Goal: Task Accomplishment & Management: Manage account settings

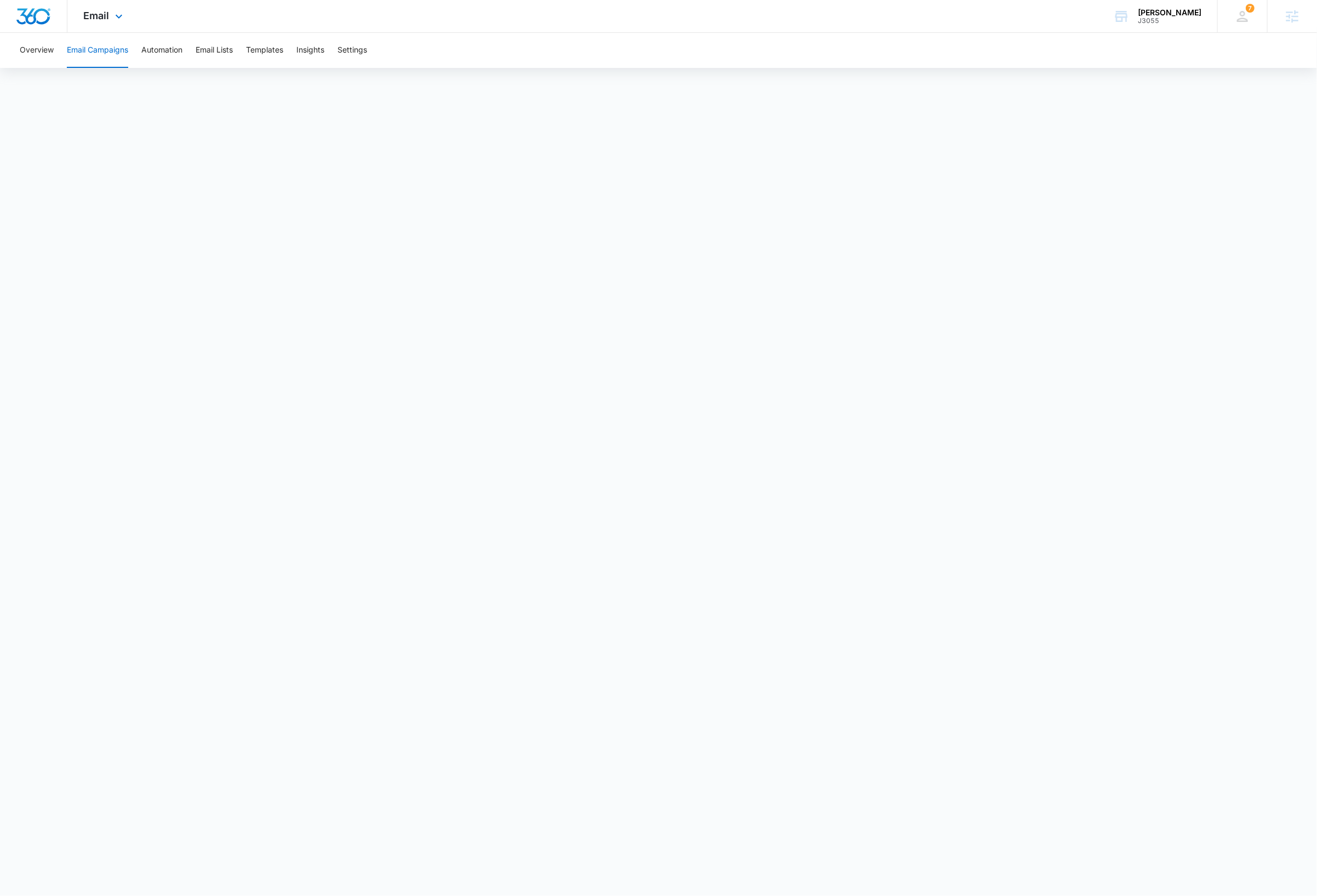
click at [43, 18] on img "Dashboard" at bounding box center [33, 17] width 35 height 17
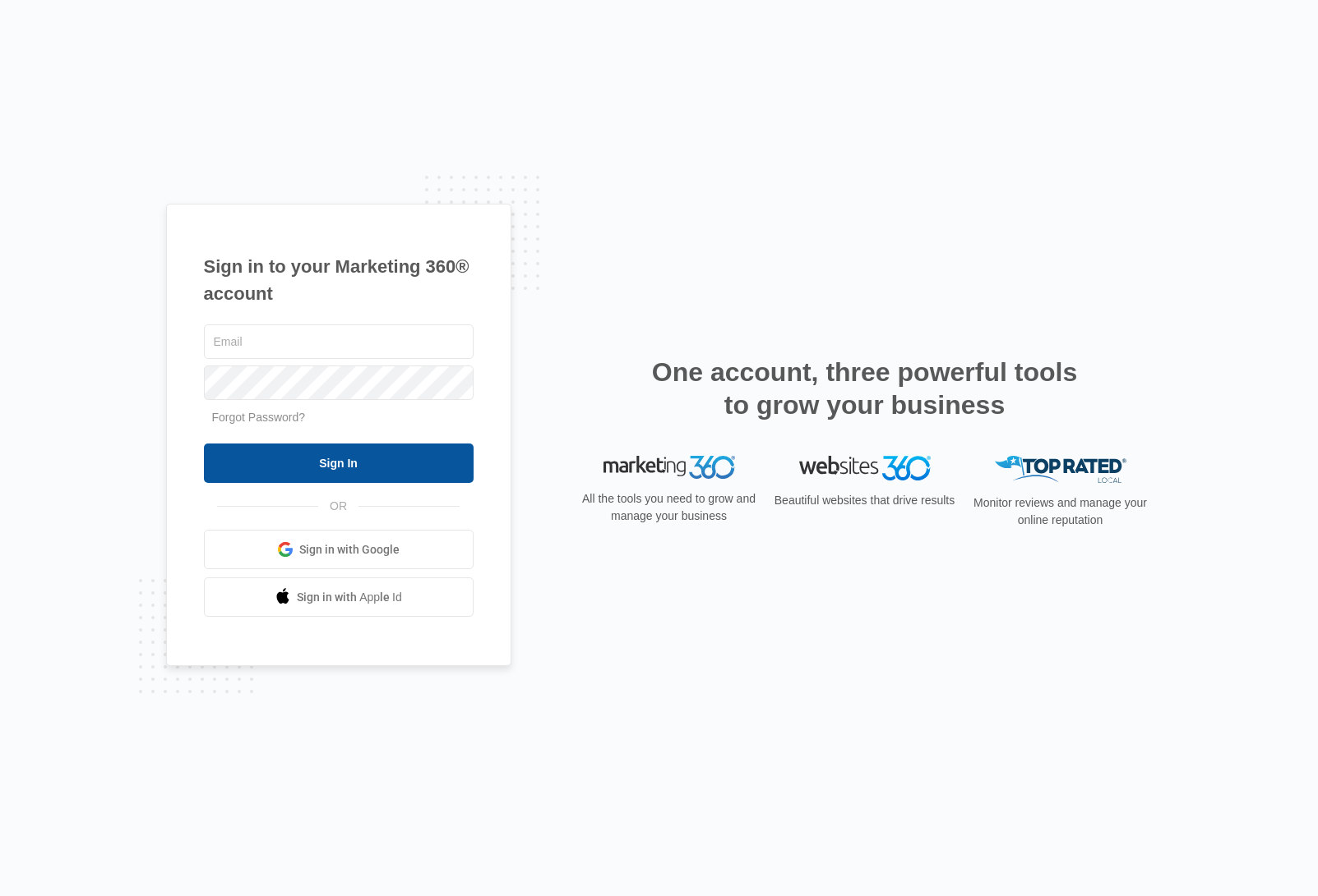
type input "[PERSON_NAME][EMAIL_ADDRESS][DOMAIN_NAME]"
click at [341, 466] on input "Sign In" at bounding box center [339, 463] width 270 height 39
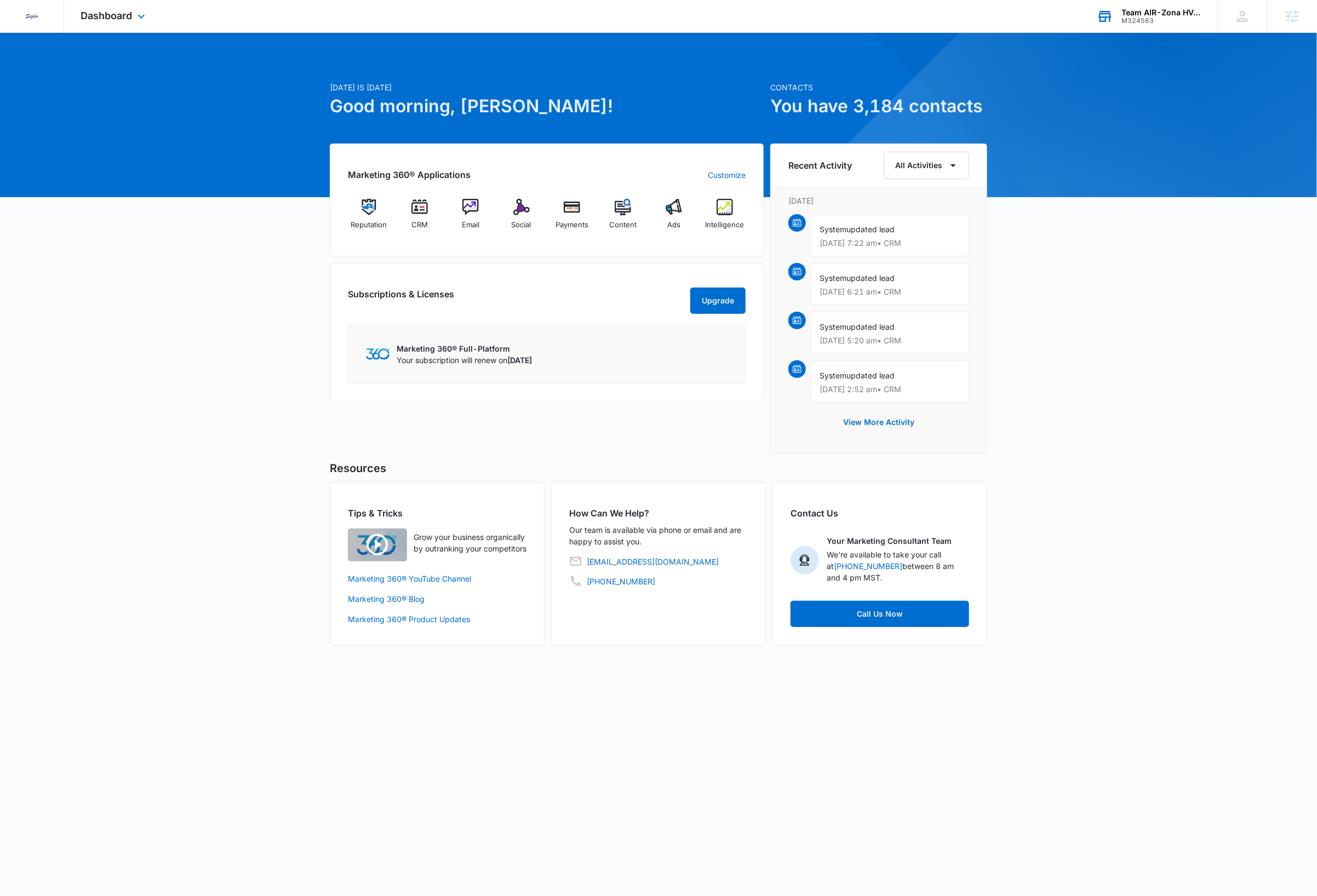
drag, startPoint x: 1190, startPoint y: 6, endPoint x: 1176, endPoint y: 31, distance: 28.7
click at [1190, 7] on div "Team AIR-Zona HVAC M324563 Your Accounts View All" at bounding box center [1148, 16] width 137 height 32
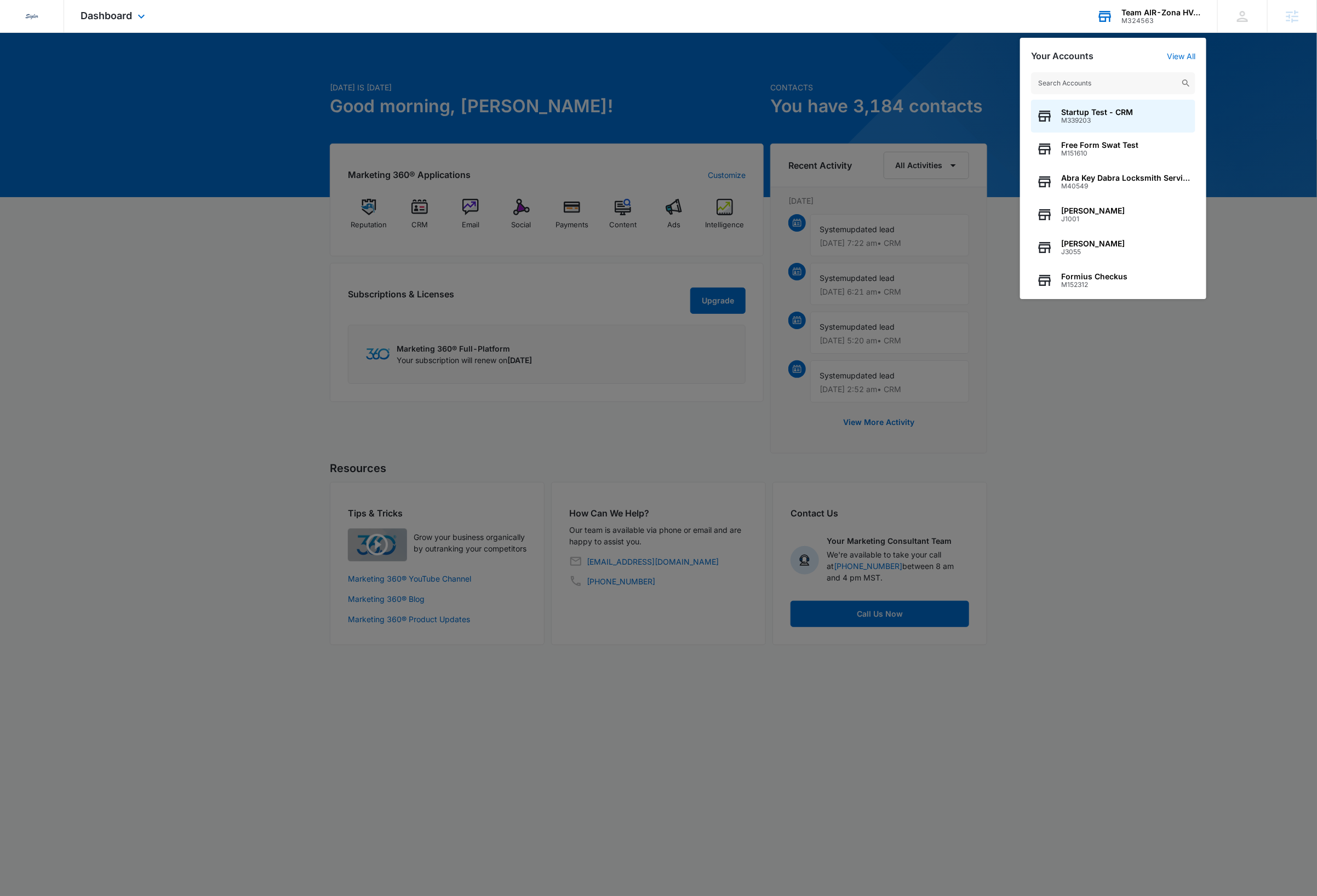
click at [1138, 81] on input "text" at bounding box center [1113, 83] width 164 height 22
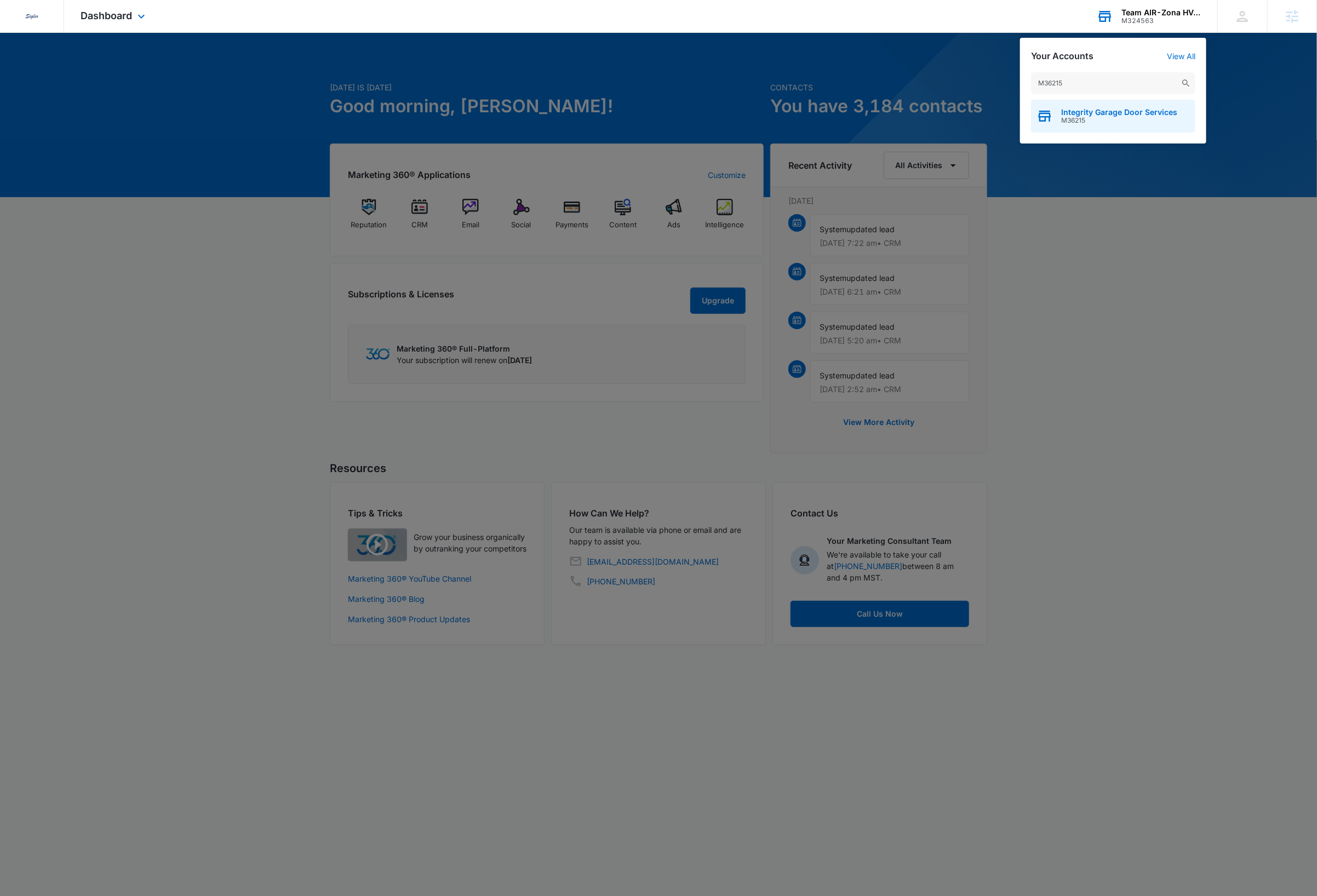
type input "M36215"
click at [1132, 119] on span "M36215" at bounding box center [1119, 120] width 116 height 8
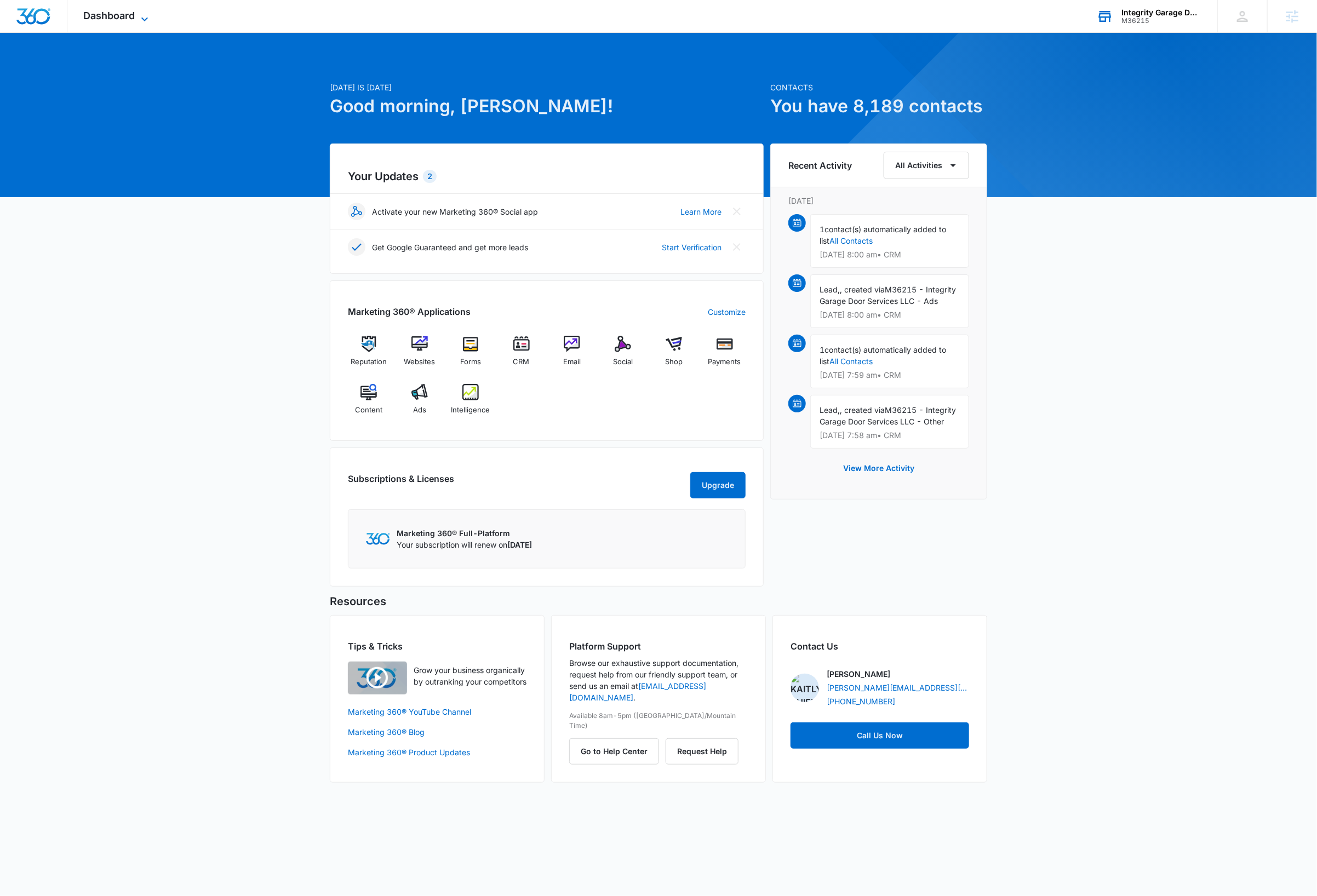
click at [143, 15] on icon at bounding box center [144, 19] width 13 height 13
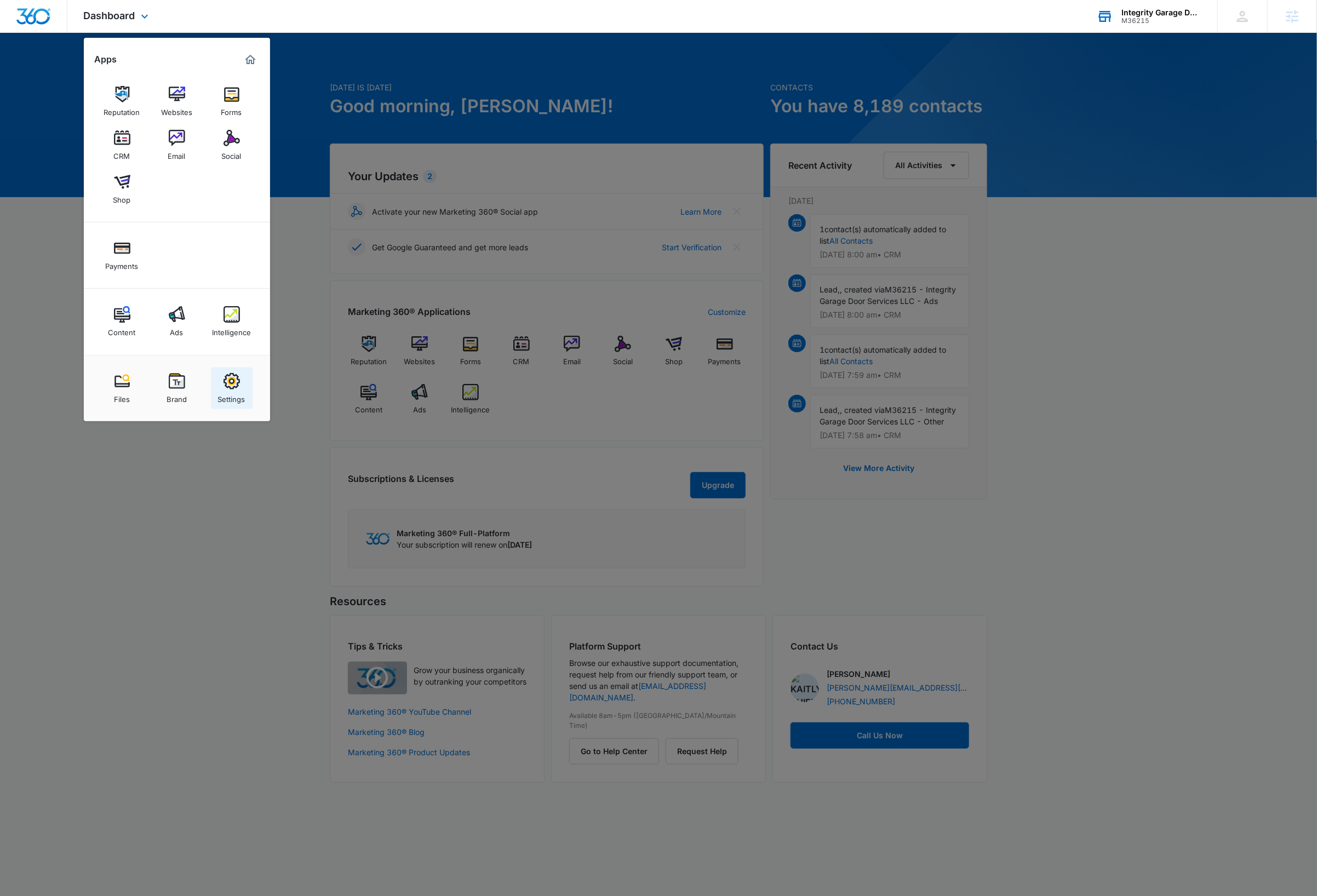
click at [239, 394] on div "Settings" at bounding box center [232, 397] width 27 height 14
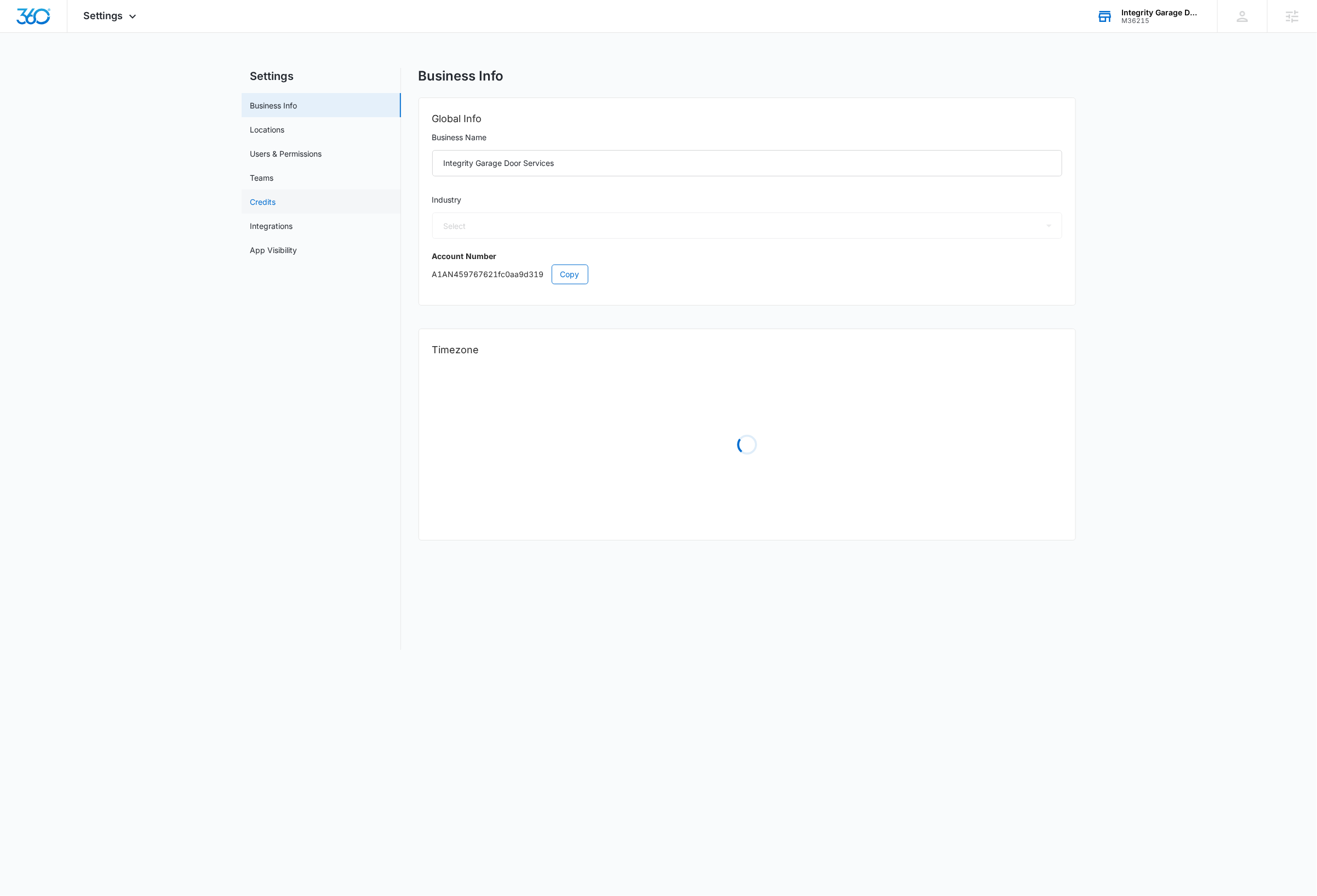
select select "10"
select select "US"
select select "America/New_York"
click at [286, 150] on link "Users & Permissions" at bounding box center [286, 153] width 72 height 11
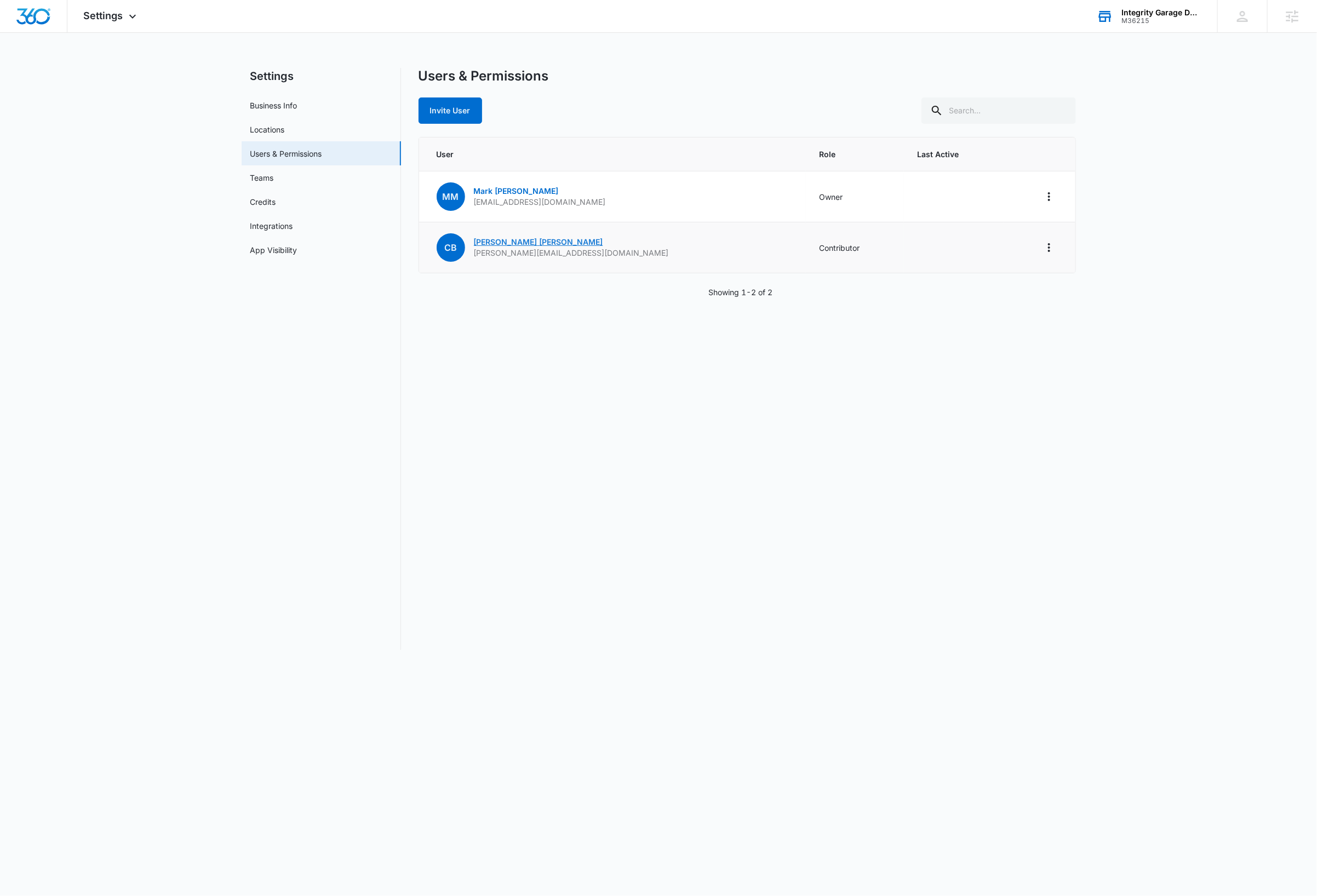
click at [532, 243] on link "CHRISTINA BRIGGS" at bounding box center [539, 242] width 129 height 10
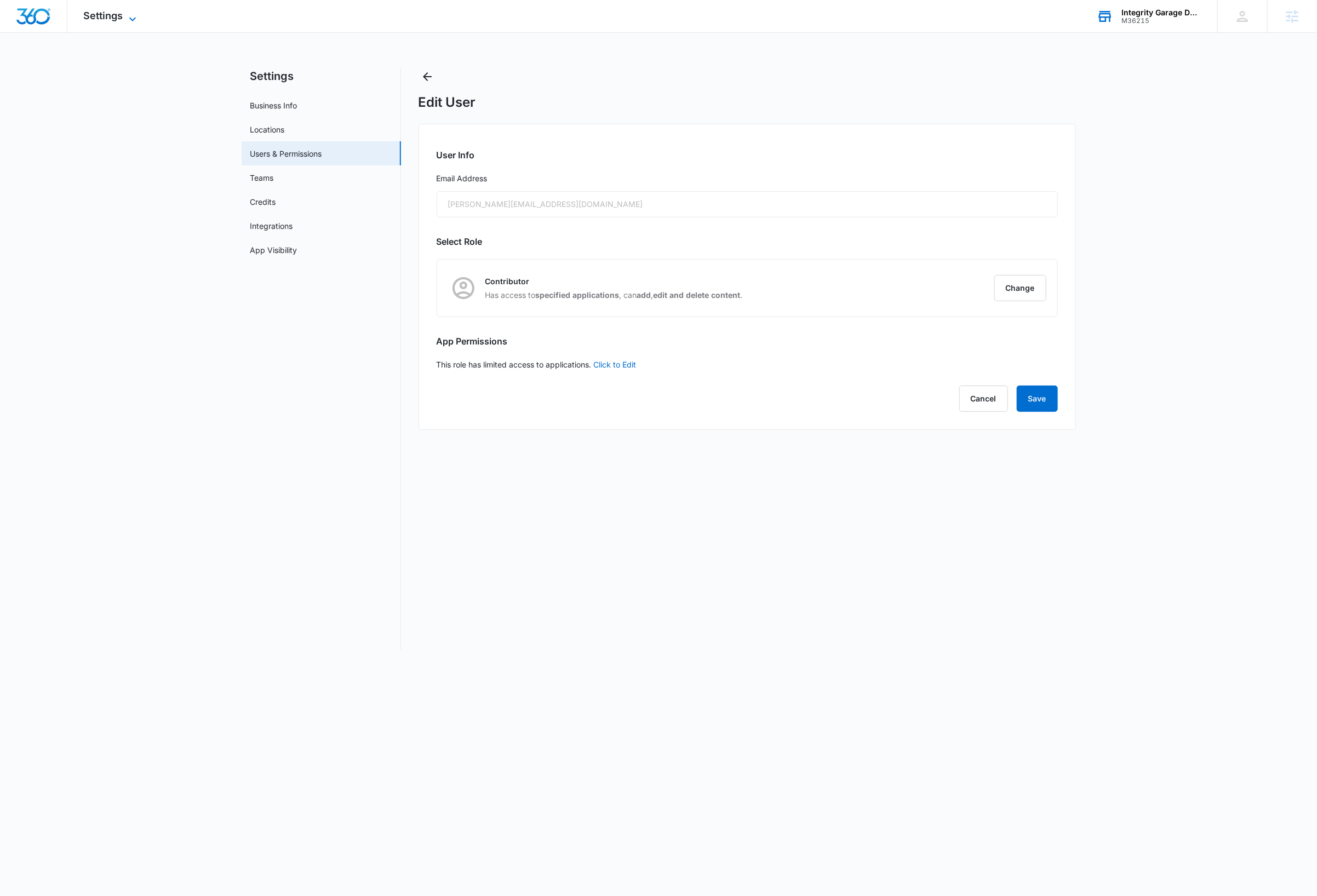
click at [131, 20] on icon at bounding box center [132, 19] width 7 height 4
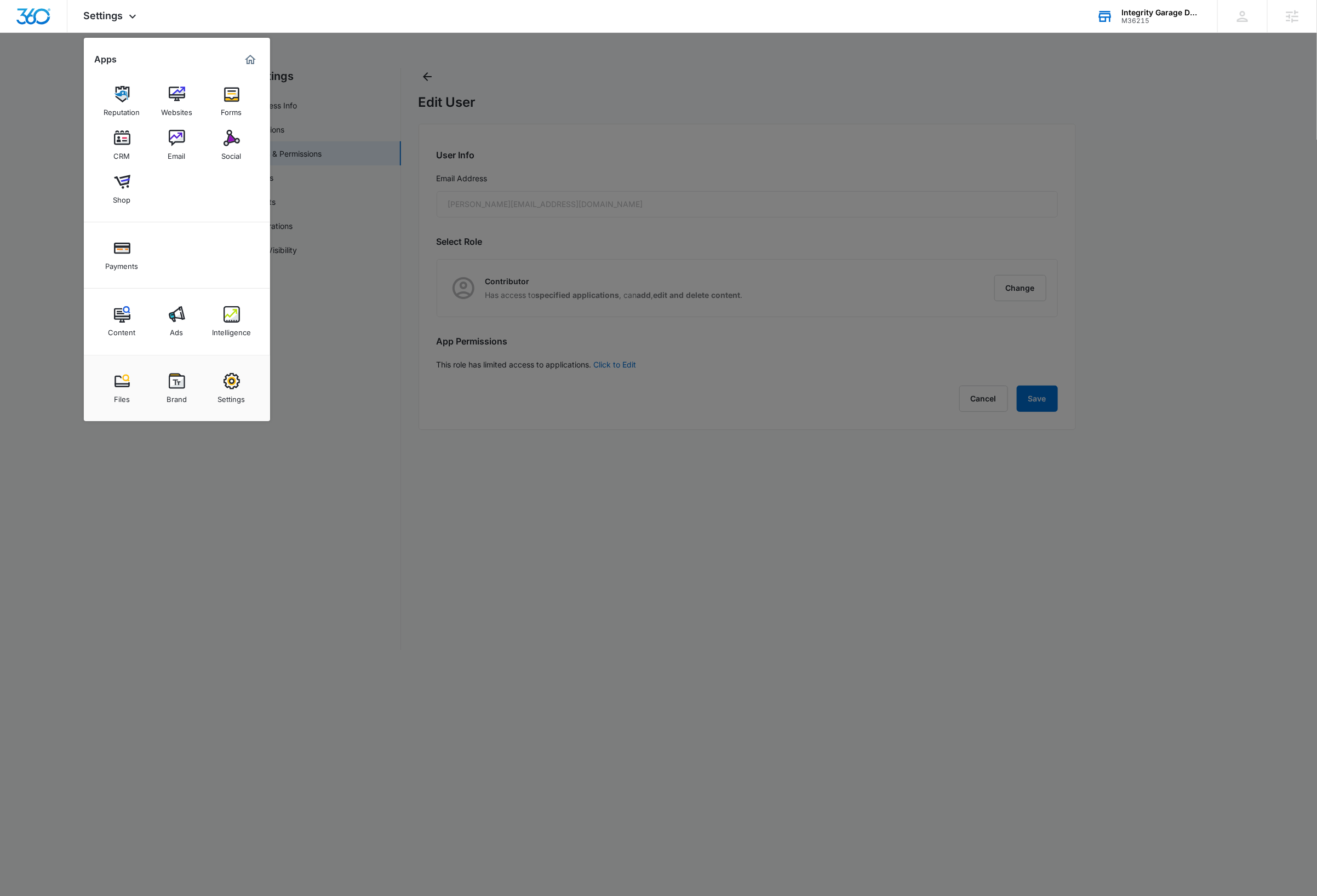
click at [232, 106] on div "Forms" at bounding box center [232, 110] width 21 height 14
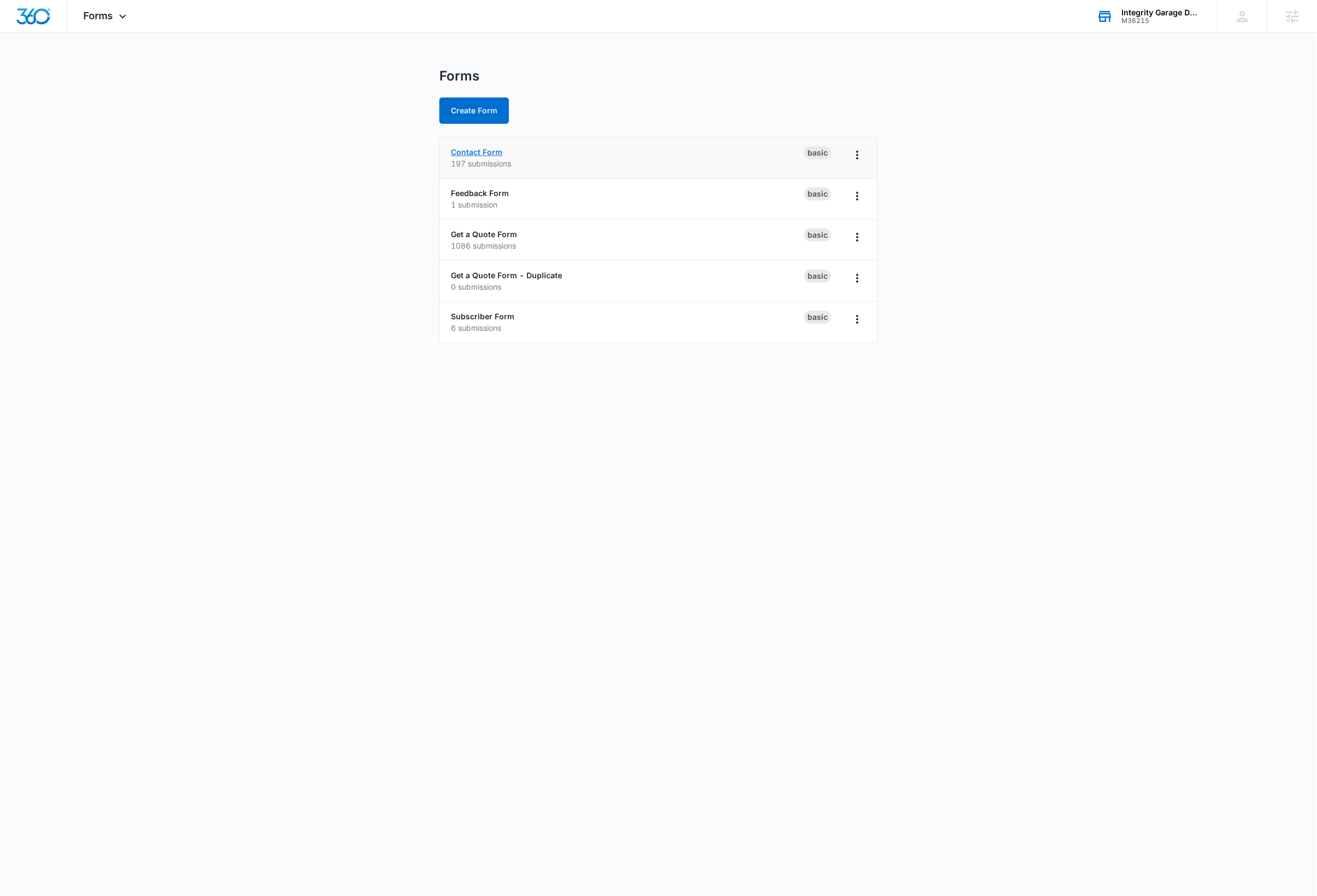
click at [496, 152] on link "Contact Form" at bounding box center [476, 152] width 52 height 10
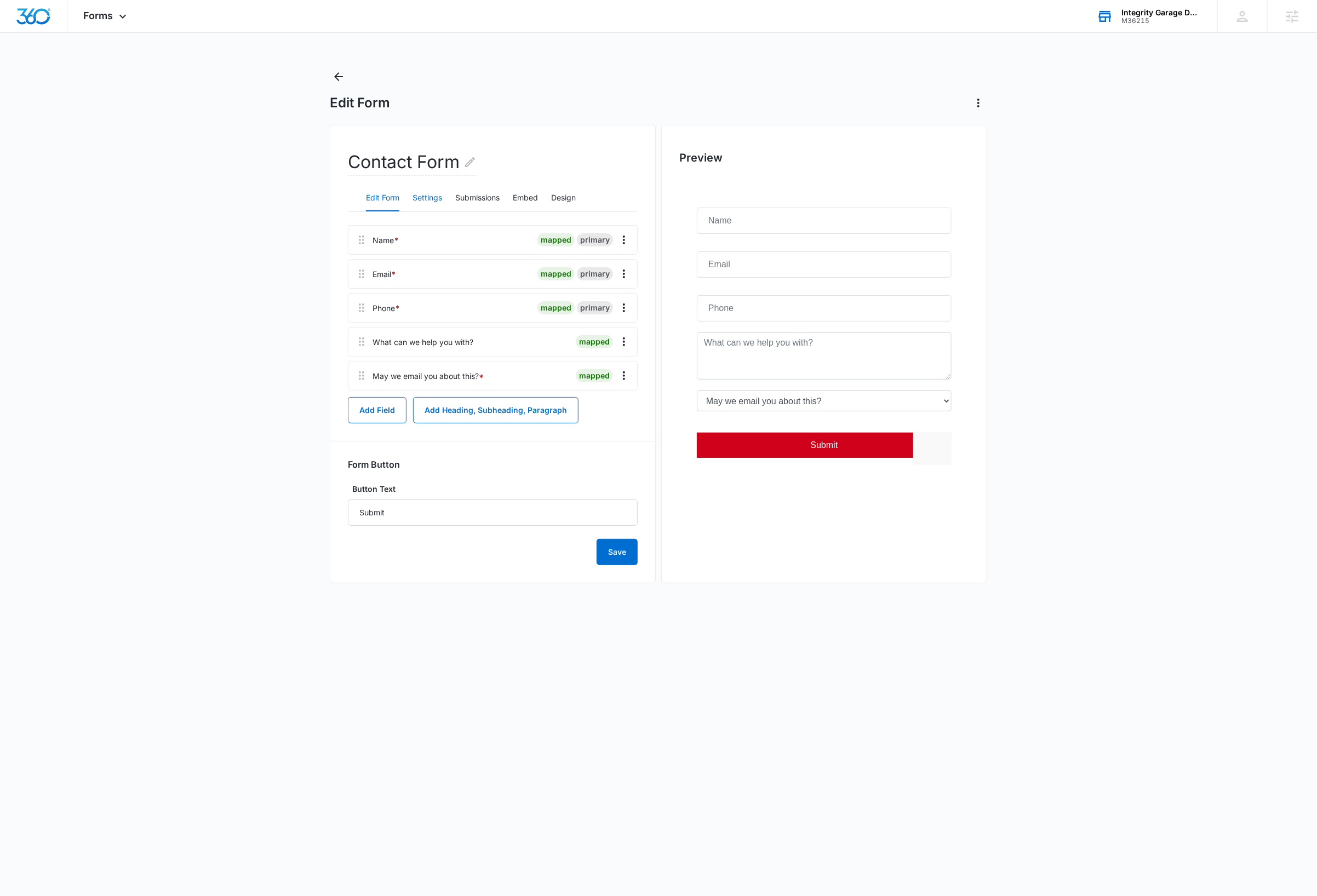
click at [430, 200] on button "Settings" at bounding box center [428, 198] width 30 height 26
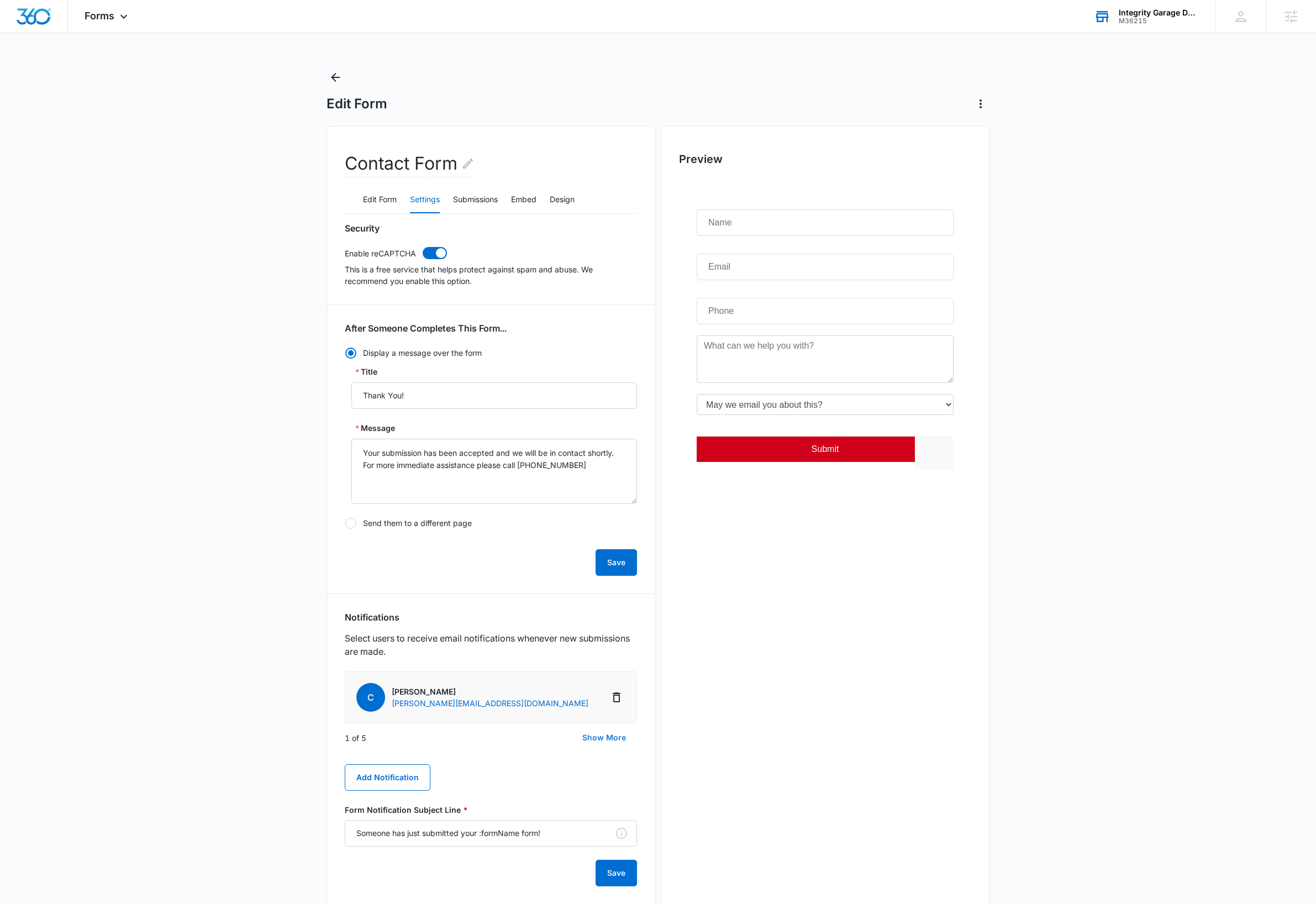
click at [609, 742] on button "Show More" at bounding box center [604, 737] width 66 height 26
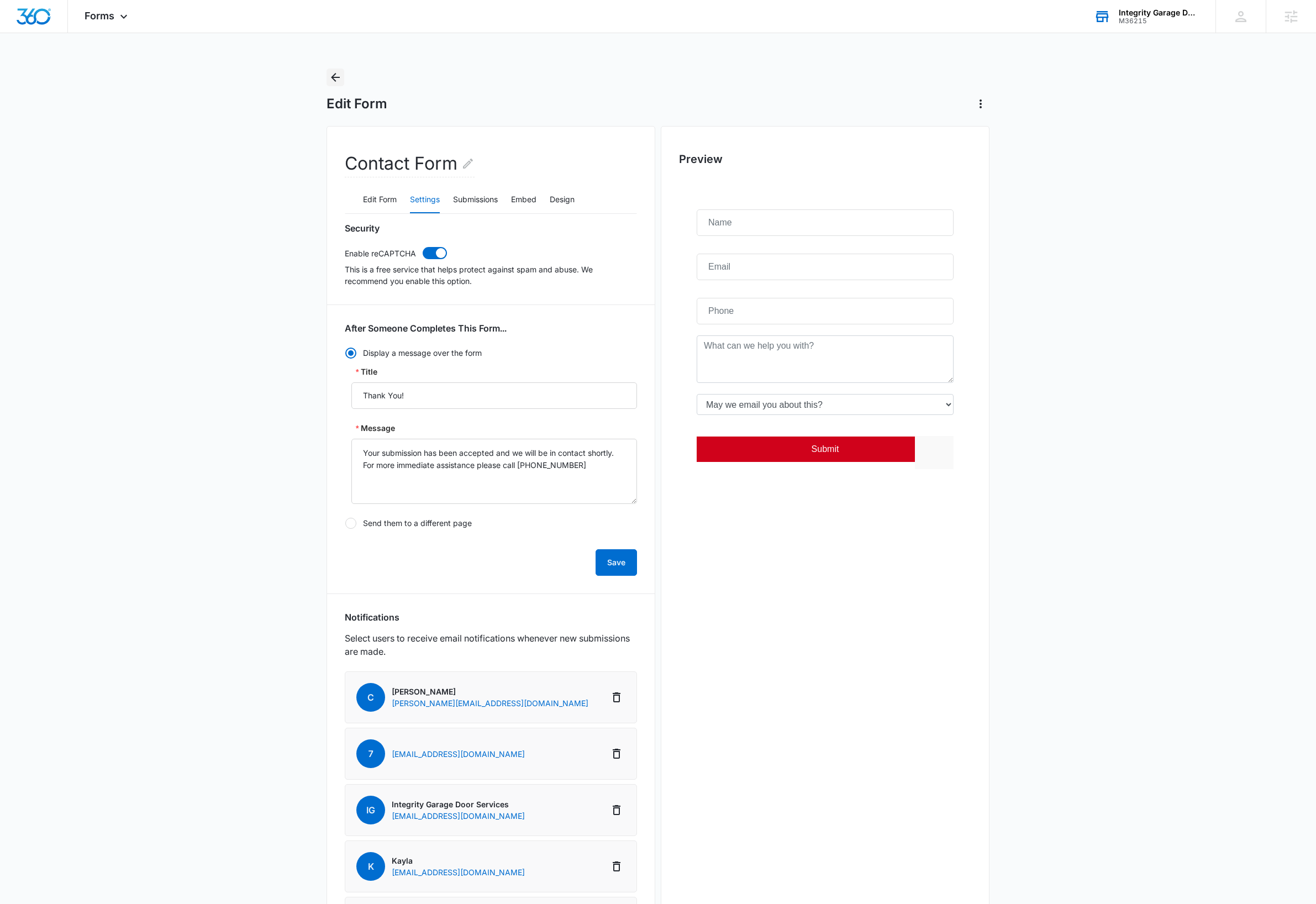
click at [334, 80] on icon "Back" at bounding box center [335, 77] width 9 height 9
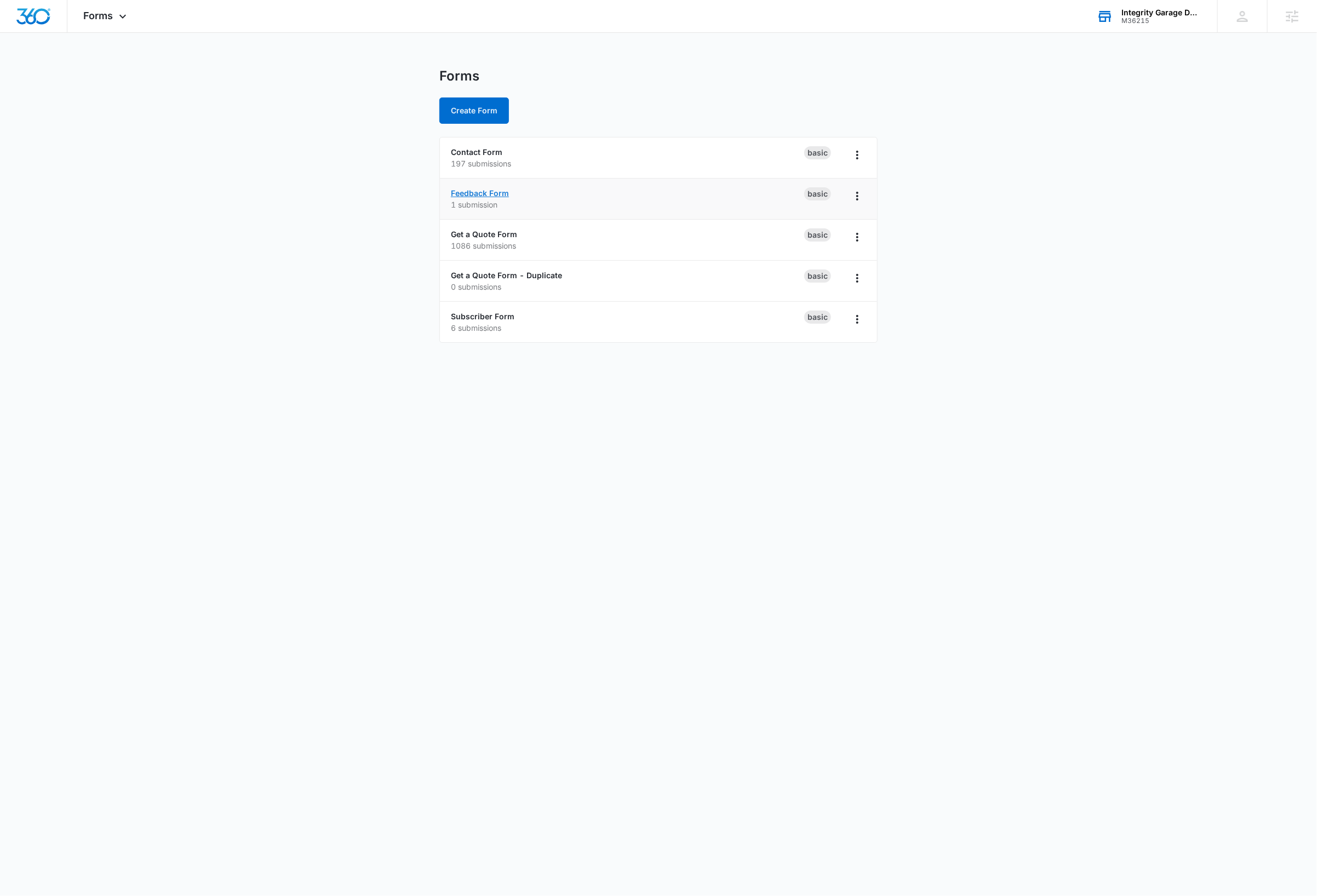
click at [468, 195] on link "Feedback Form" at bounding box center [480, 193] width 58 height 10
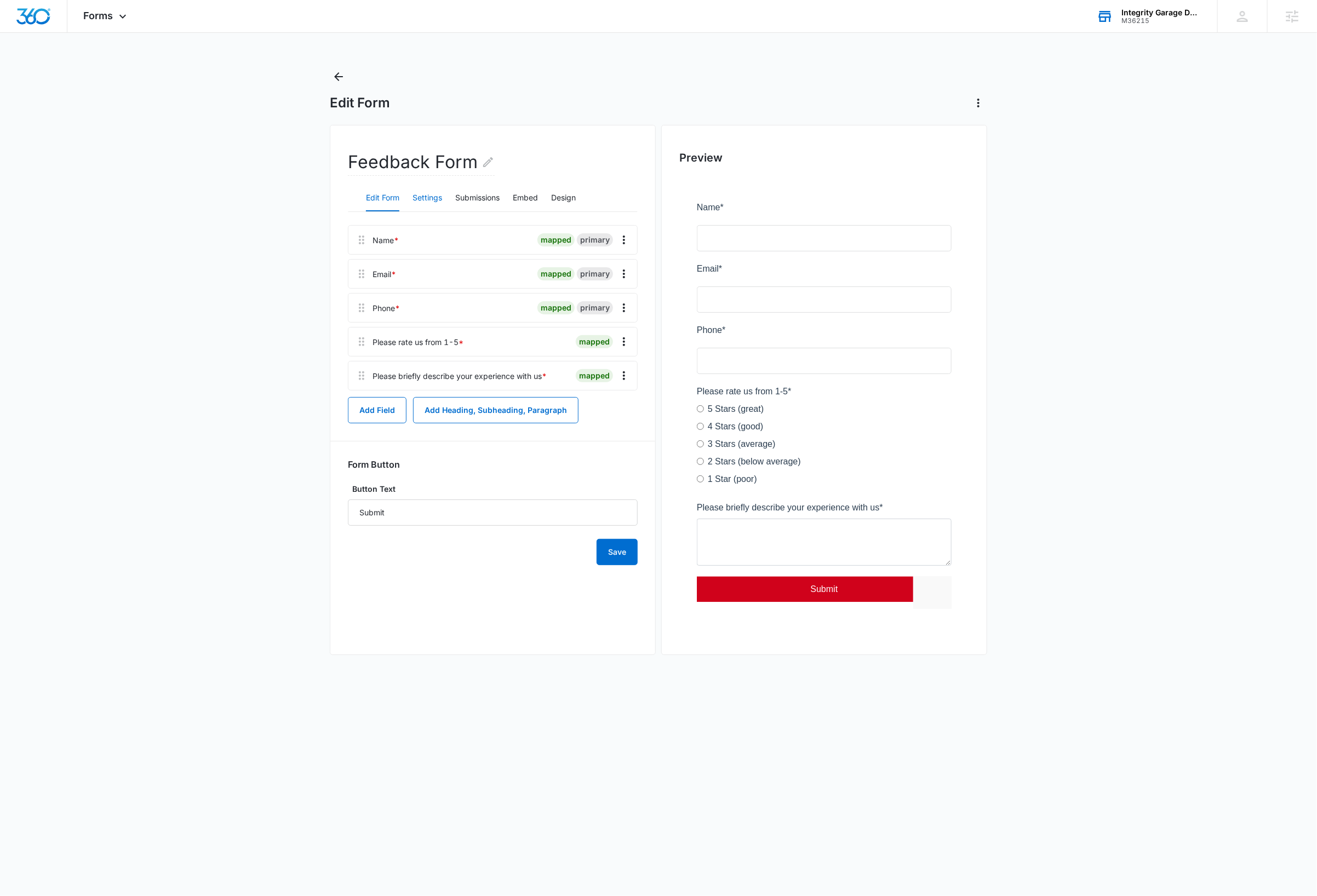
click at [436, 199] on button "Settings" at bounding box center [428, 198] width 30 height 26
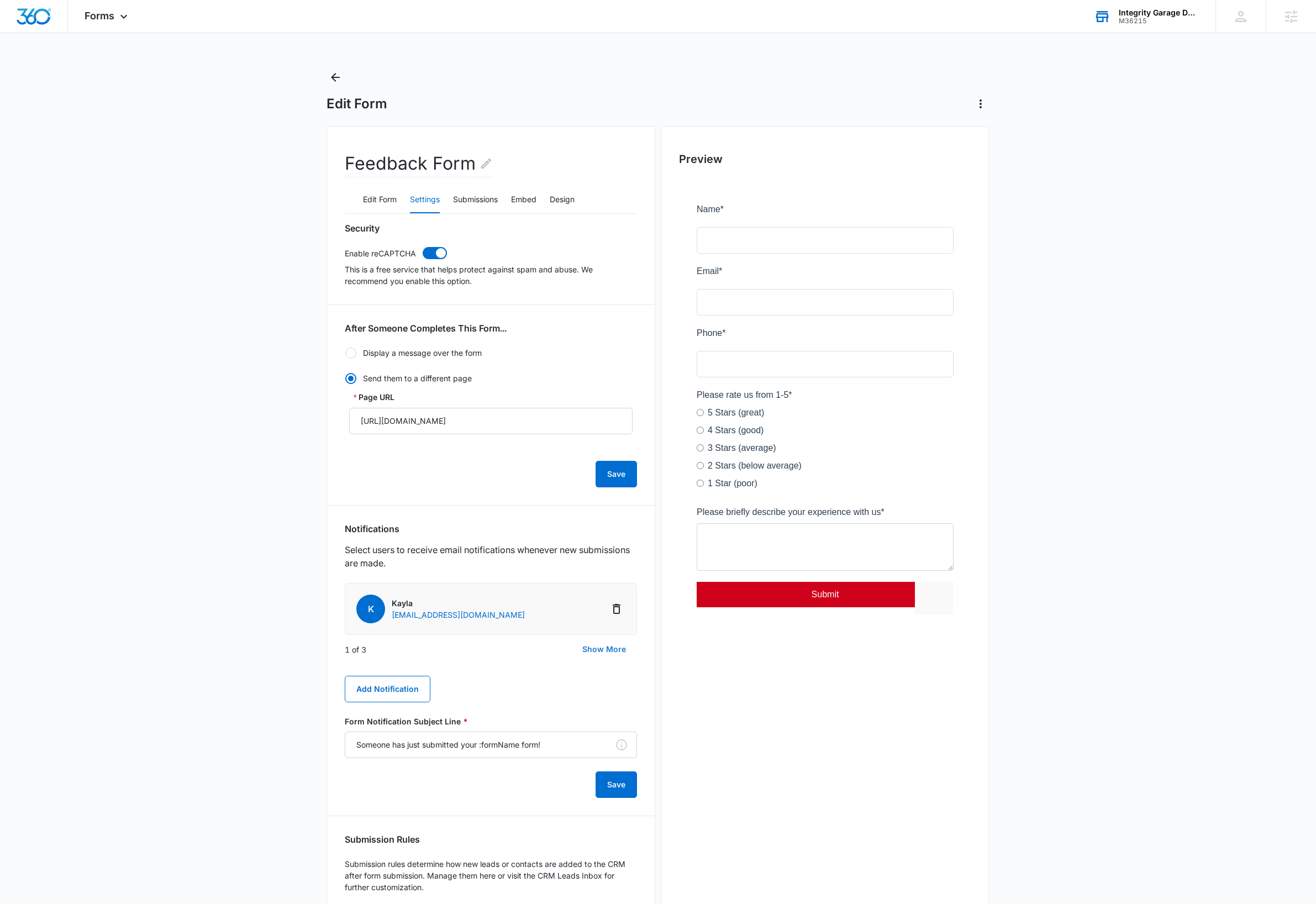
click at [606, 649] on button "Show More" at bounding box center [604, 649] width 66 height 26
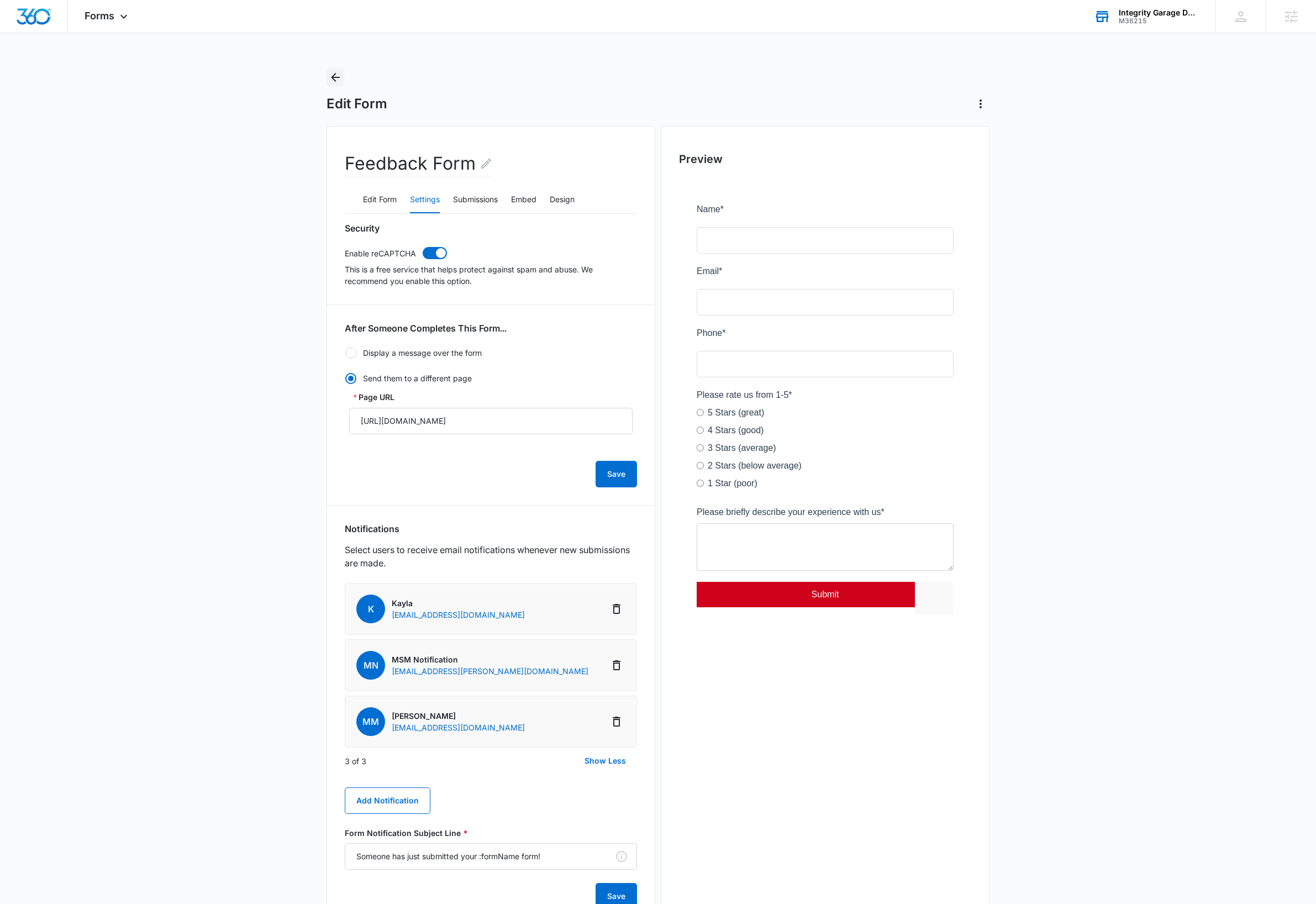
click at [339, 81] on icon "Back" at bounding box center [335, 77] width 13 height 13
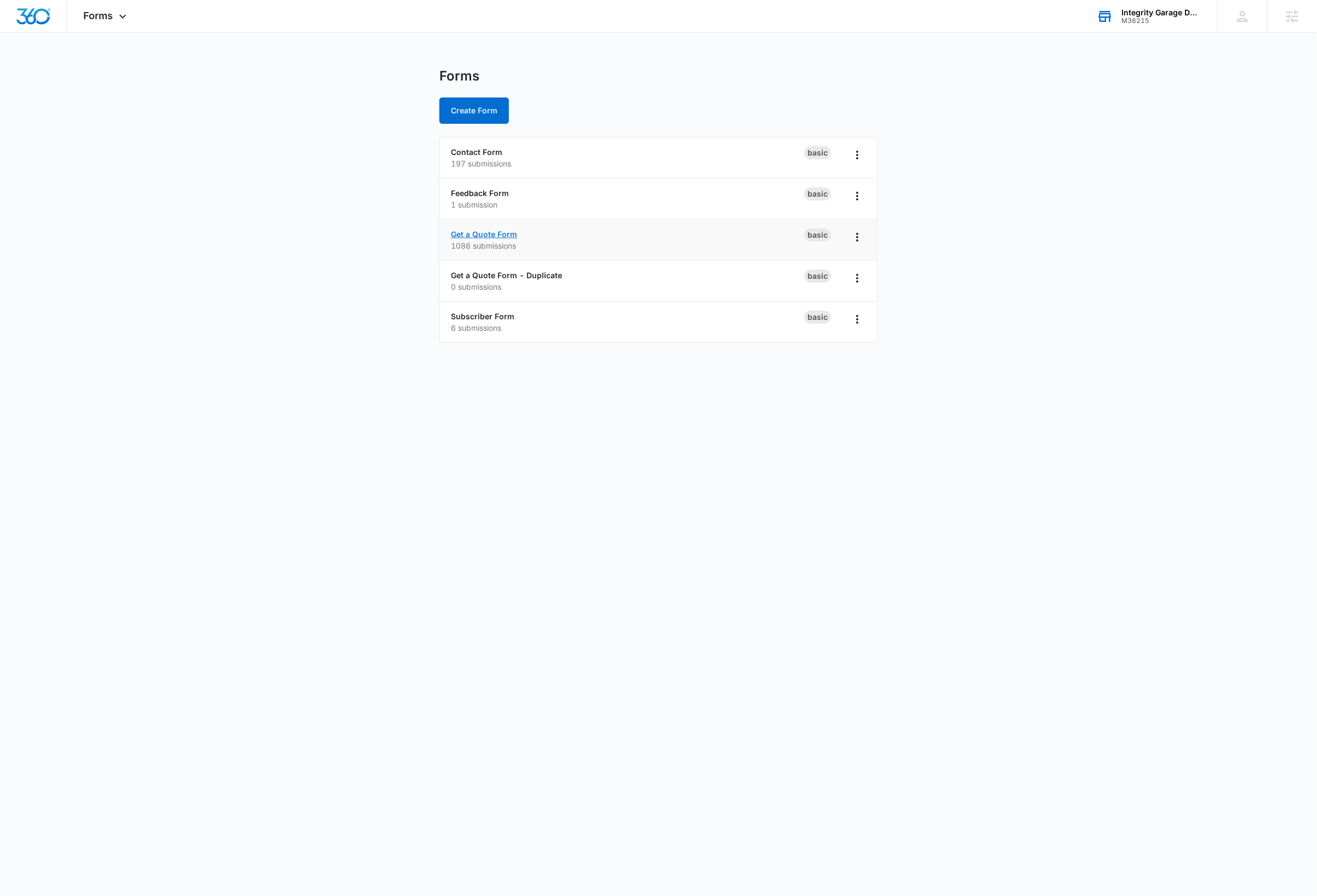
click at [496, 236] on link "Get a Quote Form" at bounding box center [484, 235] width 67 height 10
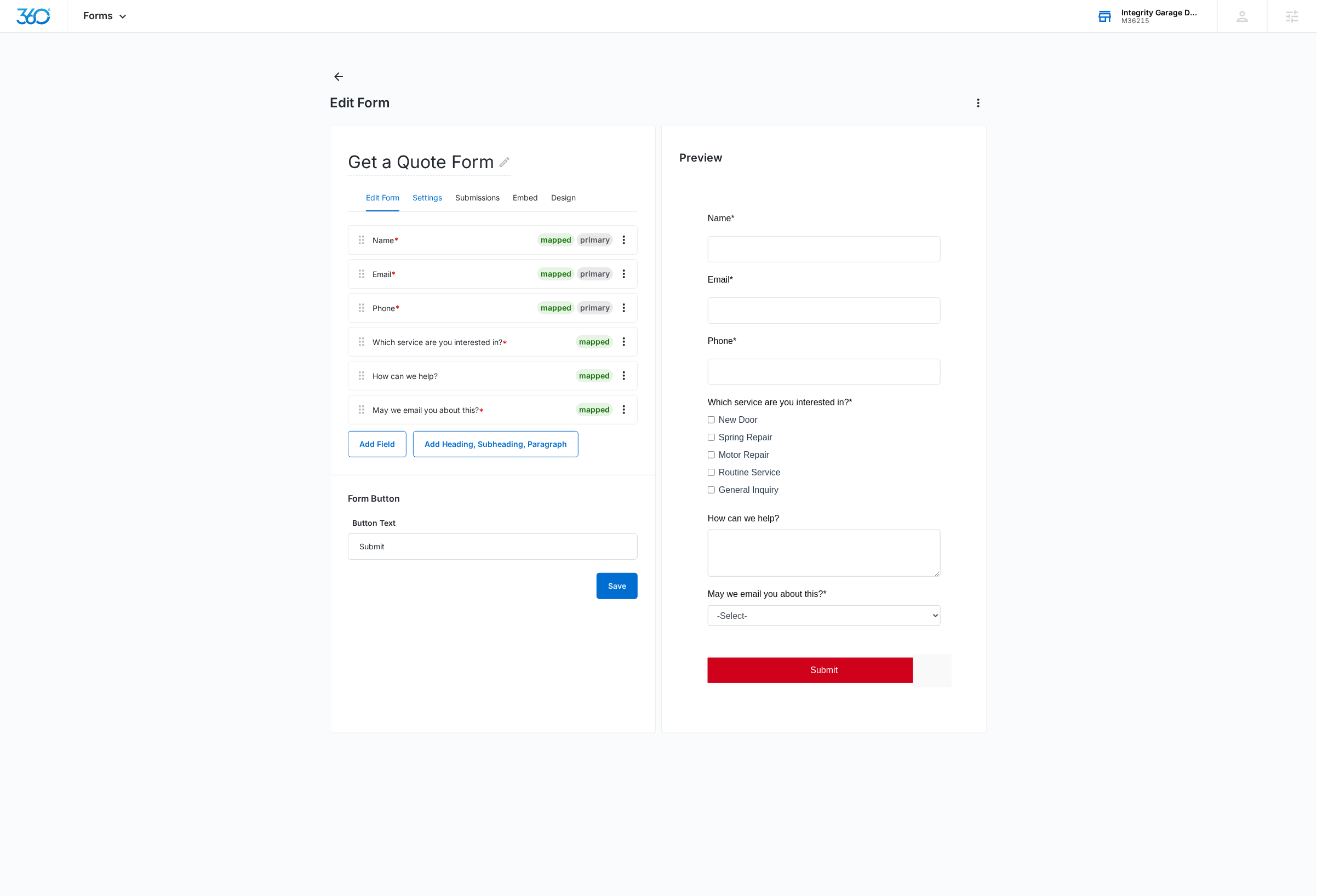
click at [438, 202] on button "Settings" at bounding box center [428, 198] width 30 height 26
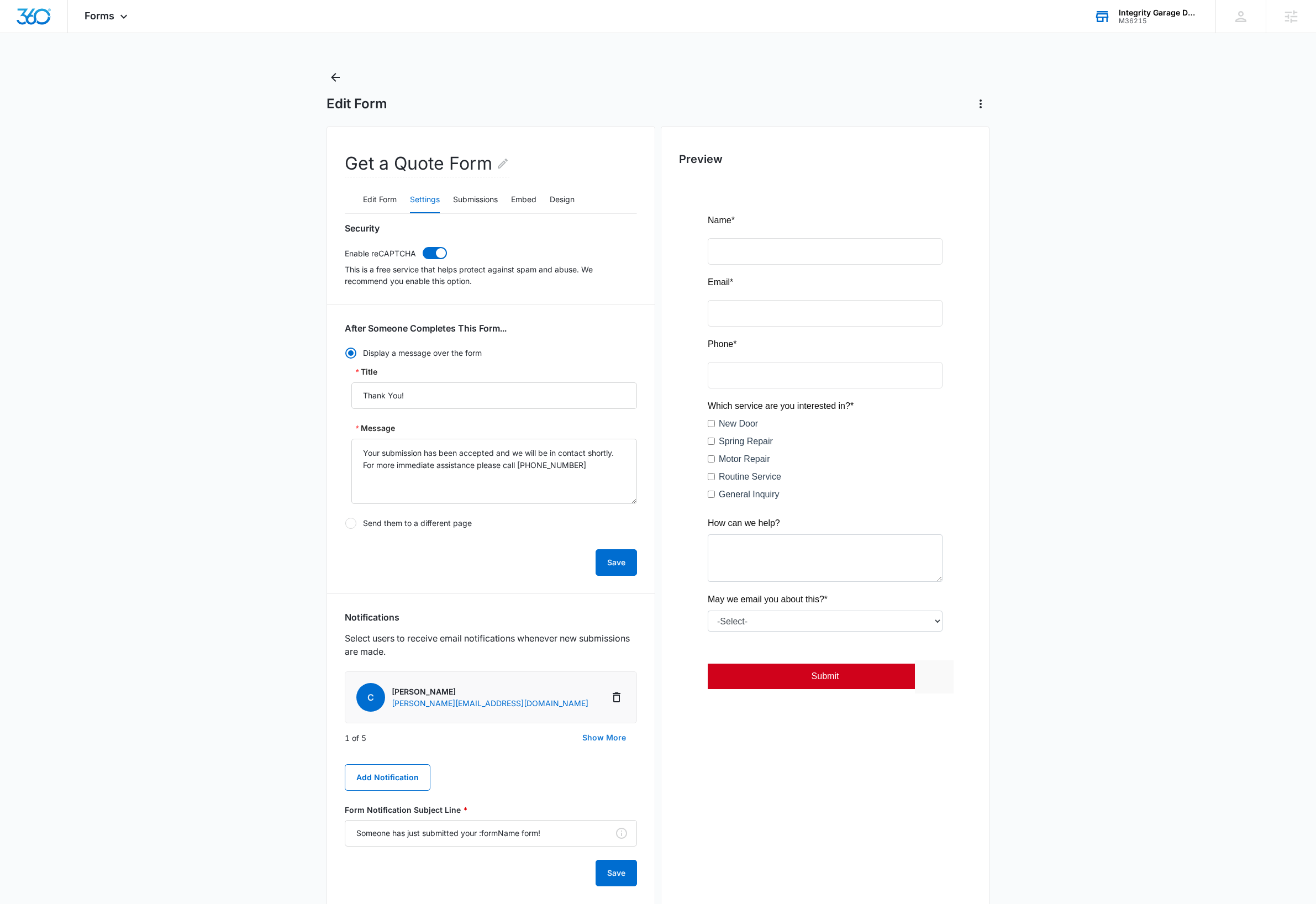
click at [595, 740] on button "Show More" at bounding box center [604, 737] width 66 height 26
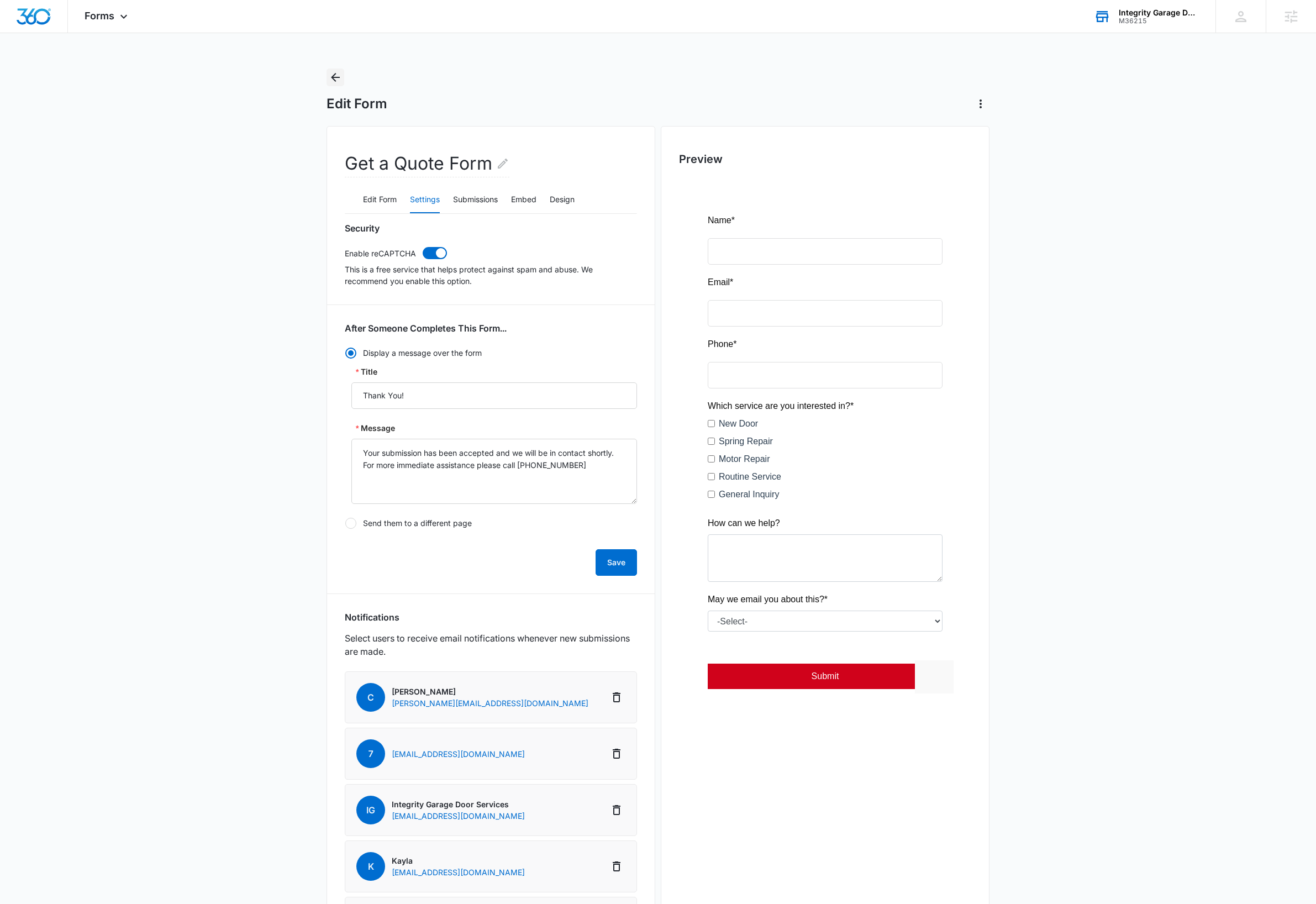
click at [337, 77] on icon "Back" at bounding box center [335, 77] width 9 height 9
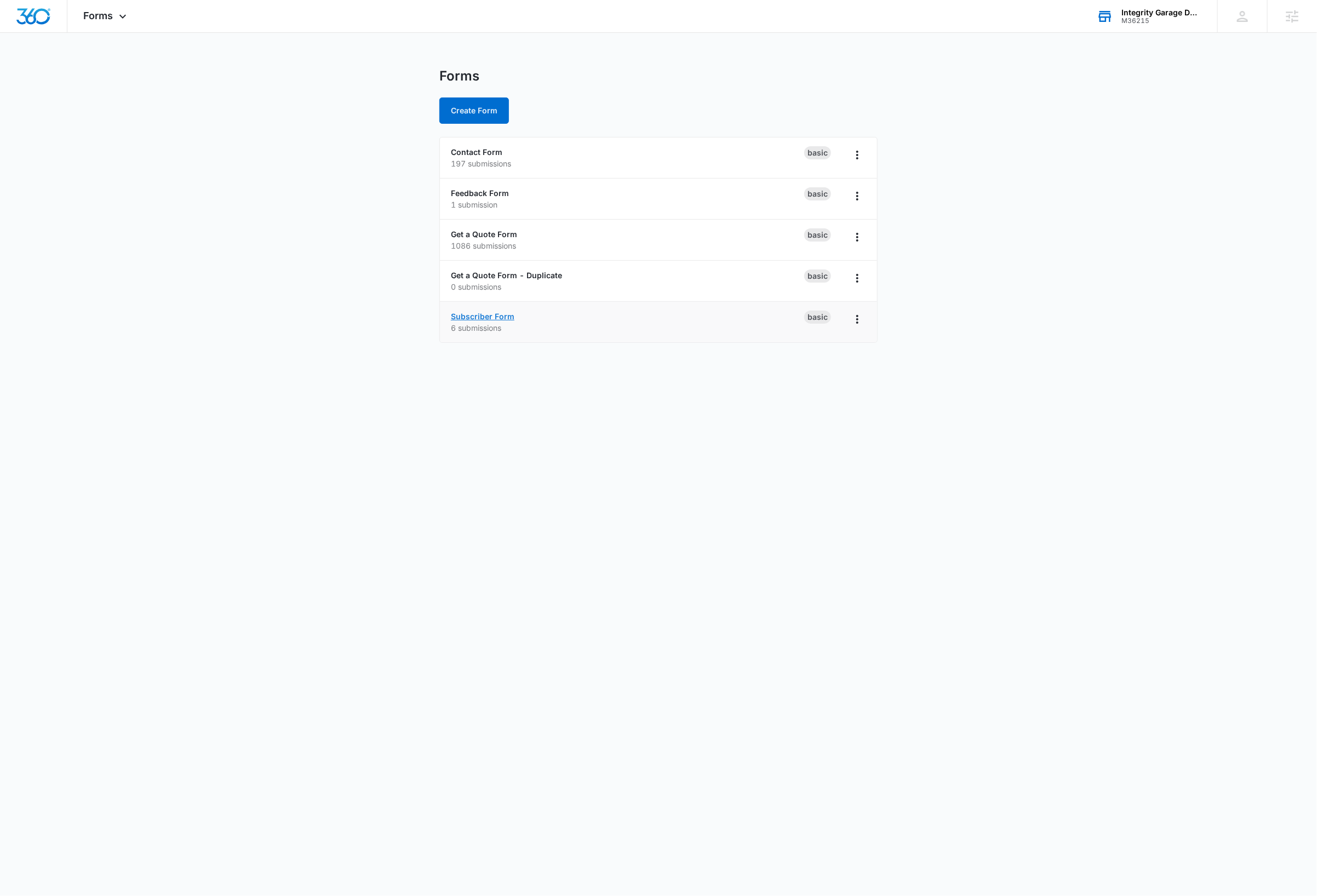
click at [499, 316] on link "Subscriber Form" at bounding box center [482, 316] width 64 height 10
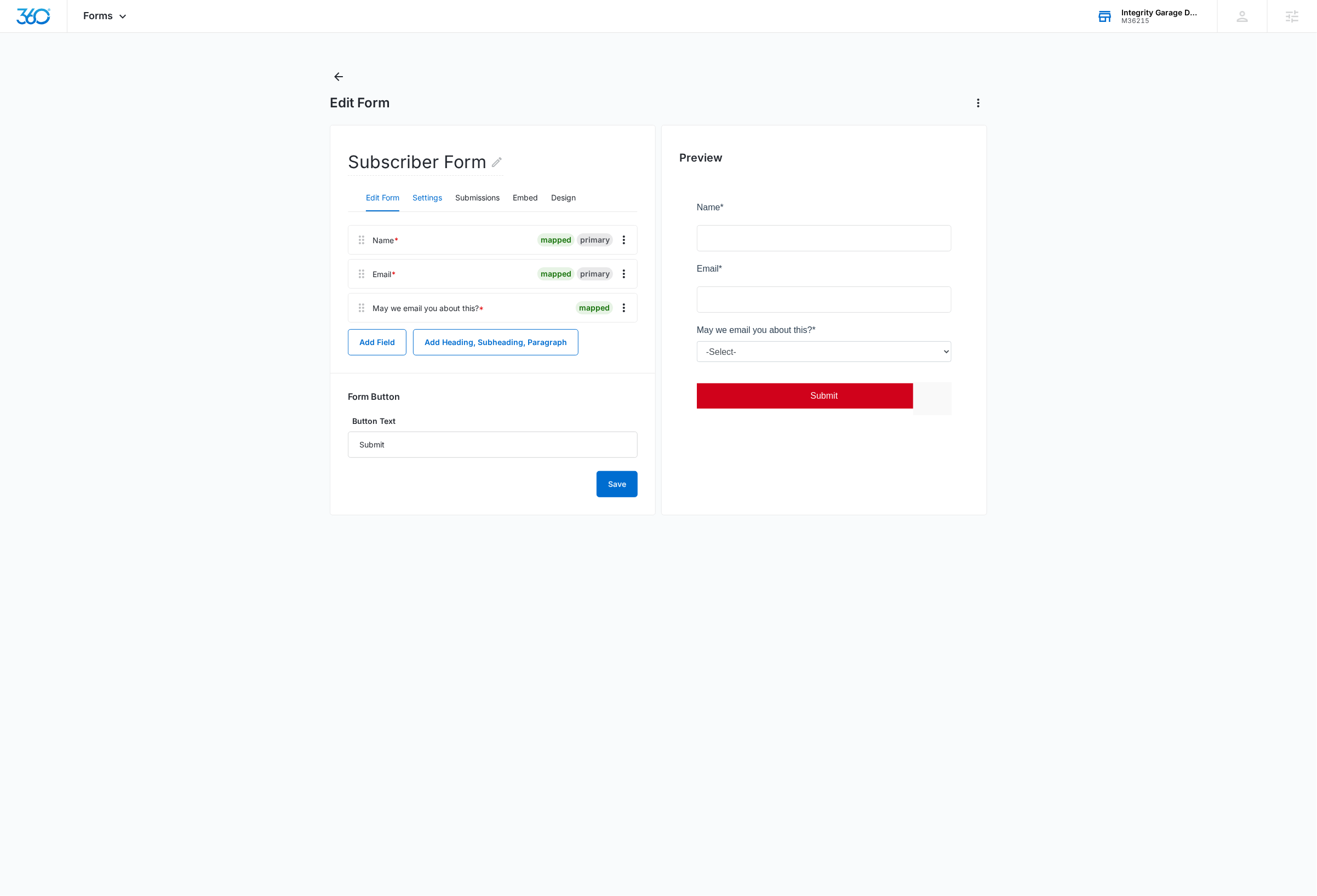
click at [433, 198] on button "Settings" at bounding box center [428, 198] width 30 height 26
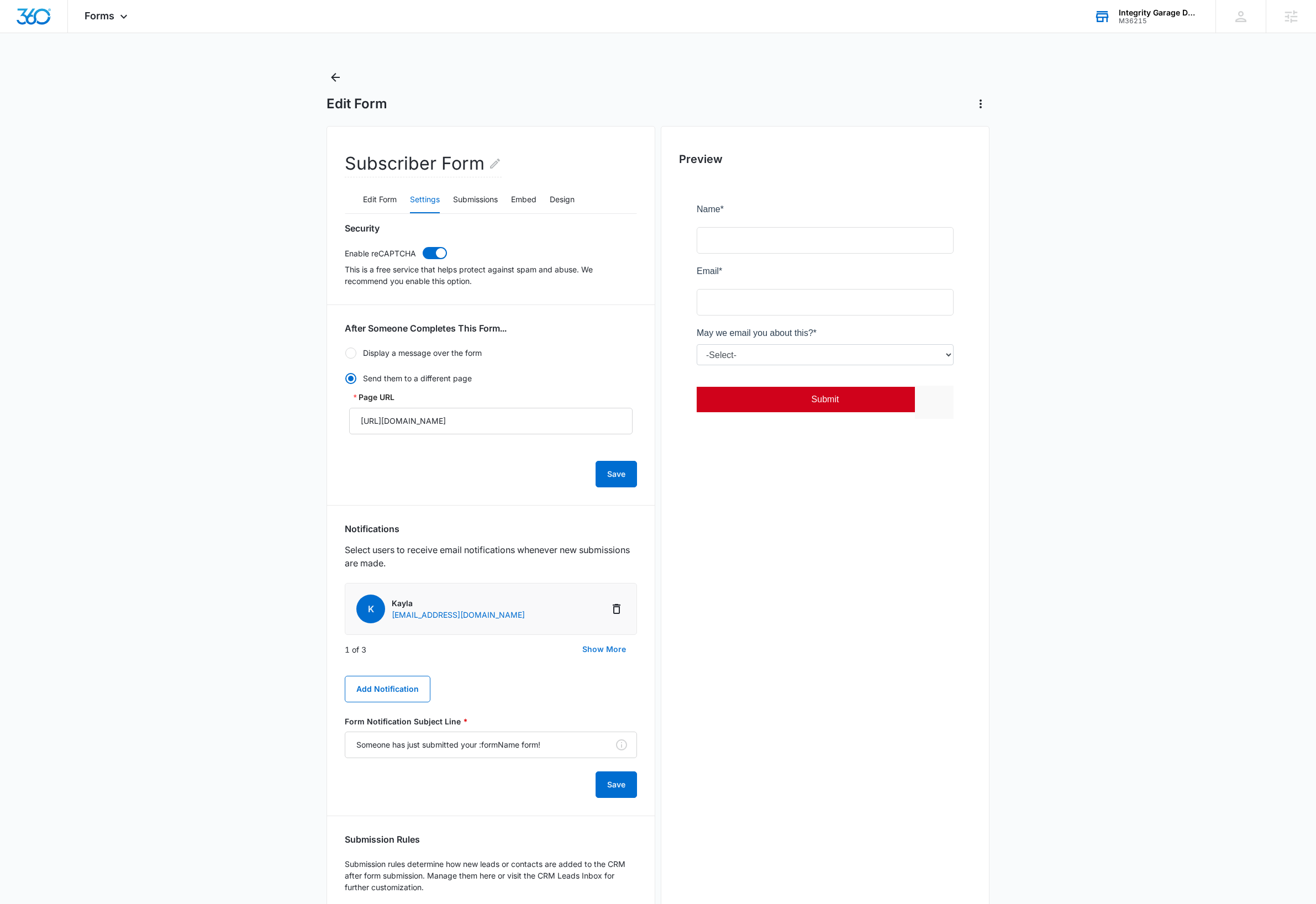
click at [607, 652] on button "Show More" at bounding box center [604, 649] width 66 height 26
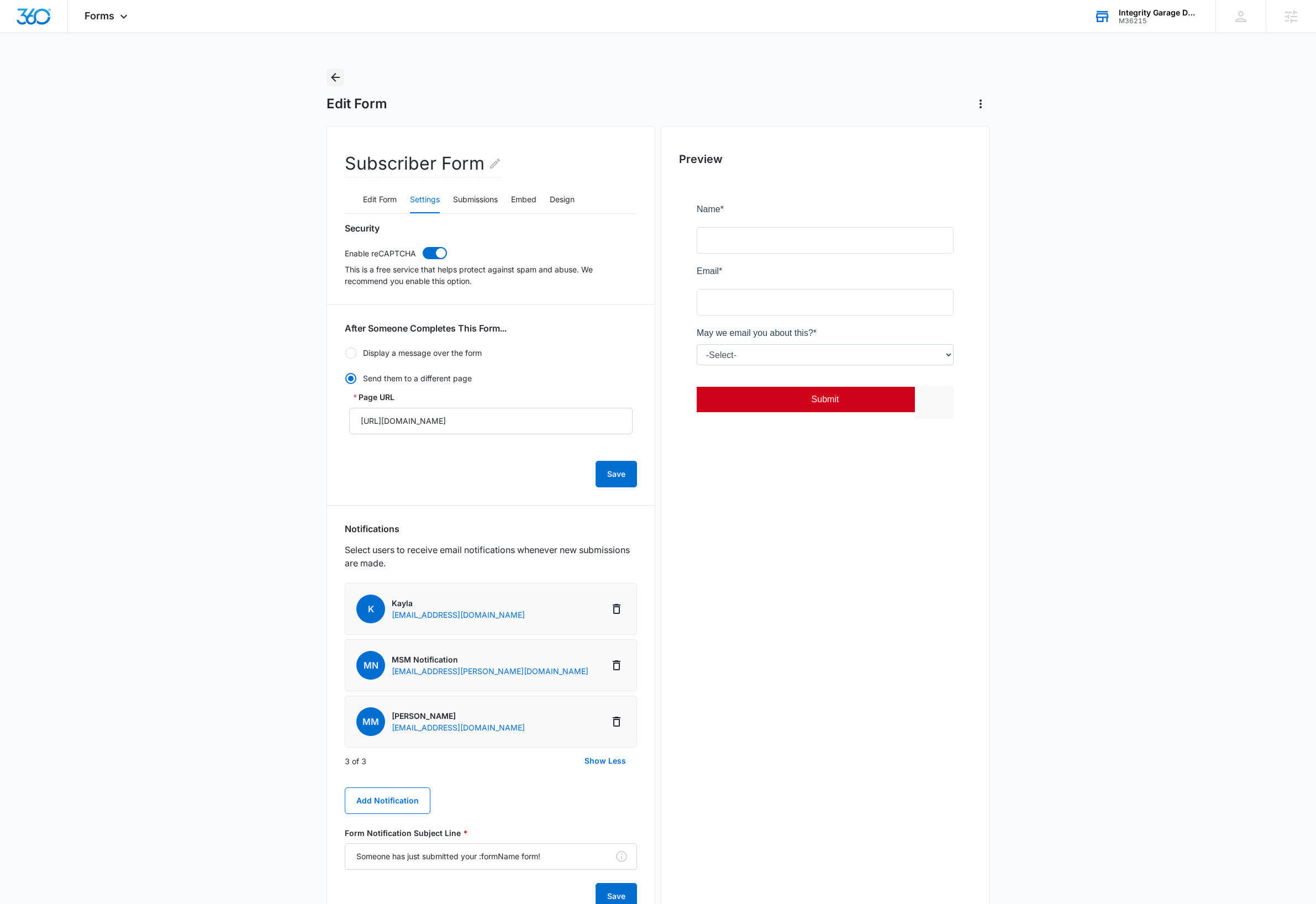
click at [331, 80] on icon "Back" at bounding box center [335, 77] width 13 height 13
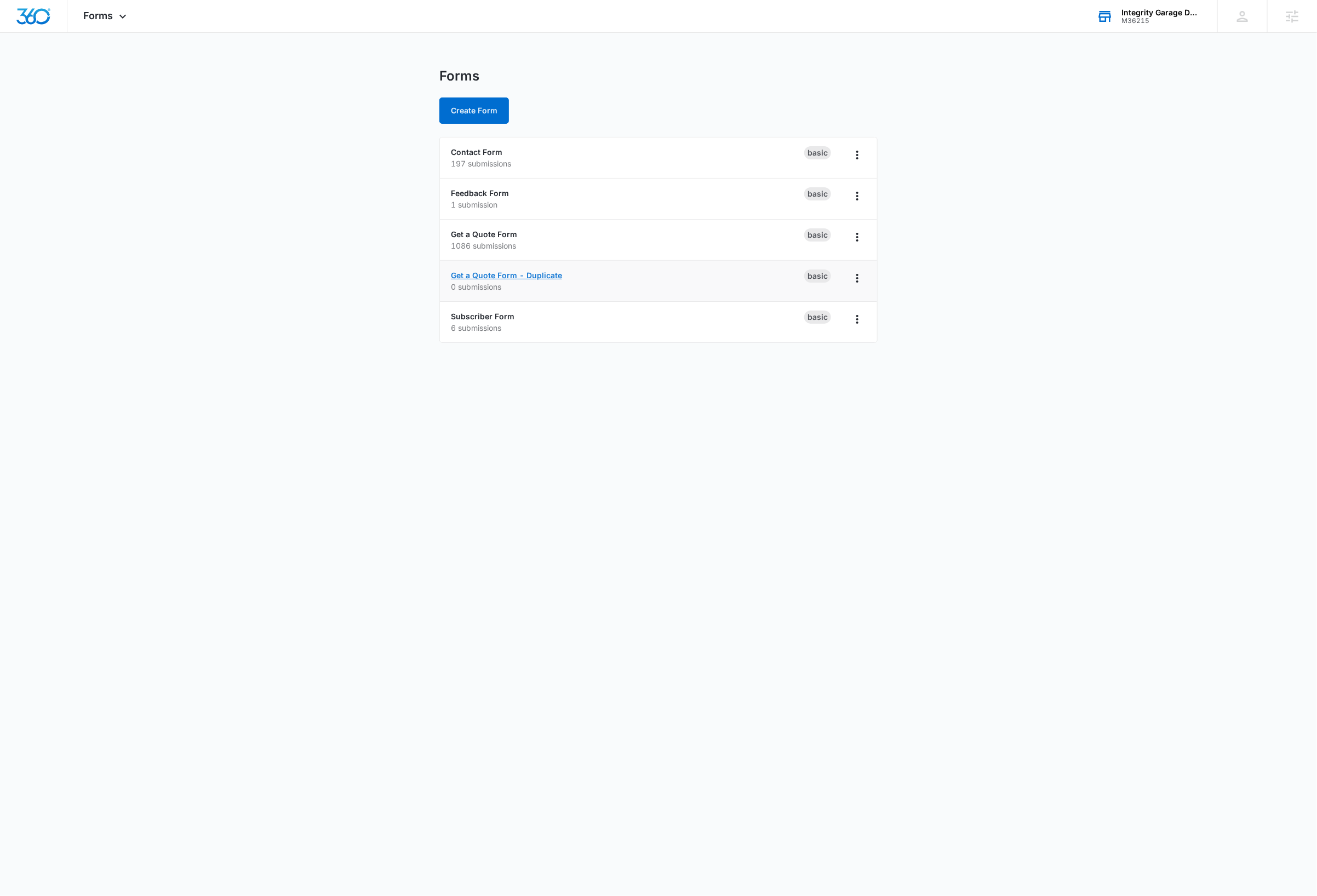
click at [553, 278] on link "Get a Quote Form - Duplicate" at bounding box center [506, 276] width 111 height 10
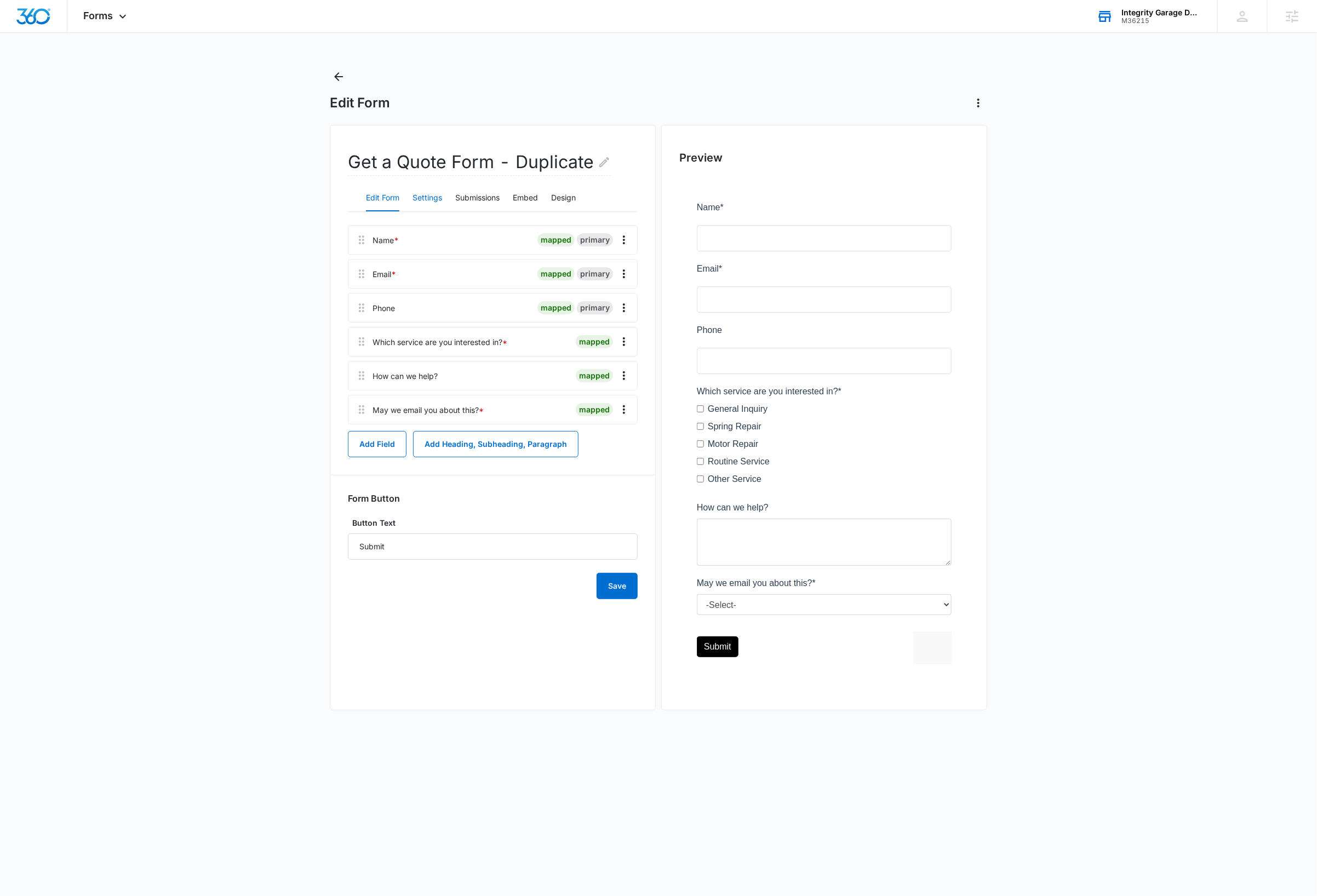
click at [436, 197] on button "Settings" at bounding box center [428, 198] width 30 height 26
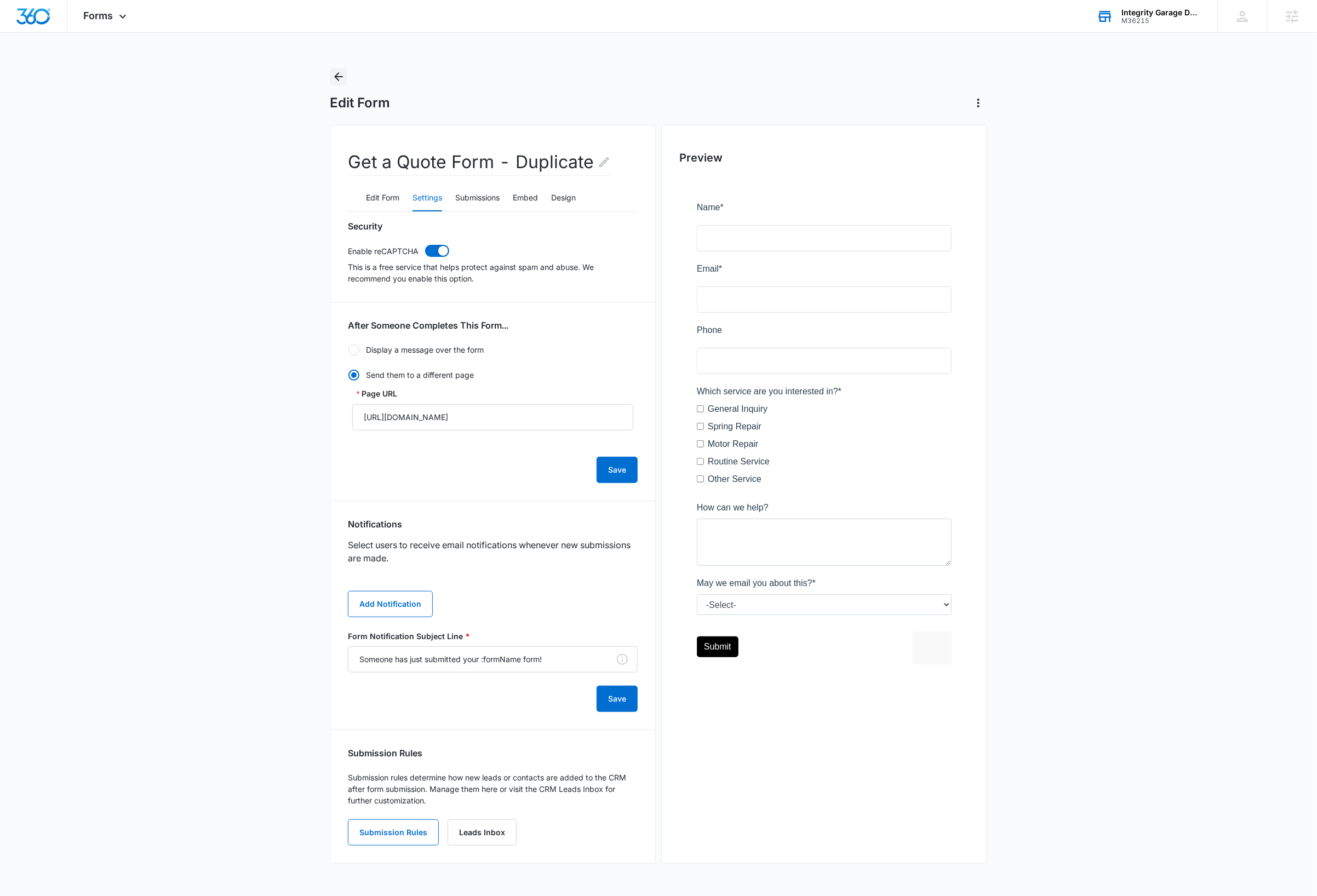
click at [341, 74] on icon "Back" at bounding box center [338, 77] width 13 height 13
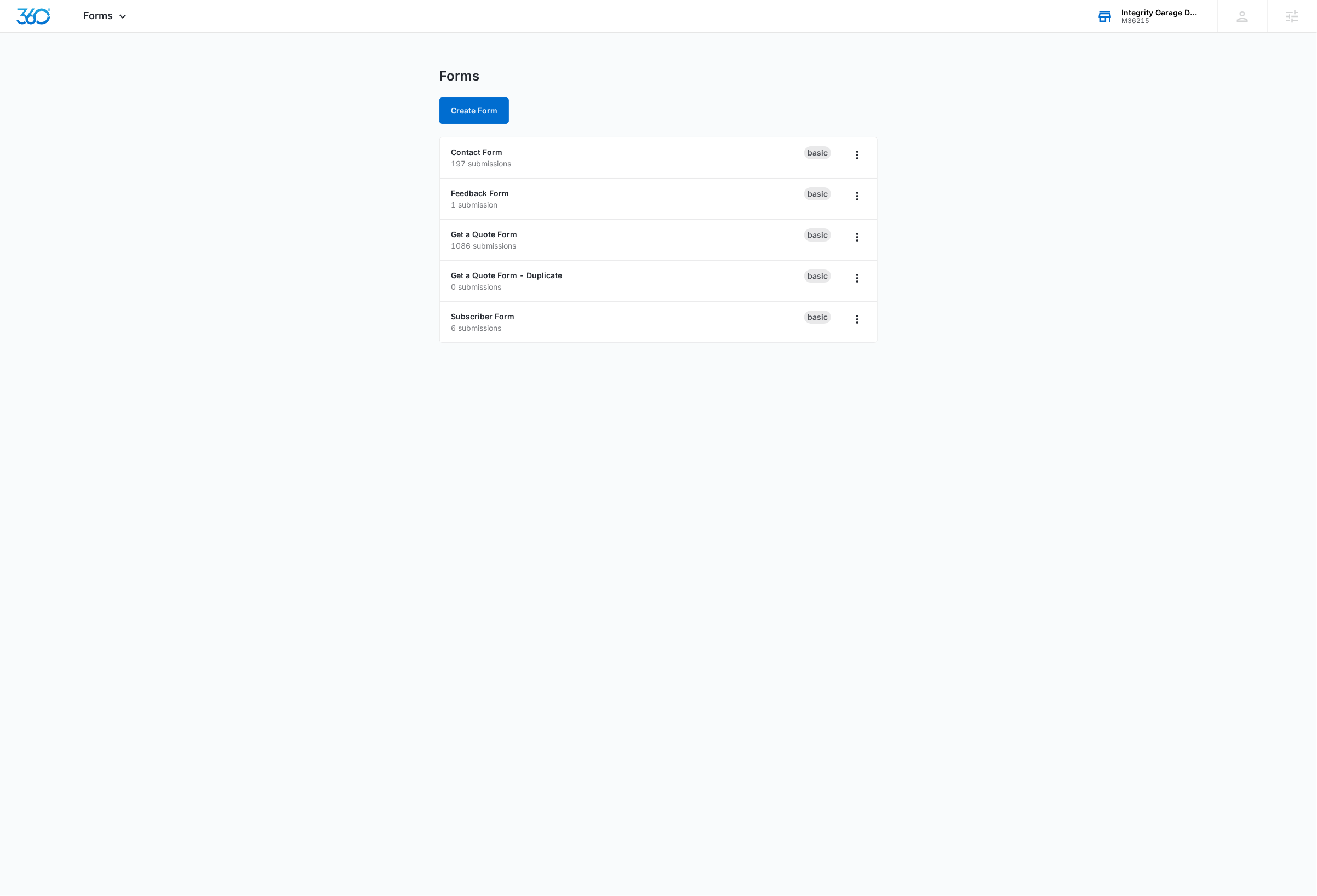
click at [265, 457] on body "Forms Apps Reputation Websites Forms CRM Email Social Shop Payments Content Ads…" at bounding box center [658, 448] width 1317 height 896
click at [501, 194] on link "Feedback Form" at bounding box center [480, 193] width 58 height 10
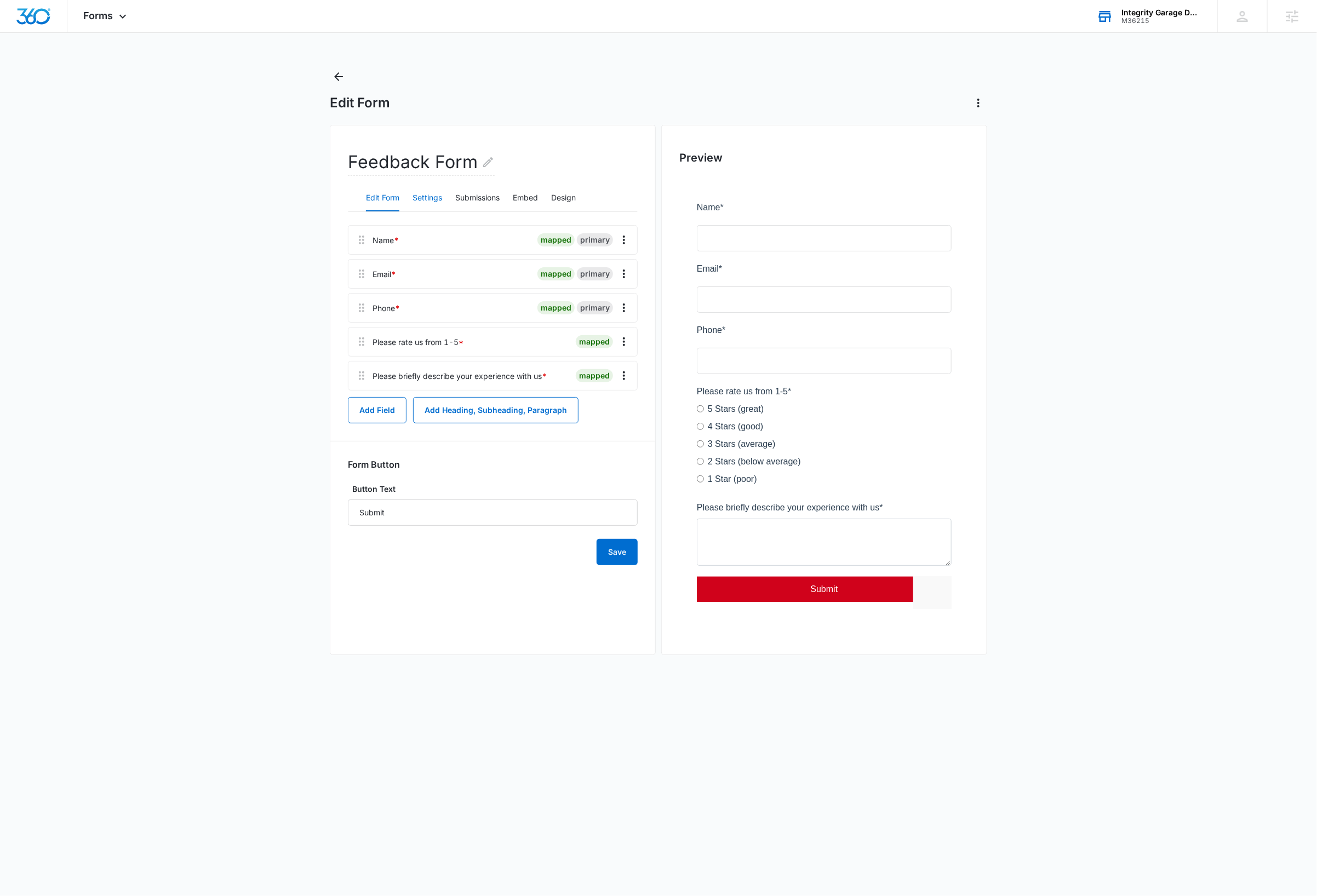
click at [433, 199] on button "Settings" at bounding box center [428, 198] width 30 height 26
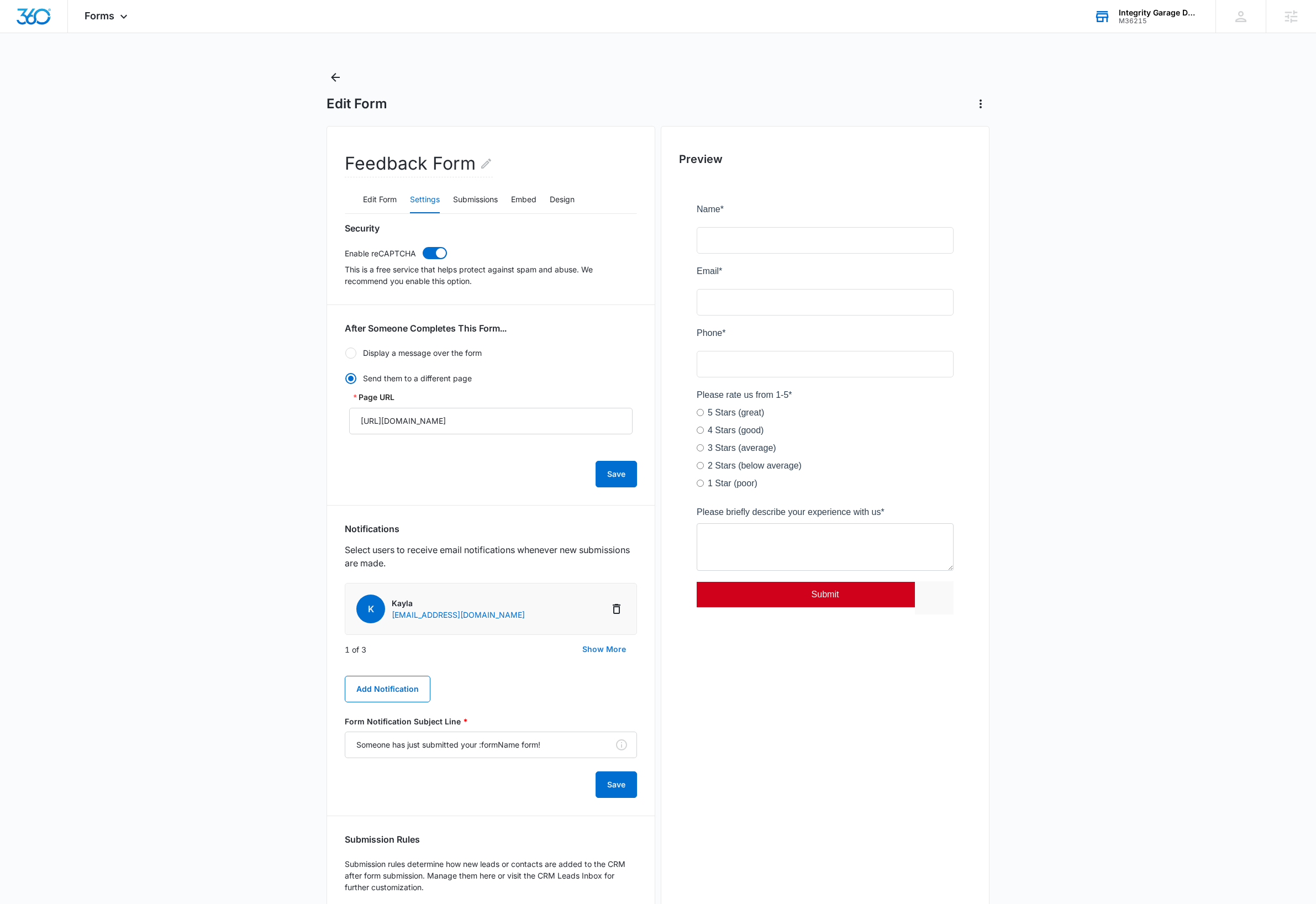
click at [623, 650] on button "Show More" at bounding box center [604, 649] width 66 height 26
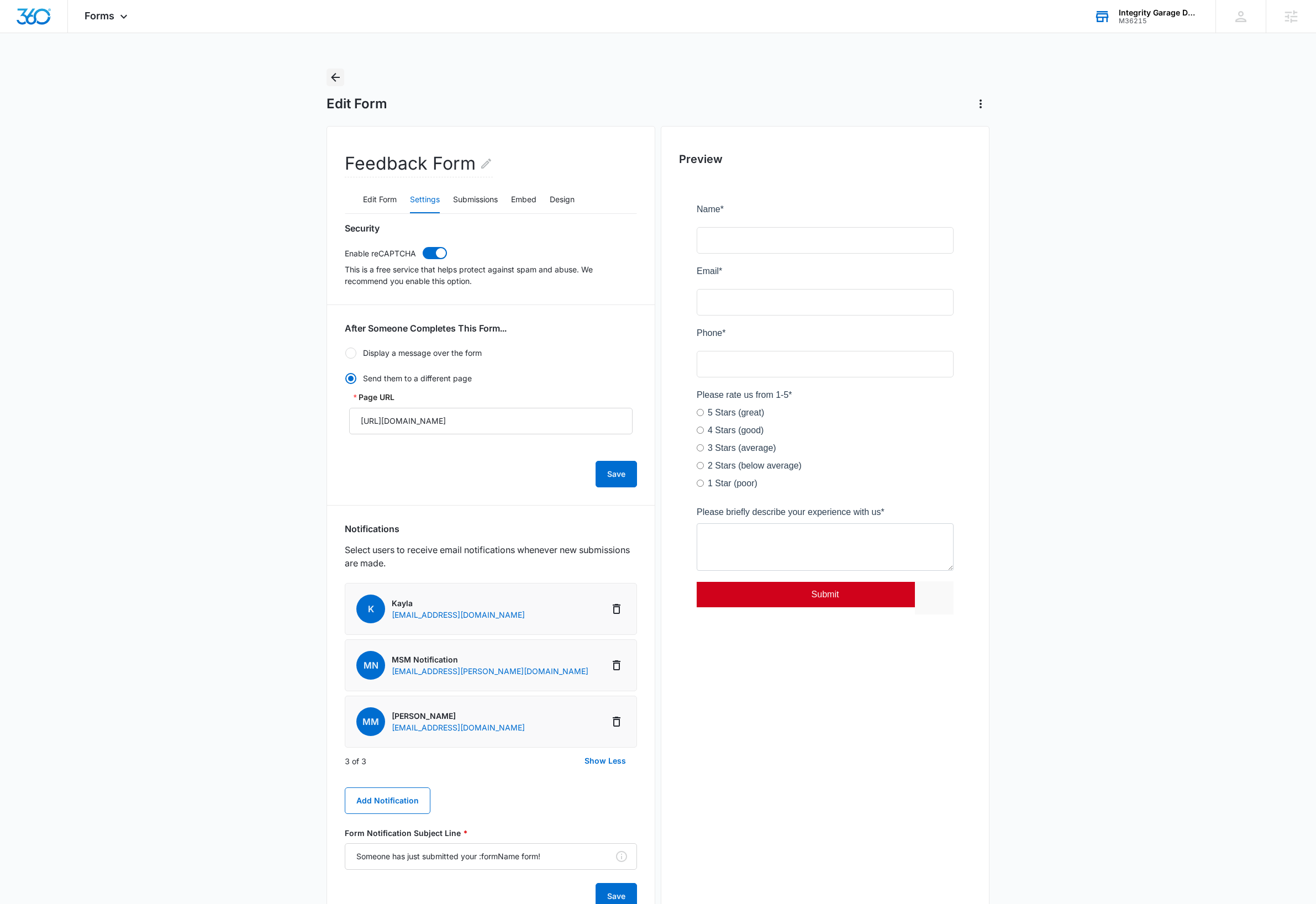
click at [335, 77] on icon "Back" at bounding box center [335, 77] width 9 height 9
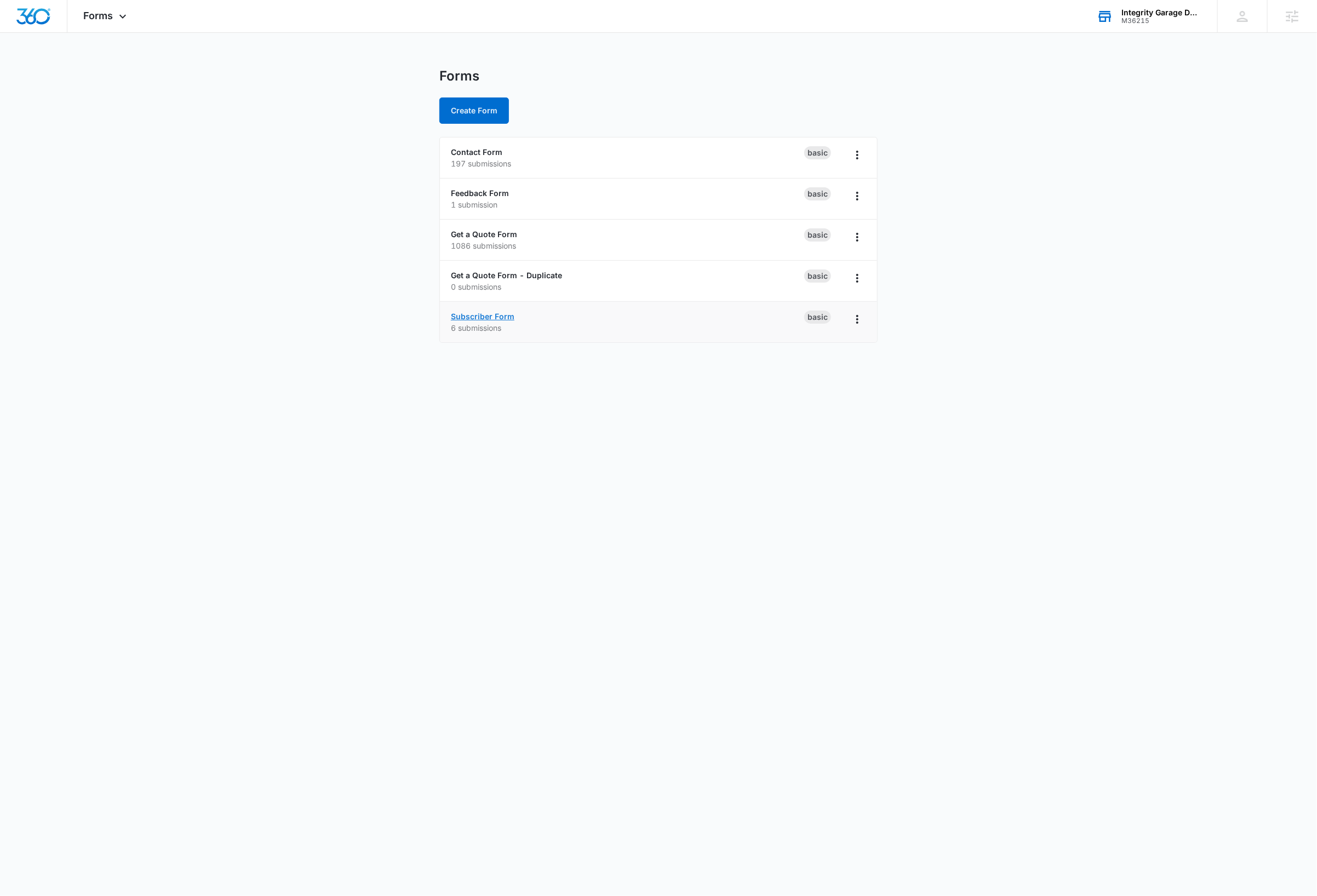
click at [502, 317] on link "Subscriber Form" at bounding box center [482, 316] width 64 height 10
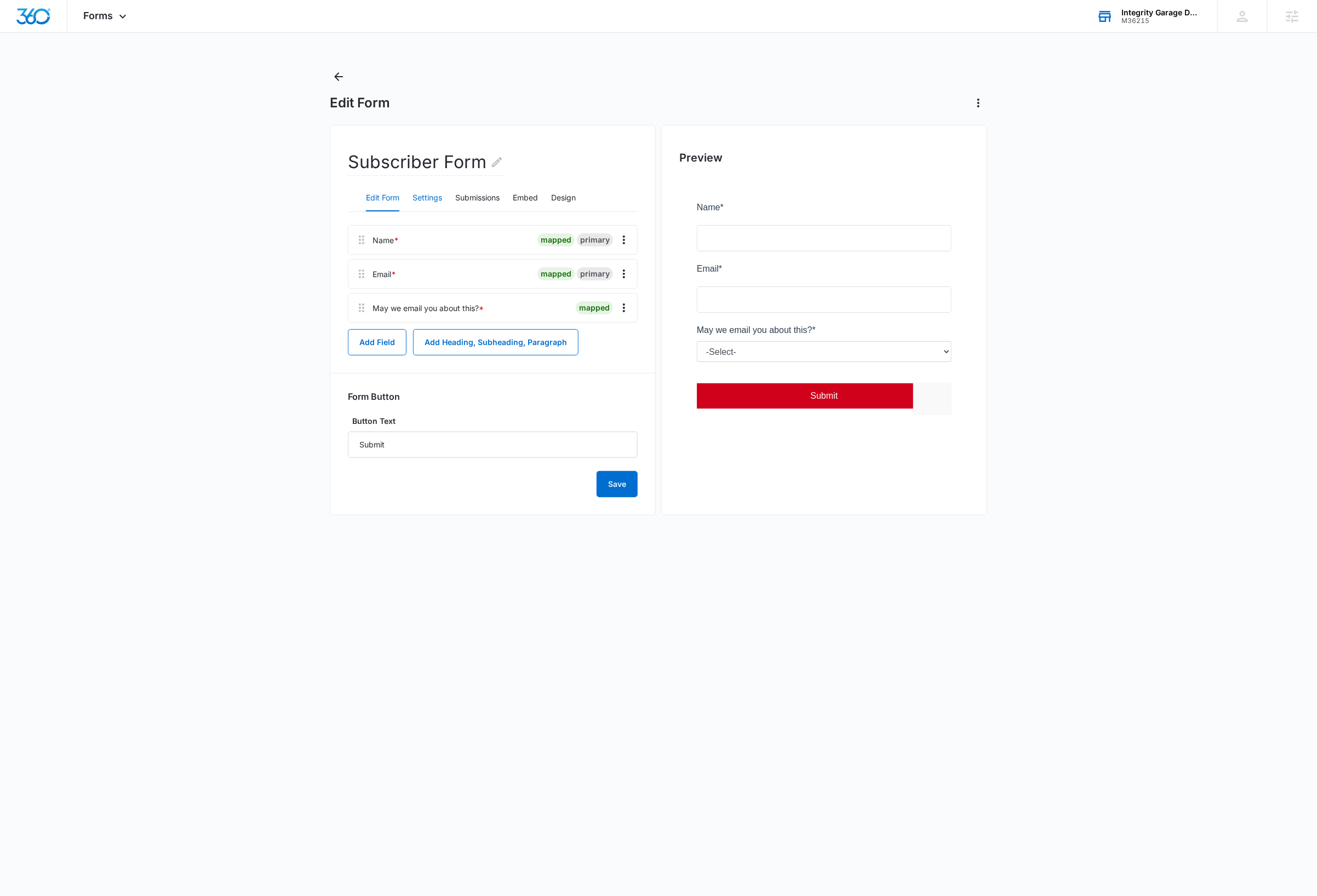
click at [438, 199] on button "Settings" at bounding box center [428, 198] width 30 height 26
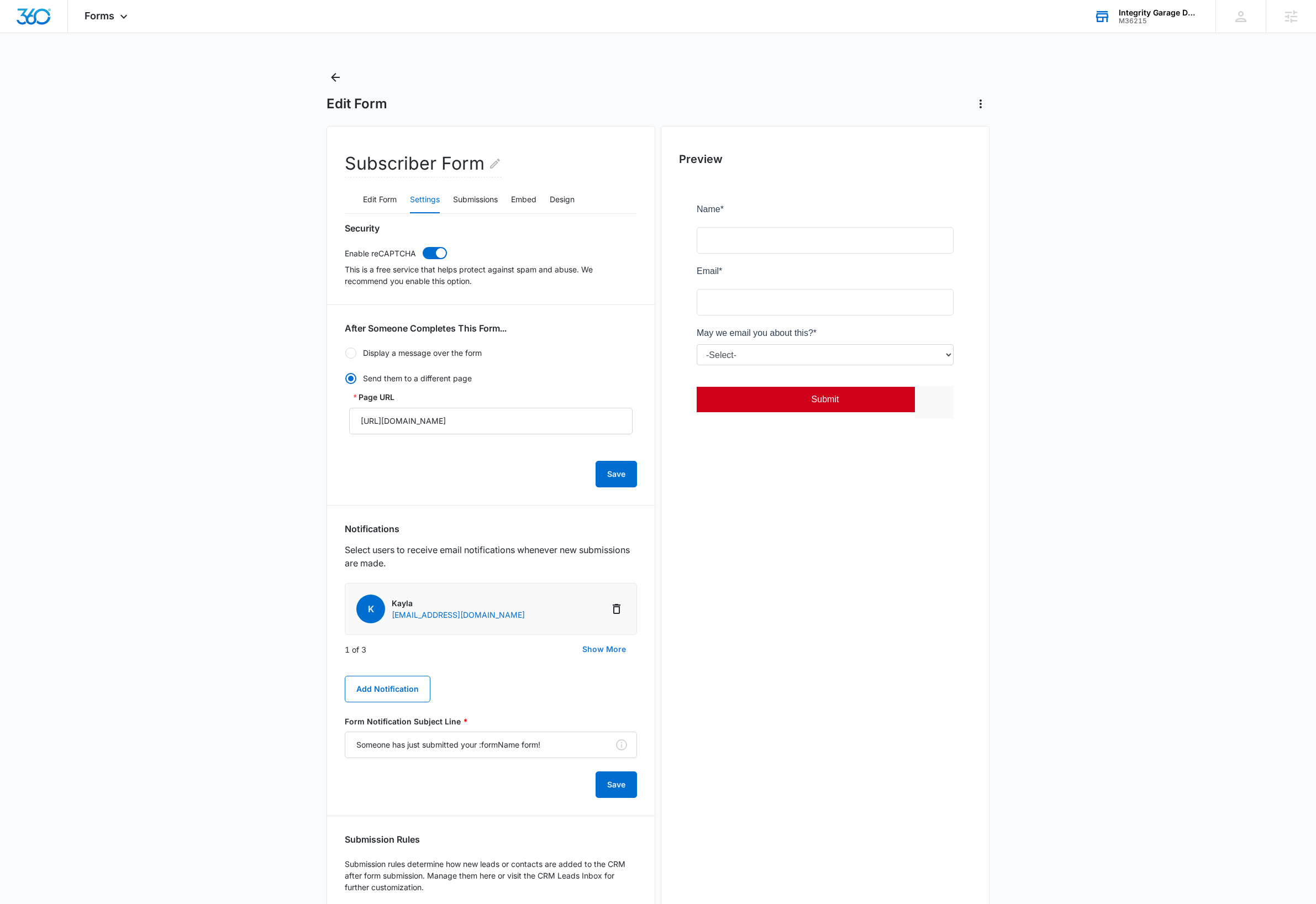
click at [601, 651] on button "Show More" at bounding box center [604, 649] width 66 height 26
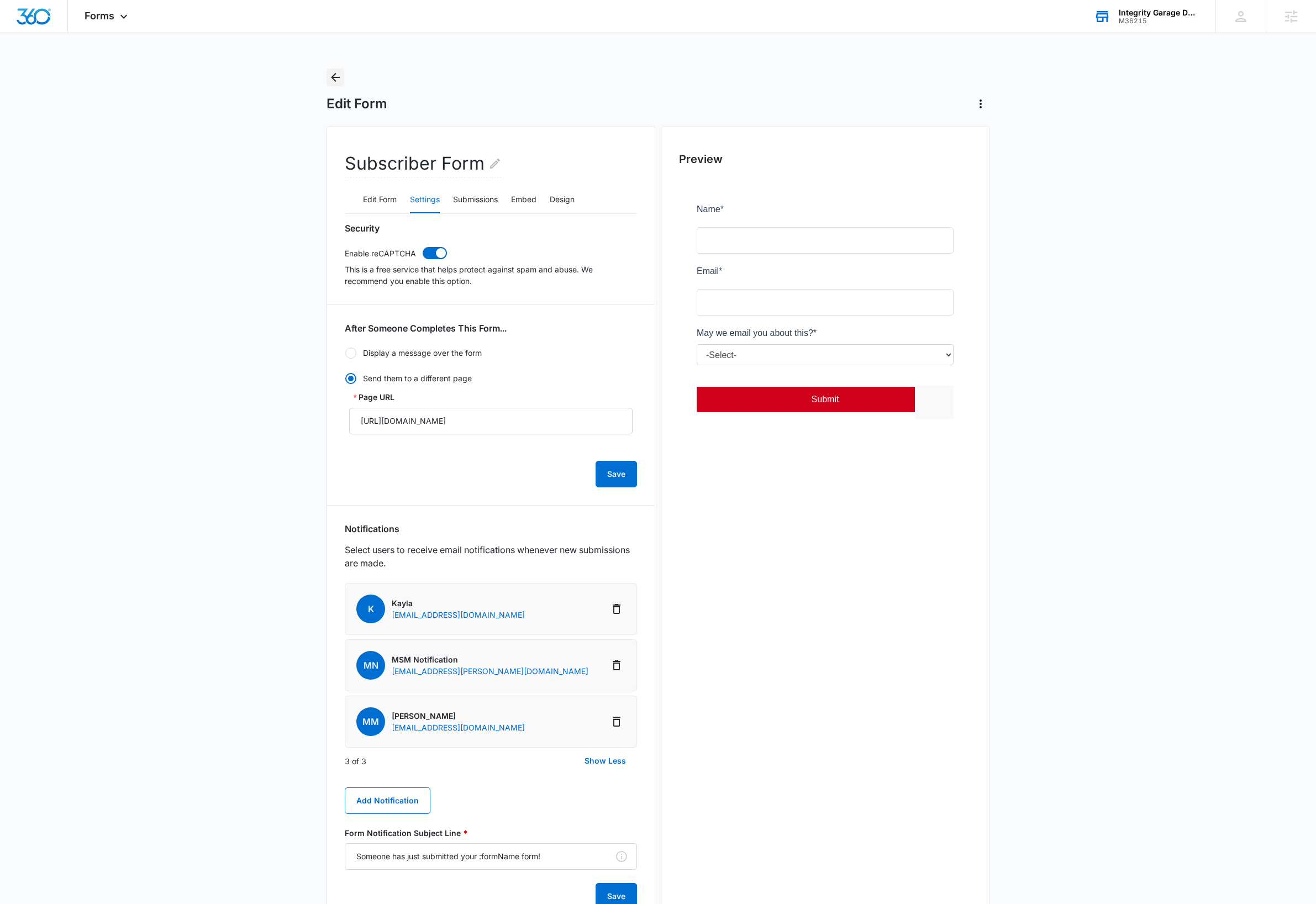
click at [334, 80] on icon "Back" at bounding box center [335, 77] width 9 height 9
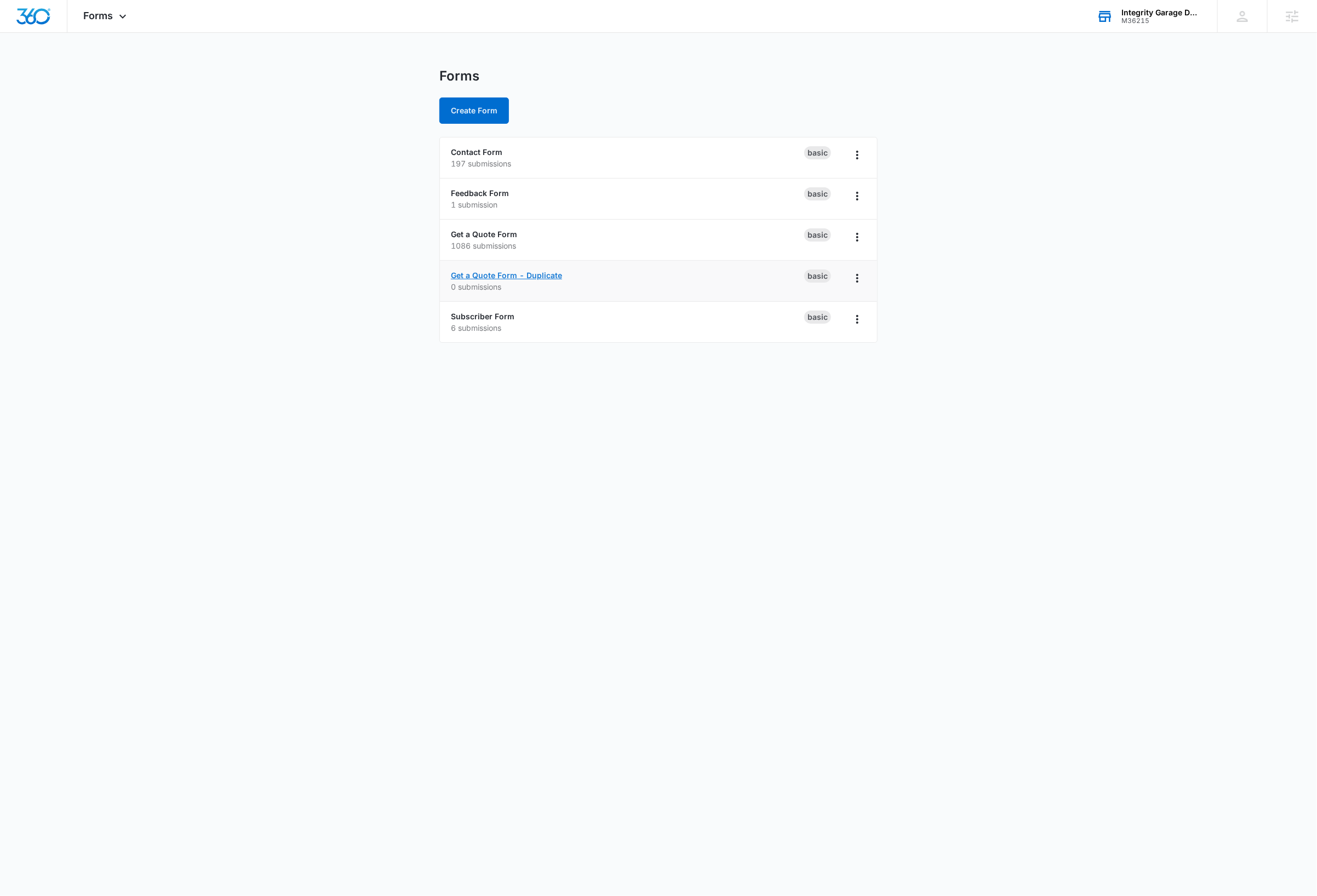
click at [495, 274] on link "Get a Quote Form - Duplicate" at bounding box center [506, 276] width 111 height 10
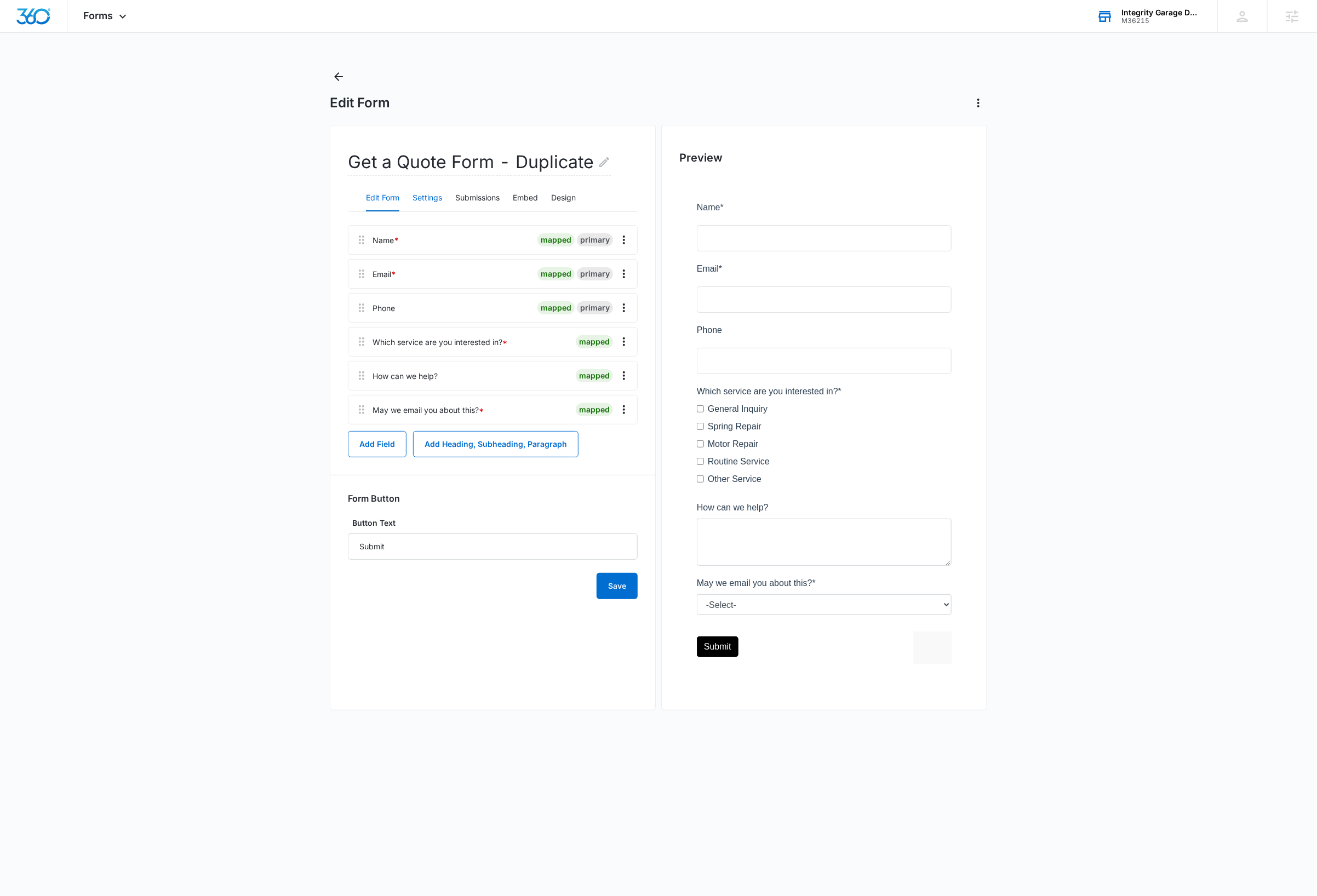
click at [428, 201] on button "Settings" at bounding box center [428, 198] width 30 height 26
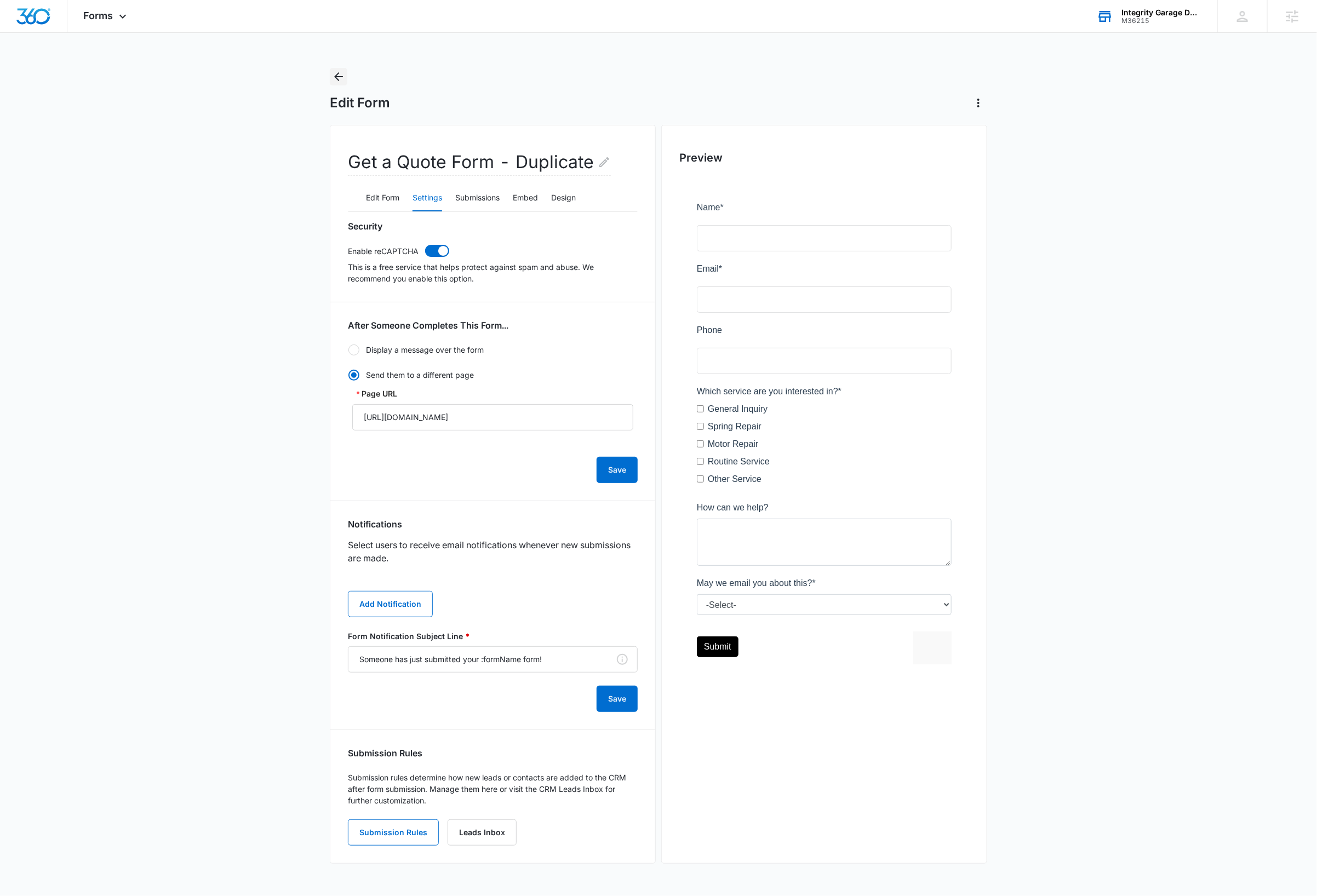
click at [341, 77] on icon "Back" at bounding box center [338, 77] width 9 height 9
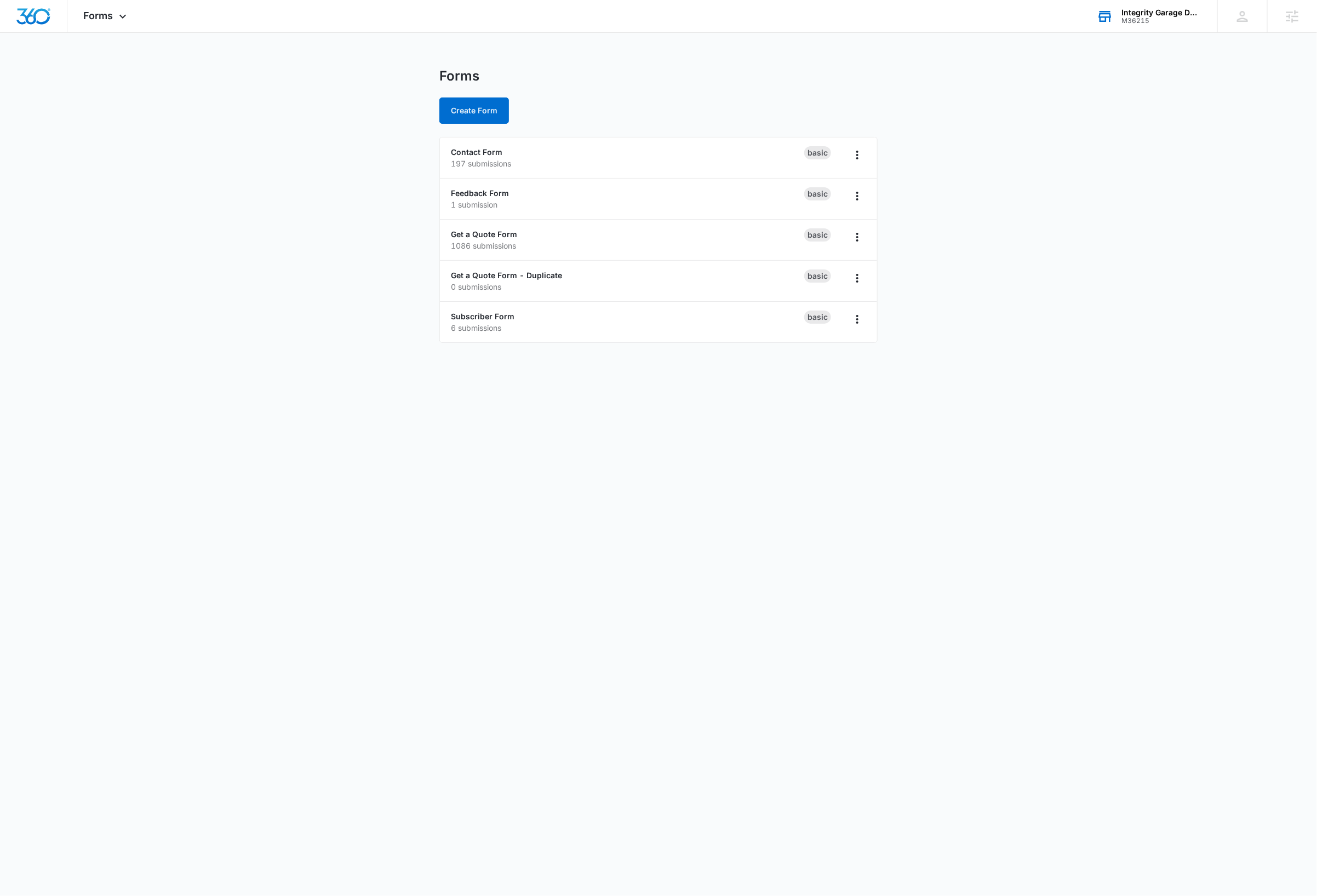
click at [164, 347] on main "Forms Create Form Contact Form 197 submissions Basic Feedback Form 1 submission…" at bounding box center [658, 211] width 1317 height 288
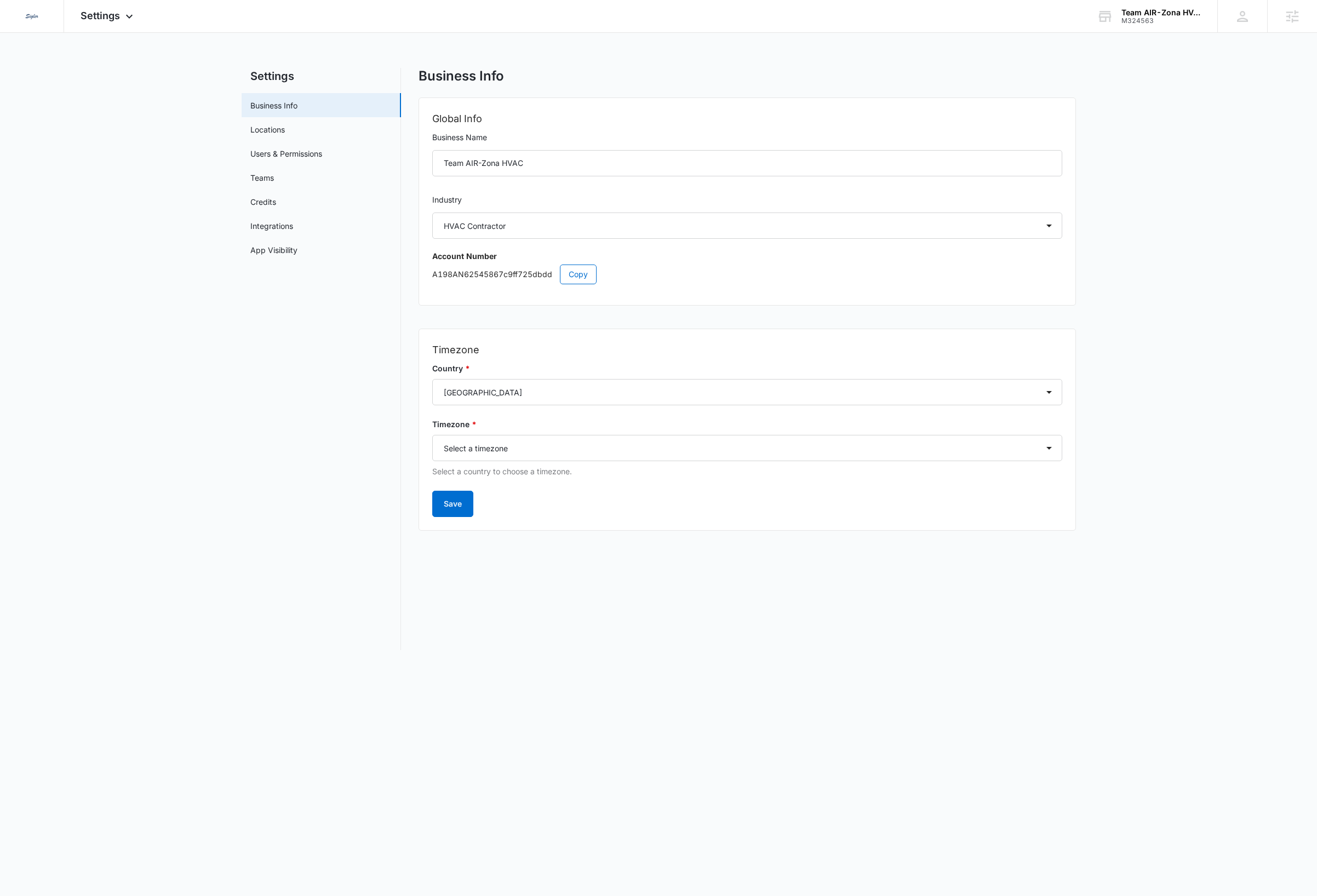
select select "3"
select select "US"
select select "America/[GEOGRAPHIC_DATA]"
click at [34, 18] on img at bounding box center [31, 16] width 20 height 20
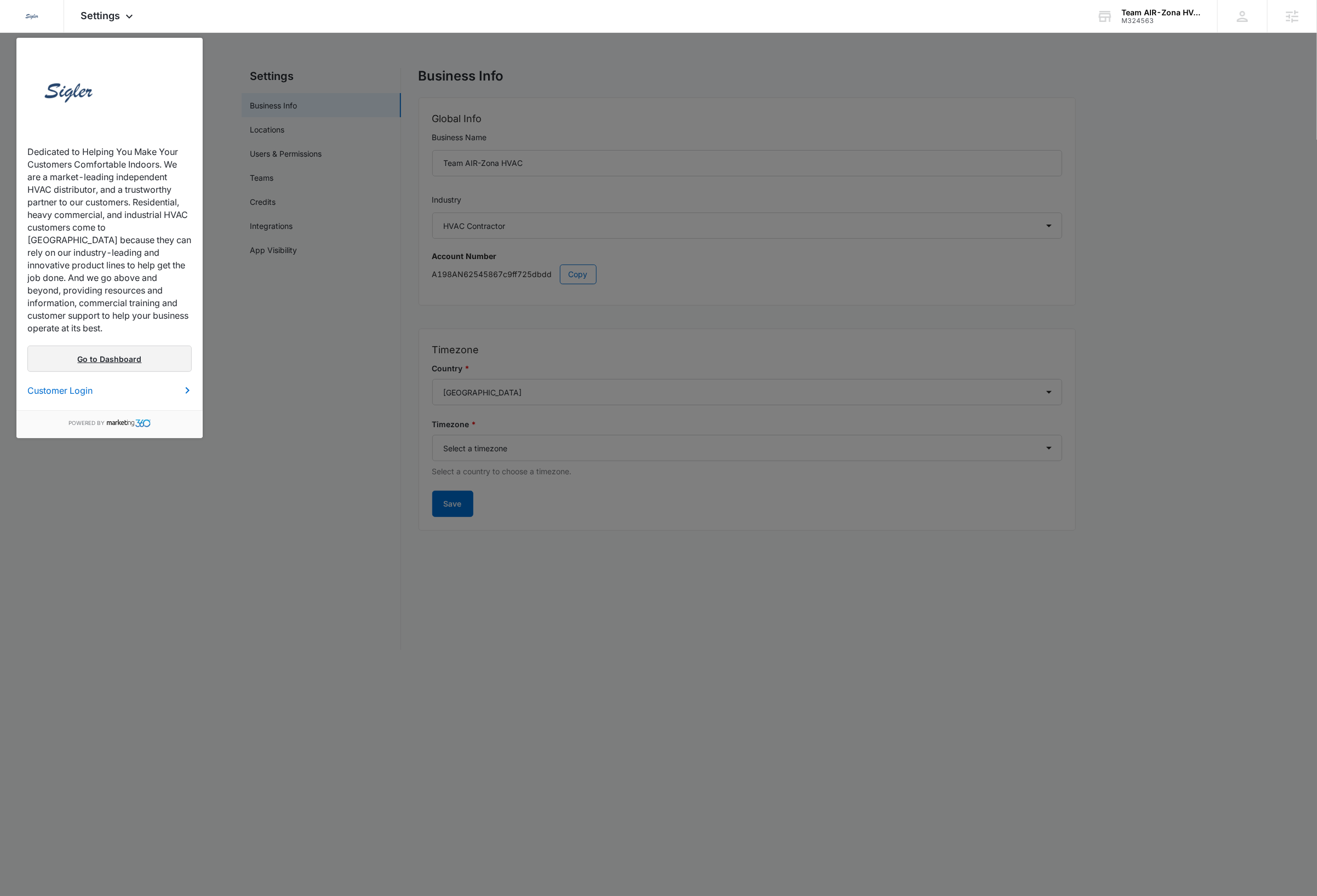
click at [124, 346] on link "Go to Dashboard" at bounding box center [109, 359] width 164 height 26
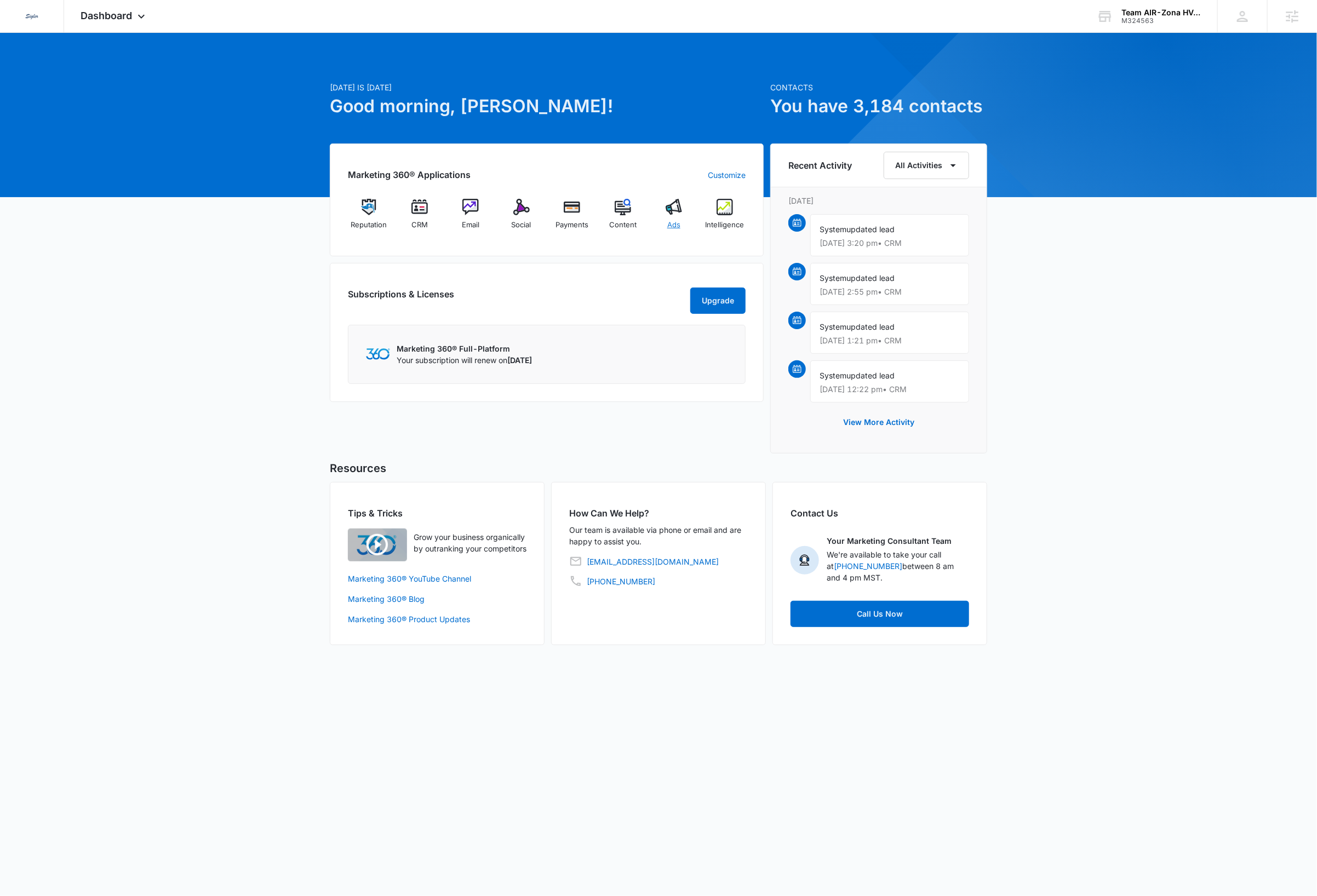
click at [672, 213] on img at bounding box center [674, 207] width 17 height 17
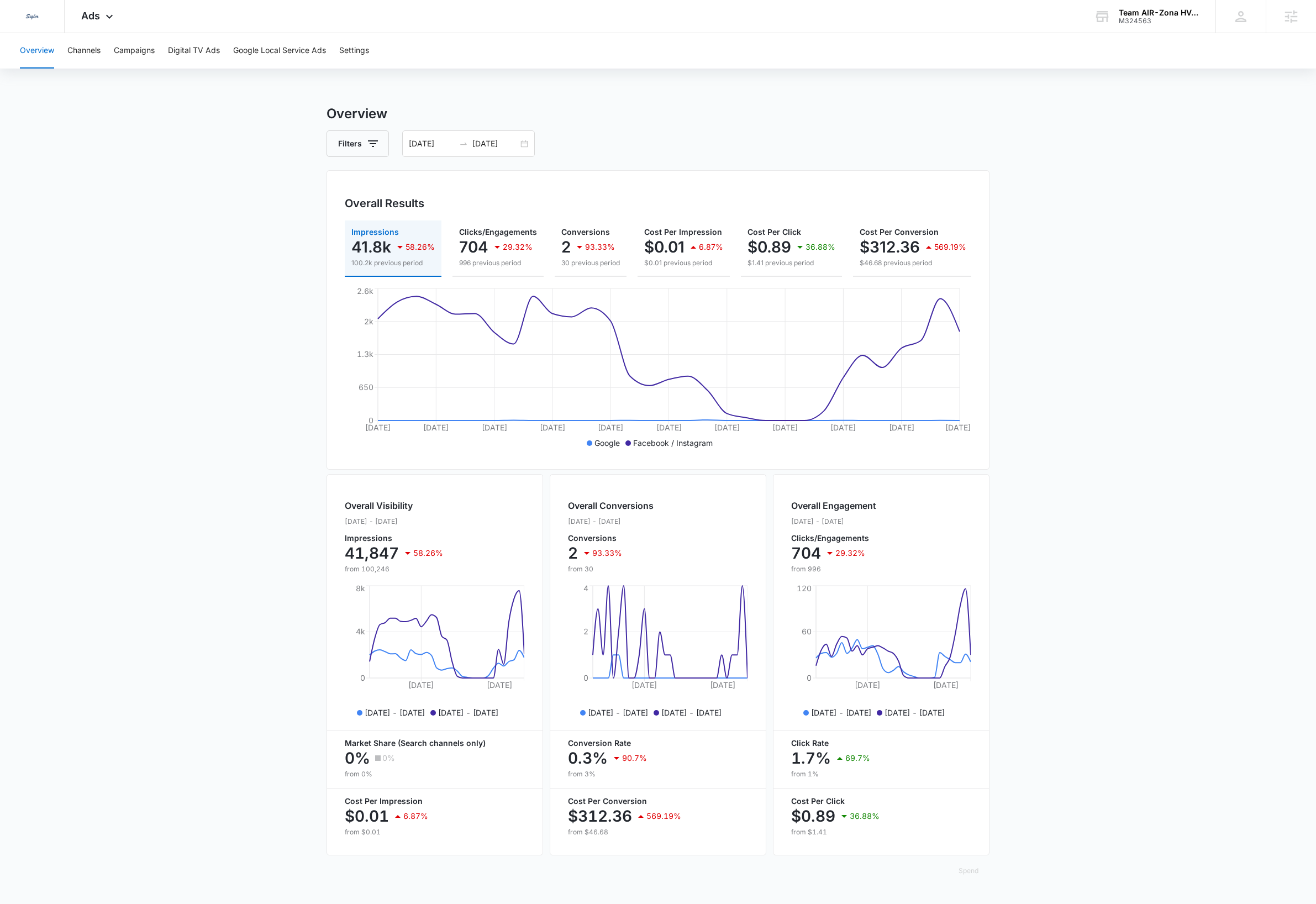
scroll to position [7, 0]
click at [972, 878] on button "Spend" at bounding box center [969, 871] width 42 height 26
click at [974, 846] on div "Raw" at bounding box center [978, 849] width 32 height 7
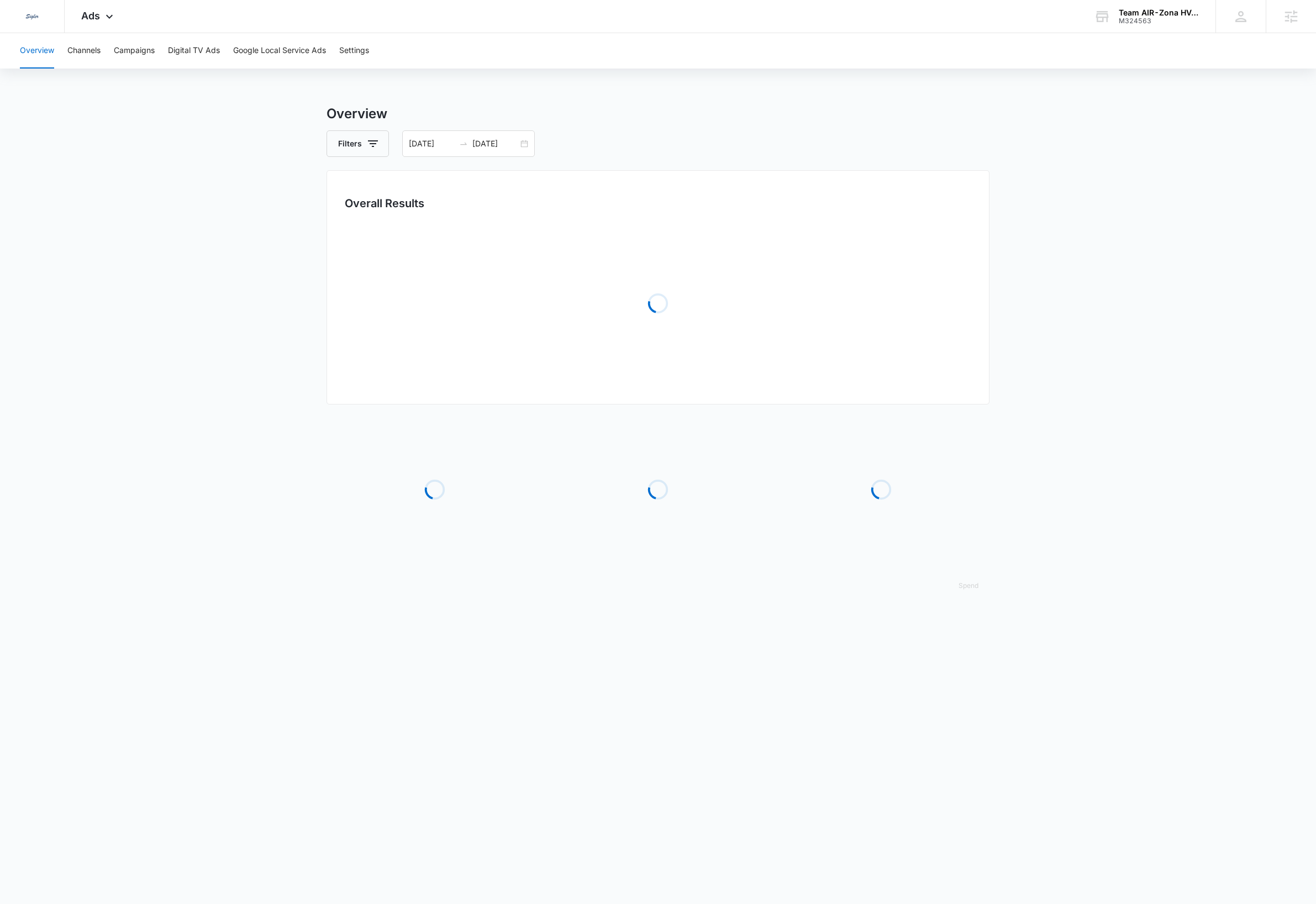
scroll to position [0, 0]
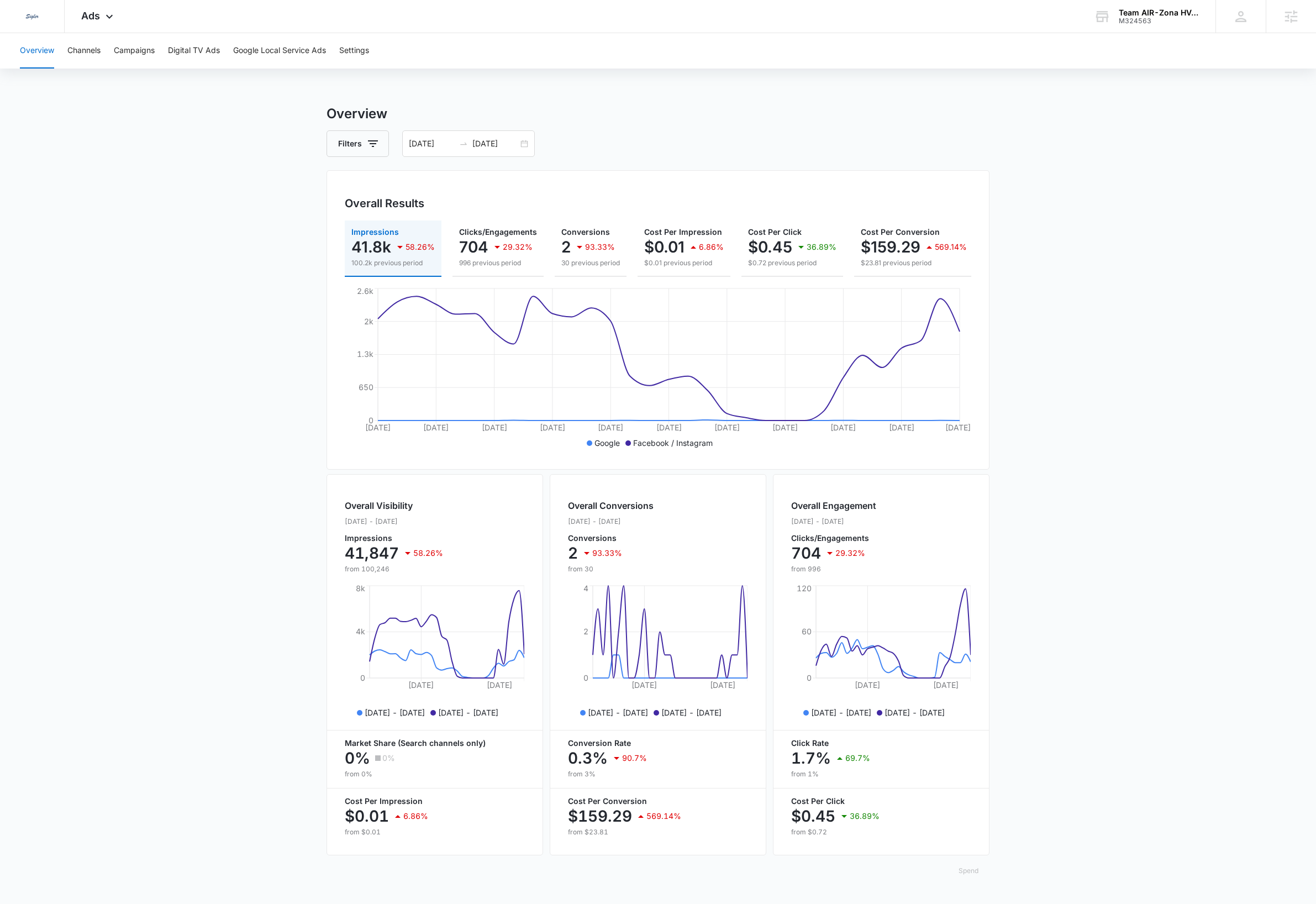
click at [970, 884] on button "Spend" at bounding box center [969, 871] width 42 height 26
click at [988, 831] on div "Optimized" at bounding box center [978, 834] width 32 height 7
click at [972, 879] on button "Spend" at bounding box center [969, 871] width 42 height 26
click at [988, 831] on div "Optimized" at bounding box center [978, 834] width 32 height 7
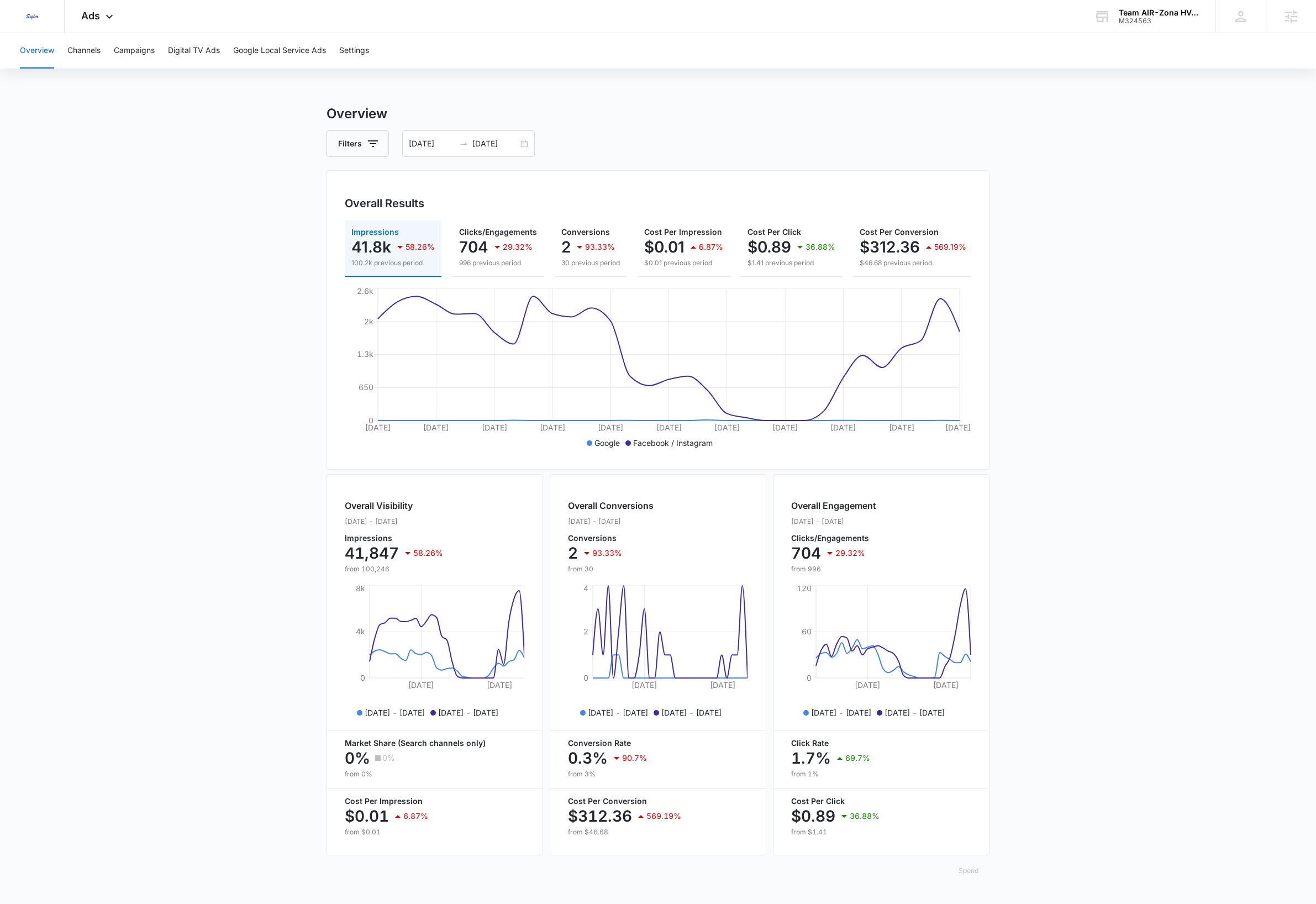
click at [969, 877] on button "Spend" at bounding box center [969, 871] width 42 height 26
click at [979, 846] on div "Raw" at bounding box center [978, 849] width 32 height 7
click at [975, 878] on button "Spend" at bounding box center [969, 871] width 42 height 26
click at [984, 831] on div "Optimized" at bounding box center [978, 834] width 32 height 7
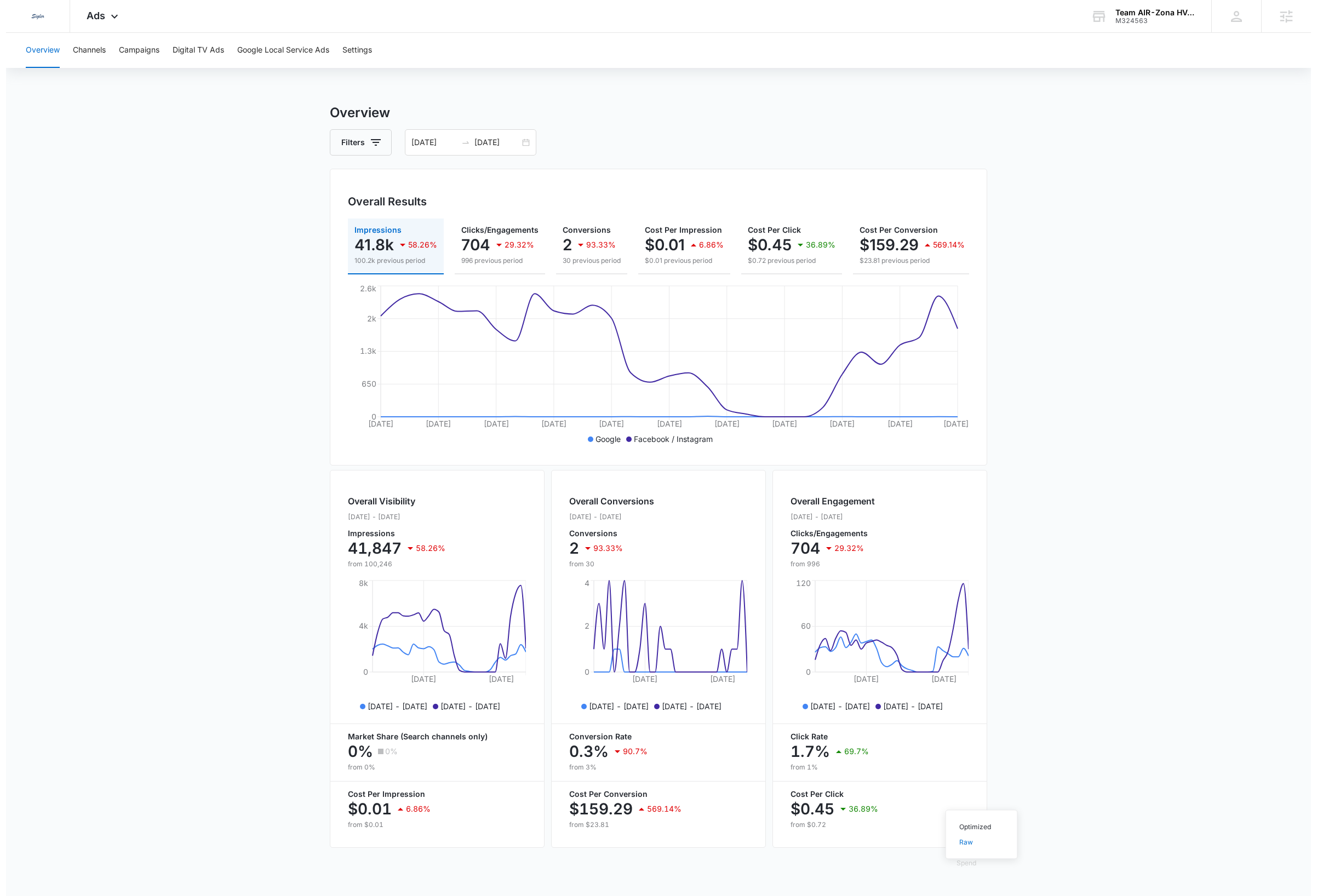
scroll to position [0, 0]
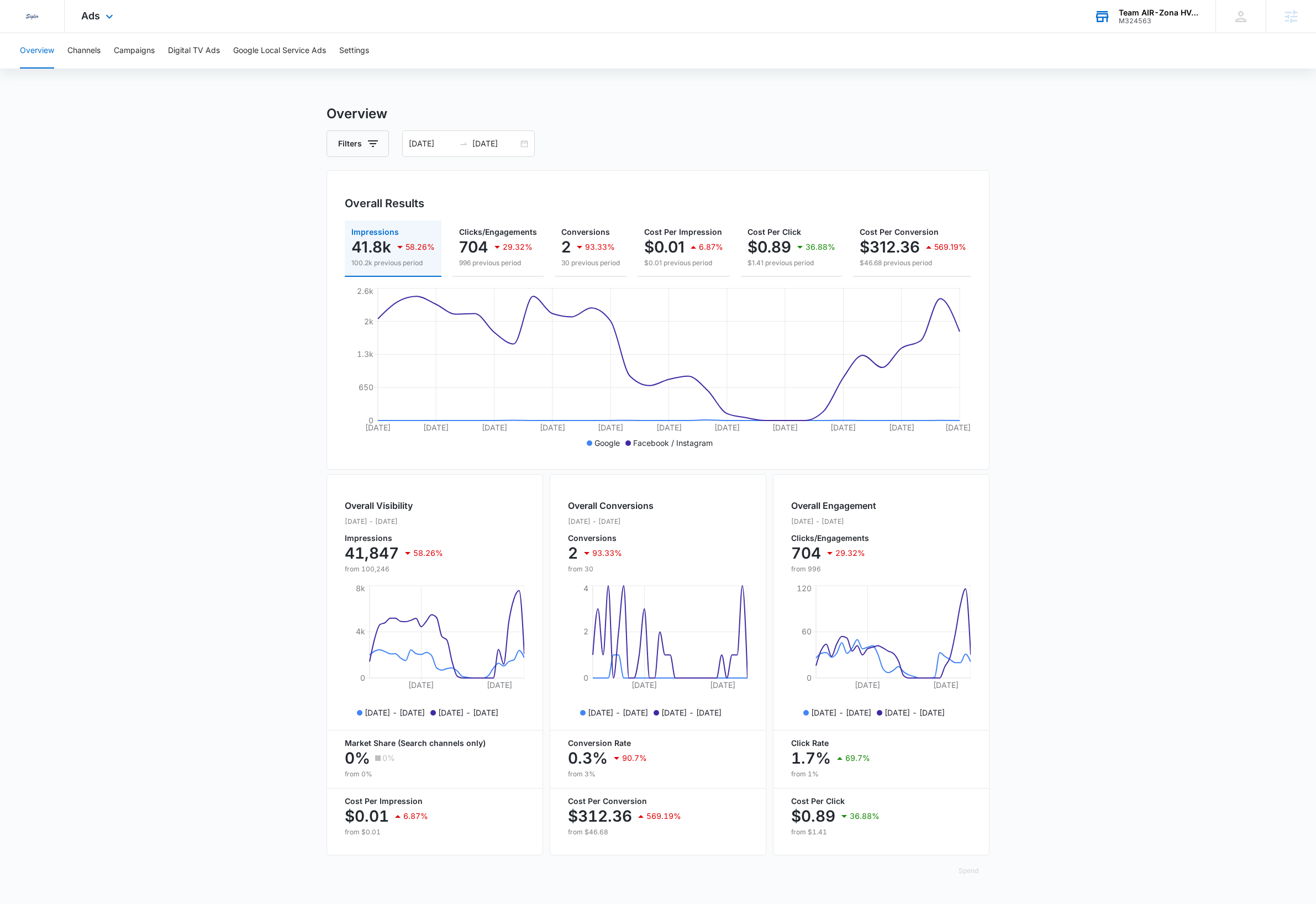
click at [1173, 10] on div "Team AIR-Zona HVAC" at bounding box center [1159, 13] width 81 height 9
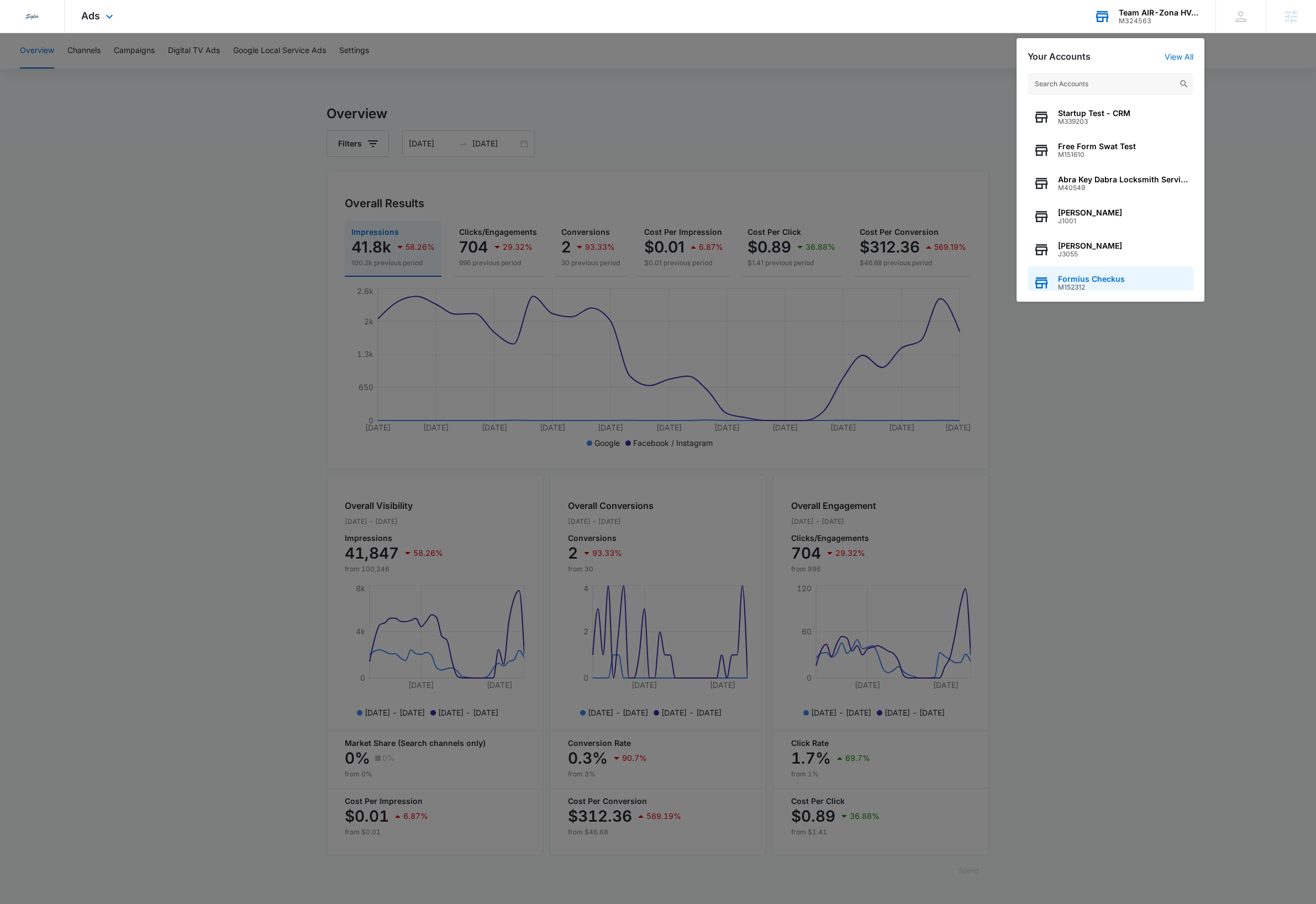
click at [1102, 283] on span "M152312" at bounding box center [1092, 287] width 67 height 8
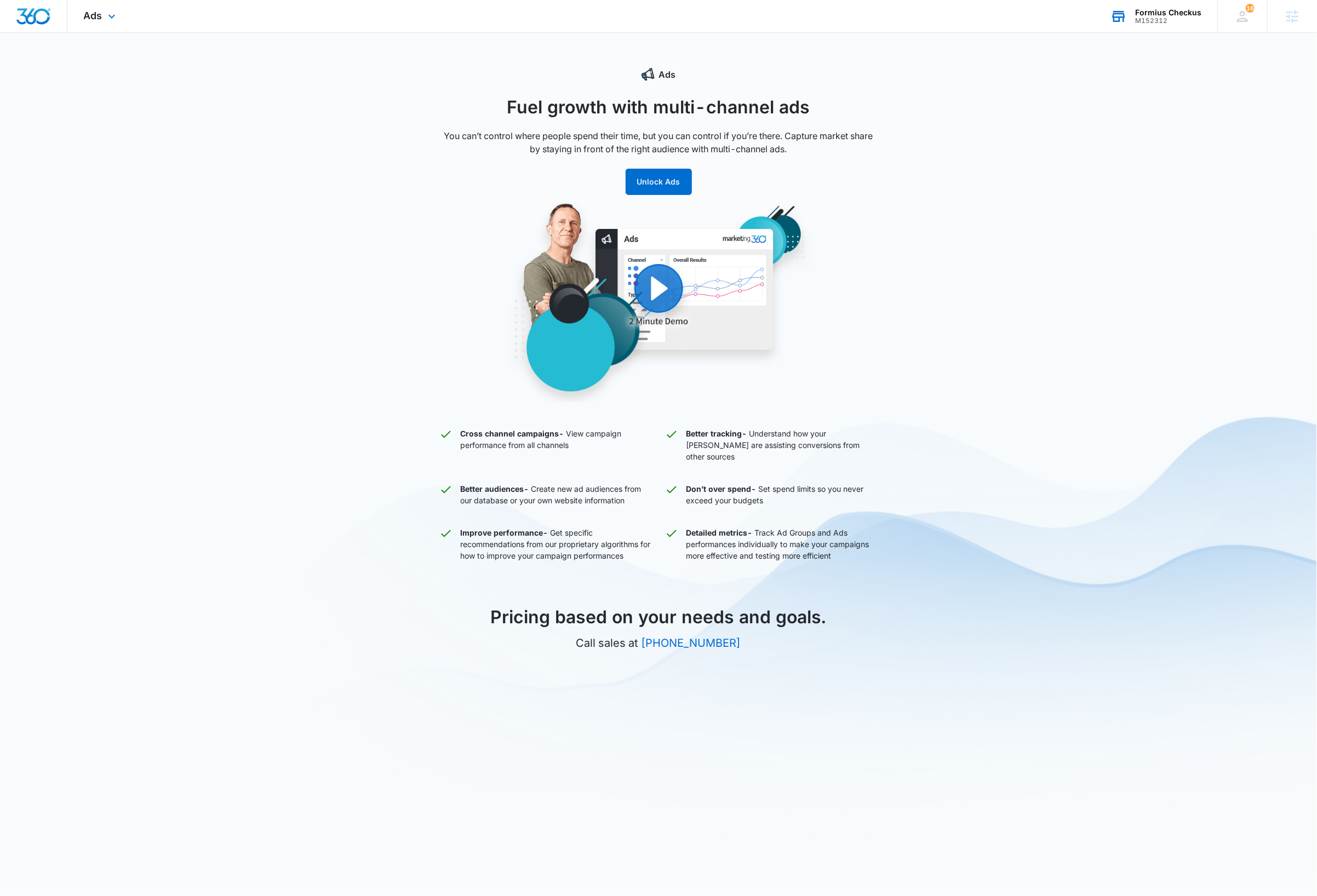
click at [46, 18] on img "Dashboard" at bounding box center [33, 17] width 35 height 17
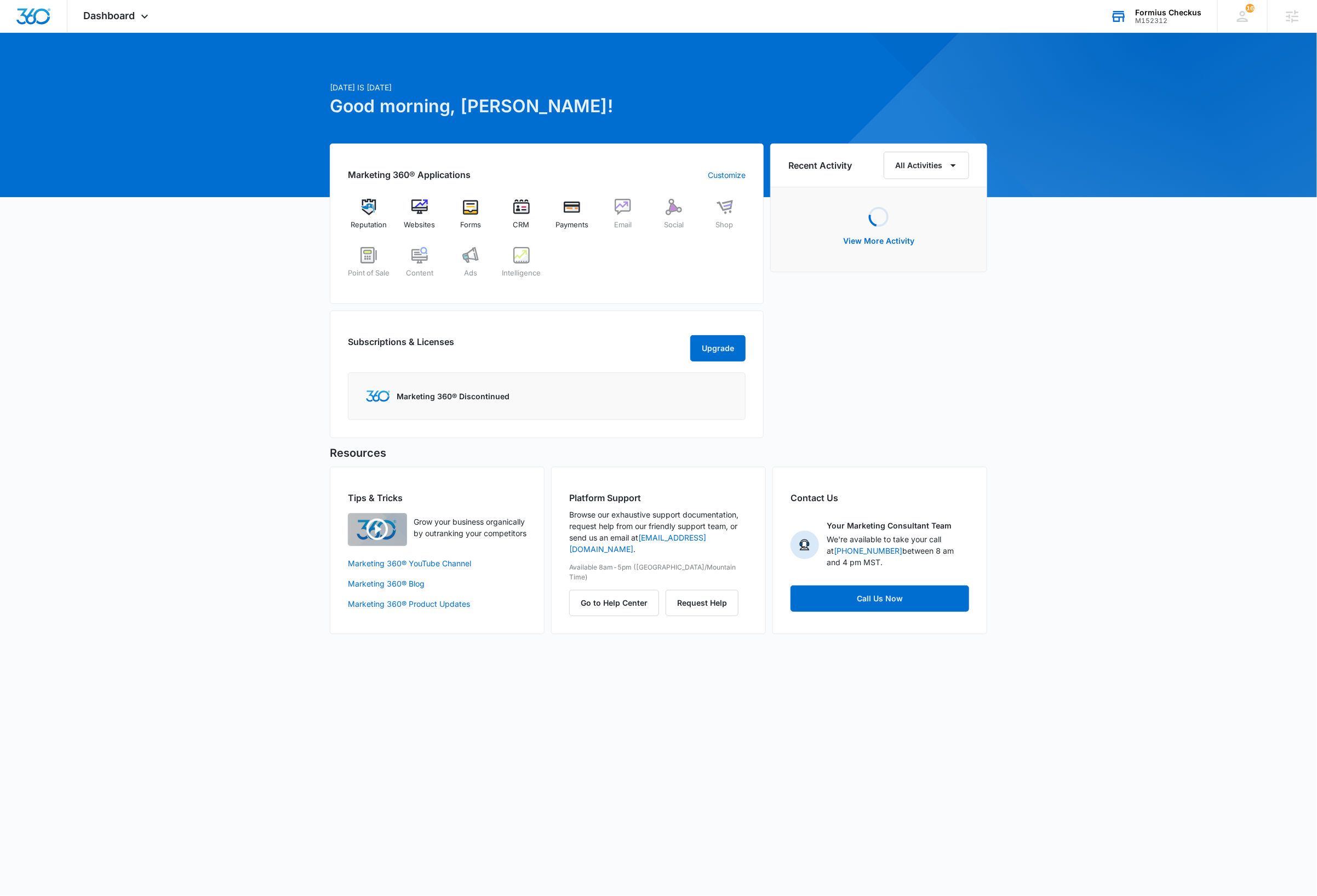
click at [1174, 15] on div "Formius Checkus" at bounding box center [1168, 12] width 67 height 9
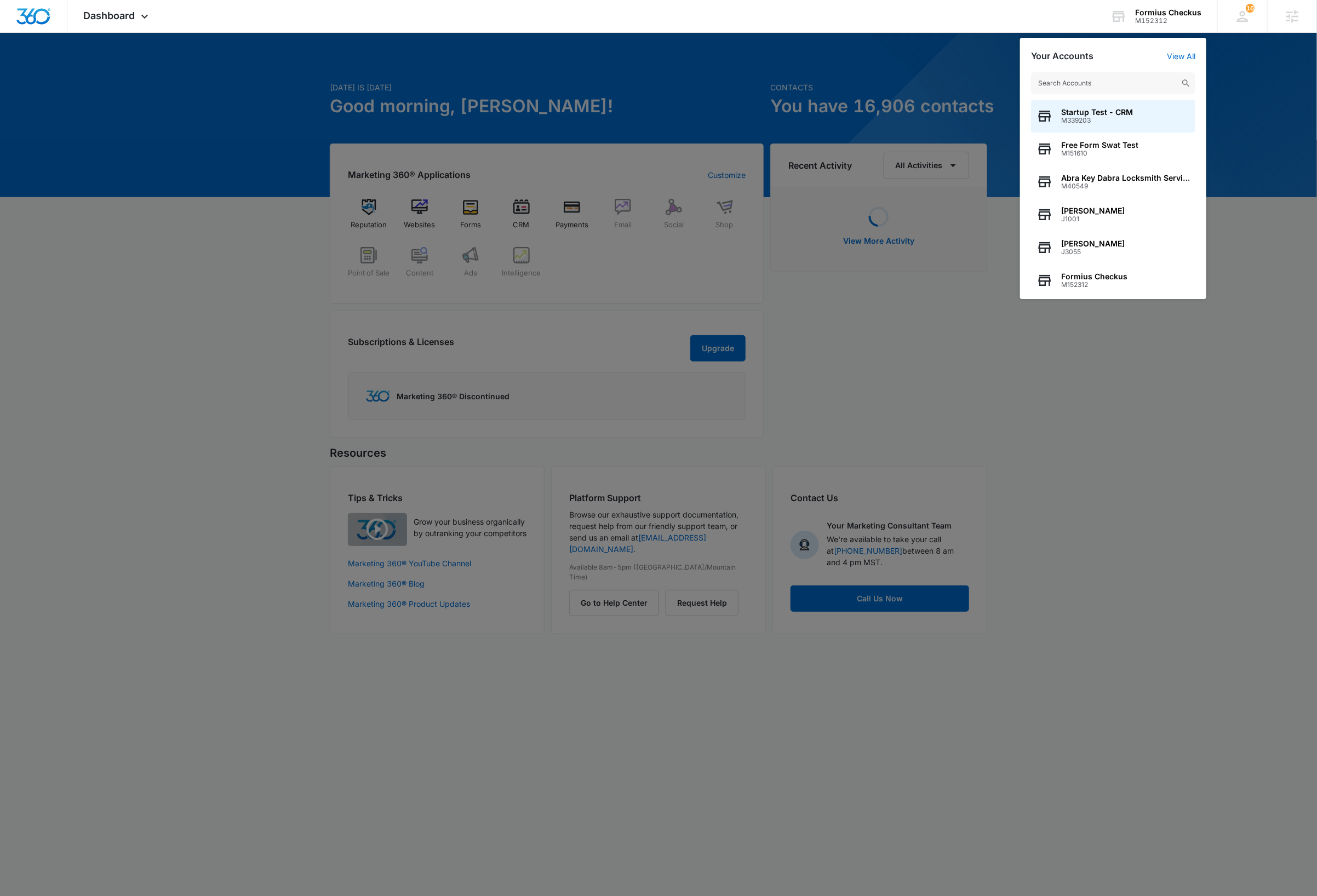
click at [1124, 84] on input "text" at bounding box center [1113, 83] width 164 height 22
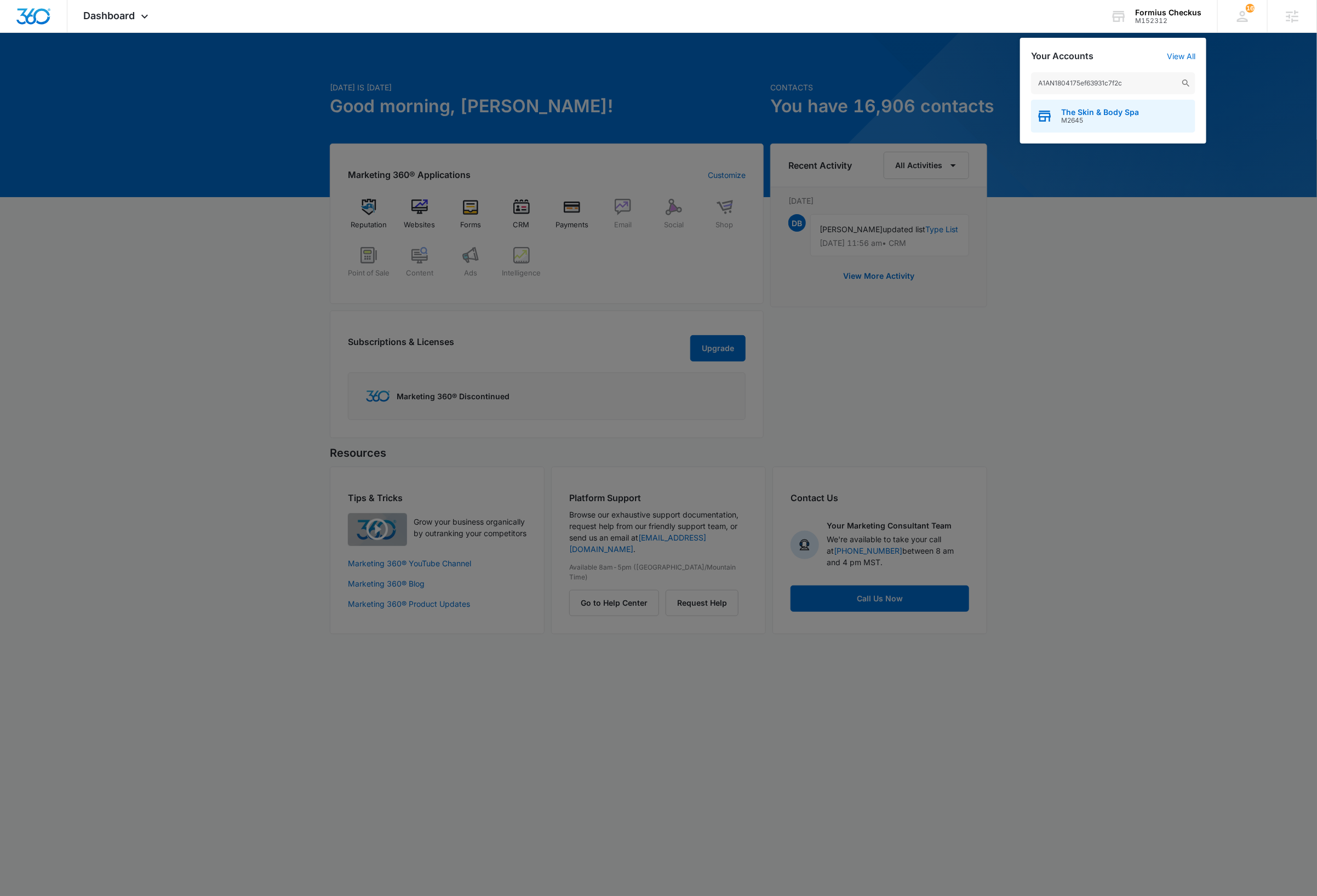
type input "A1AN1804175ef63931c7f2c"
click at [1122, 121] on span "M2645" at bounding box center [1100, 120] width 78 height 8
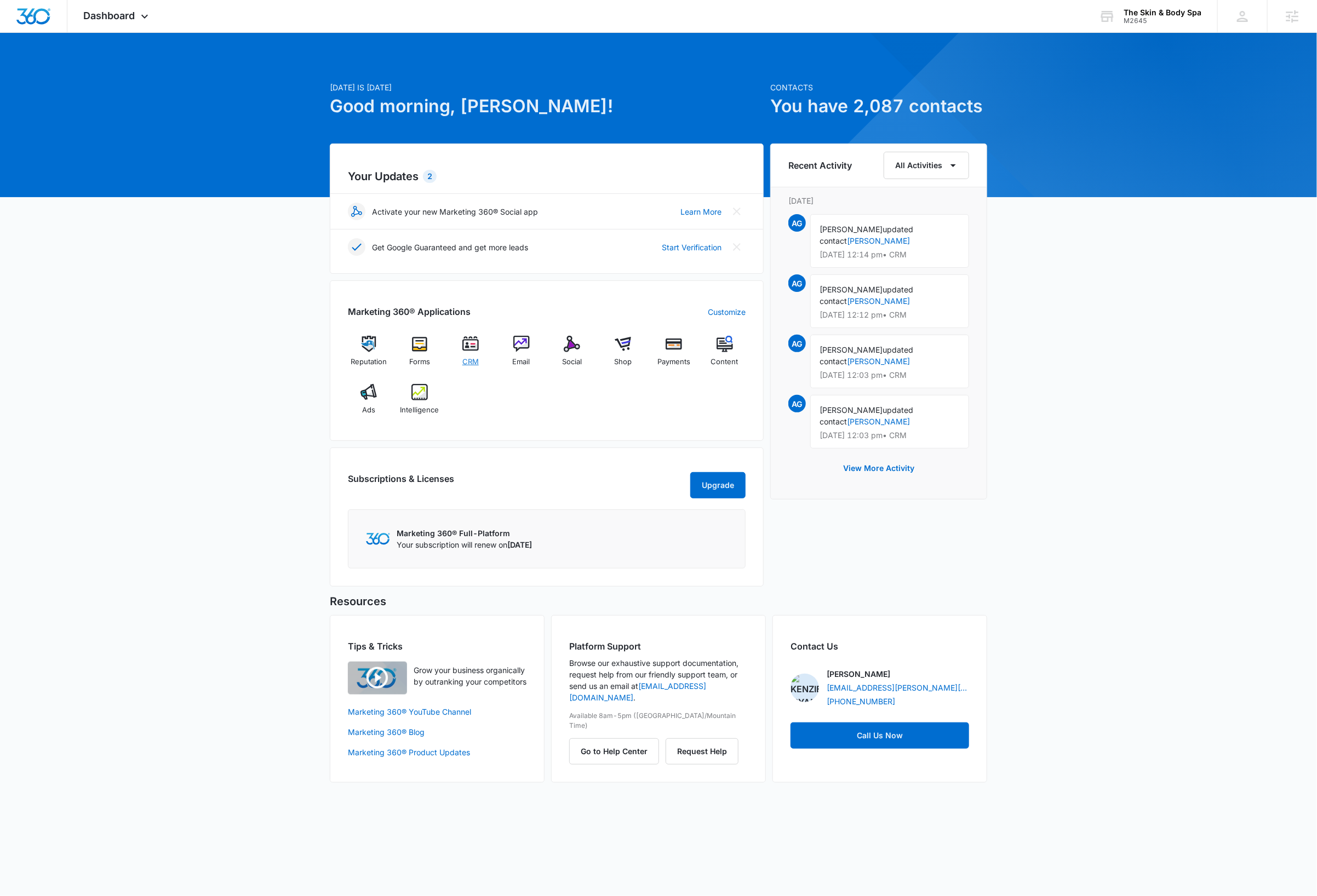
click at [473, 348] on img at bounding box center [471, 344] width 17 height 17
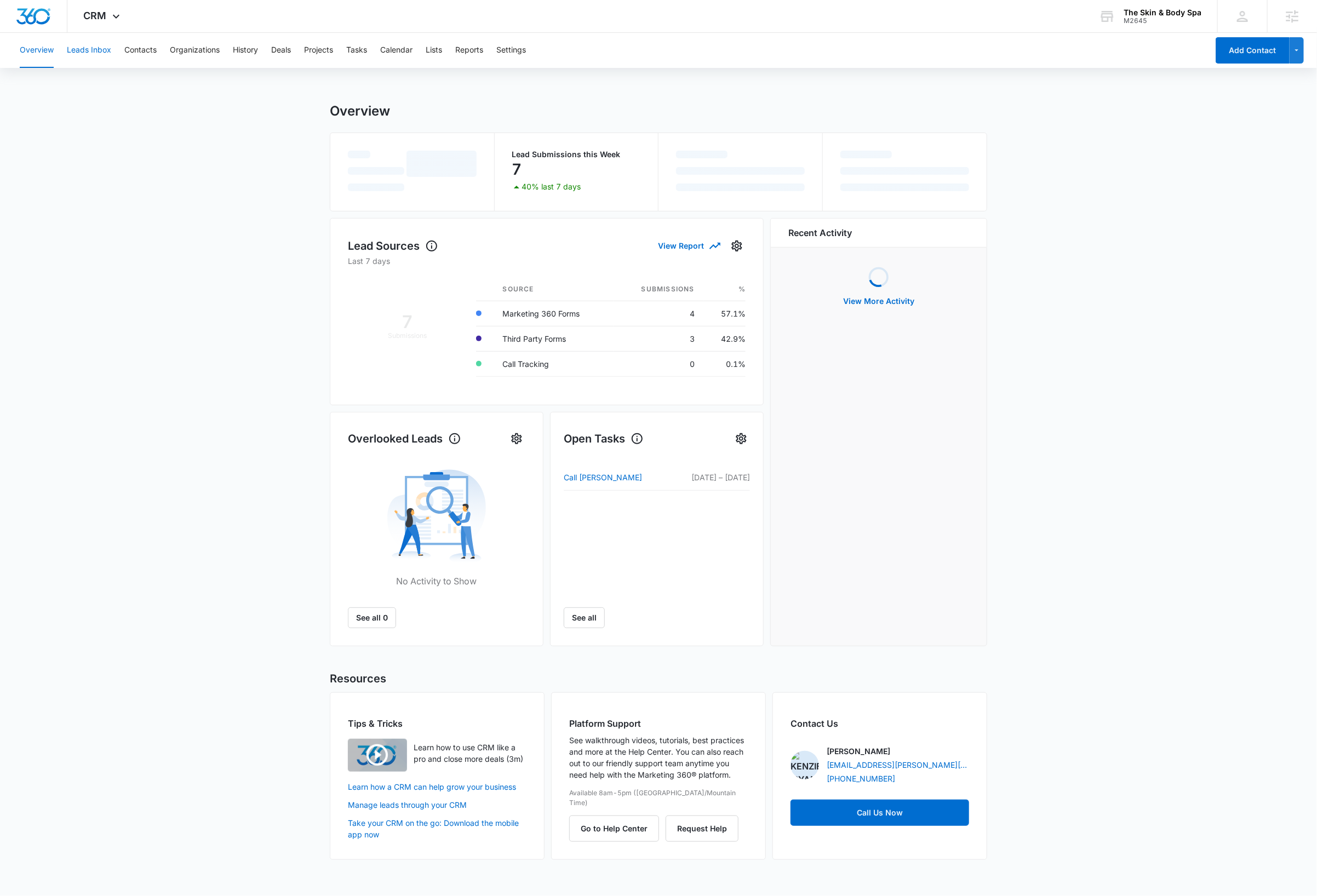
click at [103, 52] on button "Leads Inbox" at bounding box center [89, 50] width 45 height 35
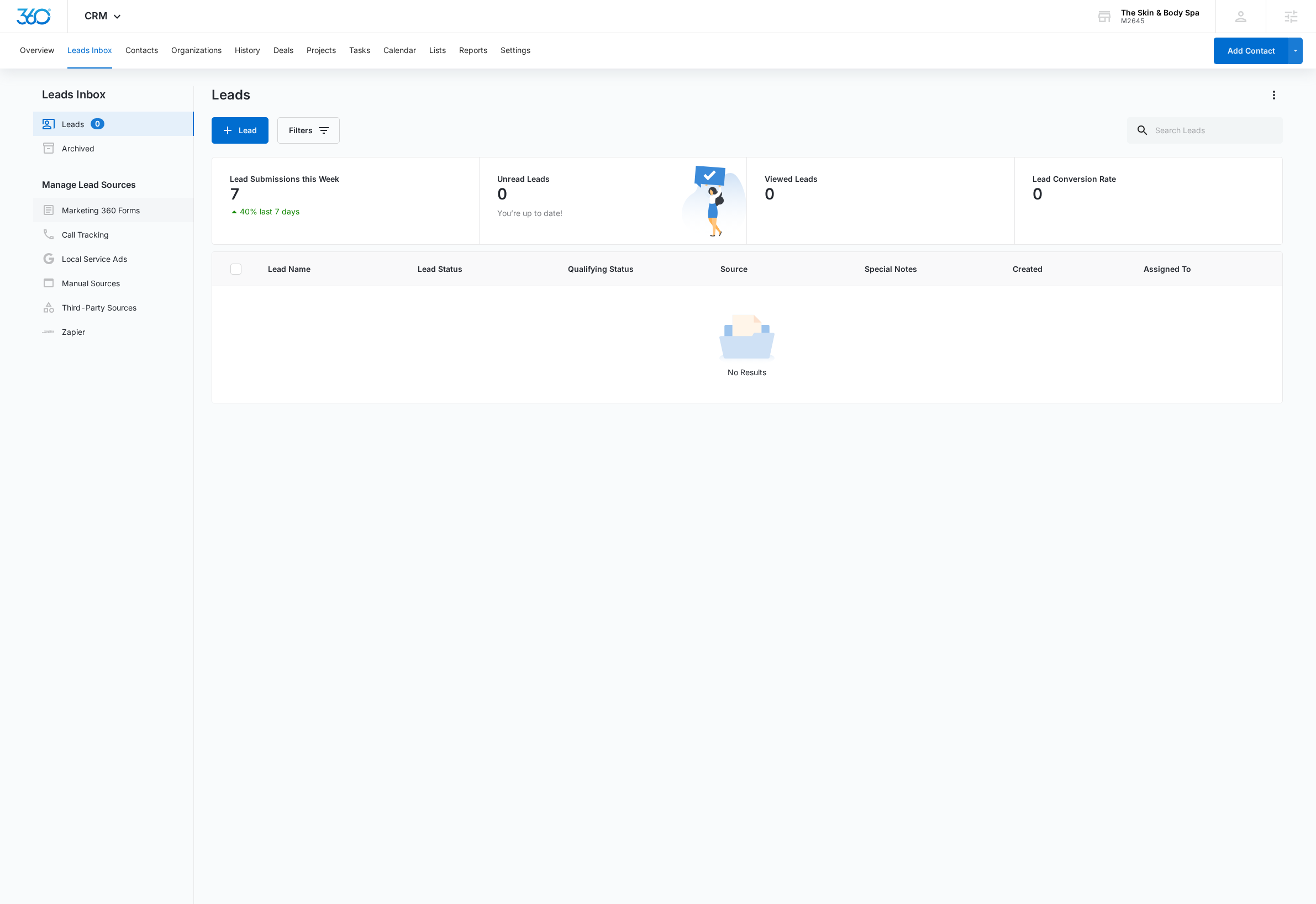
click at [115, 205] on link "Marketing 360 Forms" at bounding box center [90, 210] width 98 height 13
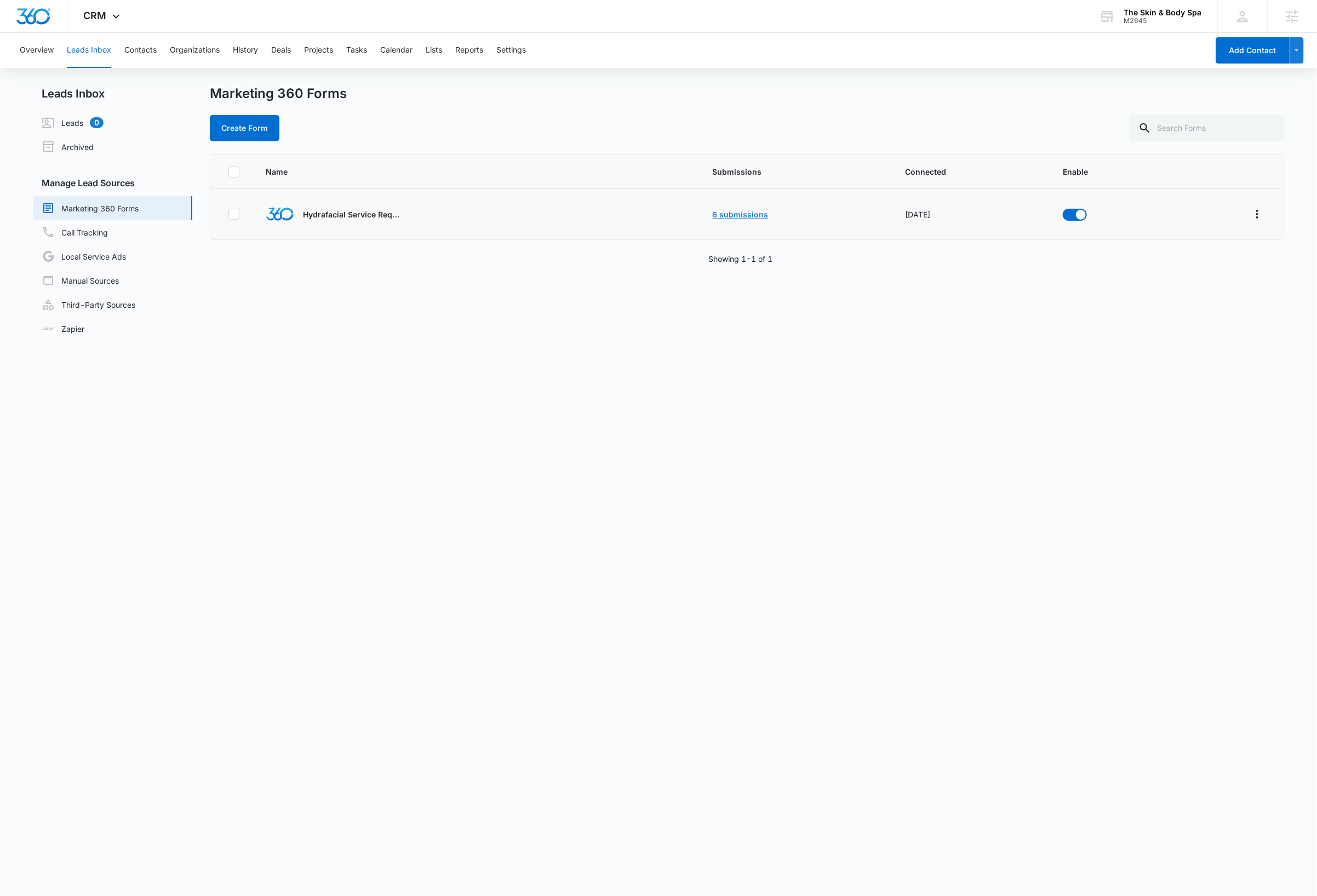
click at [735, 214] on link "6 submissions" at bounding box center [740, 214] width 56 height 10
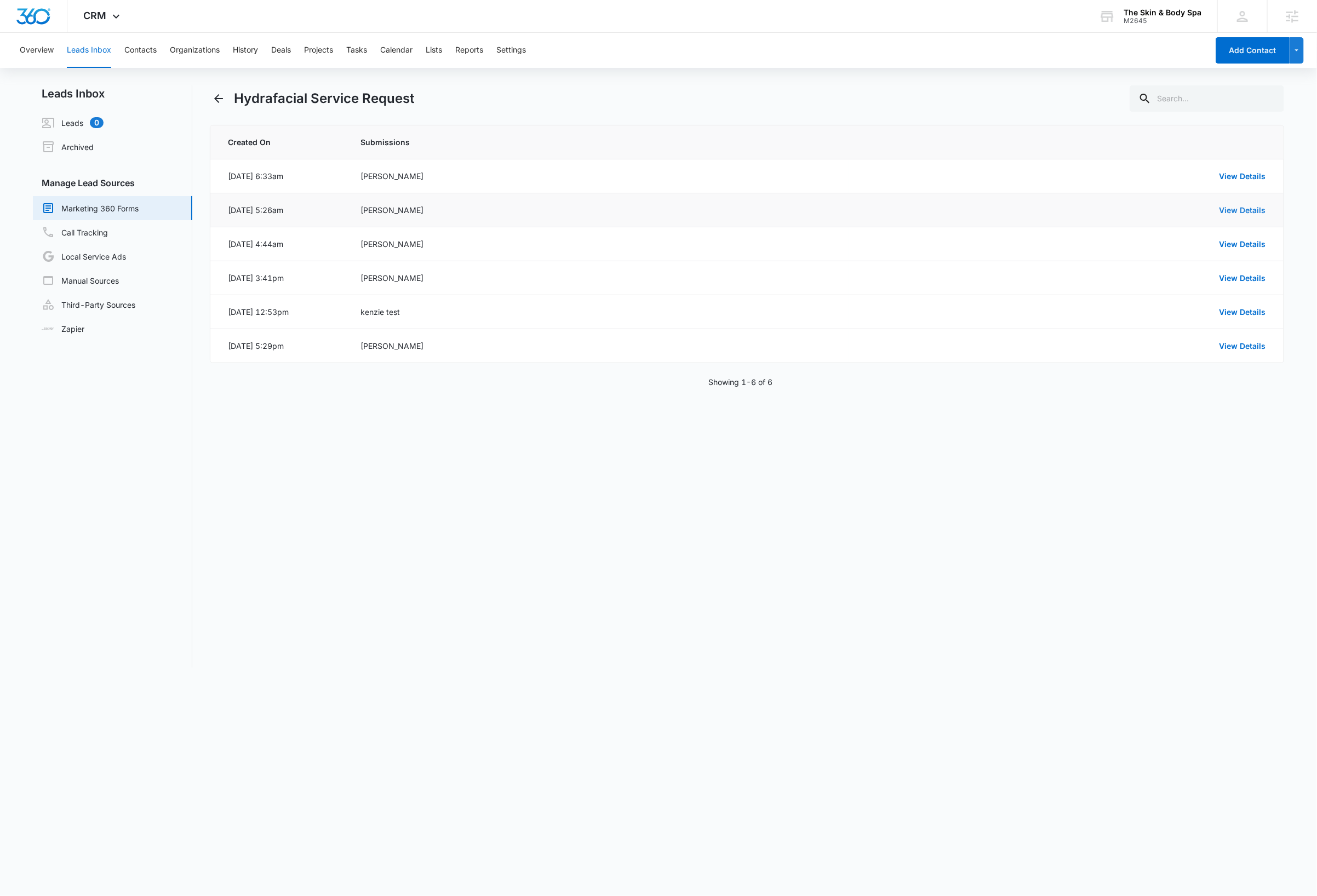
click at [1252, 211] on link "View Details" at bounding box center [1243, 210] width 46 height 10
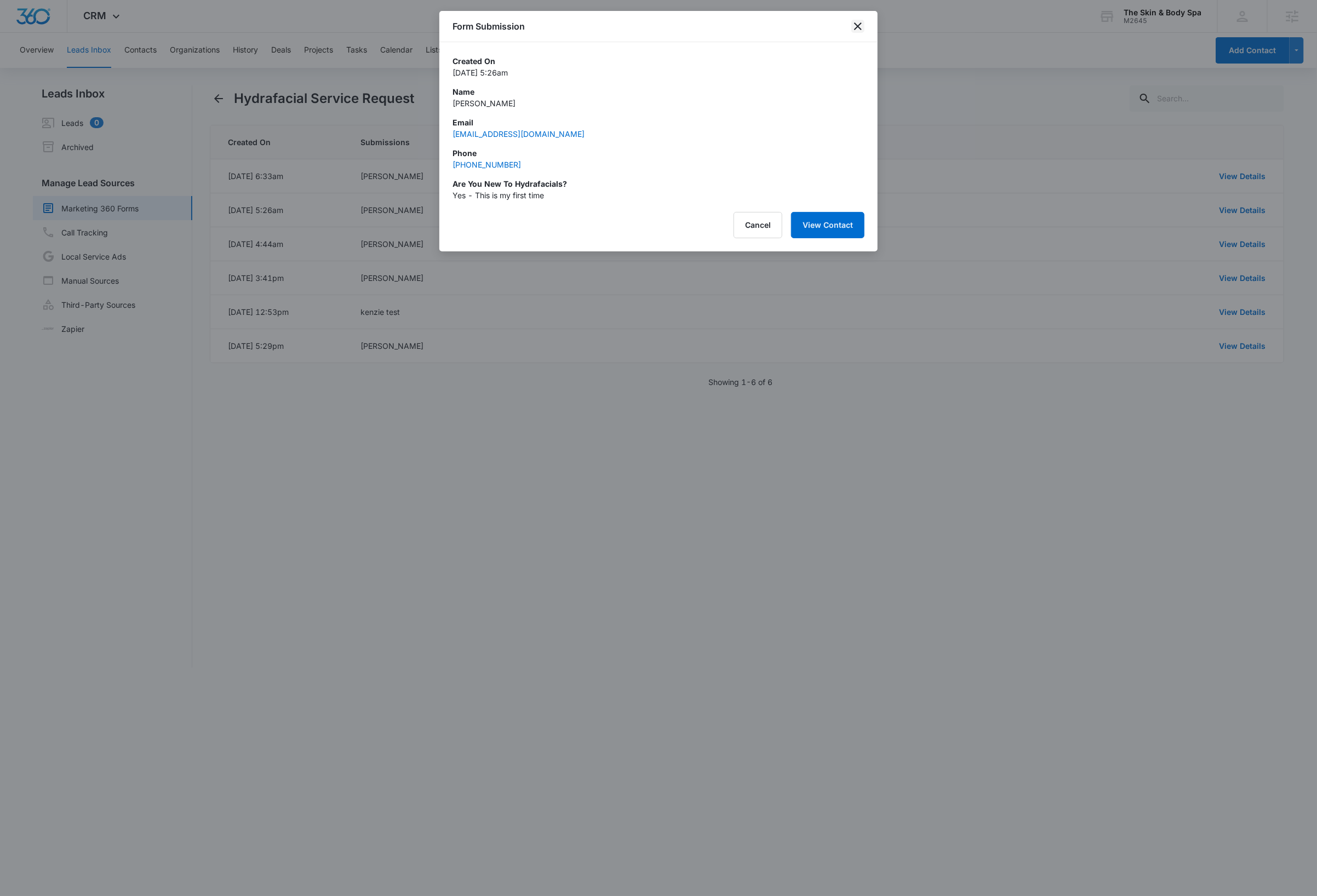
drag, startPoint x: 859, startPoint y: 25, endPoint x: 866, endPoint y: 29, distance: 8.1
click at [859, 25] on icon "close" at bounding box center [857, 26] width 8 height 8
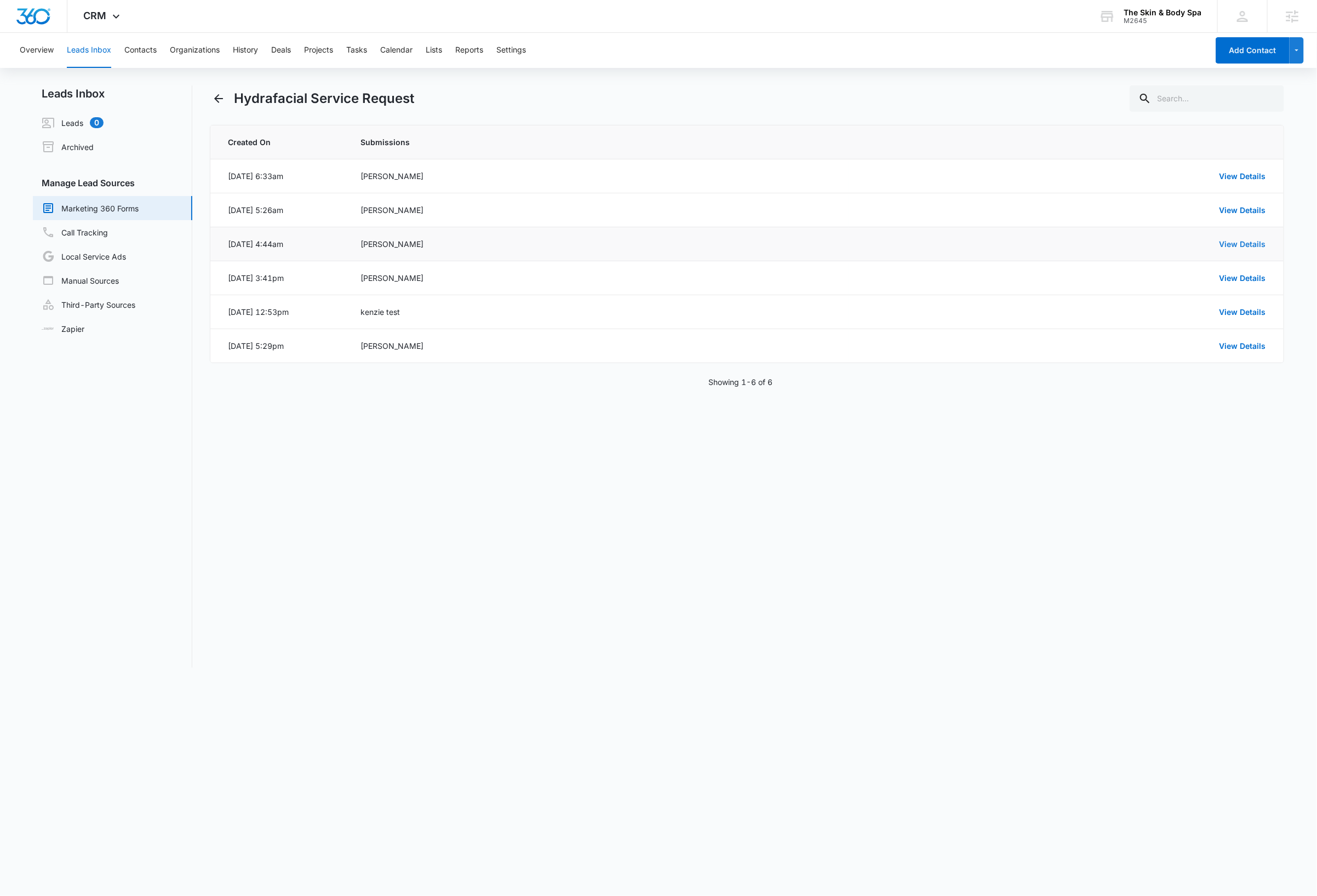
click at [1230, 240] on link "View Details" at bounding box center [1243, 244] width 46 height 10
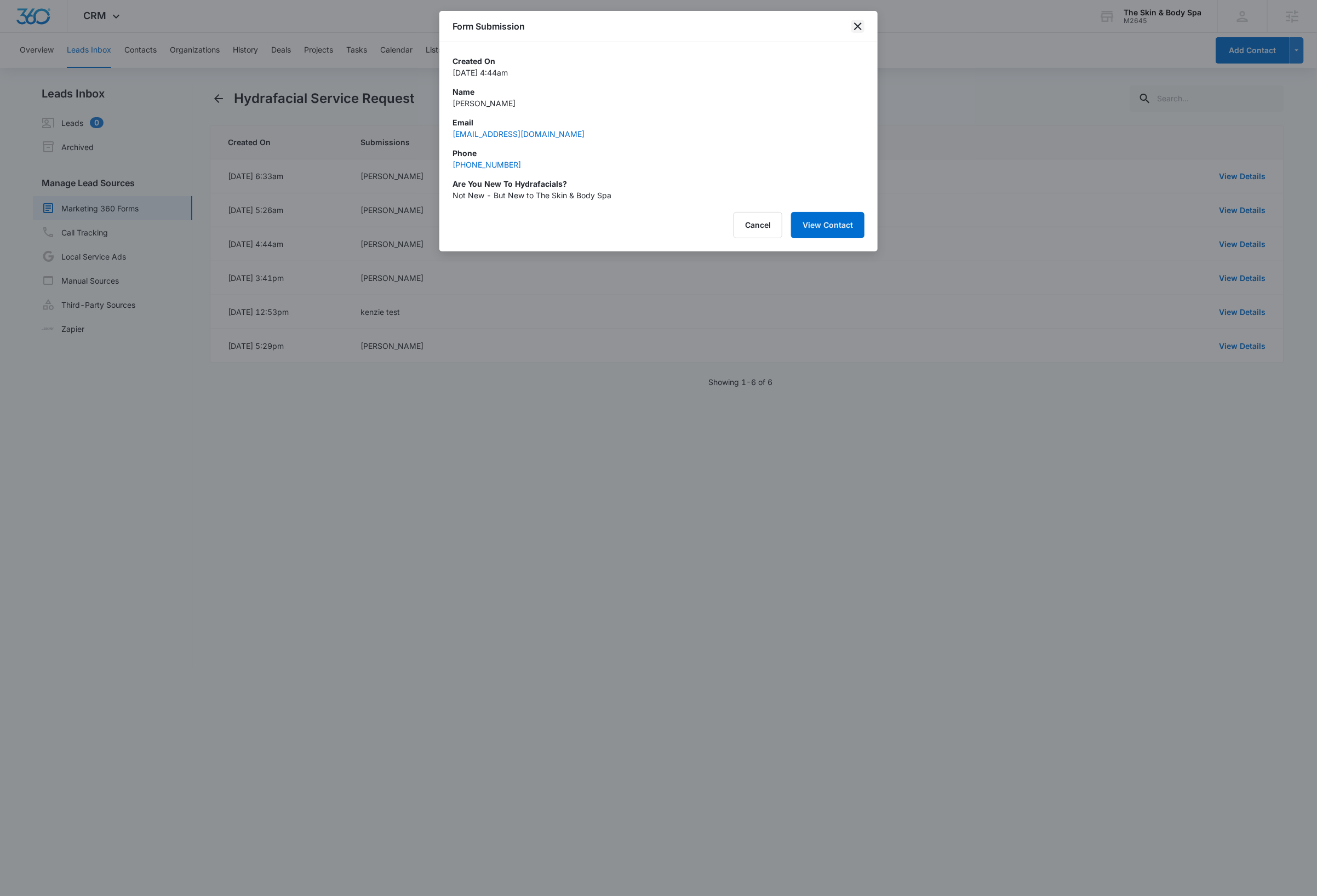
click at [859, 25] on icon "close" at bounding box center [857, 26] width 8 height 8
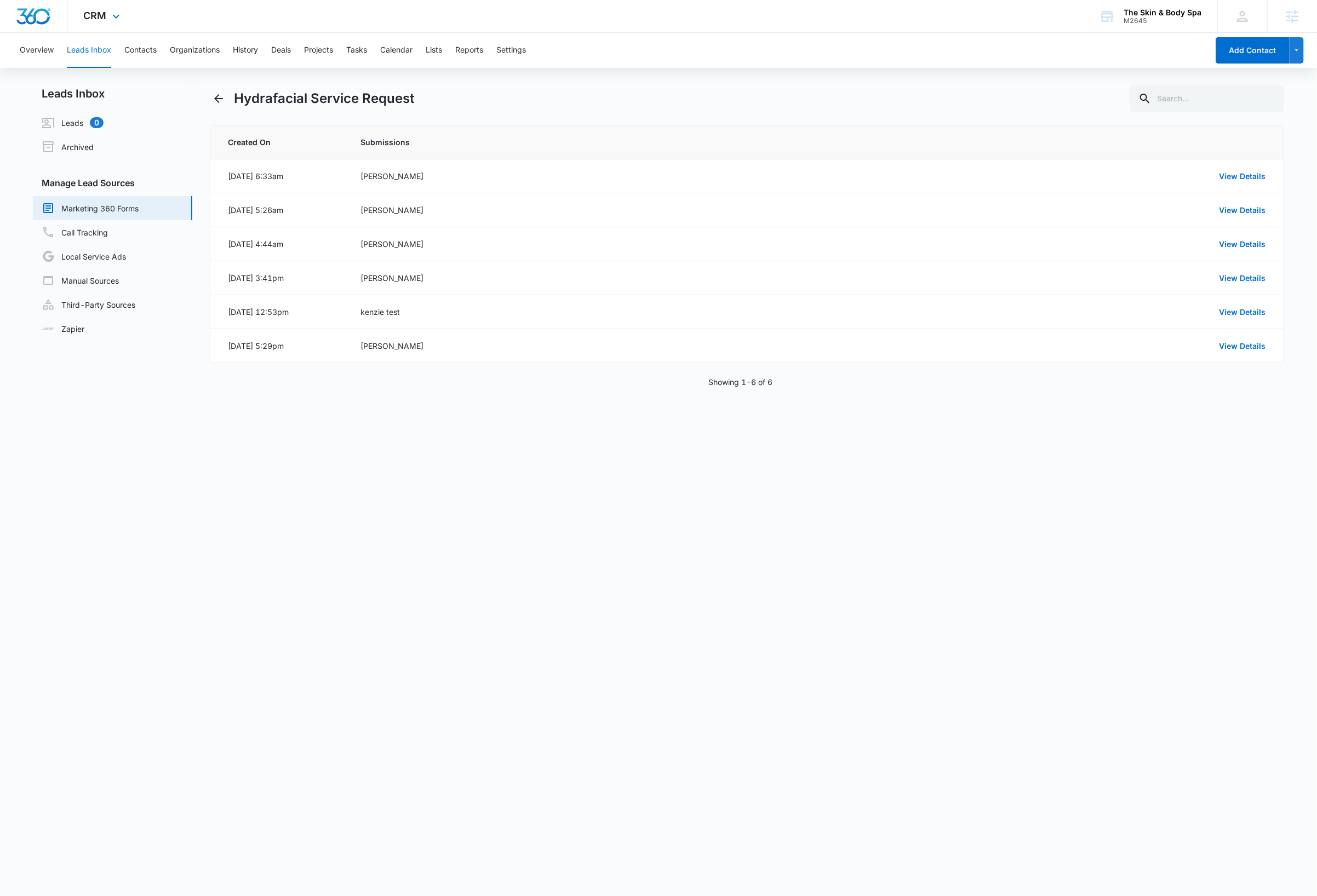
click at [112, 7] on div "CRM Apps Reputation Forms CRM Email Social Shop Payments Content Ads Intelligen…" at bounding box center [103, 16] width 72 height 32
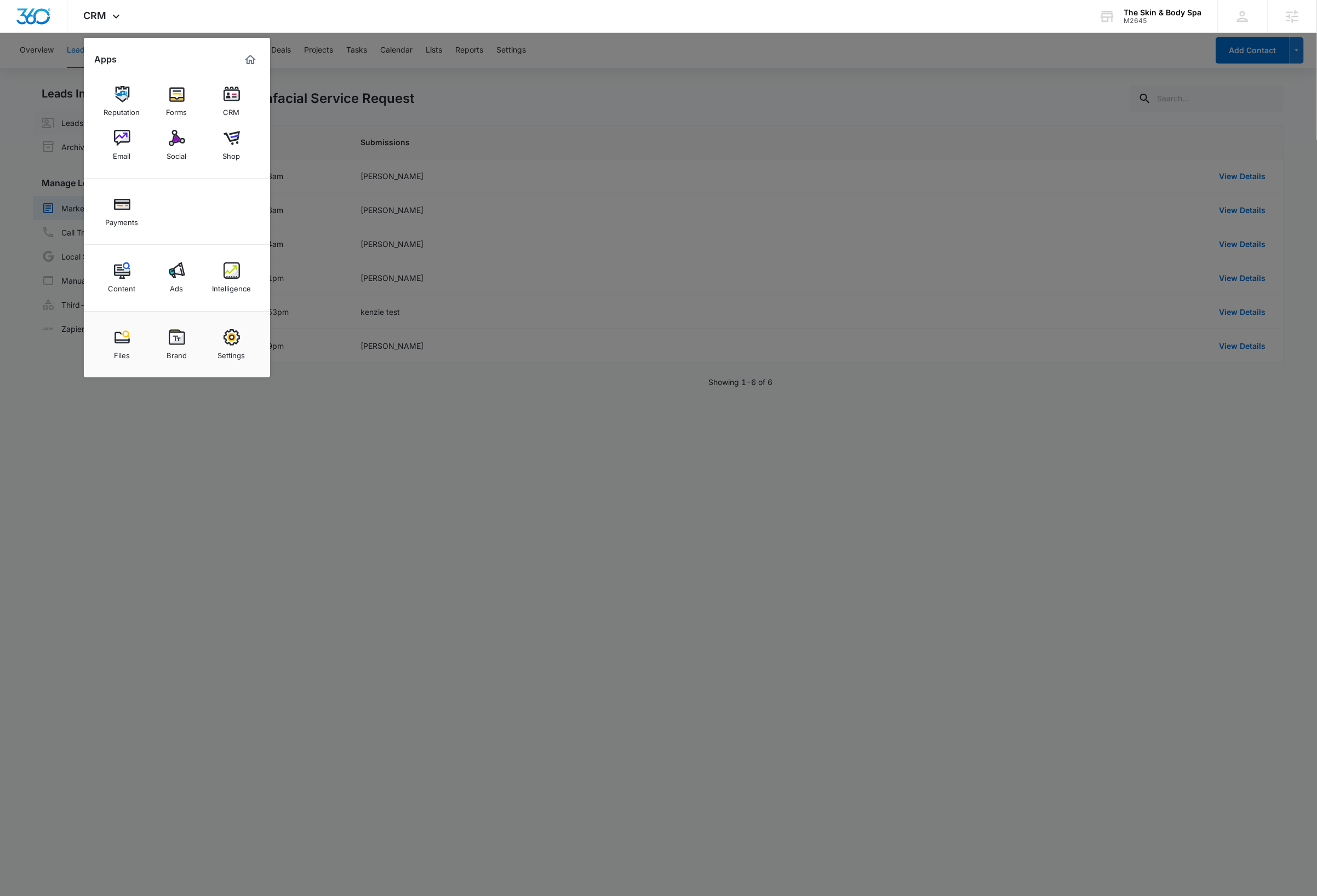
drag, startPoint x: 172, startPoint y: 100, endPoint x: 186, endPoint y: 113, distance: 19.1
click at [173, 102] on img at bounding box center [177, 94] width 17 height 17
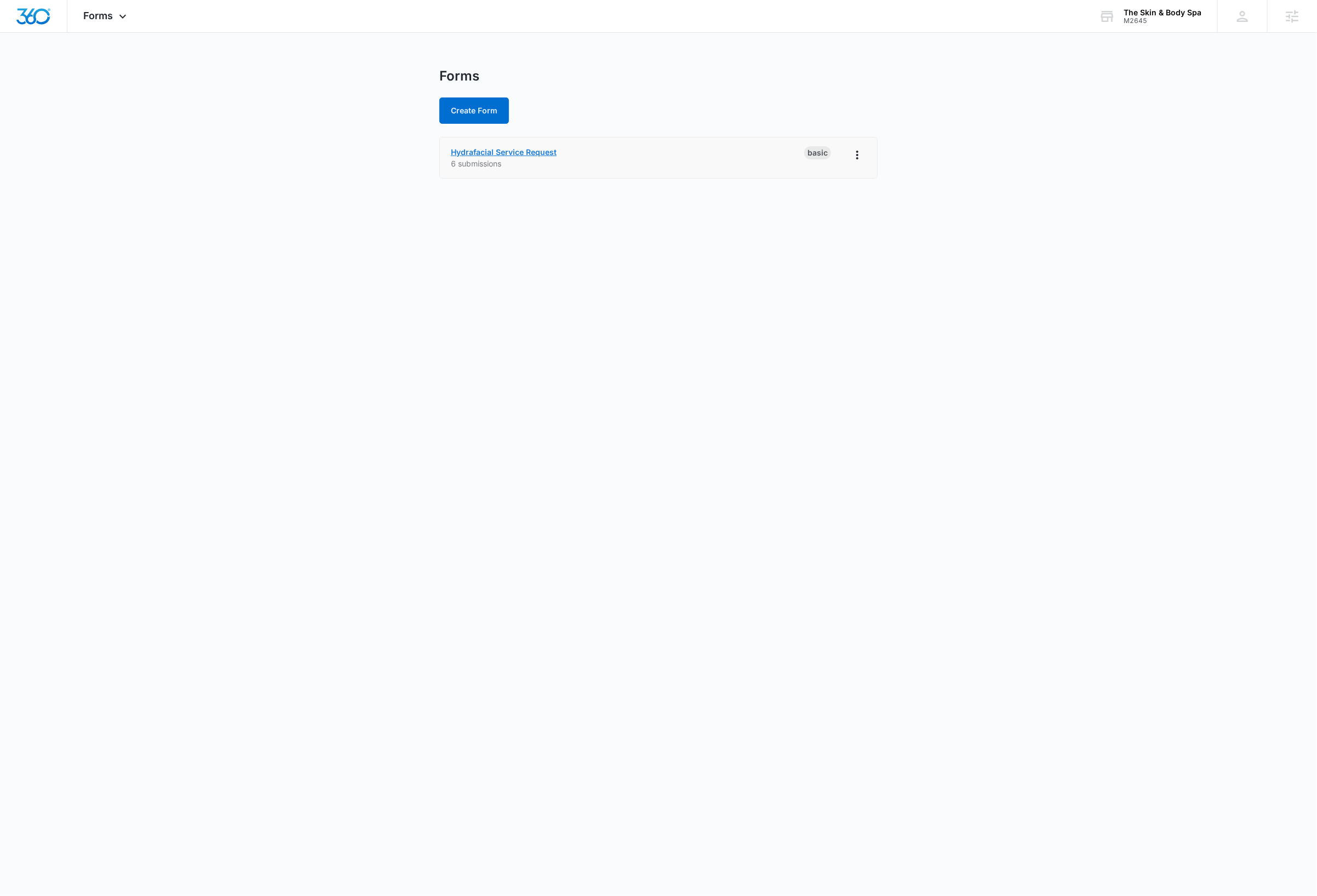
click at [544, 152] on link "Hydrafacial Service Request" at bounding box center [504, 152] width 106 height 10
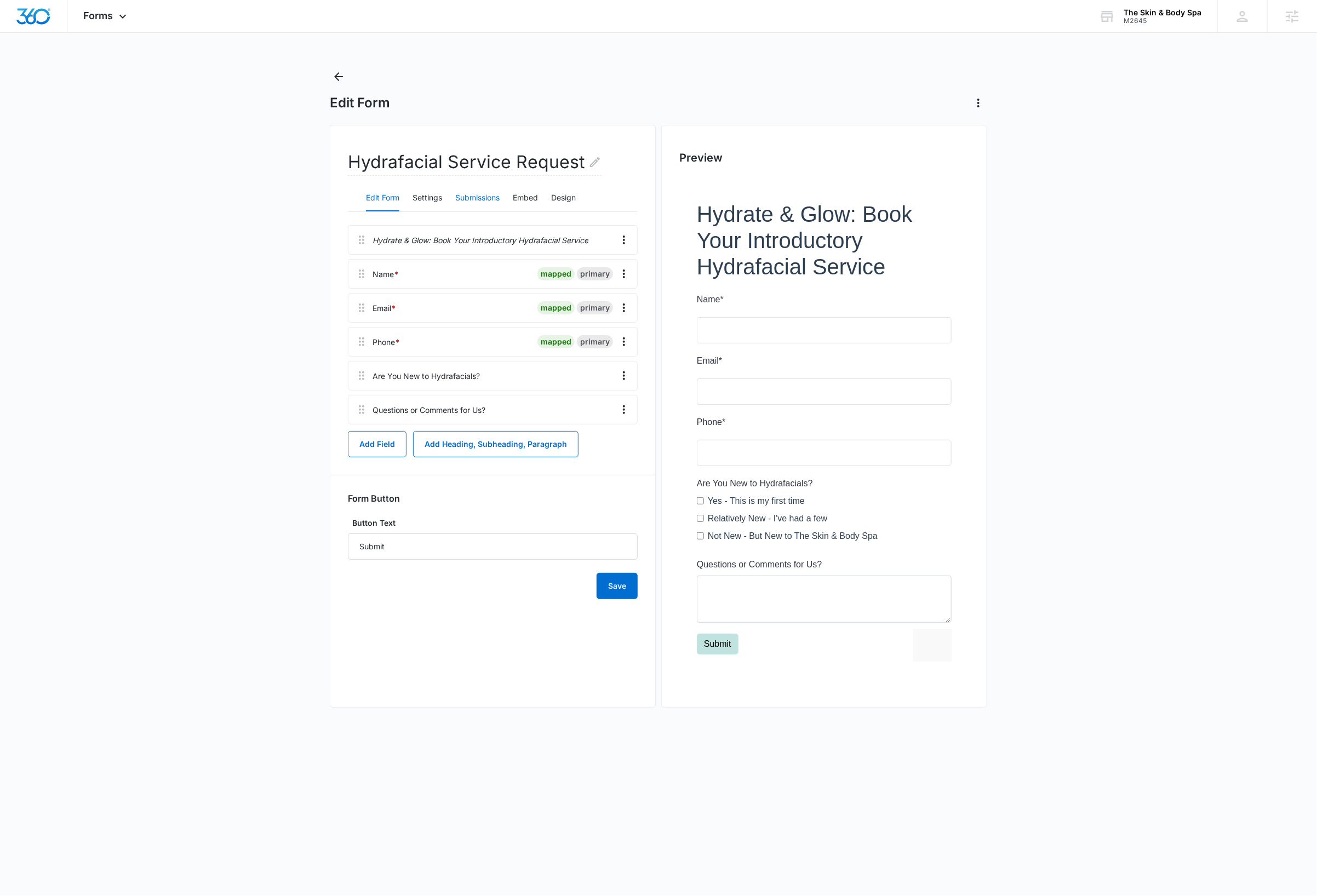
click at [477, 200] on button "Submissions" at bounding box center [477, 198] width 45 height 26
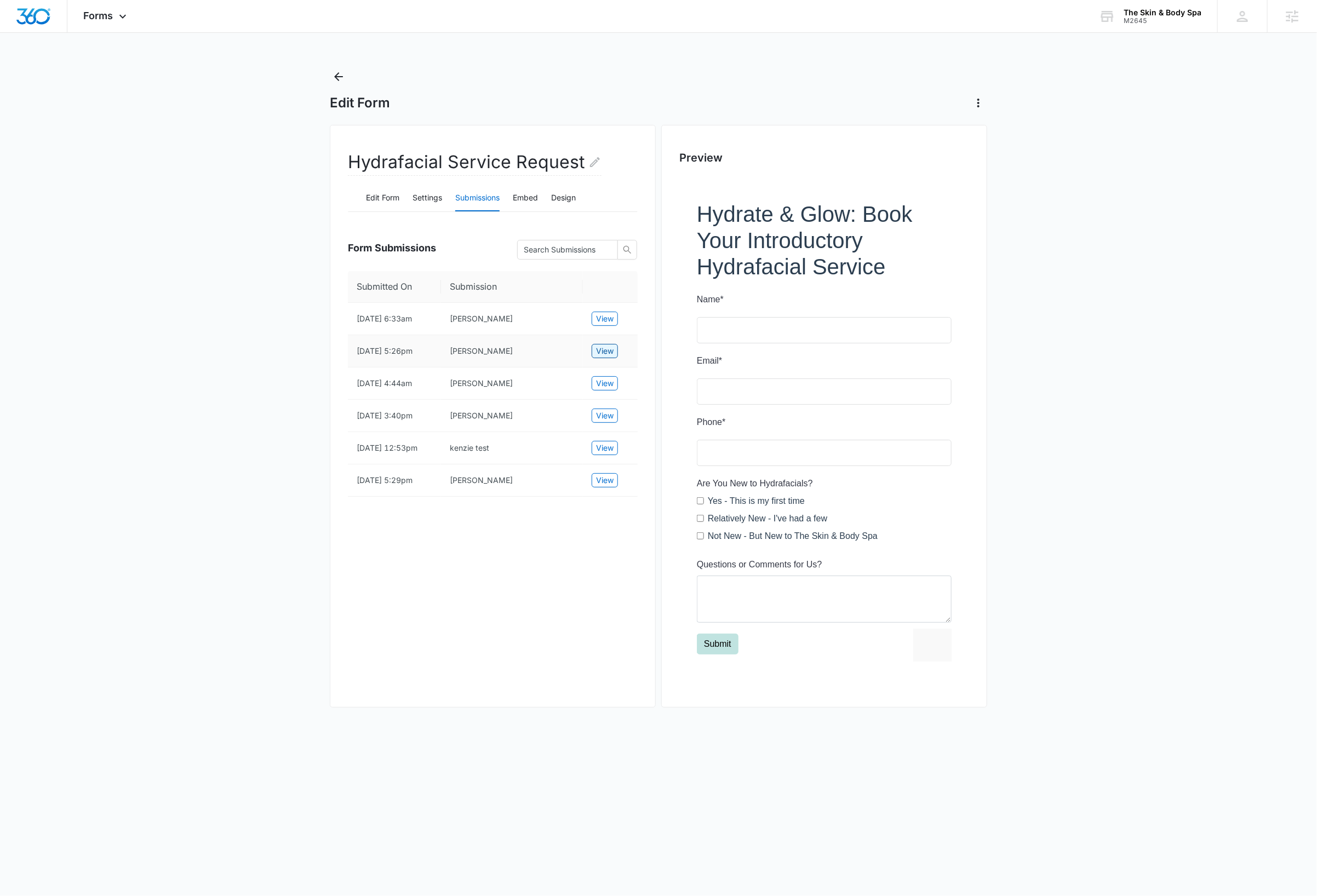
click at [600, 356] on span "View" at bounding box center [605, 351] width 18 height 12
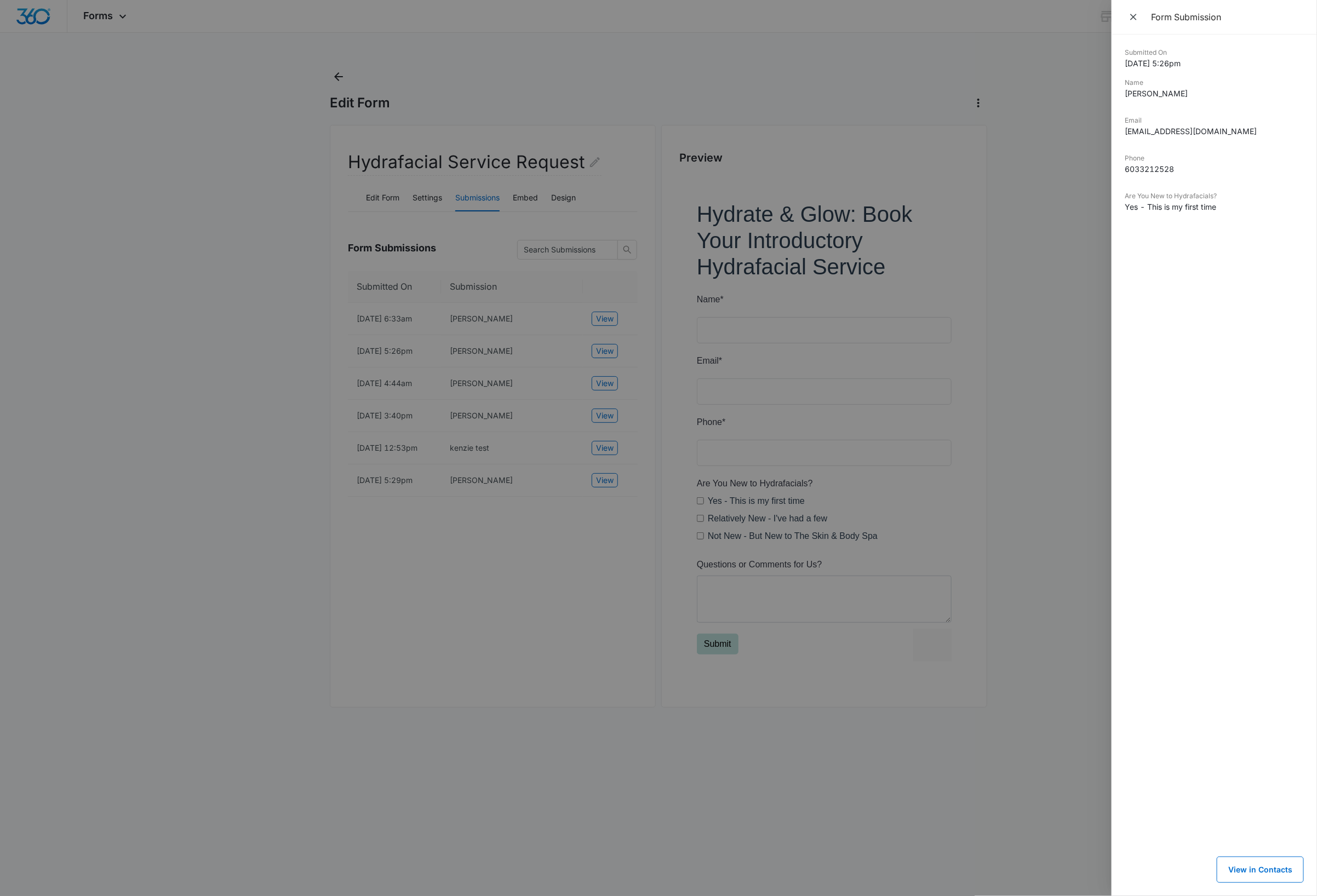
click at [612, 395] on div at bounding box center [658, 448] width 1317 height 896
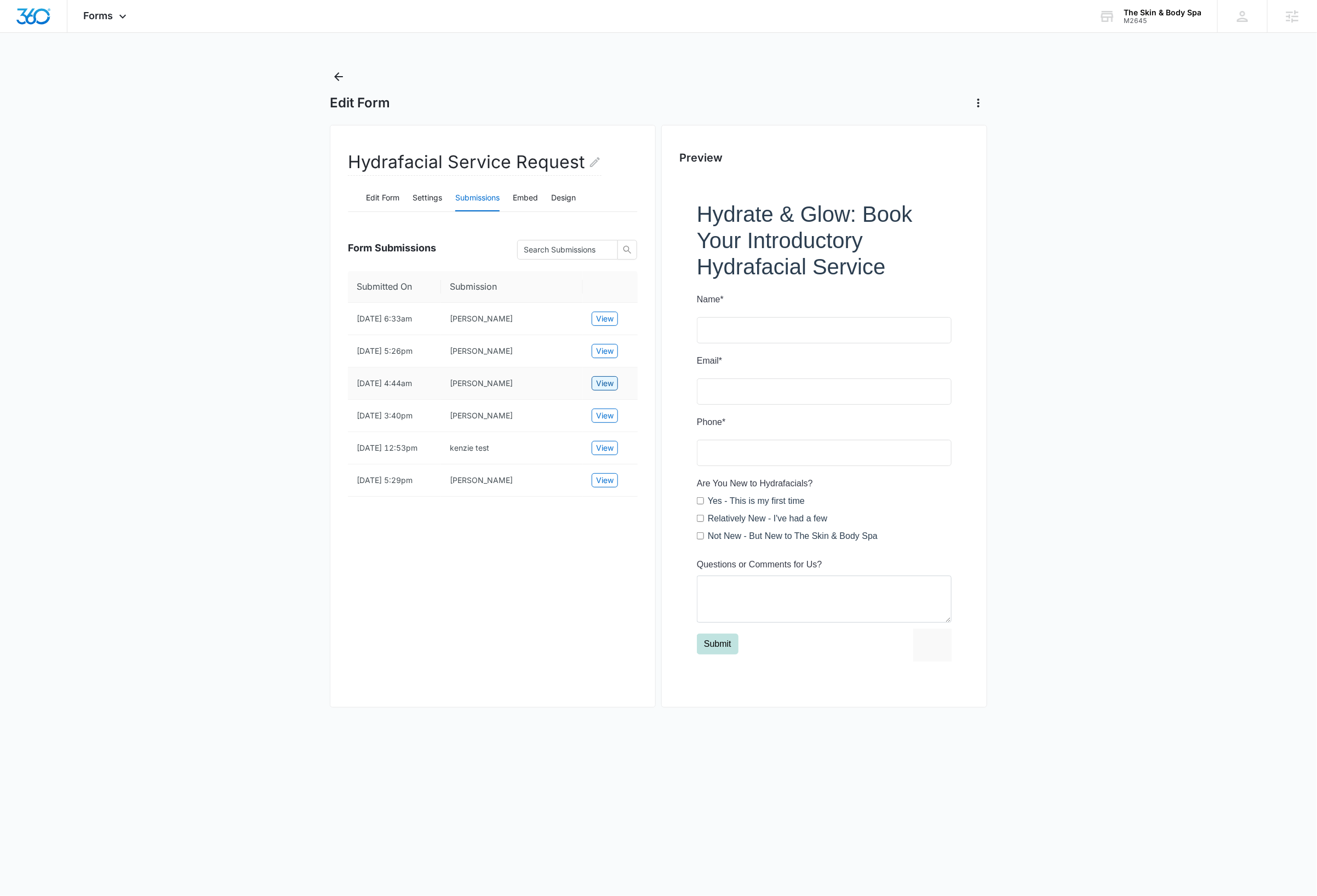
click at [610, 390] on span "View" at bounding box center [605, 384] width 18 height 12
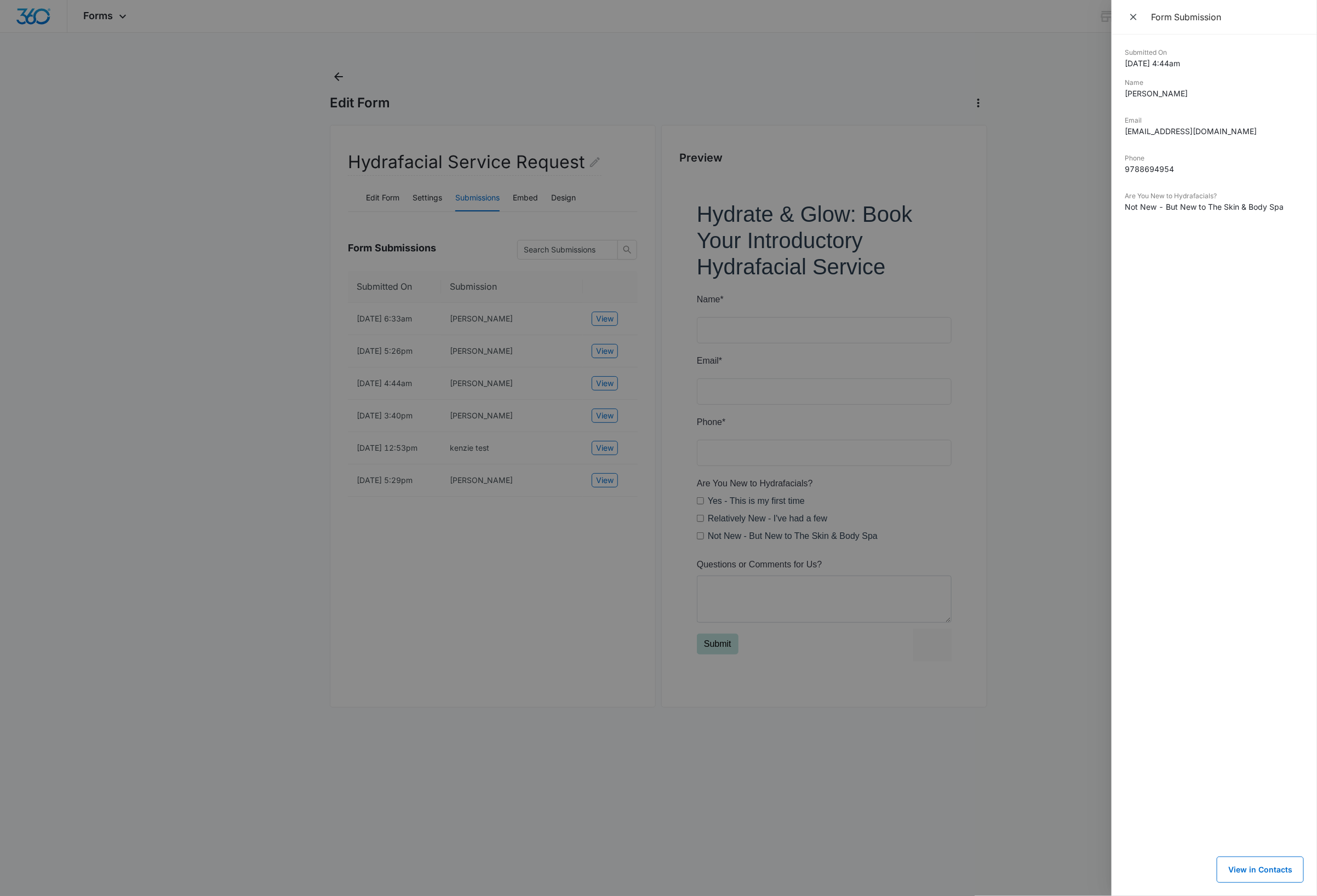
click at [612, 322] on div at bounding box center [658, 448] width 1317 height 896
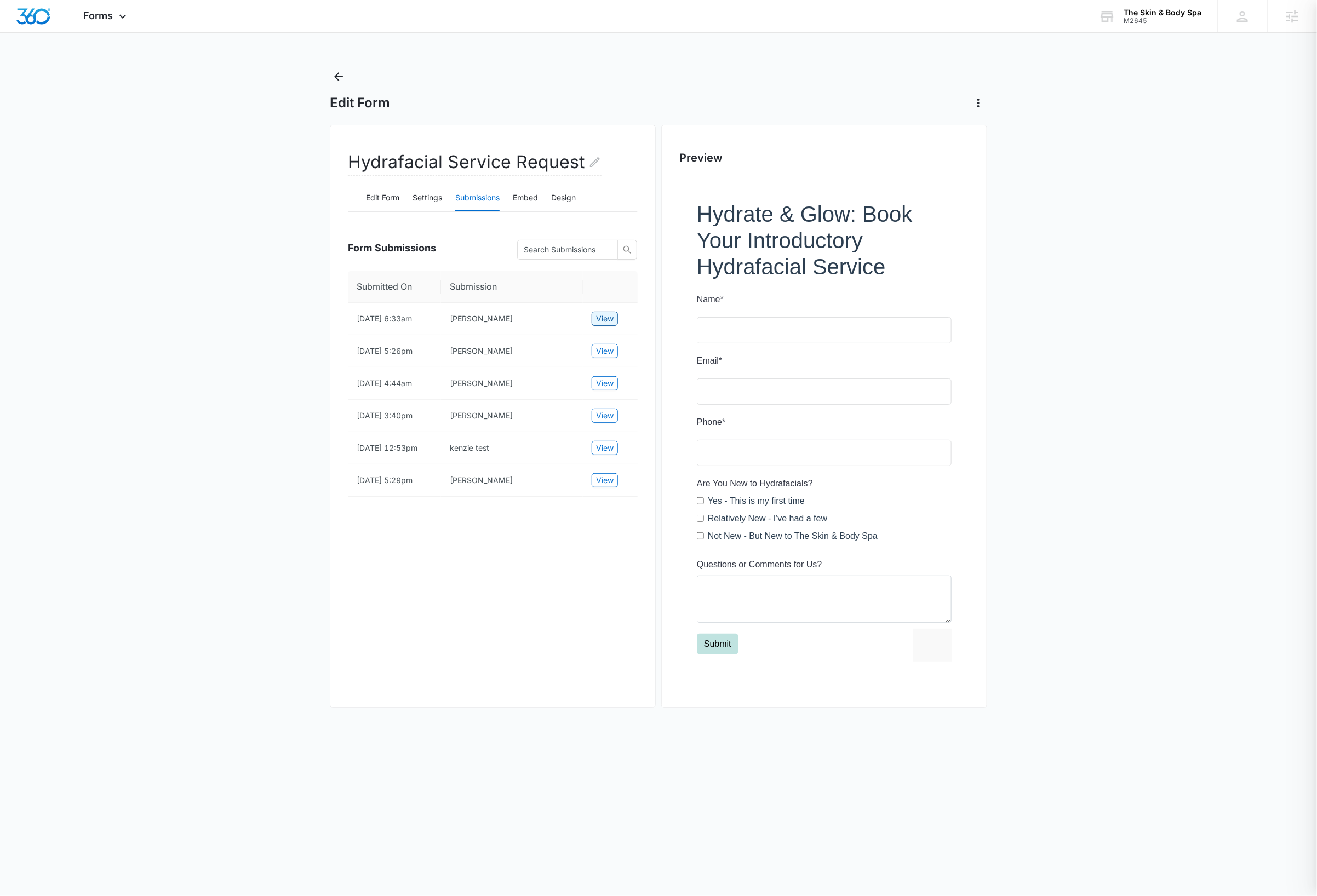
click at [612, 322] on span "View" at bounding box center [605, 319] width 18 height 12
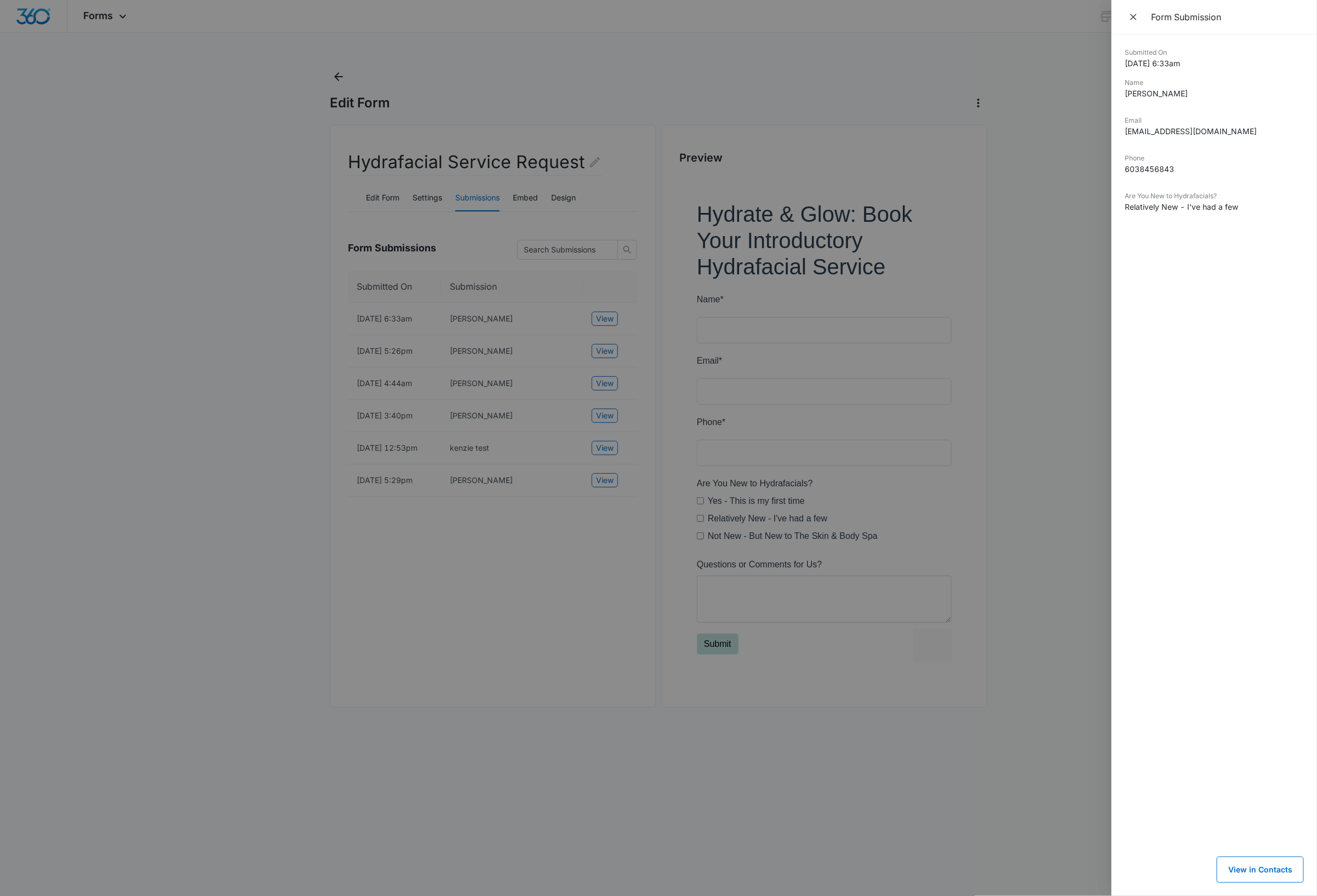
click at [600, 362] on div at bounding box center [658, 448] width 1317 height 896
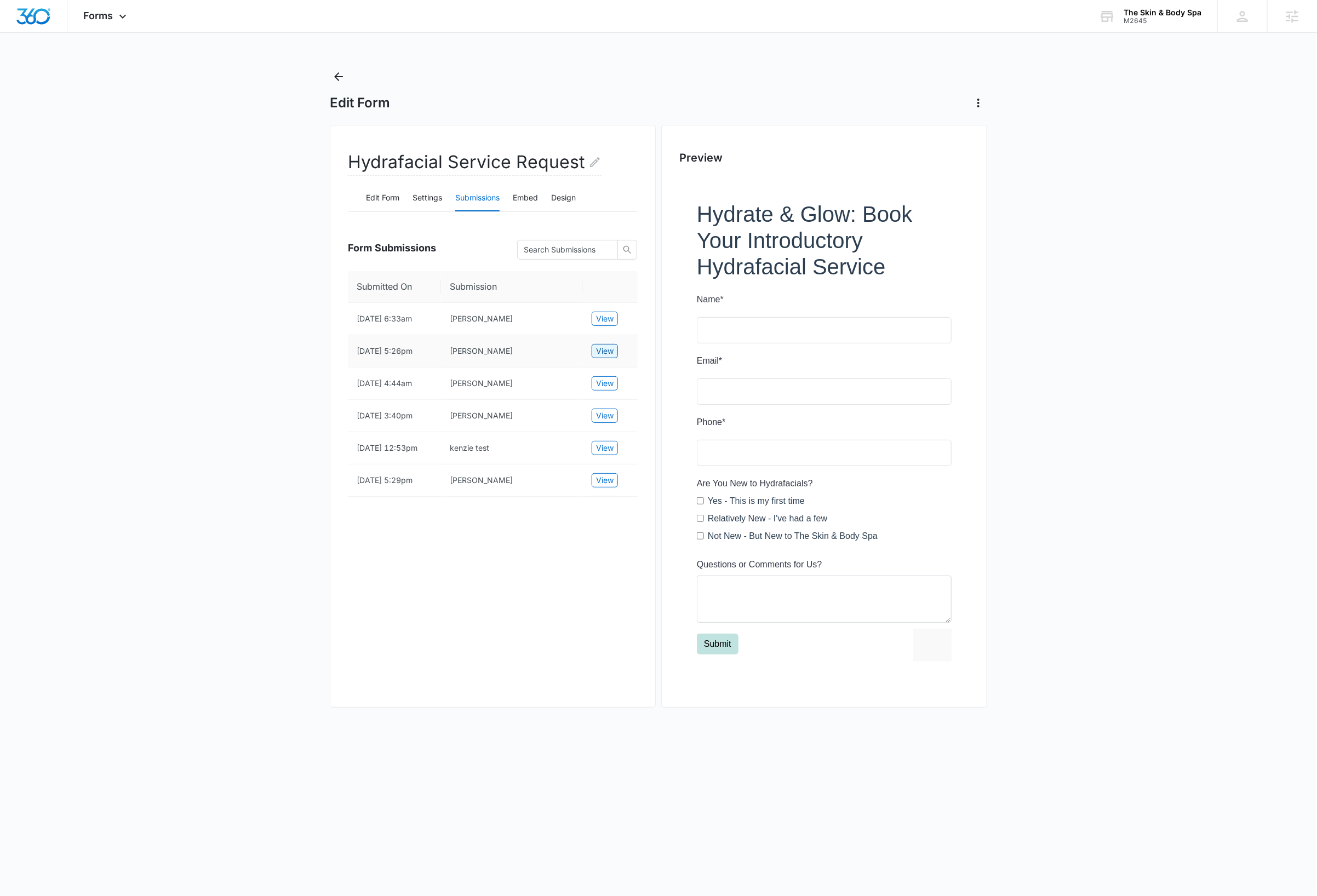
click at [606, 356] on span "View" at bounding box center [605, 351] width 18 height 12
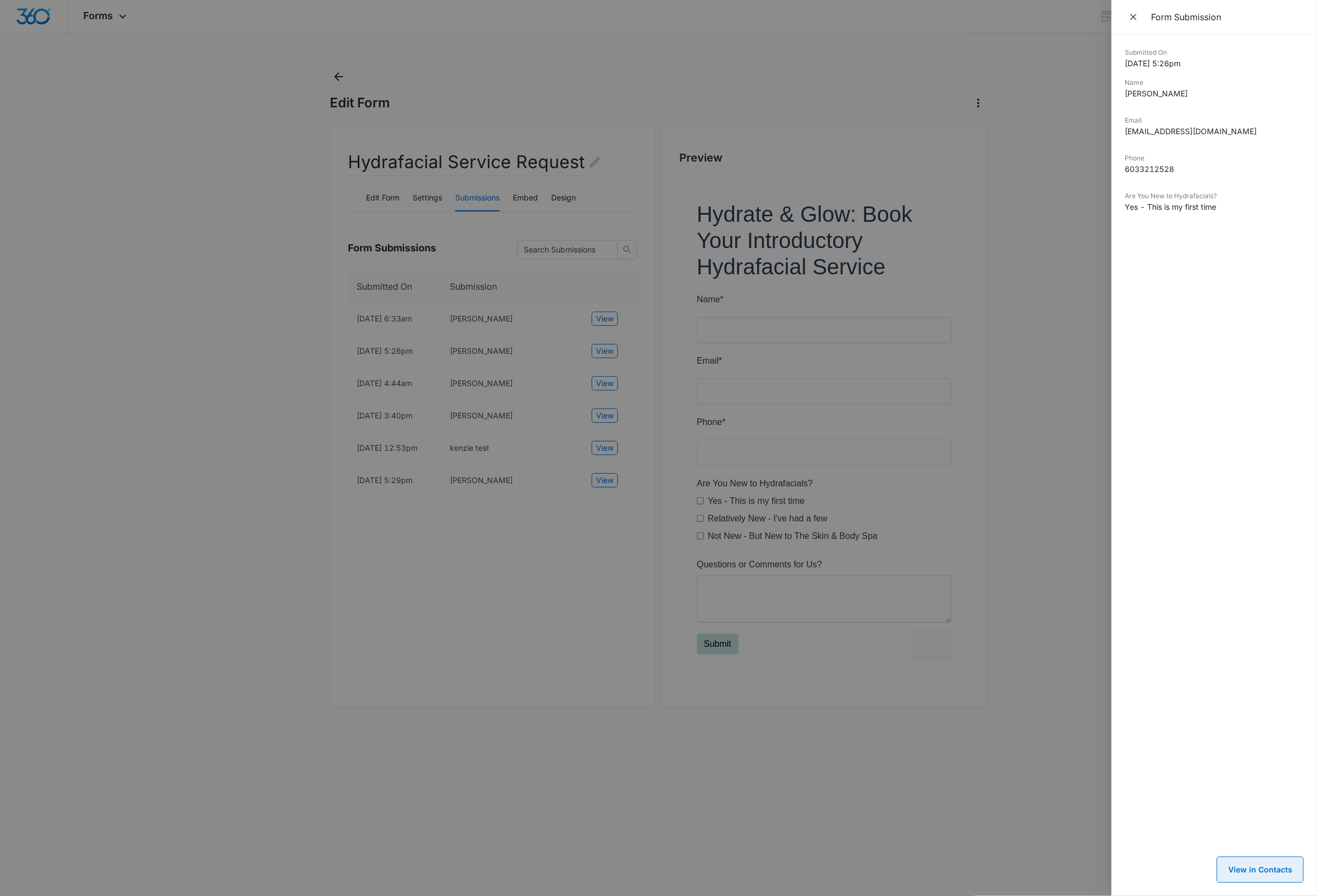
click at [1249, 872] on button "View in Contacts" at bounding box center [1260, 870] width 87 height 26
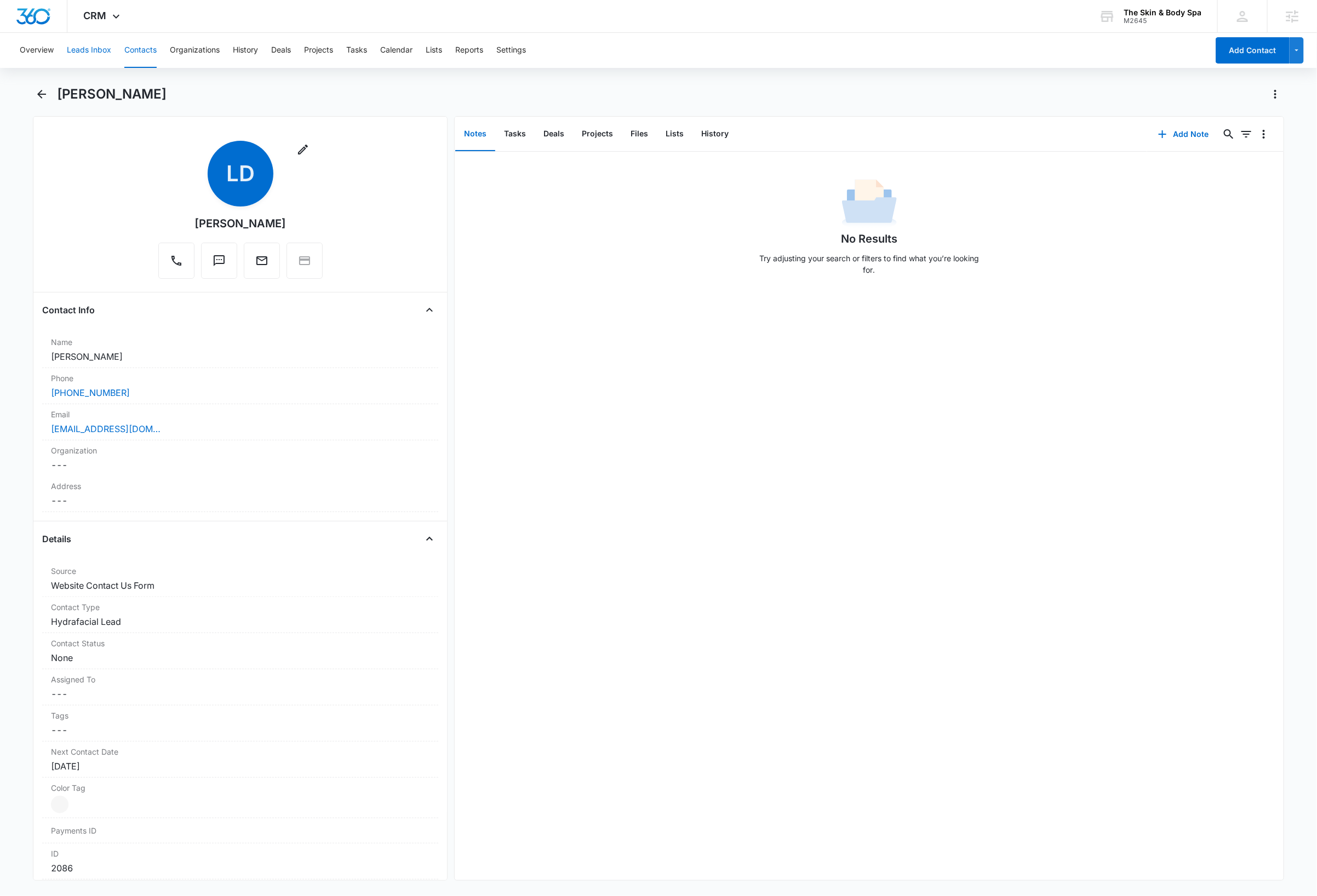
click at [90, 49] on button "Leads Inbox" at bounding box center [89, 50] width 45 height 35
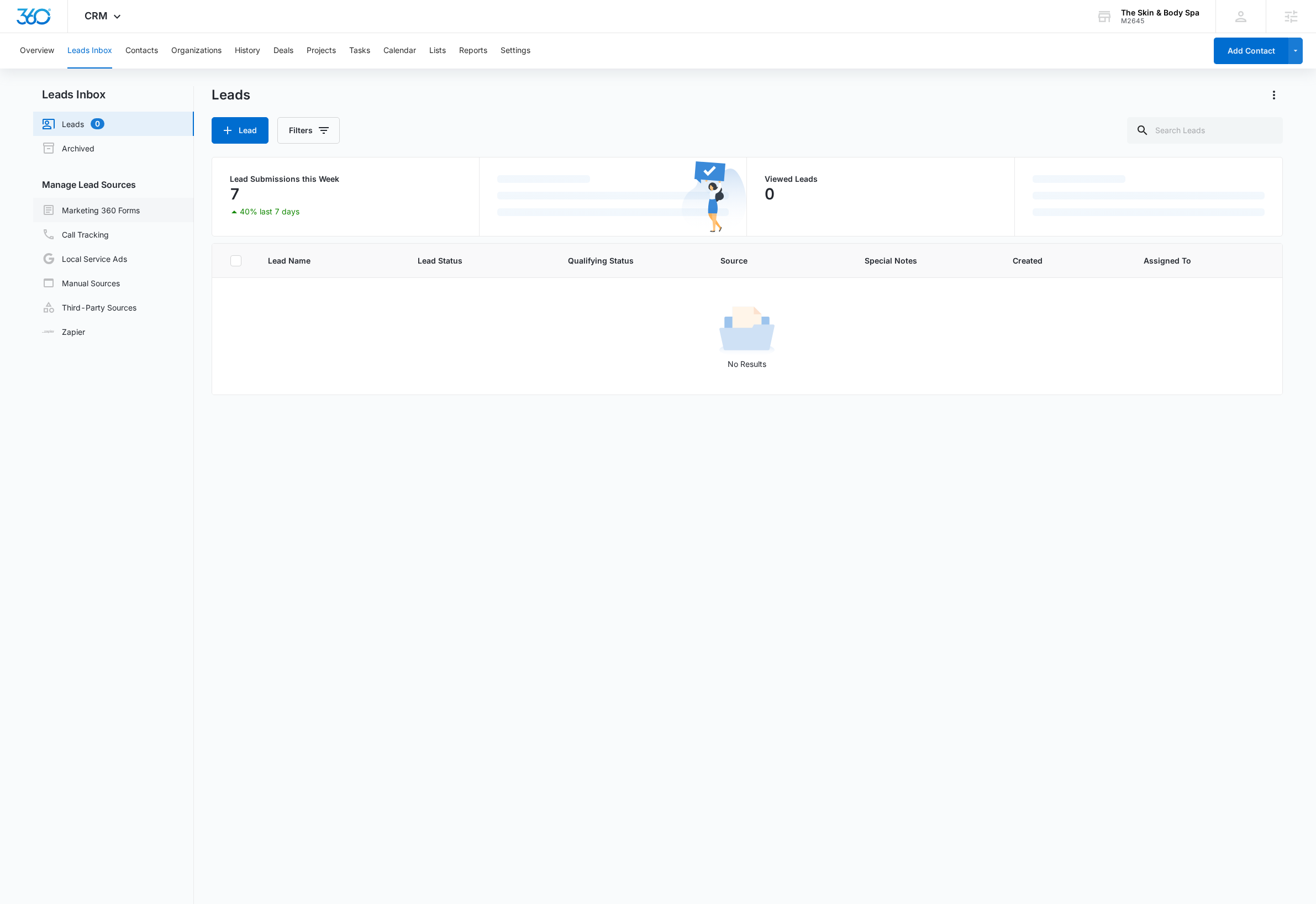
click at [123, 209] on link "Marketing 360 Forms" at bounding box center [90, 210] width 98 height 13
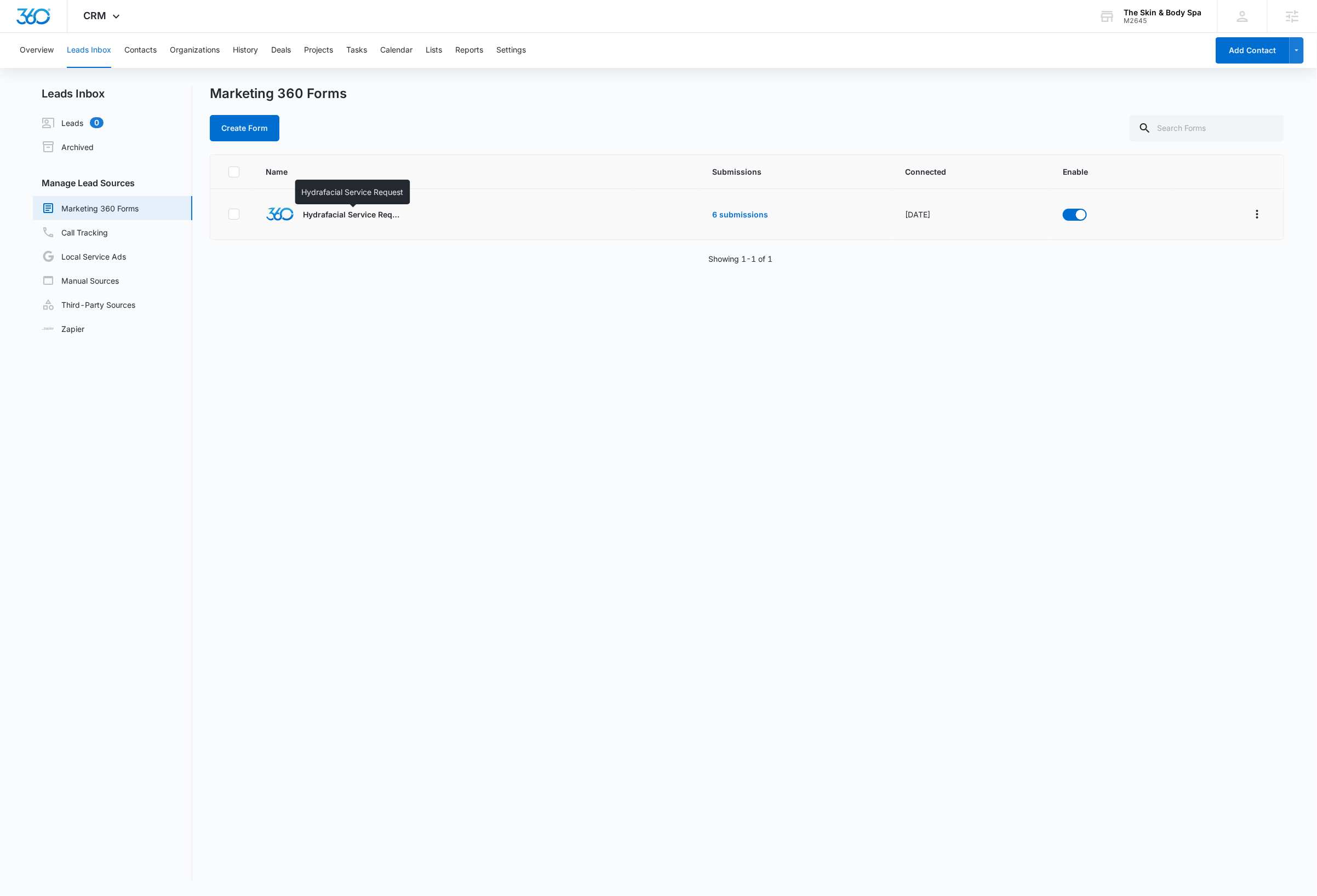
click at [369, 218] on p "Hydrafacial Service Request" at bounding box center [352, 214] width 99 height 11
click at [719, 213] on link "6 submissions" at bounding box center [740, 214] width 56 height 10
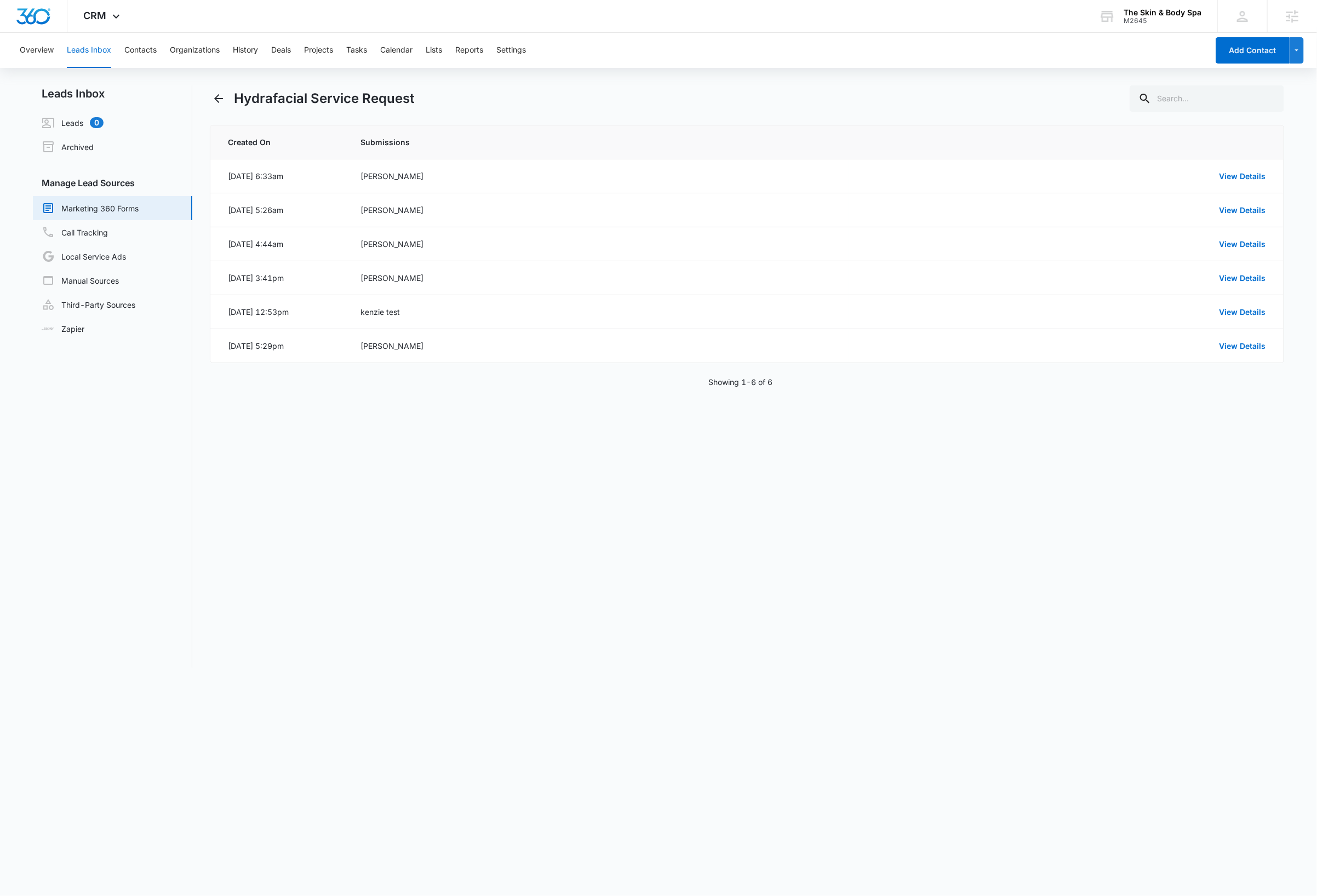
click at [131, 208] on link "Marketing 360 Forms" at bounding box center [90, 208] width 97 height 13
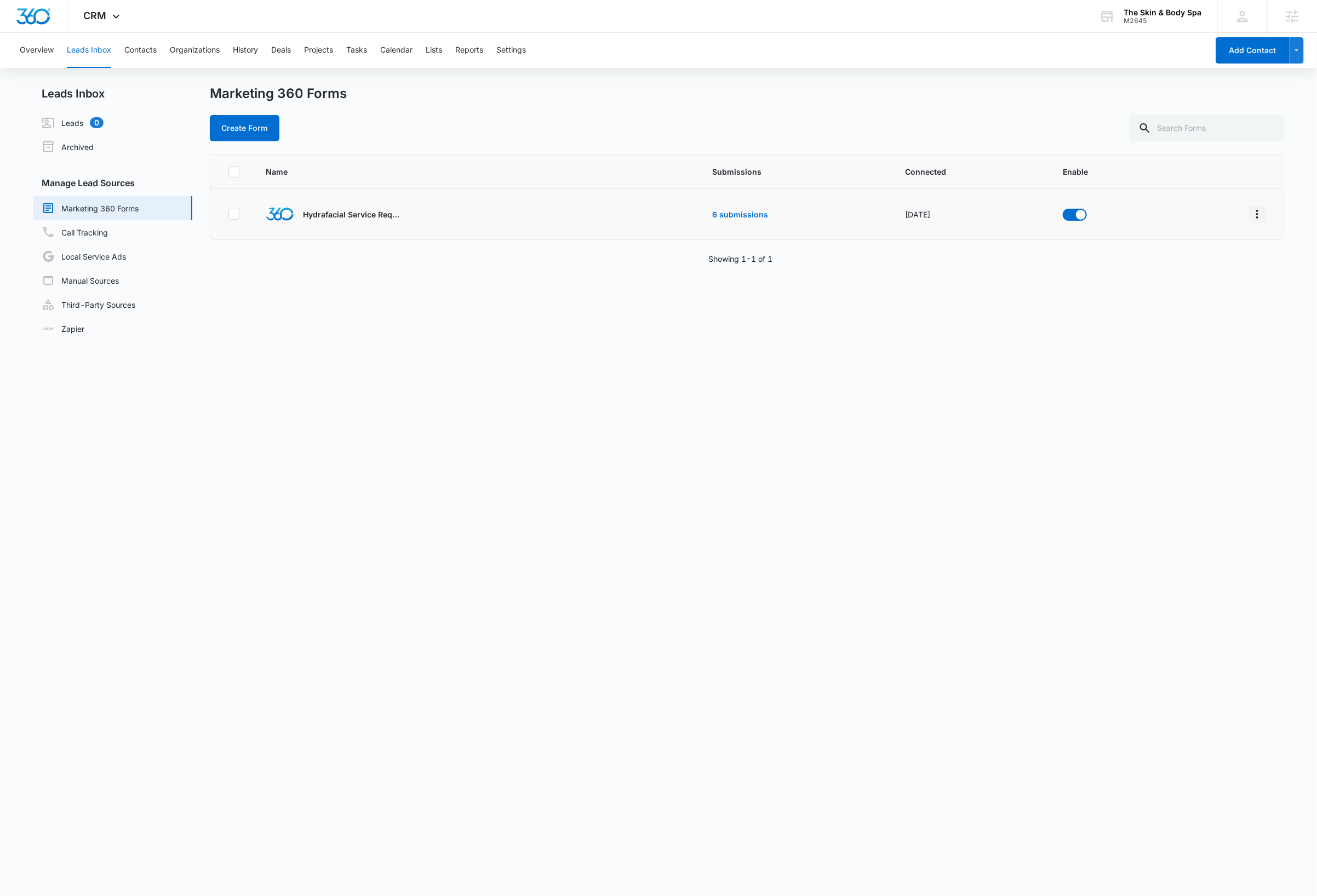
click at [1250, 216] on icon "Overflow Menu" at bounding box center [1257, 214] width 13 height 13
click at [1214, 293] on div "Submission Rules" at bounding box center [1196, 295] width 62 height 8
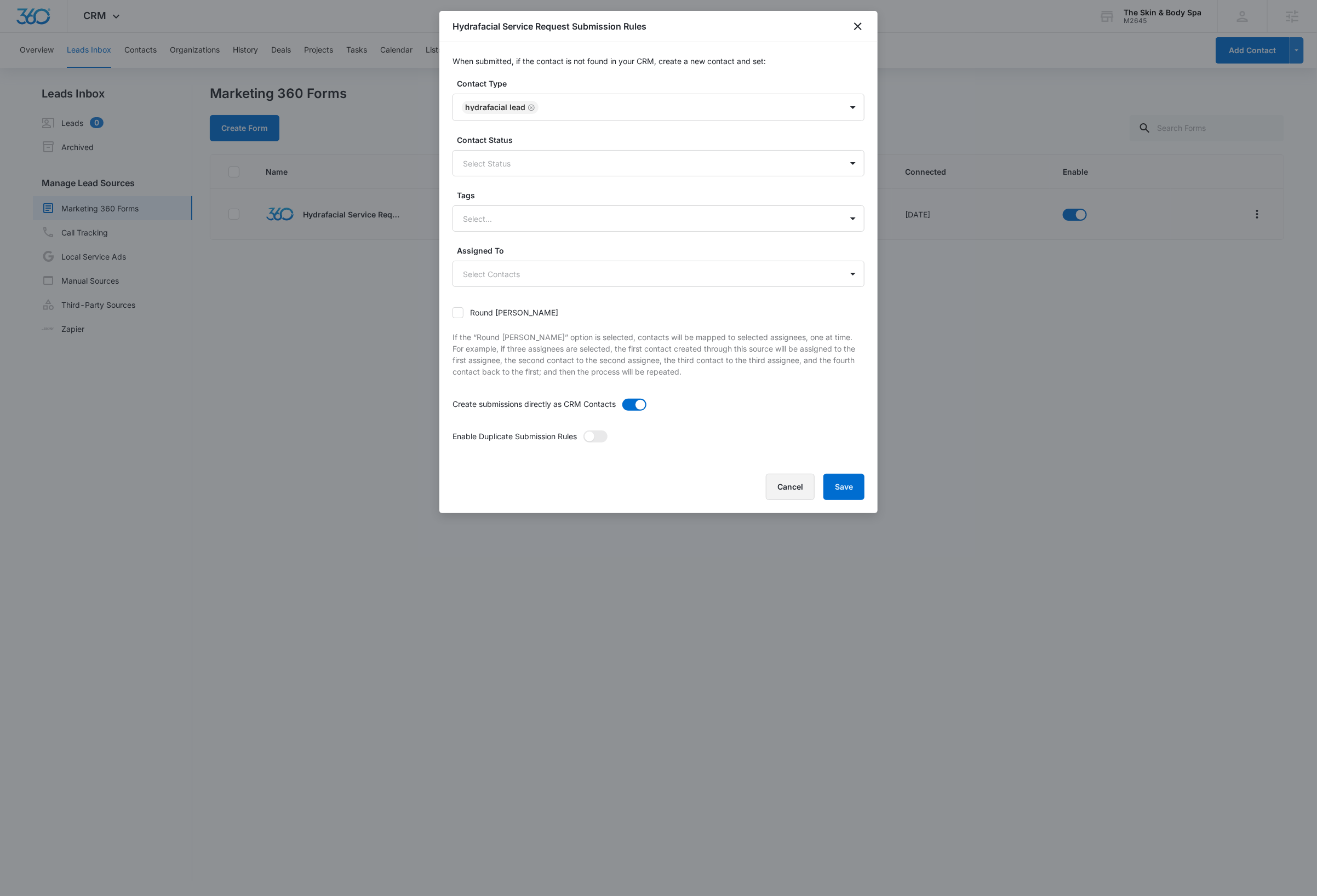
click at [781, 491] on button "Cancel" at bounding box center [790, 487] width 49 height 26
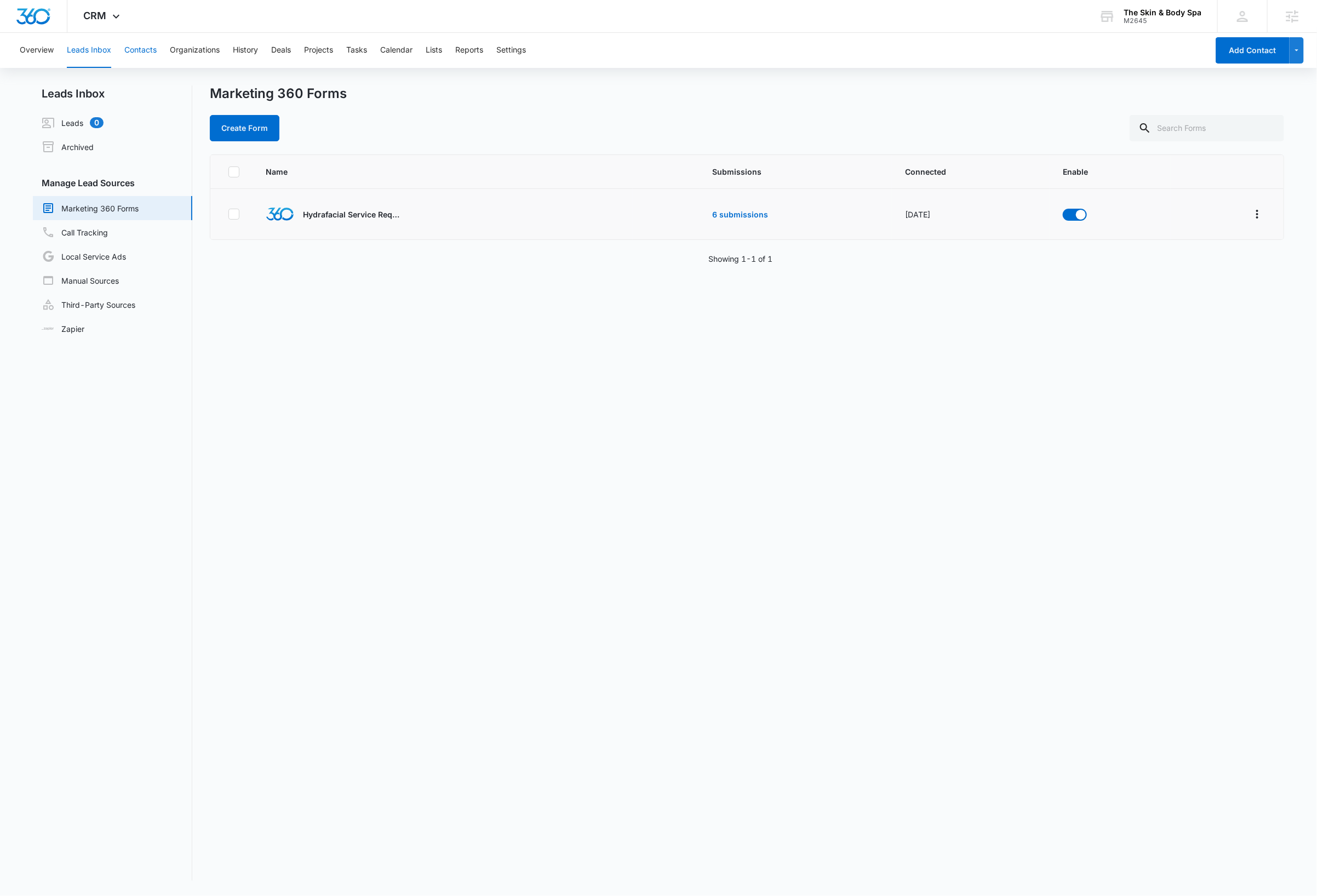
click at [150, 51] on button "Contacts" at bounding box center [140, 50] width 32 height 35
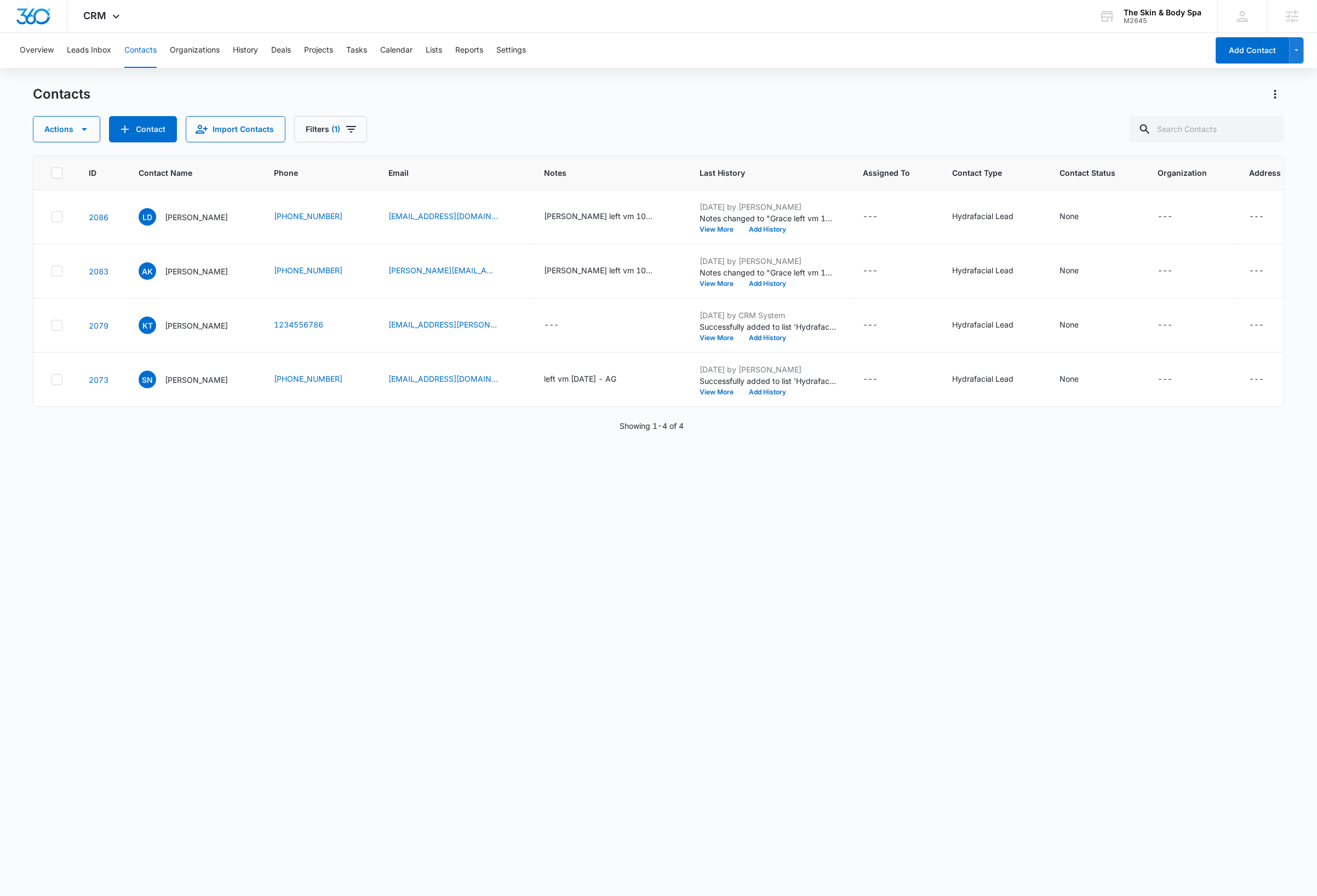
click at [194, 482] on div "ID Contact Name Phone Email Notes Last History Assigned To Contact Type Contact…" at bounding box center [658, 518] width 1251 height 726
click at [352, 129] on icon "Filters" at bounding box center [351, 129] width 10 height 7
click at [369, 350] on button "Clear All" at bounding box center [371, 352] width 126 height 21
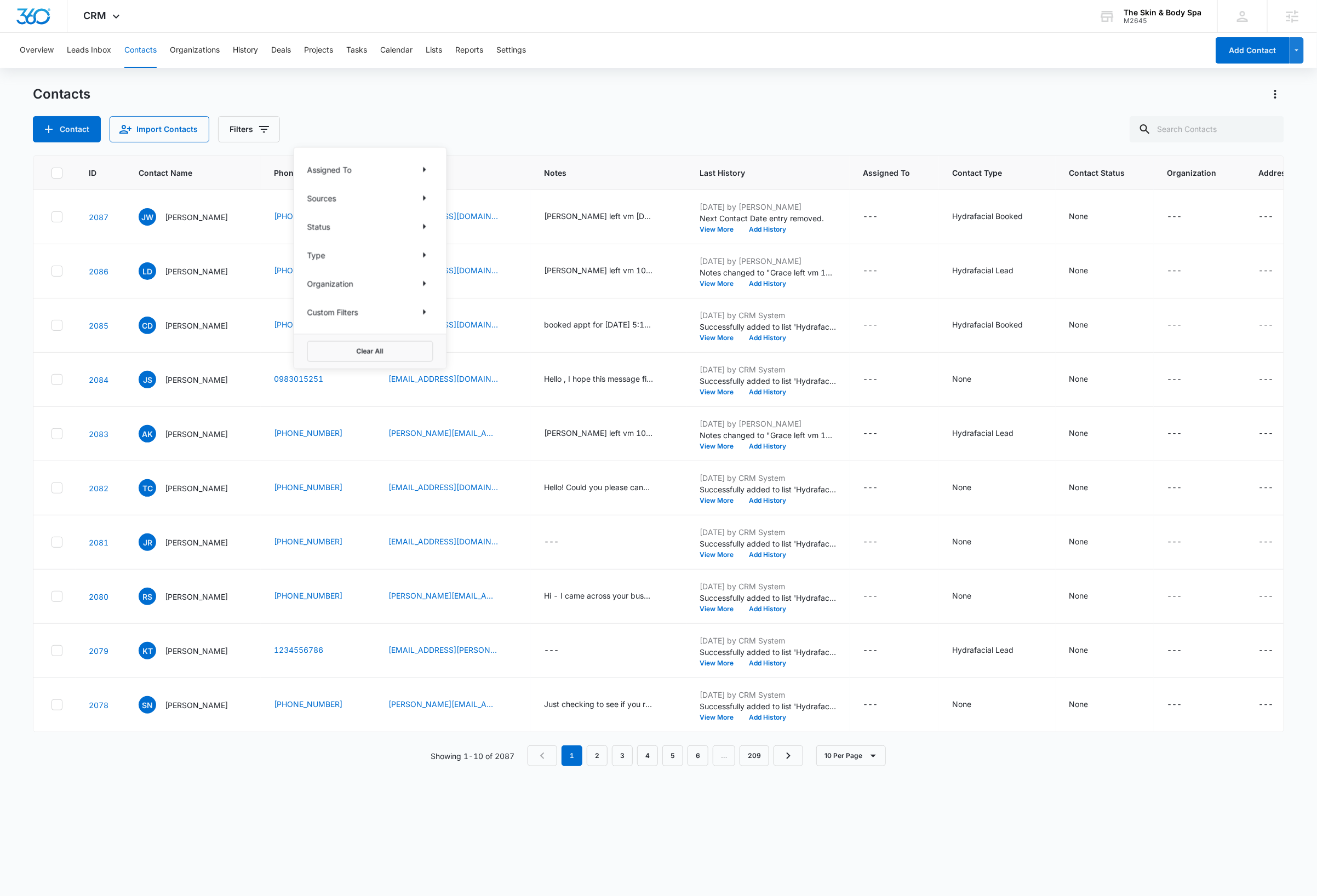
click at [392, 97] on div "Contacts" at bounding box center [658, 94] width 1251 height 18
click at [263, 129] on icon "Filters" at bounding box center [264, 129] width 10 height 7
click at [346, 255] on icon "Show Type filters" at bounding box center [349, 255] width 13 height 13
click at [463, 116] on div "Contact Import Contacts Filters" at bounding box center [658, 129] width 1251 height 26
click at [268, 128] on icon "Filters" at bounding box center [264, 129] width 13 height 13
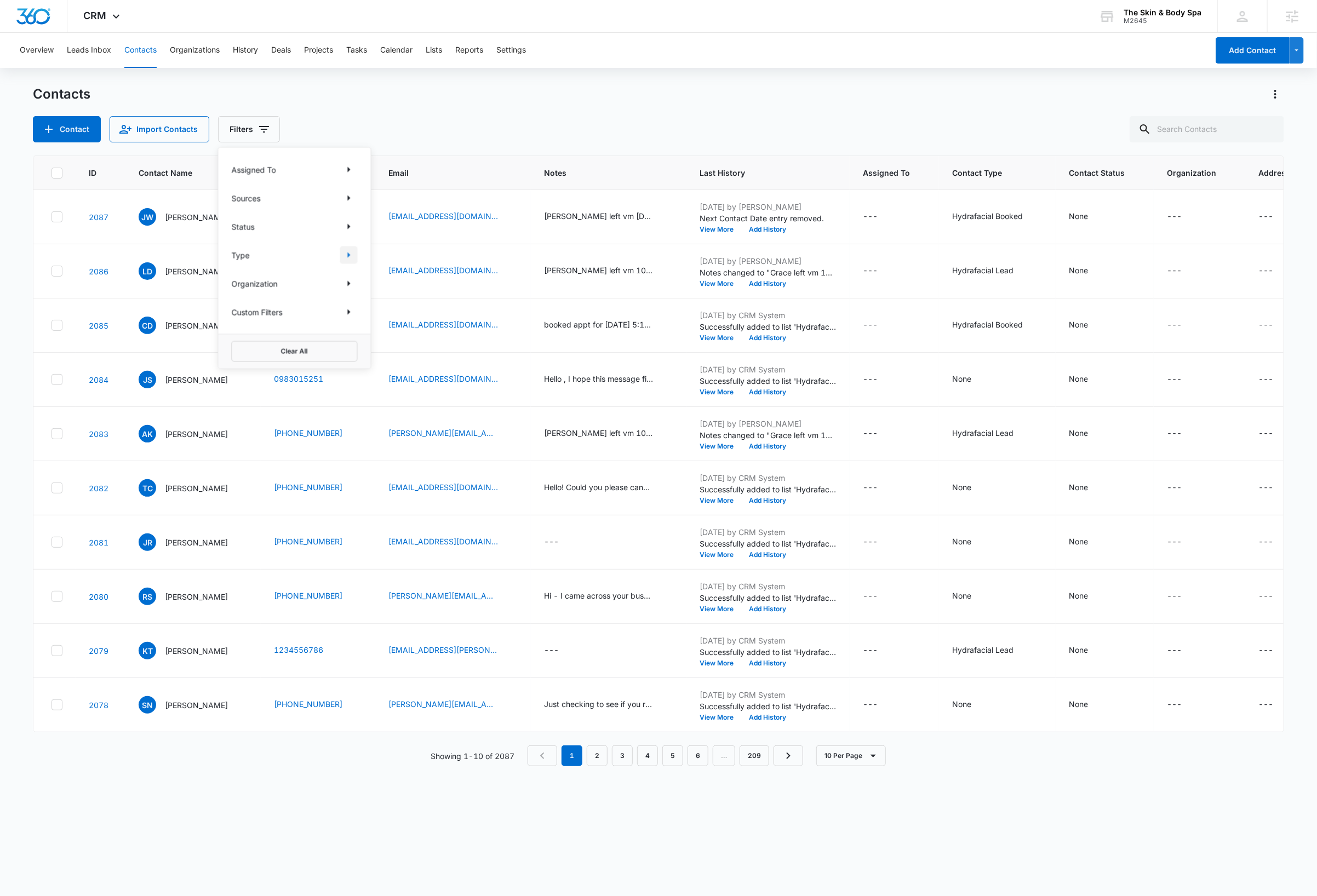
click at [350, 256] on icon "Show Type filters" at bounding box center [349, 255] width 13 height 13
click at [239, 371] on icon at bounding box center [238, 369] width 10 height 10
click at [232, 371] on input "Hydrafacial Lead" at bounding box center [232, 370] width 1 height 1
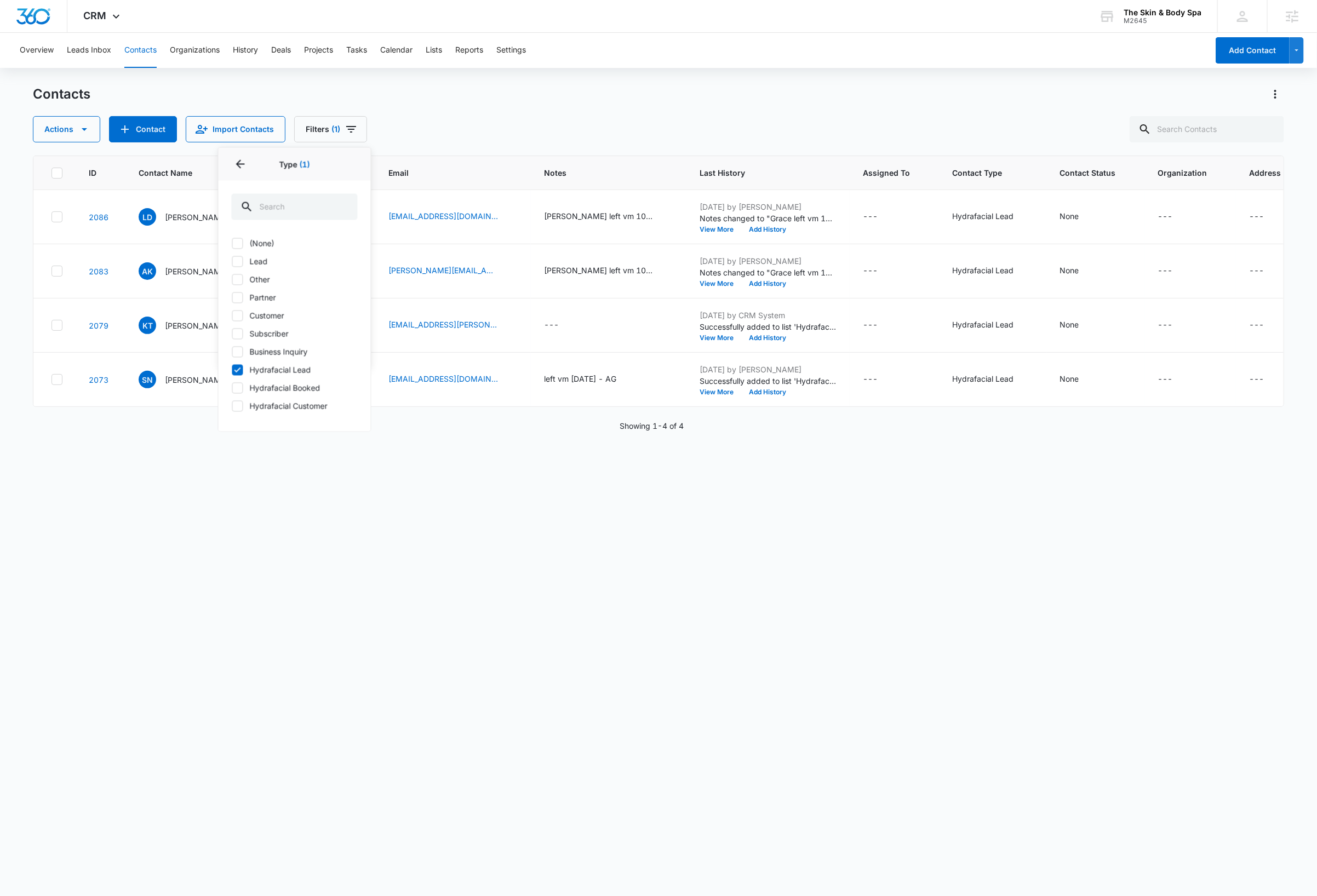
click at [239, 371] on icon at bounding box center [238, 369] width 10 height 10
click at [232, 371] on input "Hydrafacial Lead" at bounding box center [232, 370] width 1 height 1
checkbox input "false"
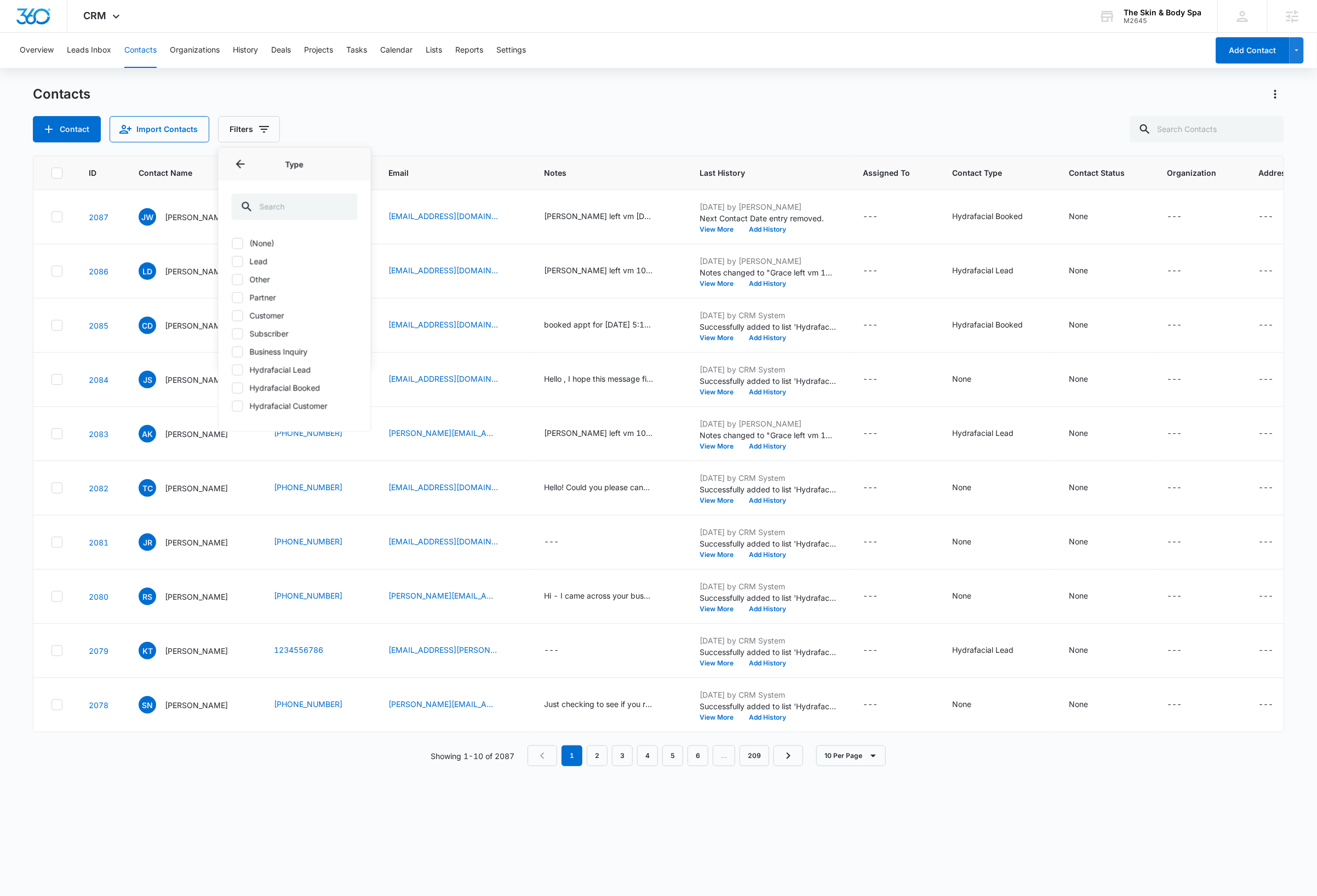
click at [239, 387] on icon at bounding box center [238, 388] width 10 height 10
click at [232, 388] on input "Hydrafacial Booked" at bounding box center [232, 388] width 1 height 1
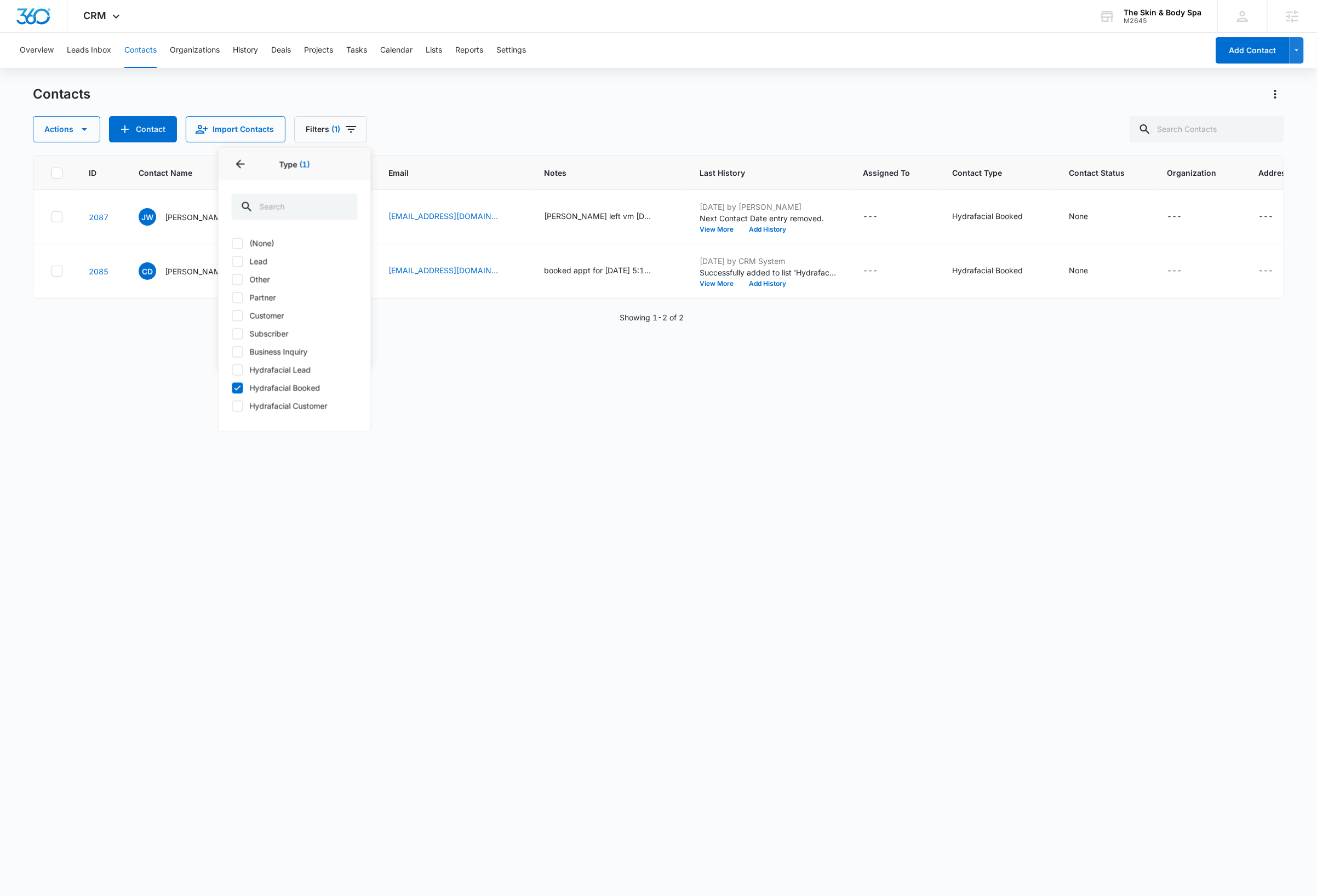
click at [239, 387] on icon at bounding box center [238, 388] width 10 height 10
click at [232, 388] on input "Hydrafacial Booked" at bounding box center [232, 388] width 1 height 1
checkbox input "false"
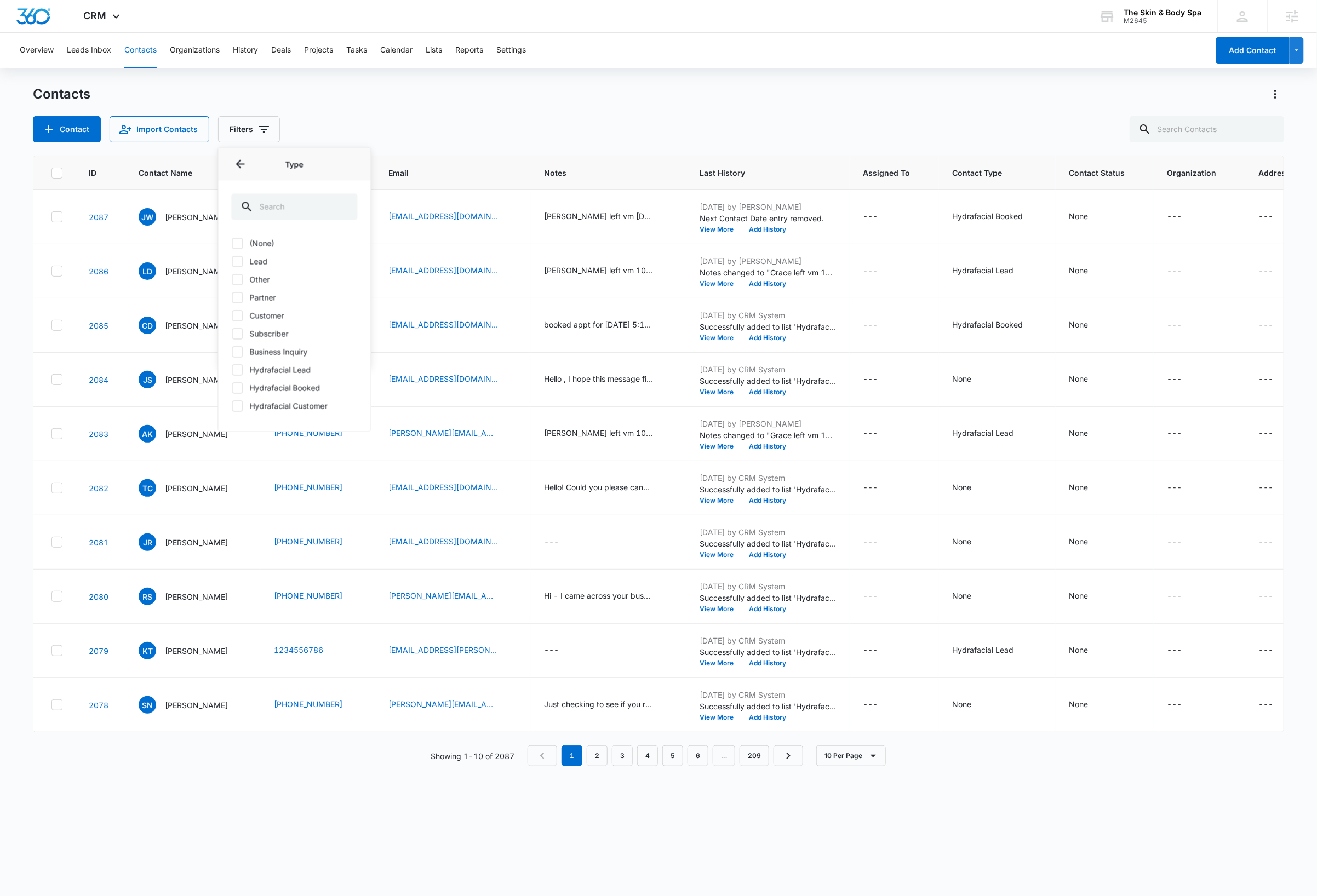
click at [238, 407] on icon at bounding box center [238, 406] width 7 height 5
click at [232, 407] on input "Hydrafacial Customer" at bounding box center [232, 406] width 1 height 1
checkbox input "true"
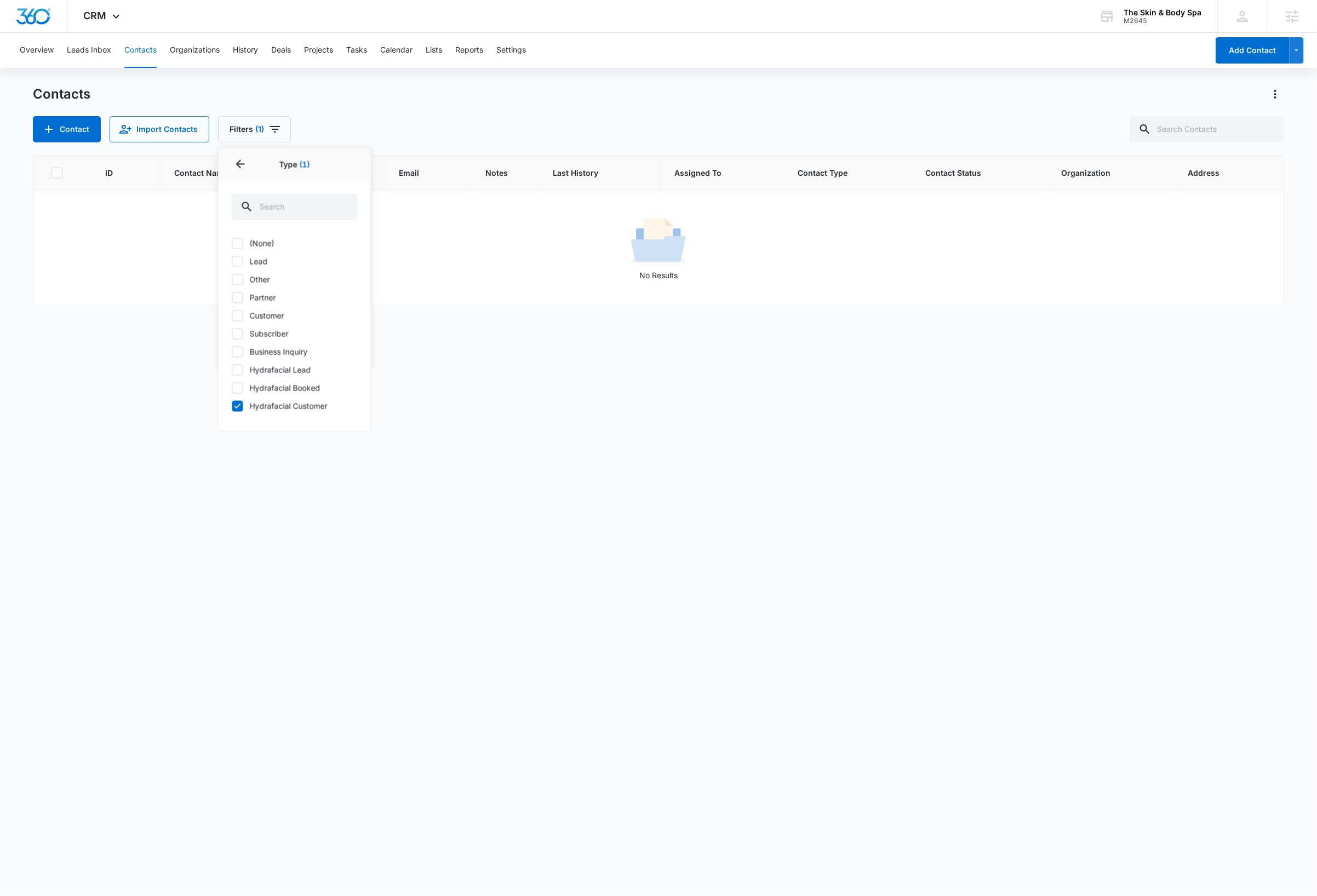
click at [239, 393] on div at bounding box center [238, 388] width 11 height 11
click at [232, 388] on input "Hydrafacial Booked" at bounding box center [232, 388] width 1 height 1
checkbox input "true"
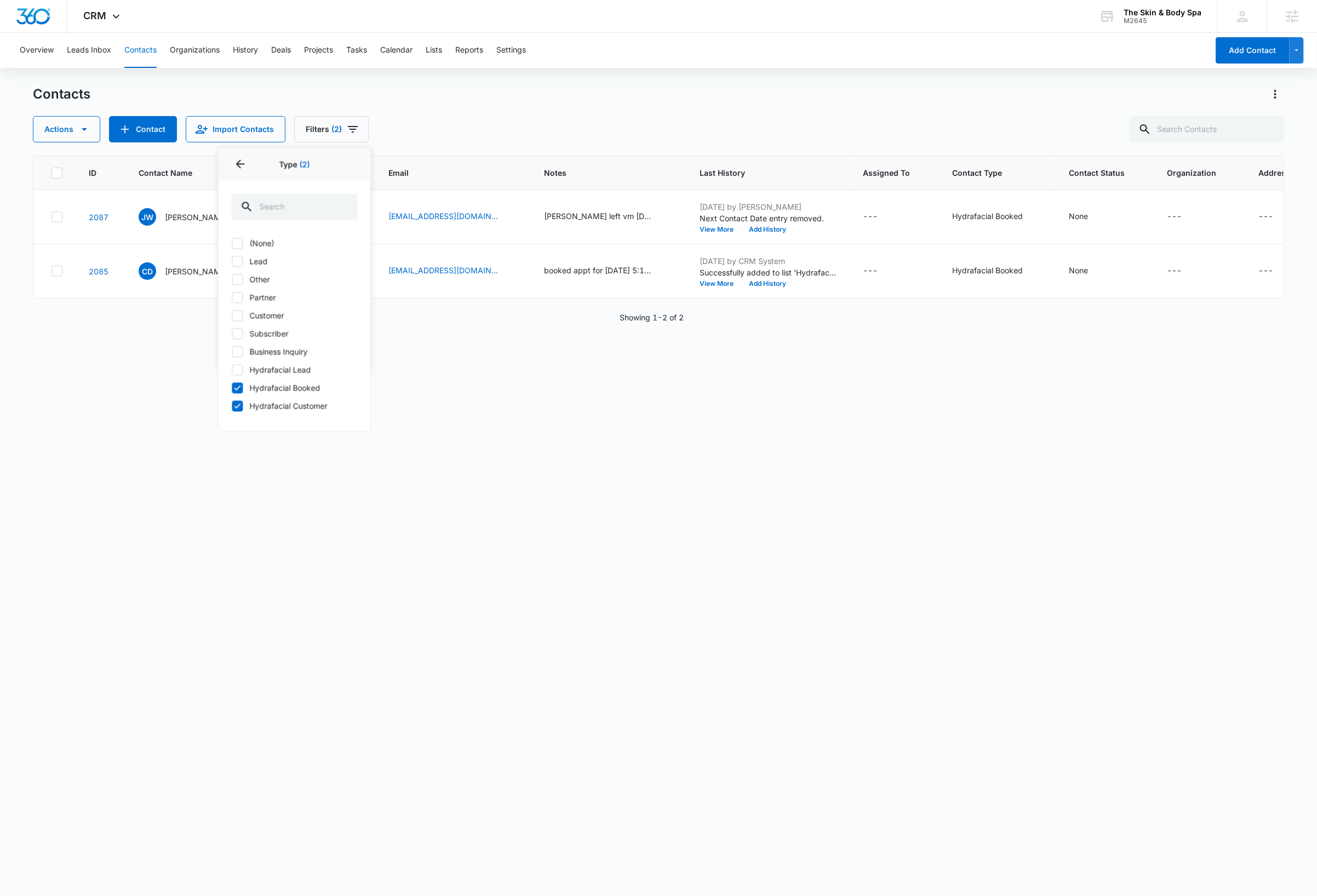
click at [238, 371] on icon at bounding box center [238, 369] width 7 height 5
click at [232, 371] on input "Hydrafacial Lead" at bounding box center [232, 370] width 1 height 1
checkbox input "true"
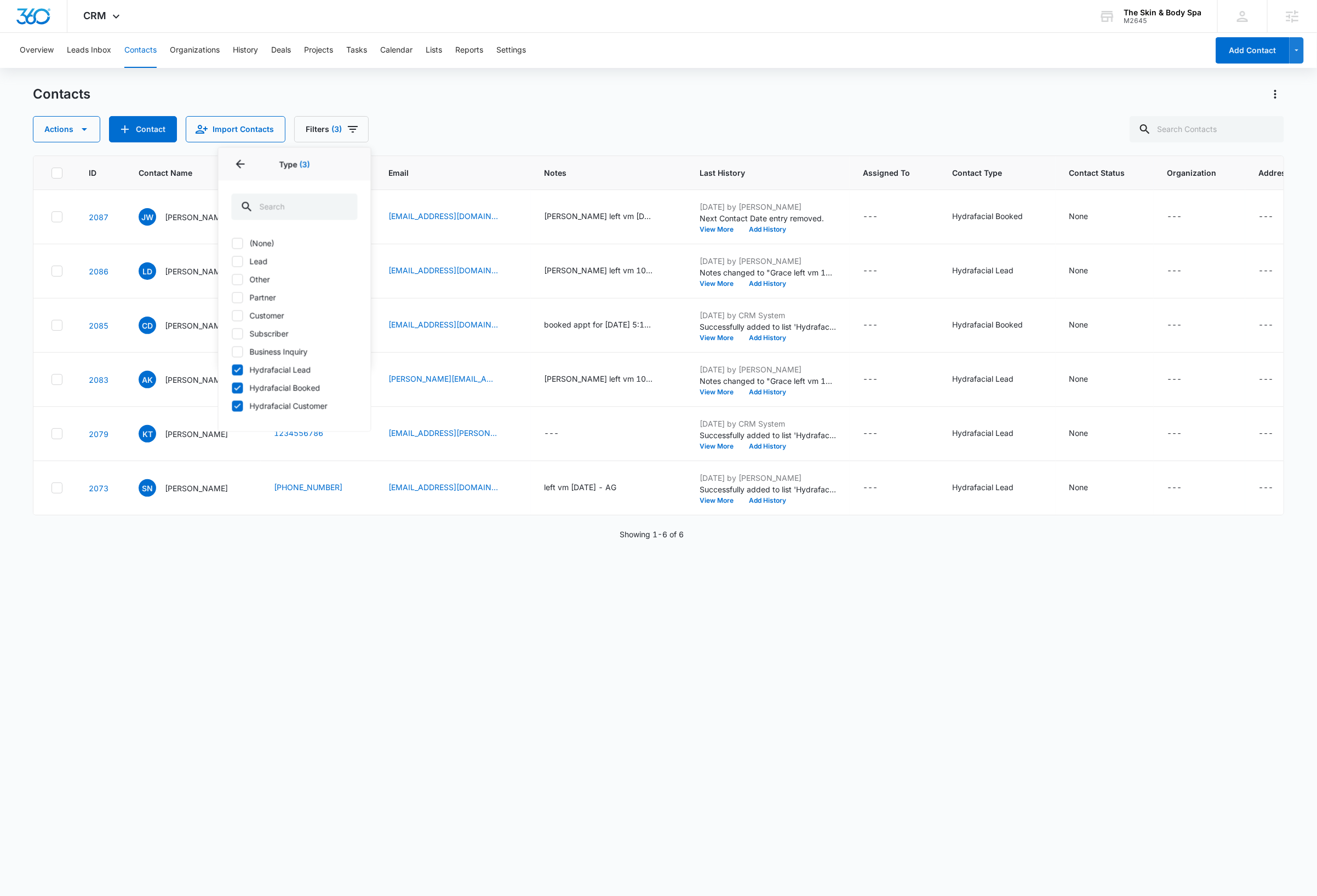
click at [239, 407] on icon at bounding box center [238, 406] width 10 height 10
click at [232, 407] on input "Hydrafacial Customer" at bounding box center [232, 406] width 1 height 1
checkbox input "false"
click at [672, 610] on div "ID Contact Name Phone Email Notes Last History Assigned To Contact Type Contact…" at bounding box center [658, 518] width 1251 height 726
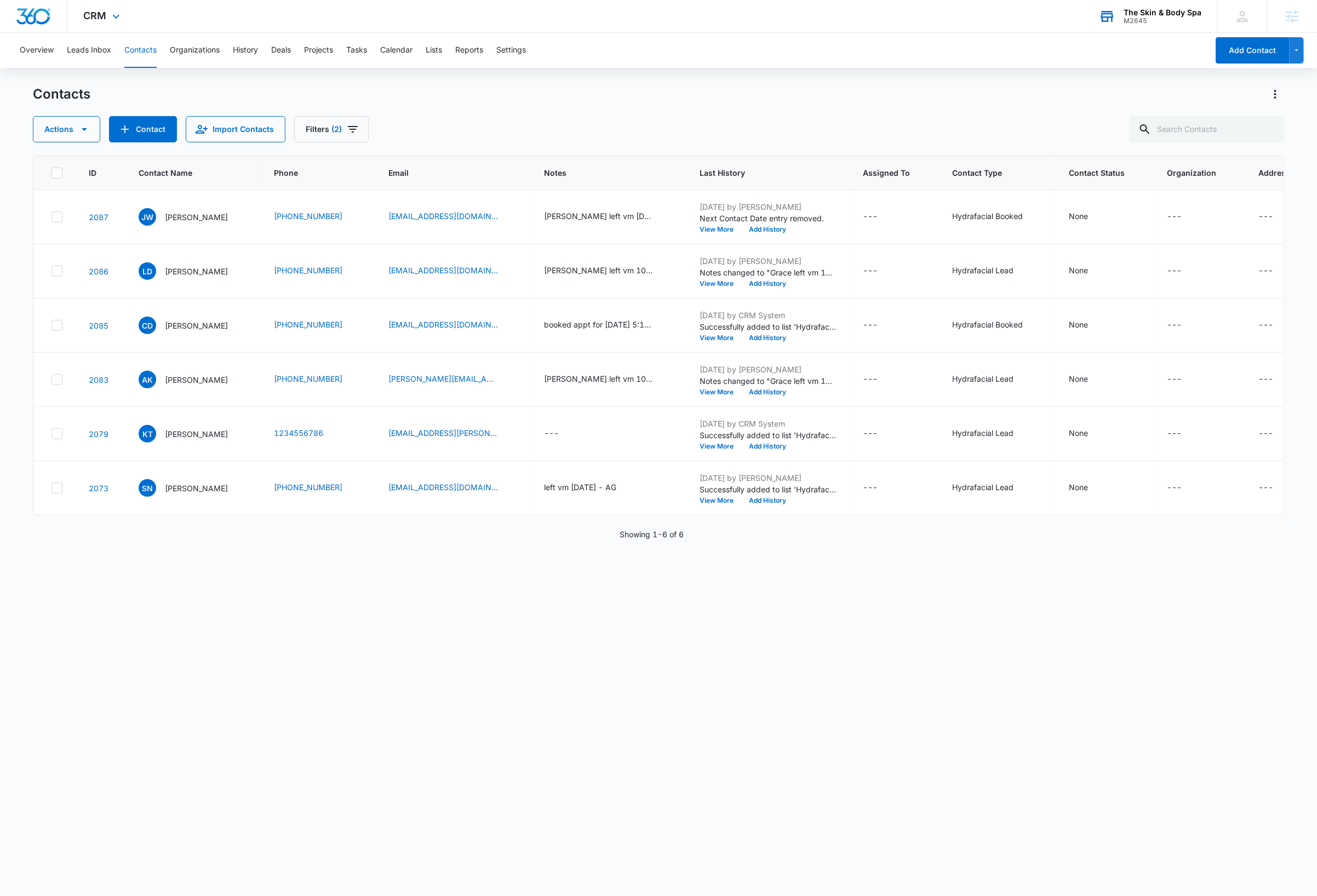
click at [1169, 11] on div "The Skin & Body Spa" at bounding box center [1162, 12] width 78 height 9
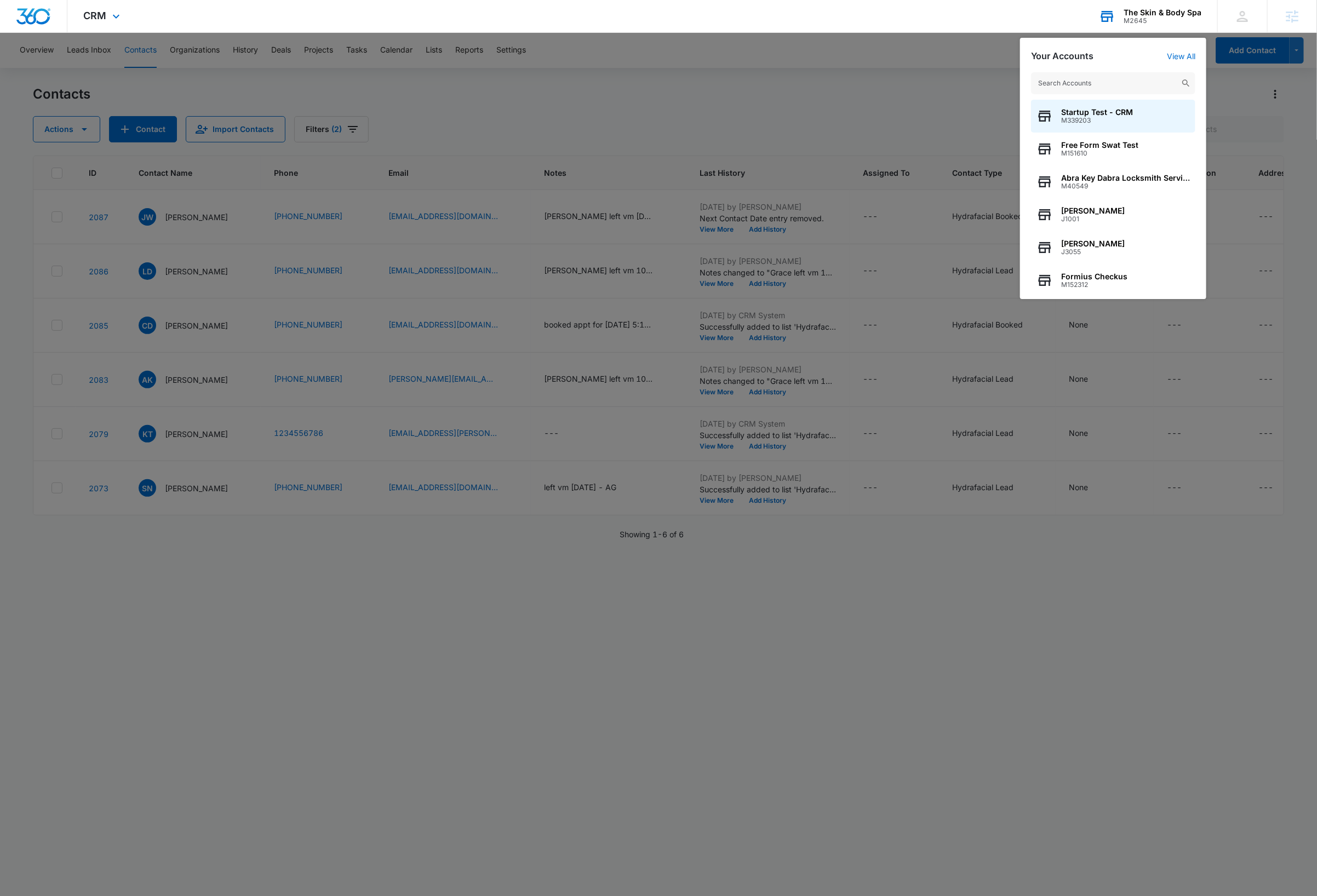
click at [1106, 80] on input "text" at bounding box center [1113, 83] width 164 height 22
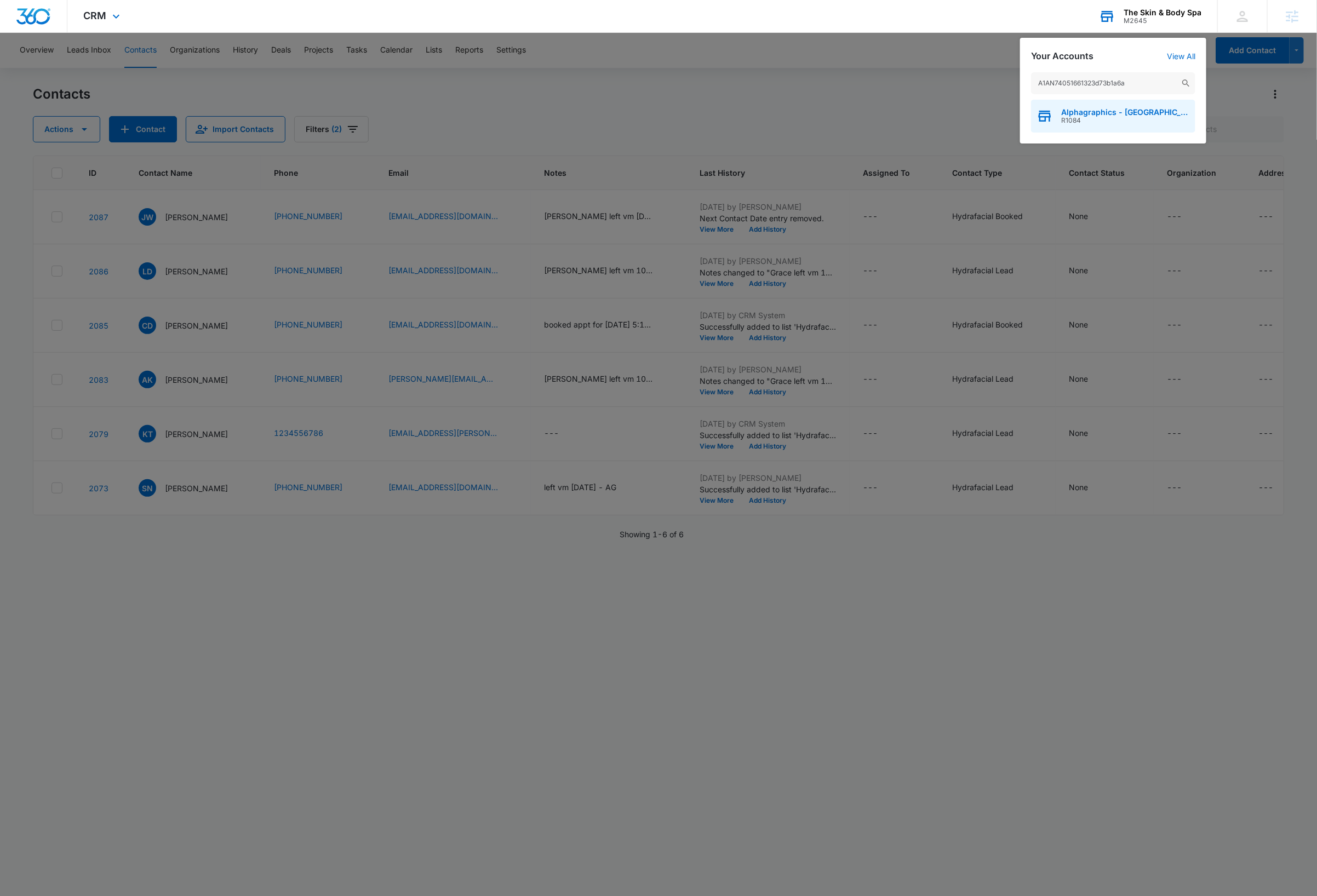
type input "A1AN74051661323d73b1a6a"
click at [1117, 115] on span "Alphagraphics - Houston TX - US776" at bounding box center [1125, 112] width 129 height 9
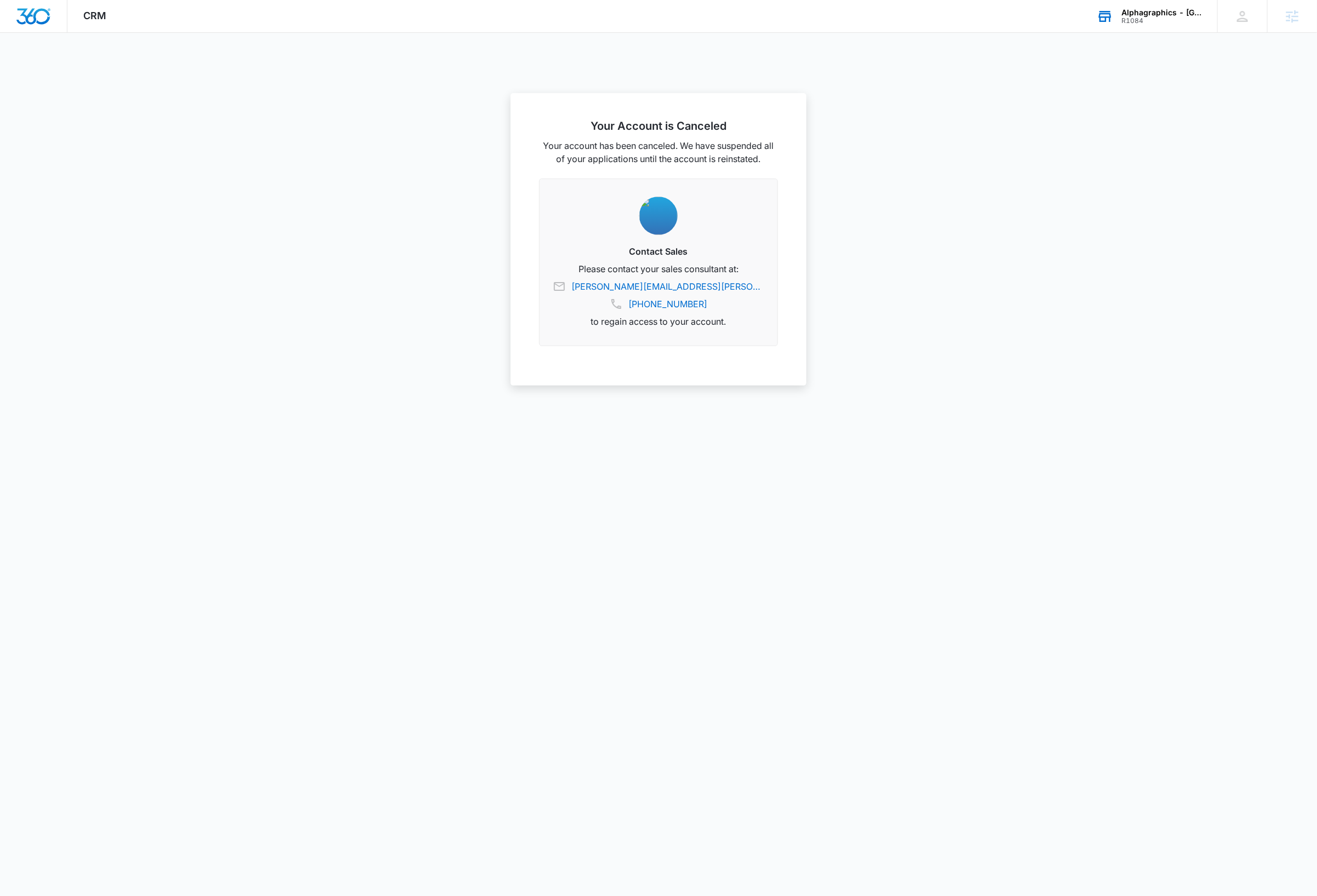
click at [1163, 12] on div "Alphagraphics - Houston TX - US776" at bounding box center [1161, 12] width 80 height 9
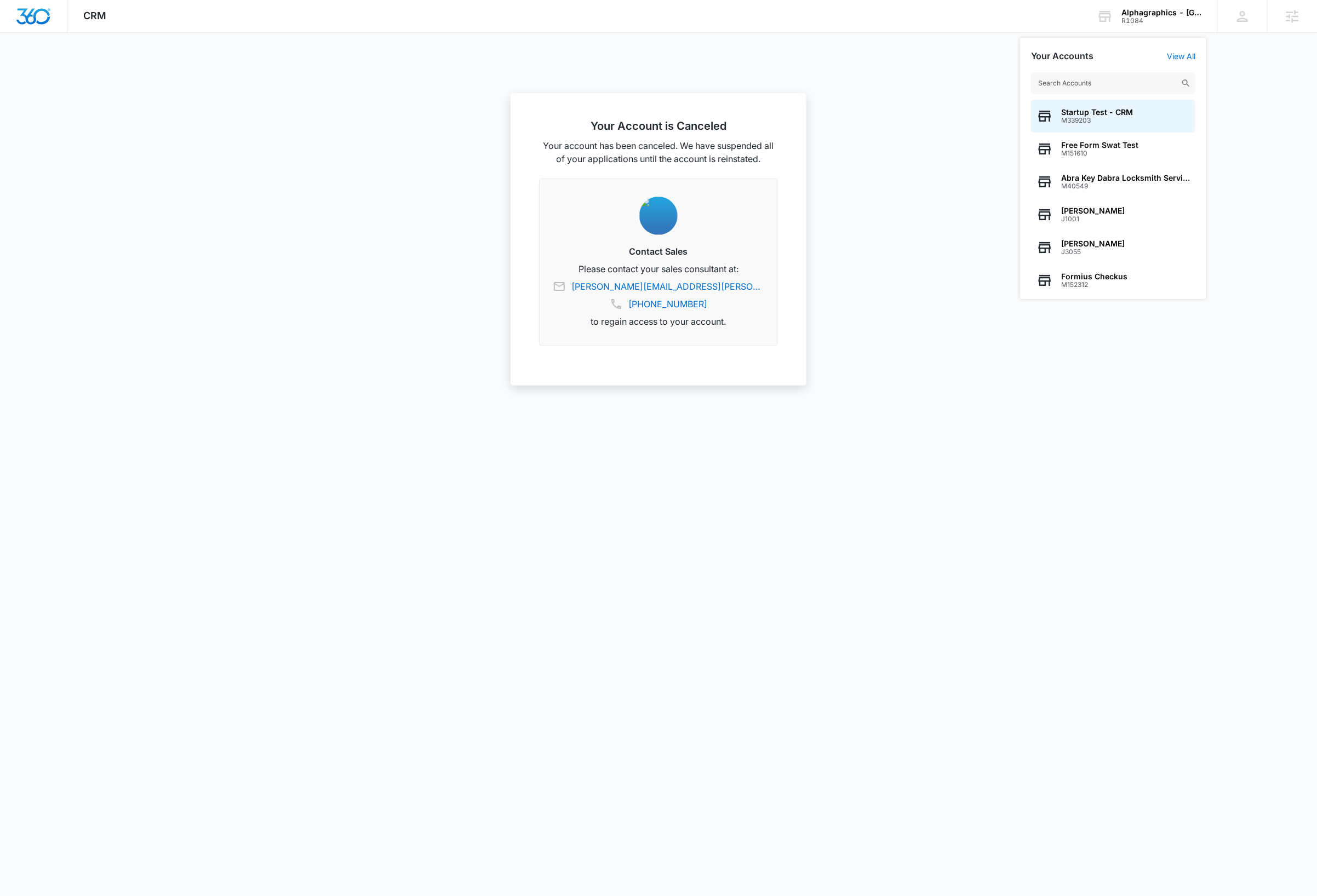
click at [1115, 83] on input "text" at bounding box center [1113, 83] width 164 height 22
type input "M10749"
click at [1117, 108] on span "A-1 Affordable Bail Bonds" at bounding box center [1109, 112] width 96 height 9
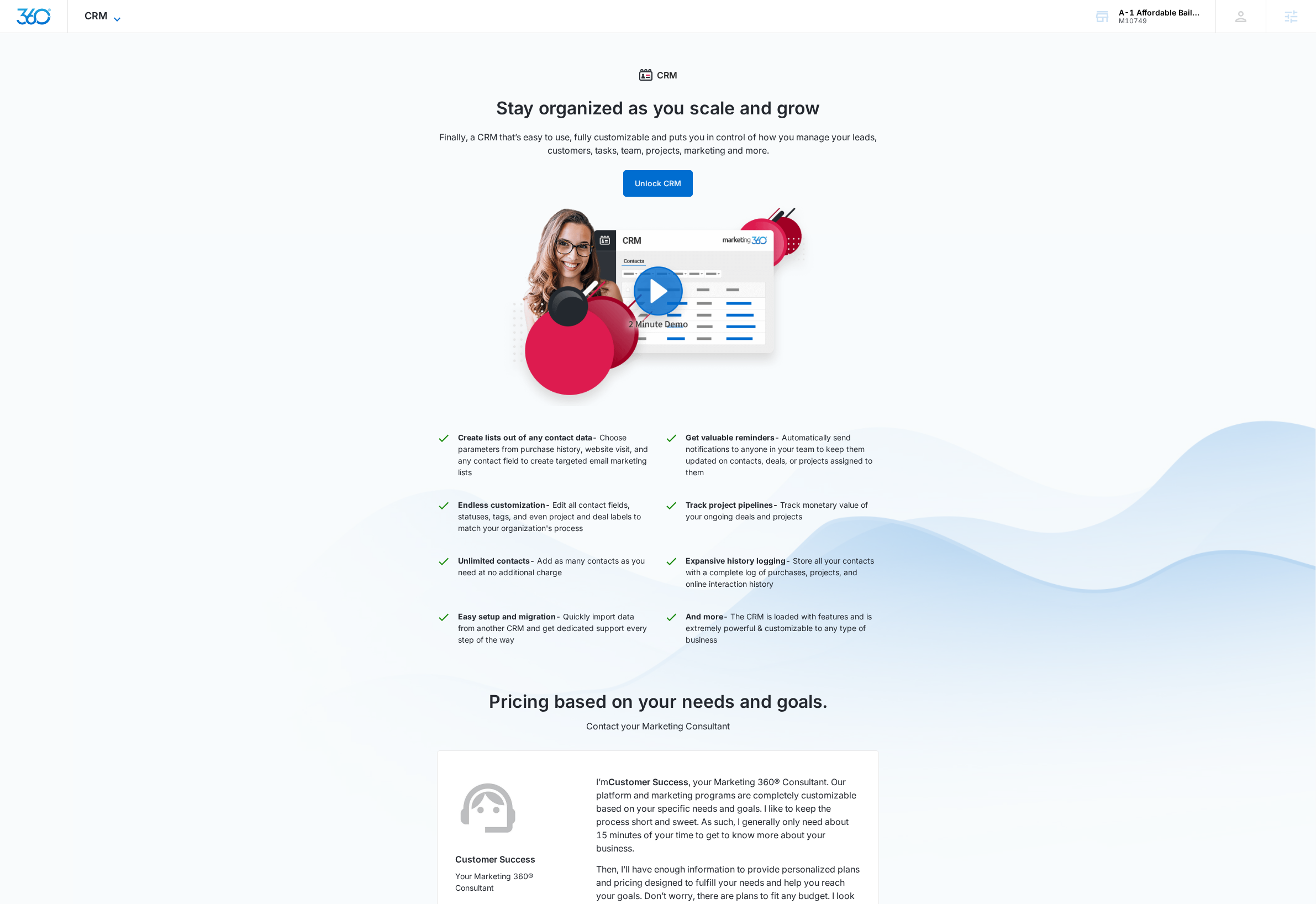
click at [113, 16] on icon at bounding box center [117, 19] width 13 height 13
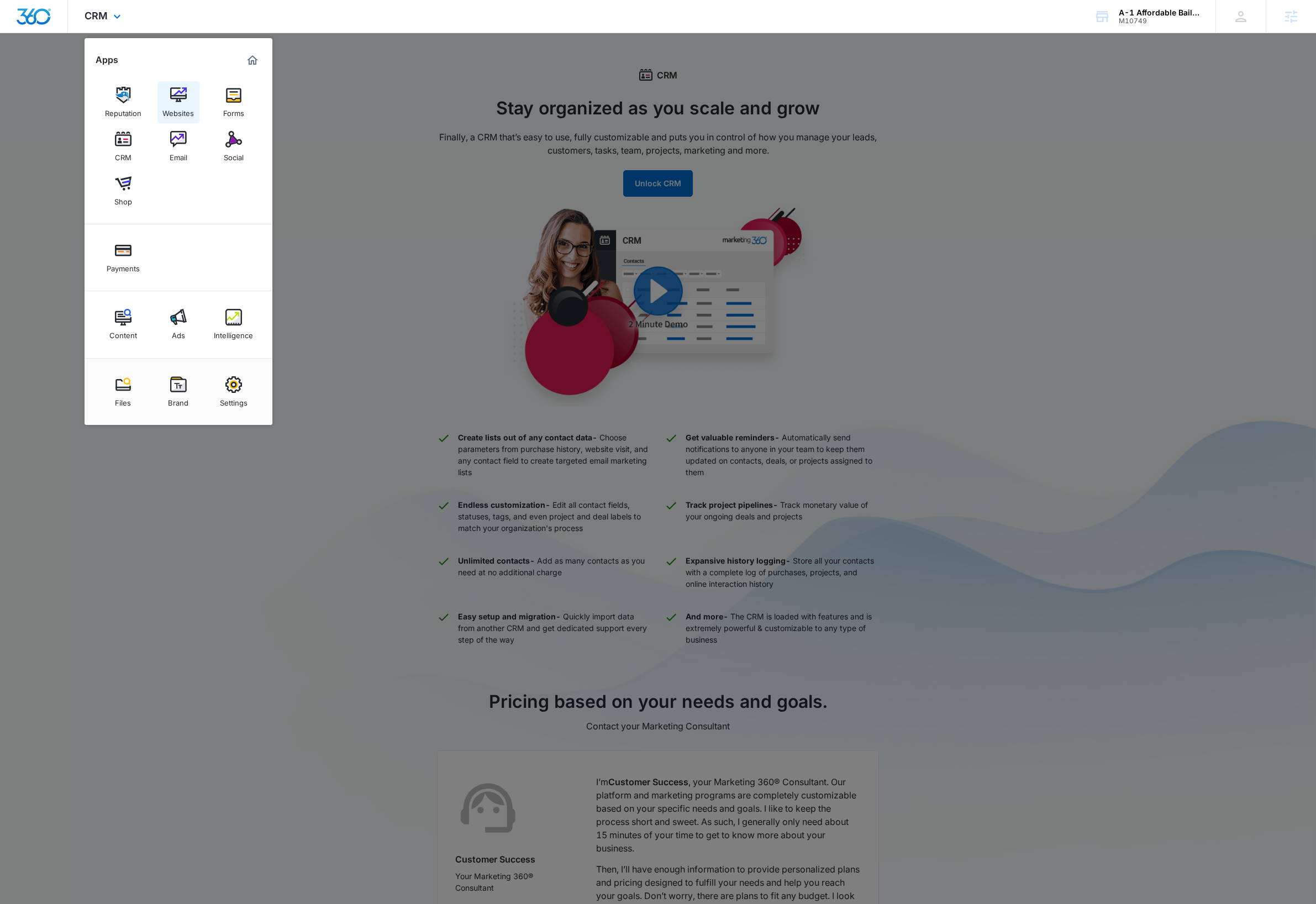
click at [174, 96] on img at bounding box center [179, 95] width 17 height 17
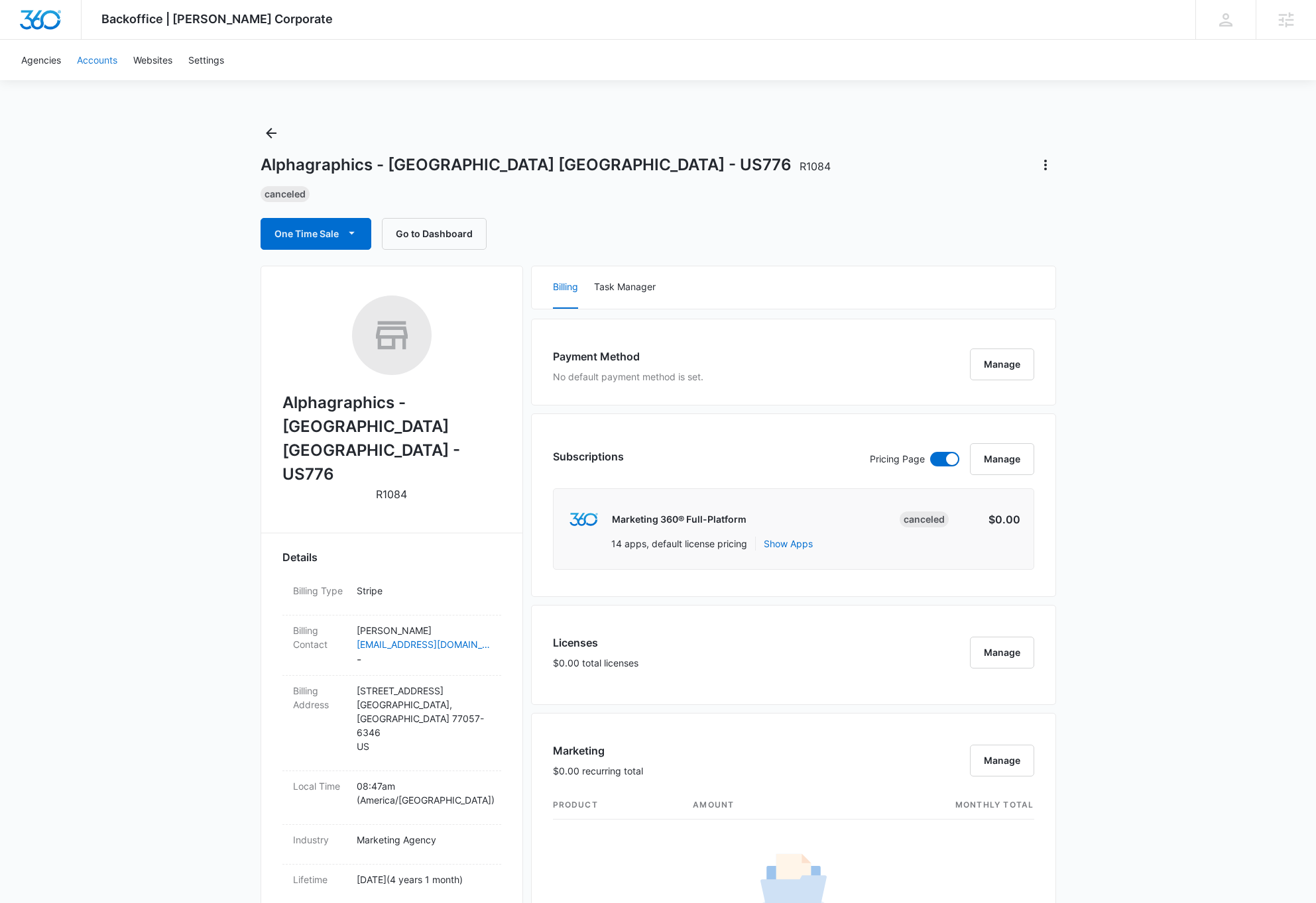
click at [88, 64] on link "Accounts" at bounding box center [97, 60] width 56 height 40
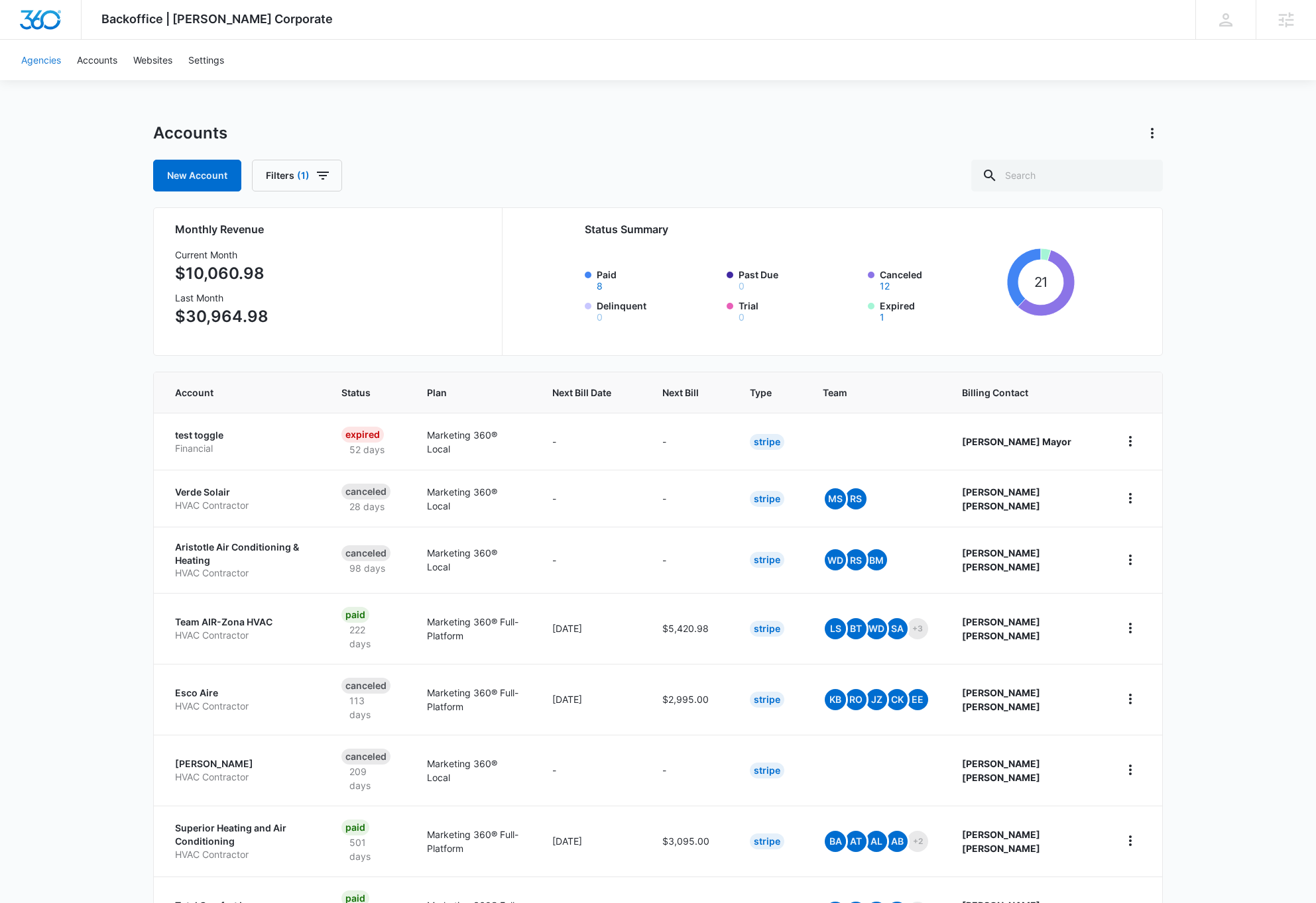
click at [24, 60] on link "Agencies" at bounding box center [40, 60] width 55 height 40
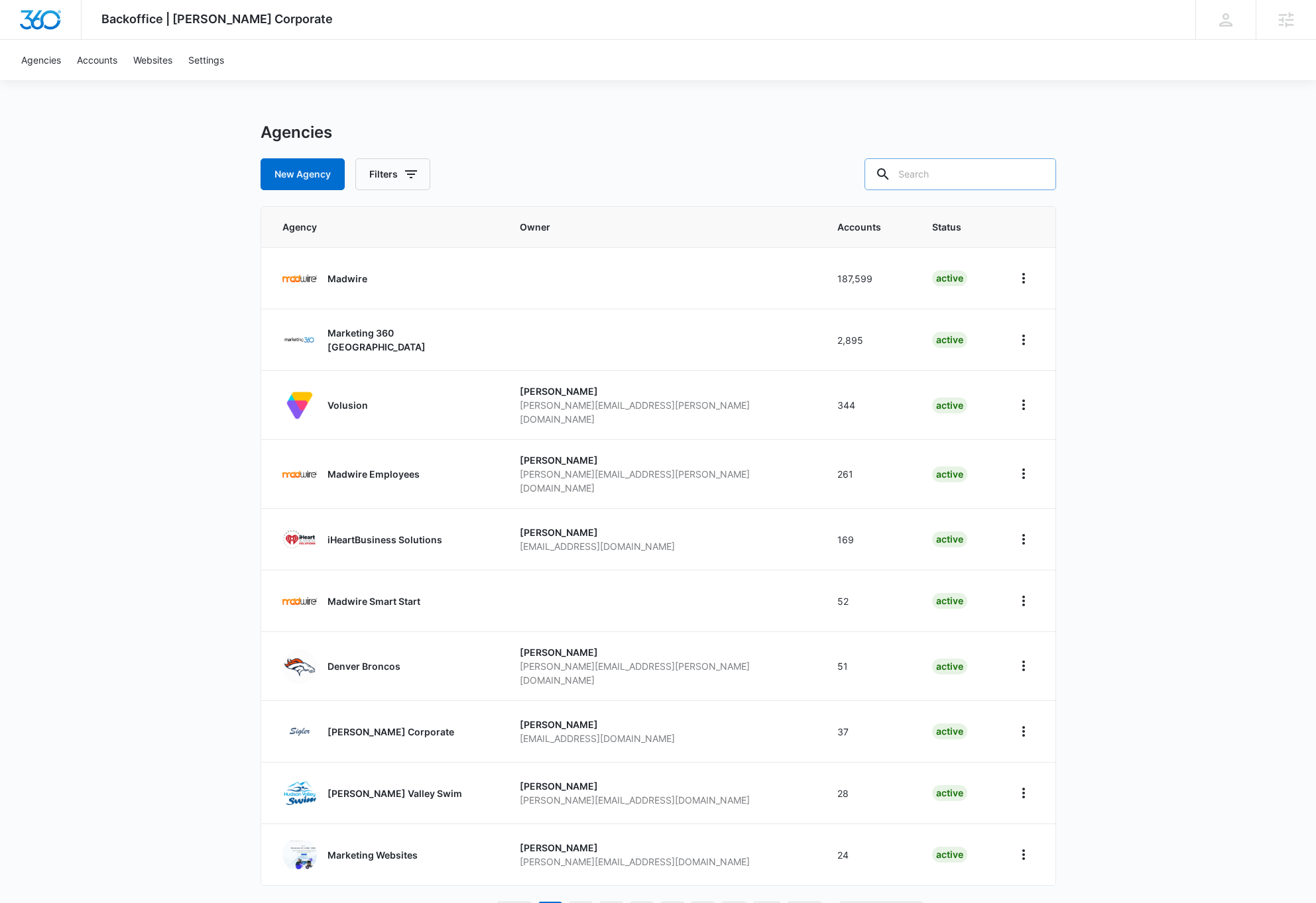
click at [1004, 172] on input "text" at bounding box center [960, 174] width 192 height 32
type input "776"
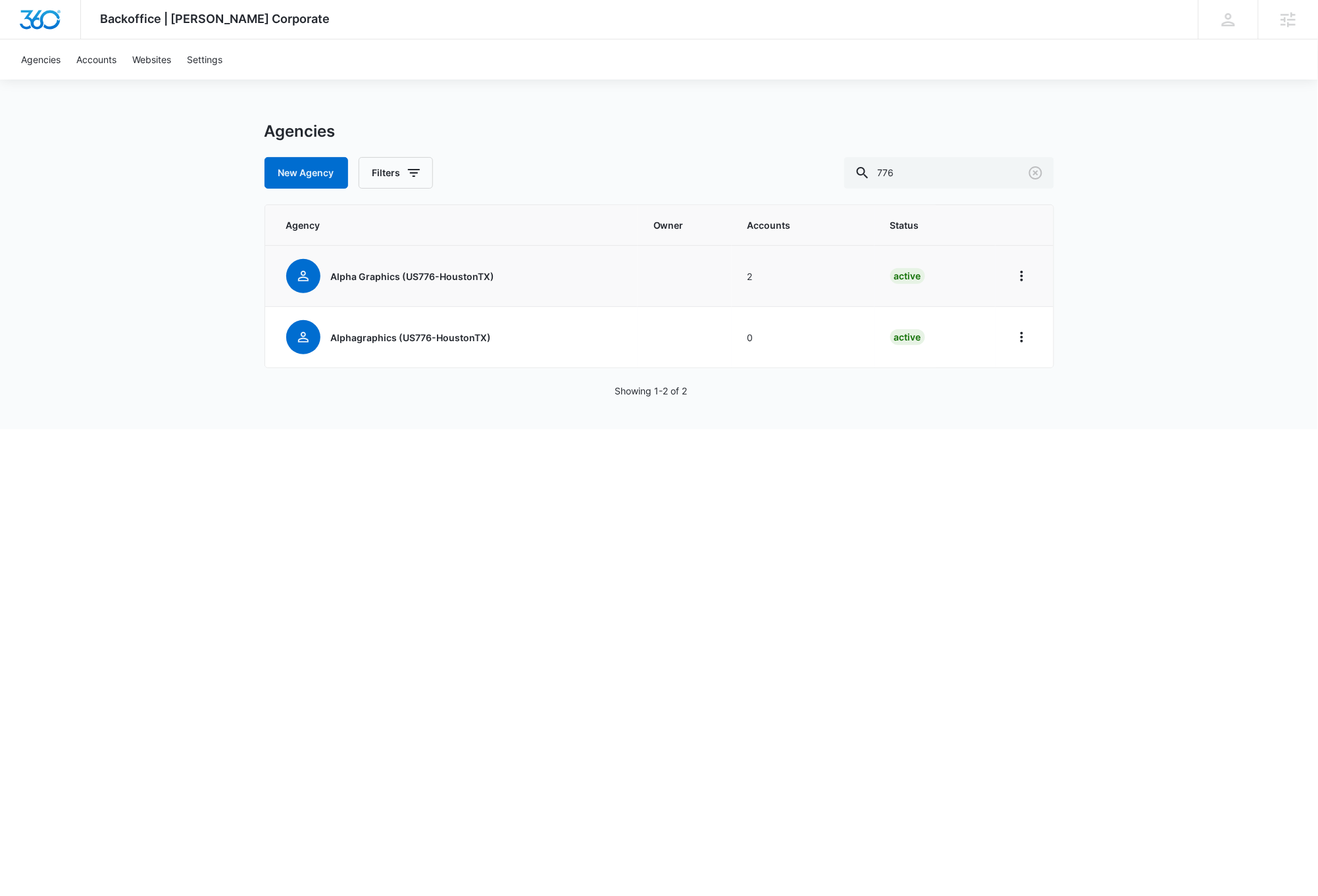
click at [377, 276] on p "Alpha Graphics (US776-HoustonTX)" at bounding box center [413, 276] width 164 height 14
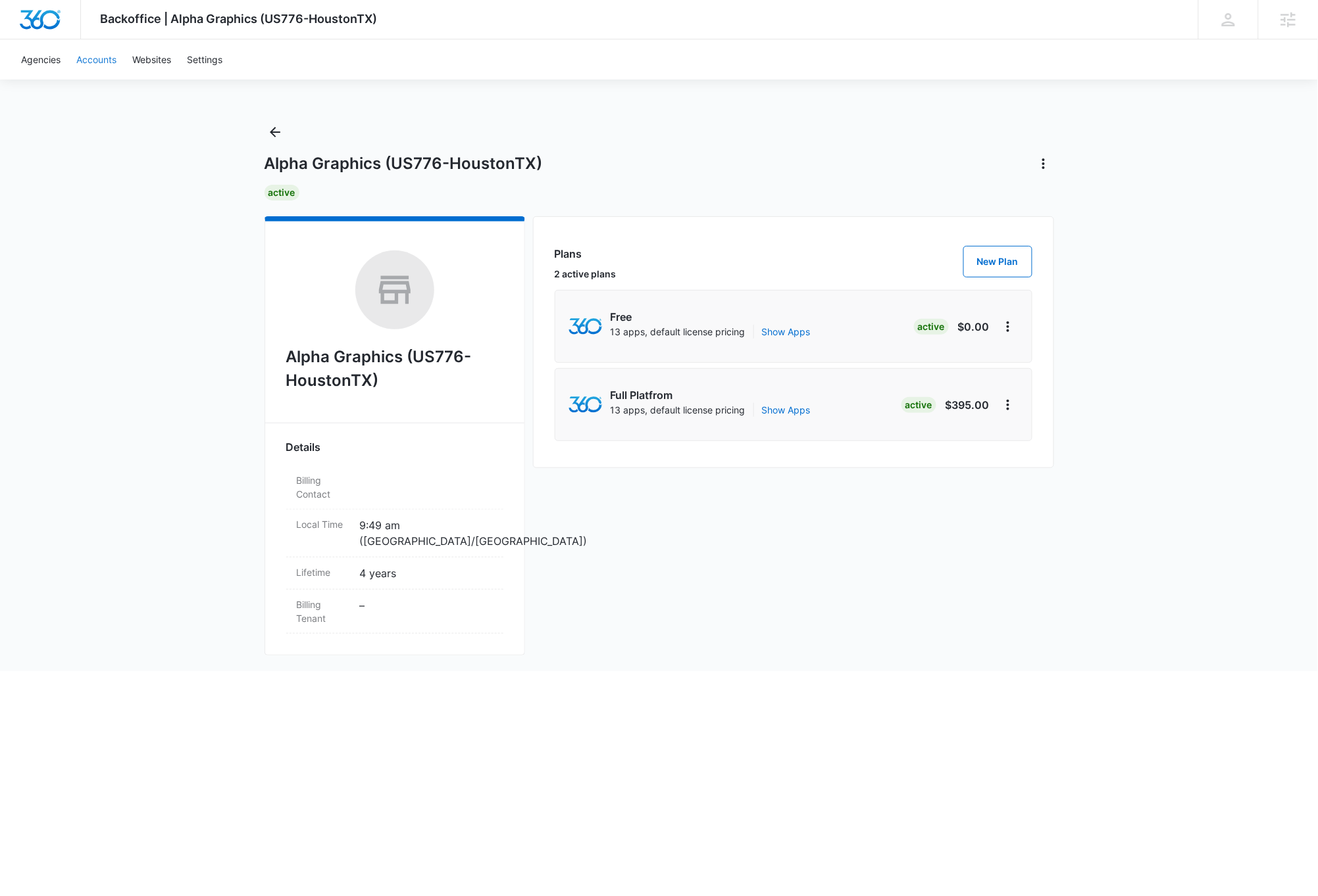
click at [98, 56] on link "Accounts" at bounding box center [96, 59] width 56 height 40
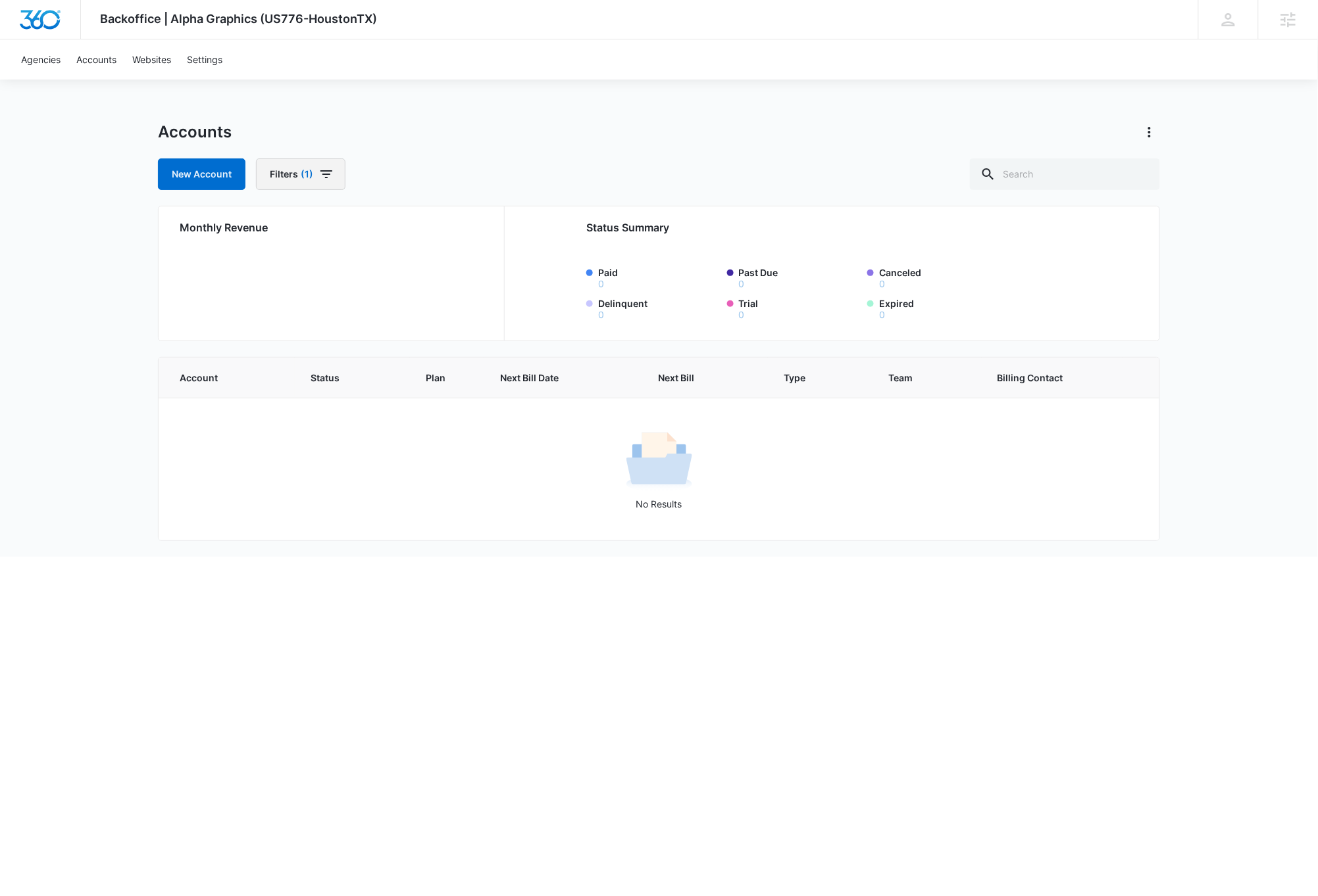
click at [327, 170] on icon "button" at bounding box center [326, 174] width 12 height 8
click at [350, 411] on button "Clear All" at bounding box center [349, 407] width 151 height 25
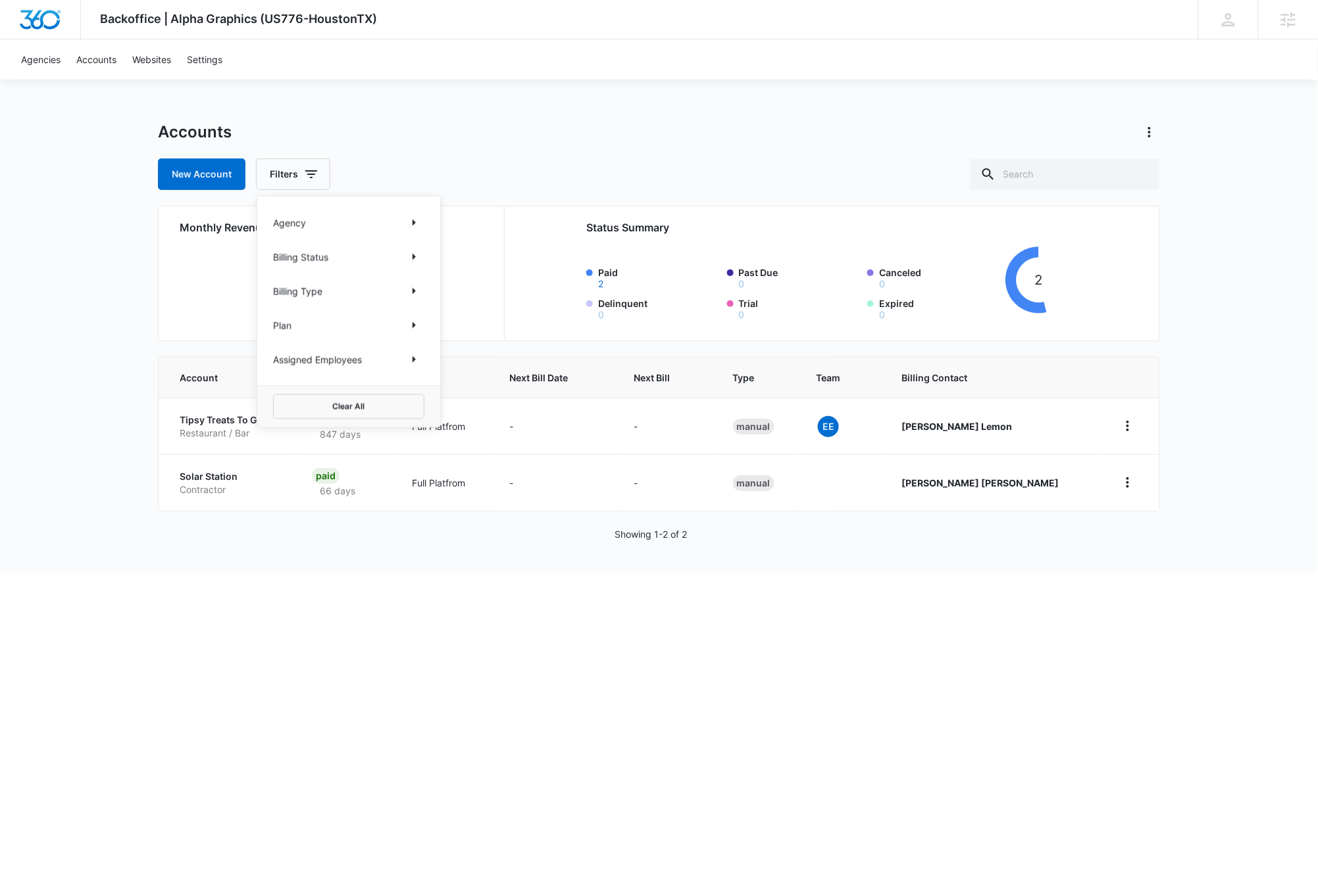
click at [446, 685] on html "Backoffice | Alpha Graphics (US776-HoustonTX) Apps Settings DB [PERSON_NAME] [P…" at bounding box center [659, 448] width 1318 height 896
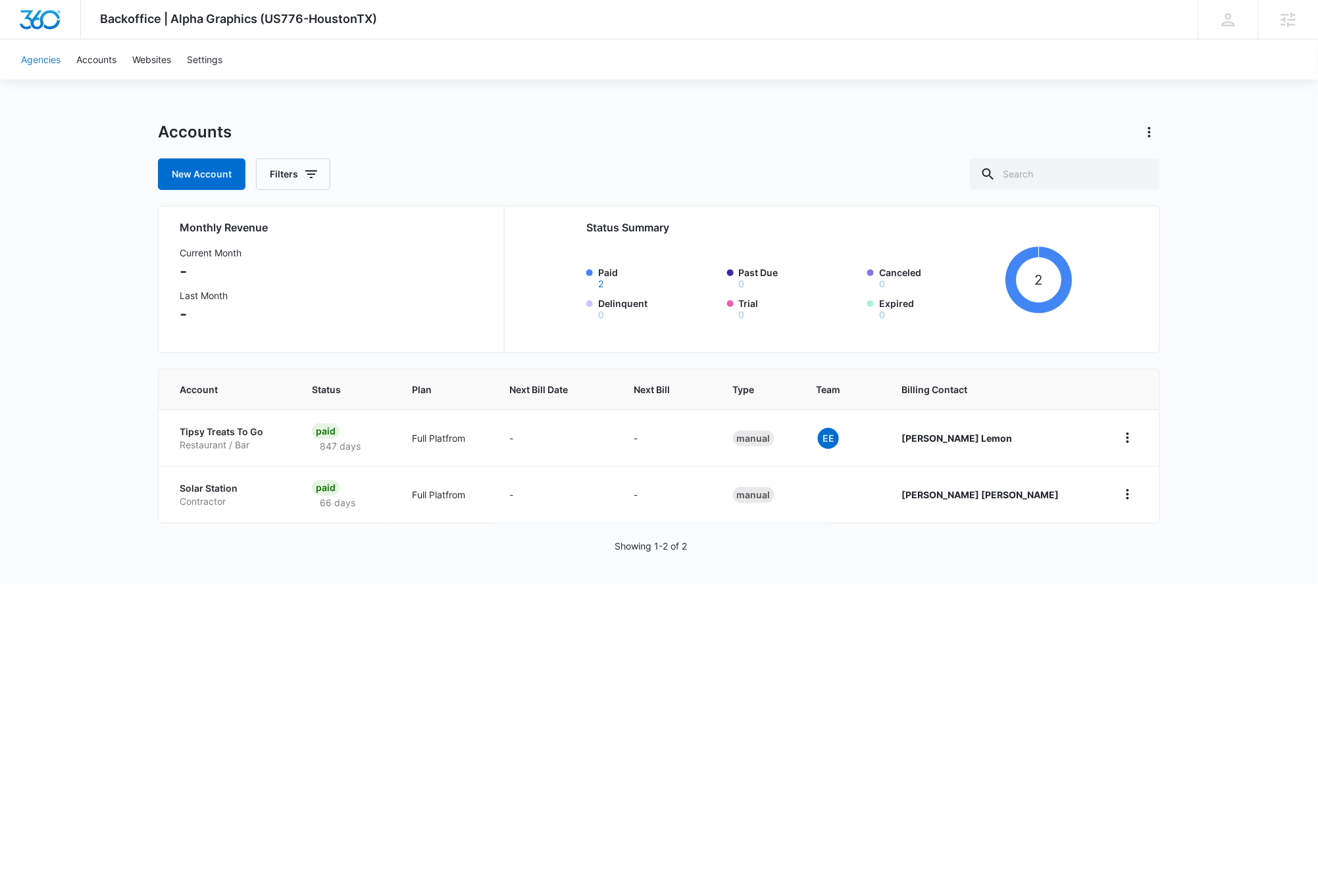
click at [52, 57] on link "Agencies" at bounding box center [40, 59] width 55 height 40
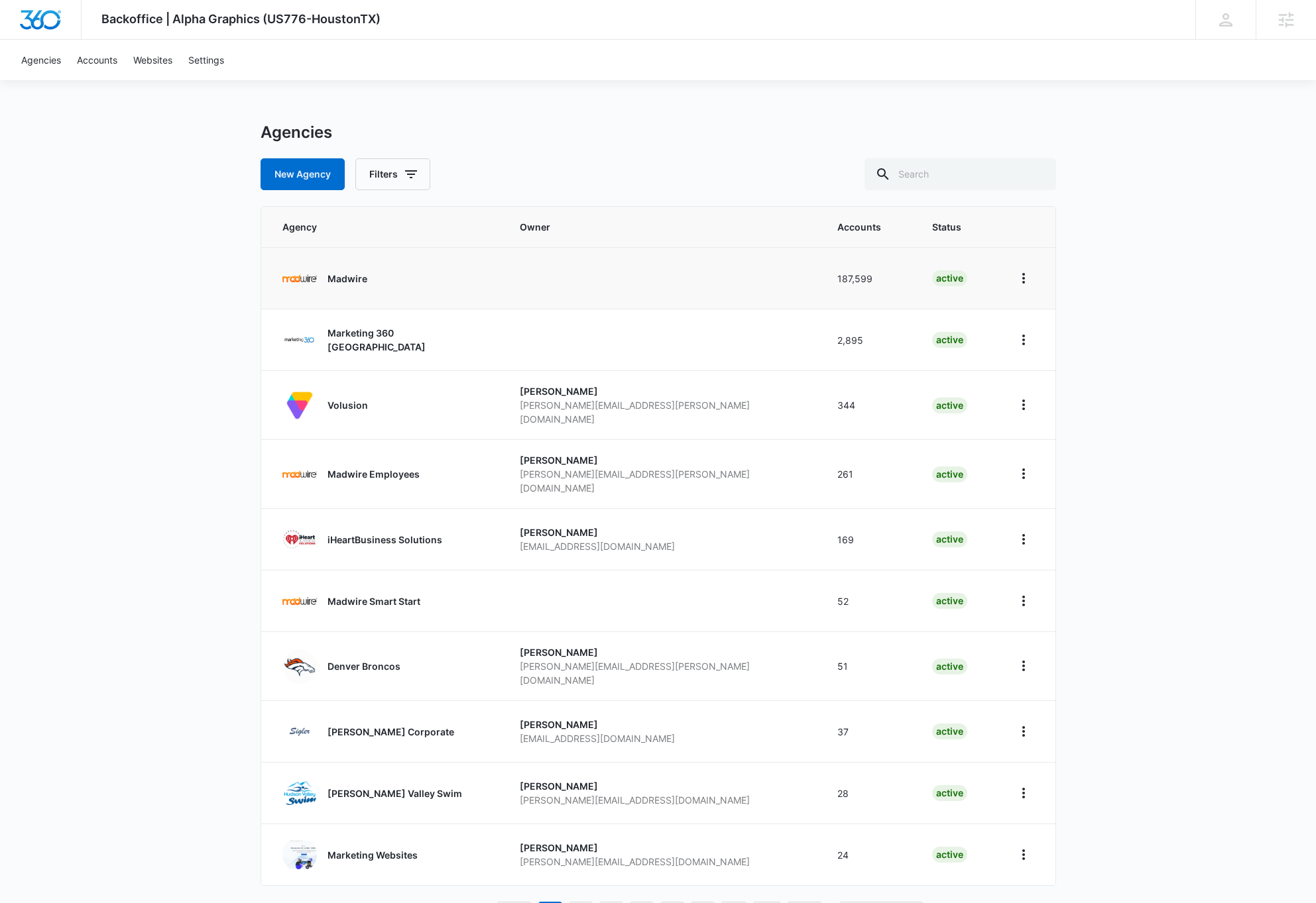
click at [354, 278] on p "Madwire" at bounding box center [347, 278] width 40 height 14
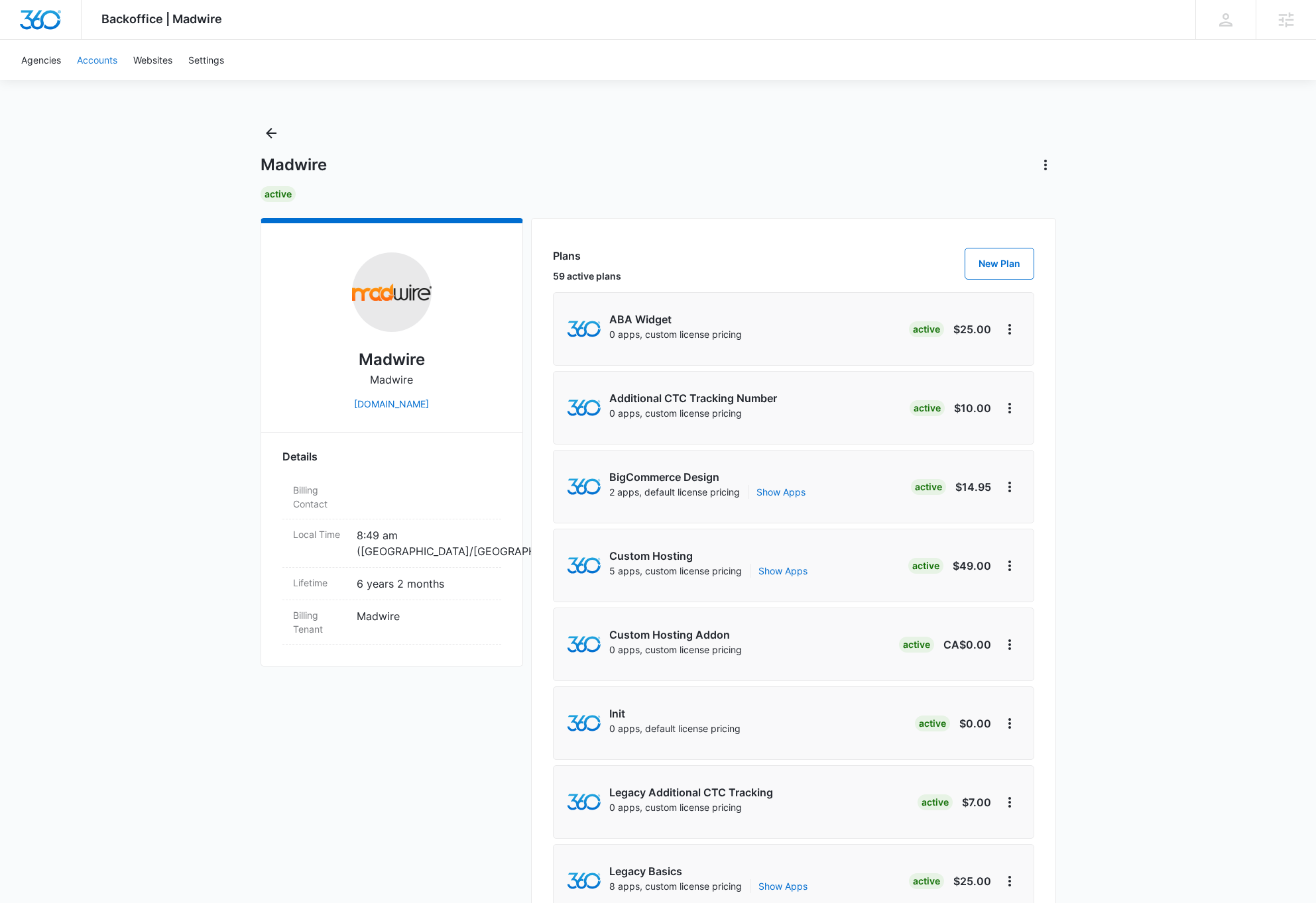
click at [101, 61] on link "Accounts" at bounding box center [97, 60] width 56 height 40
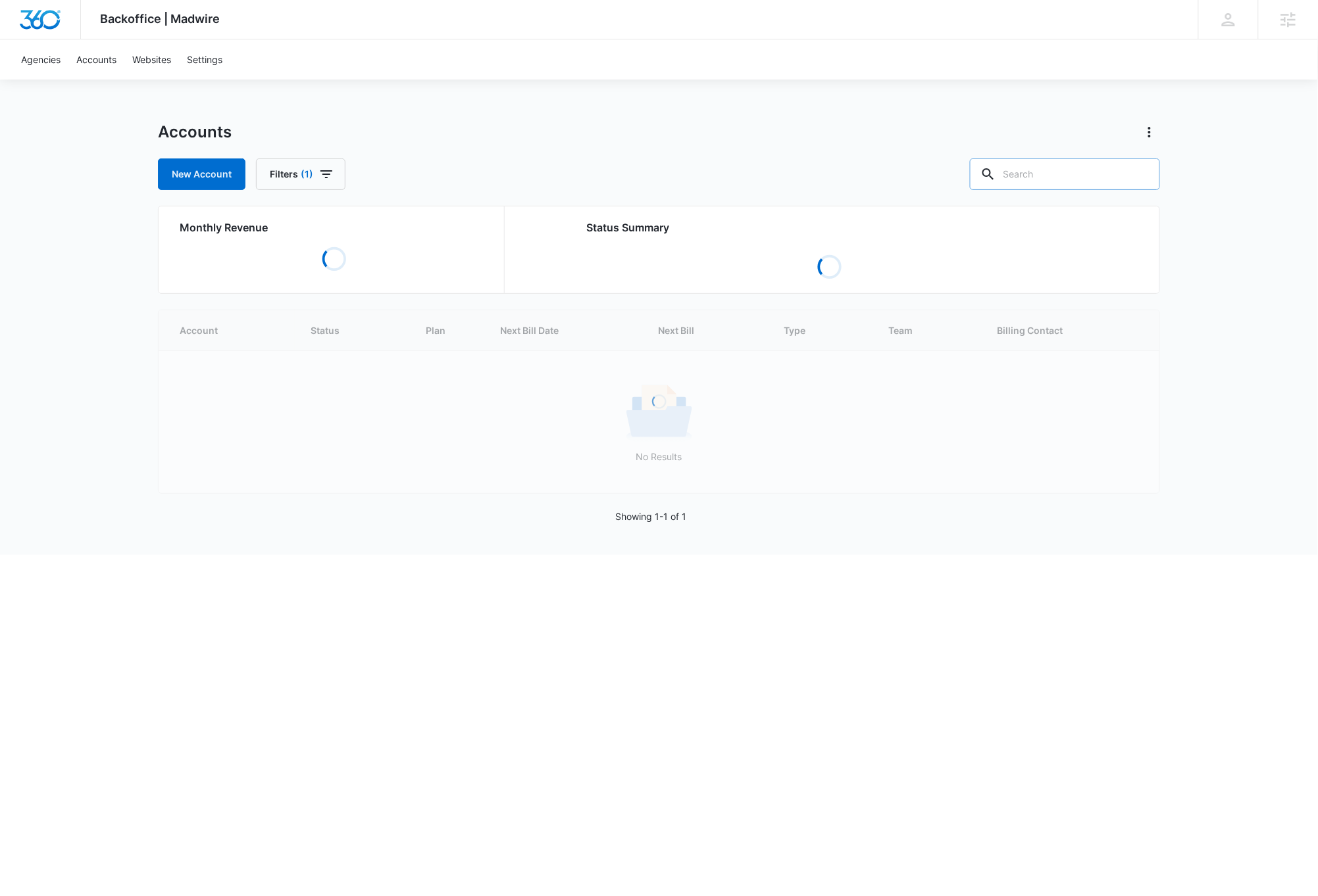
click at [1091, 177] on input "text" at bounding box center [1065, 174] width 190 height 31
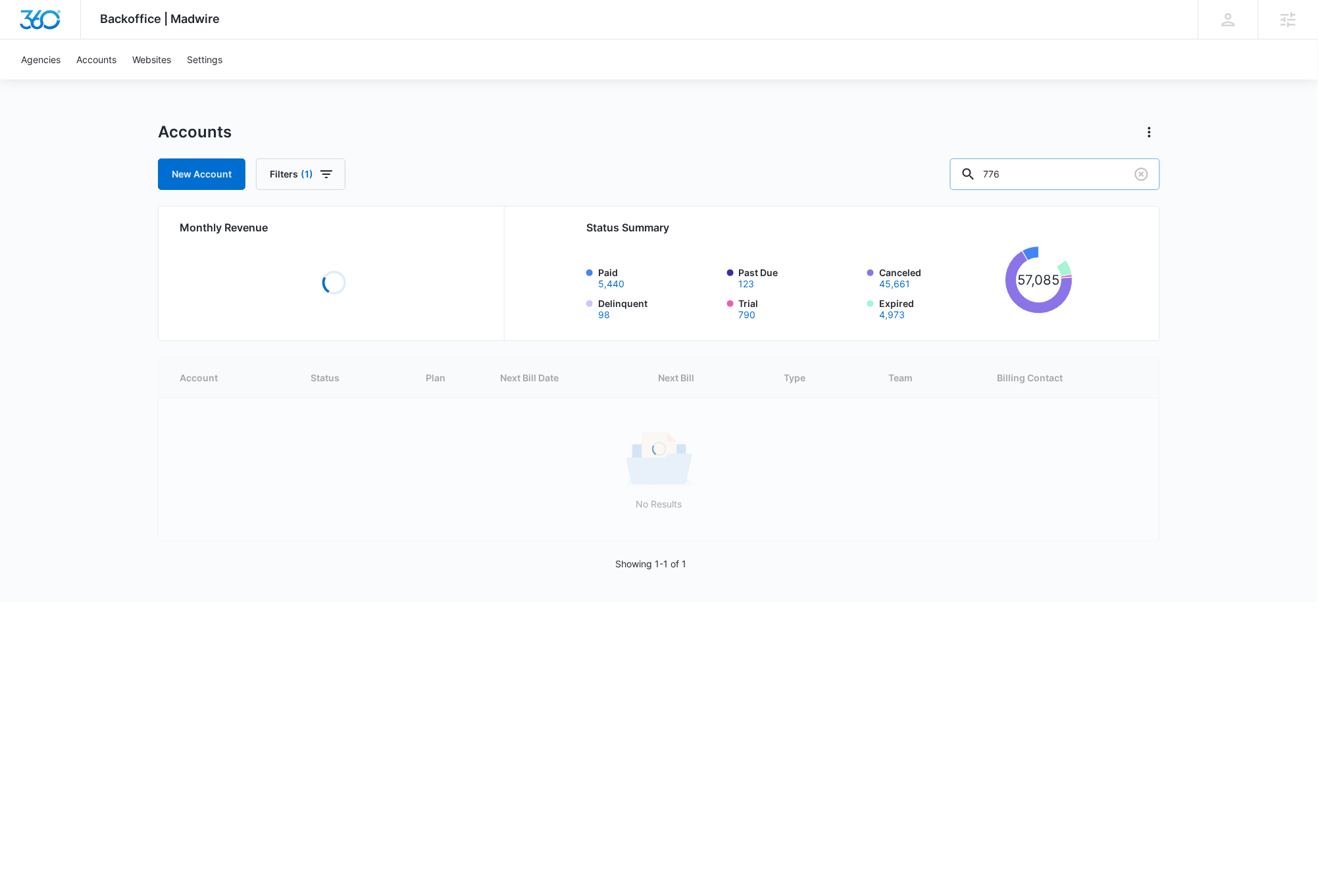
type input "776"
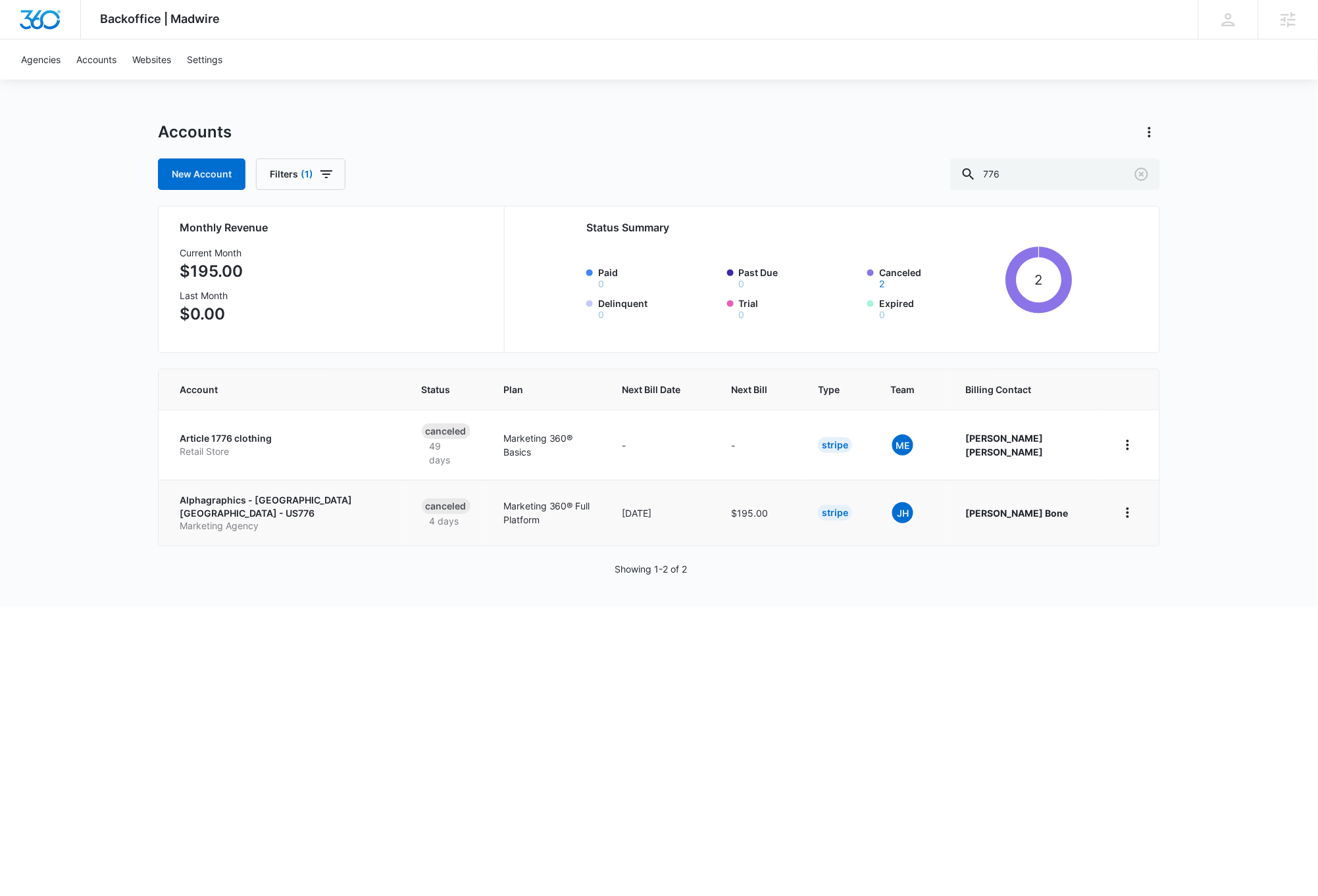
click at [266, 494] on p "Alphagraphics - [GEOGRAPHIC_DATA] [GEOGRAPHIC_DATA] - US776" at bounding box center [285, 507] width 210 height 26
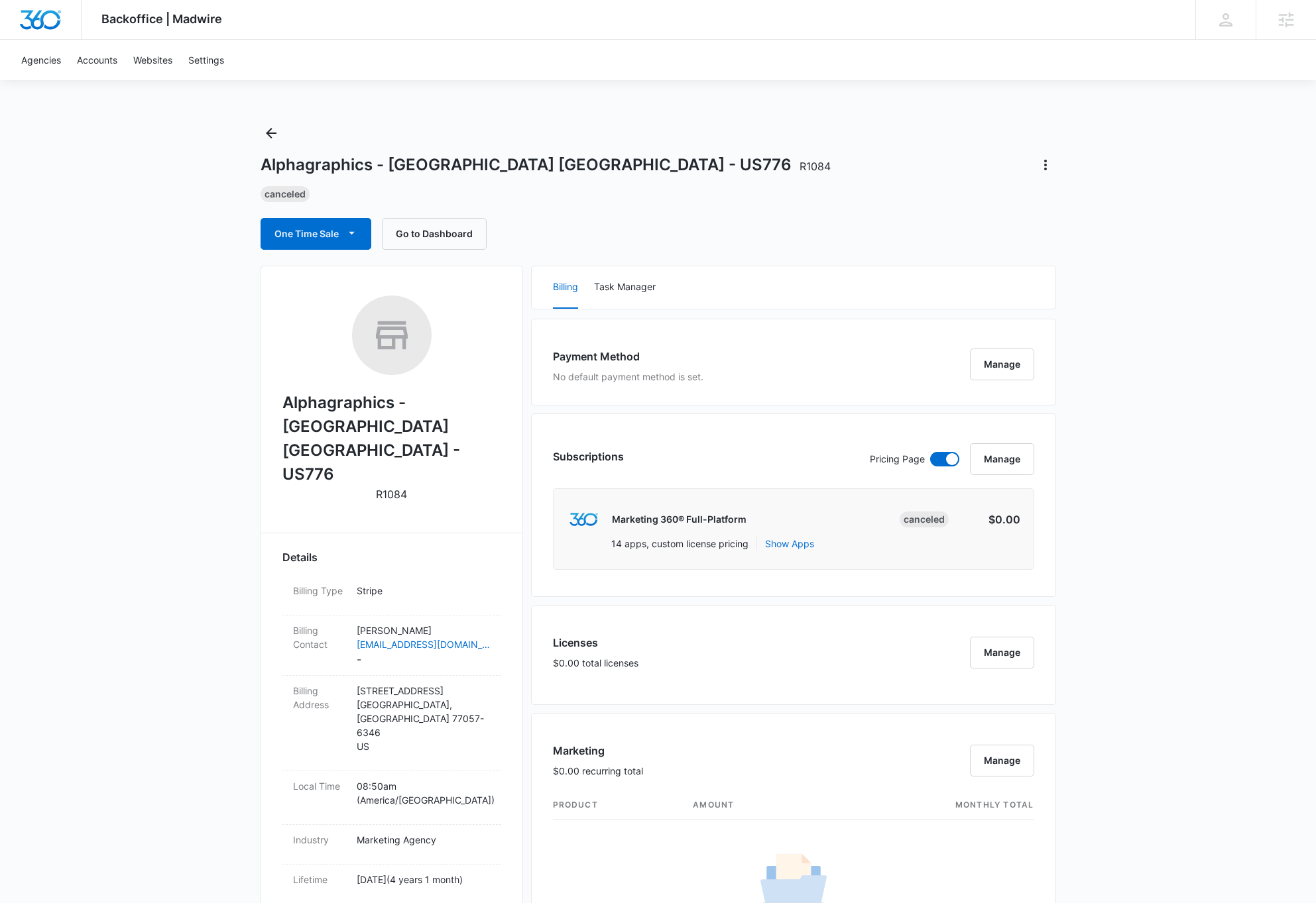
click at [1166, 348] on div "Backoffice | Madwire Apps Settings DB [PERSON_NAME] [PERSON_NAME][EMAIL_ADDRESS…" at bounding box center [658, 858] width 1316 height 1716
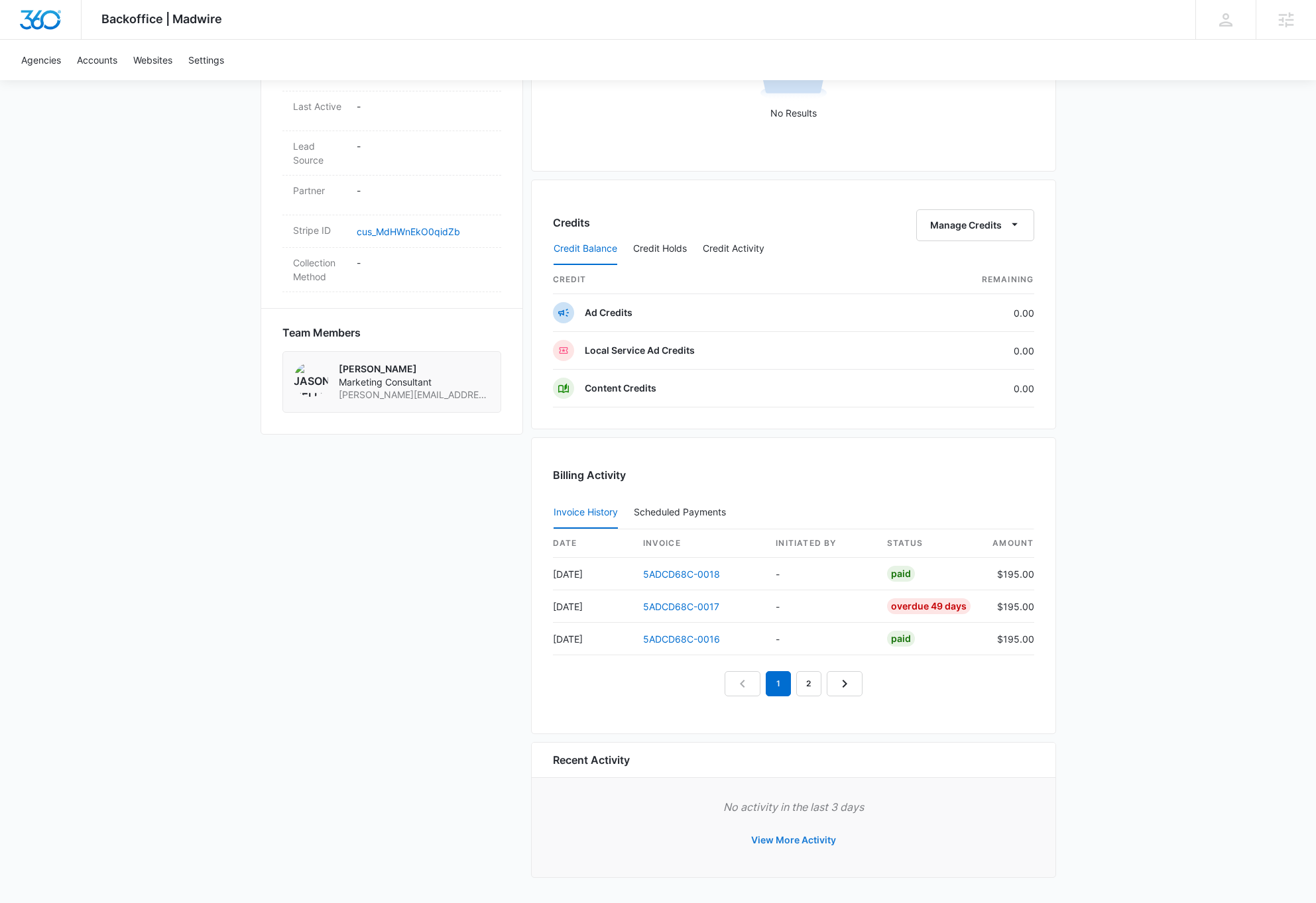
click at [806, 842] on button "View More Activity" at bounding box center [793, 841] width 111 height 32
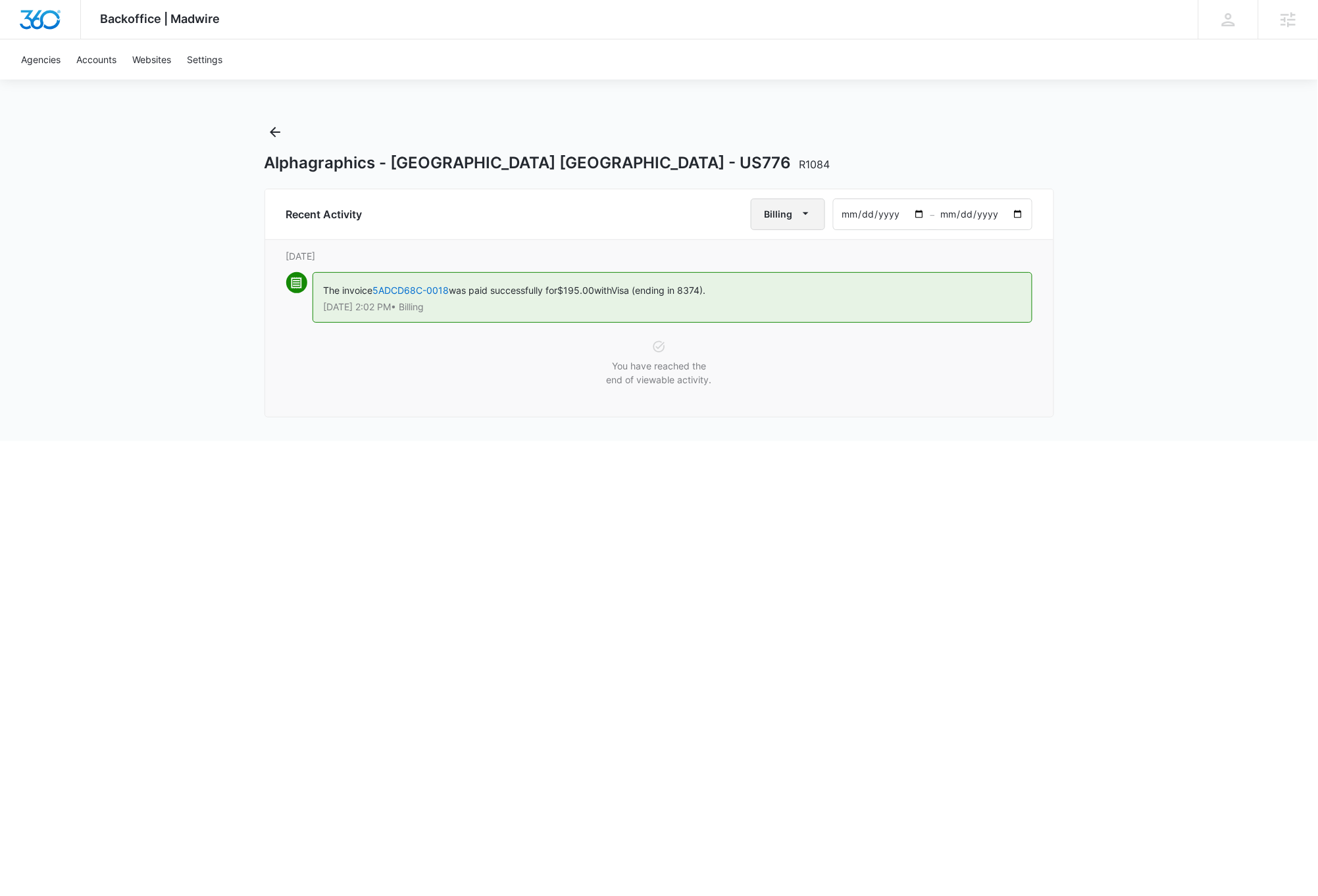
click at [812, 213] on span "button" at bounding box center [806, 215] width 16 height 16
click at [791, 249] on button "All Activities" at bounding box center [802, 257] width 98 height 20
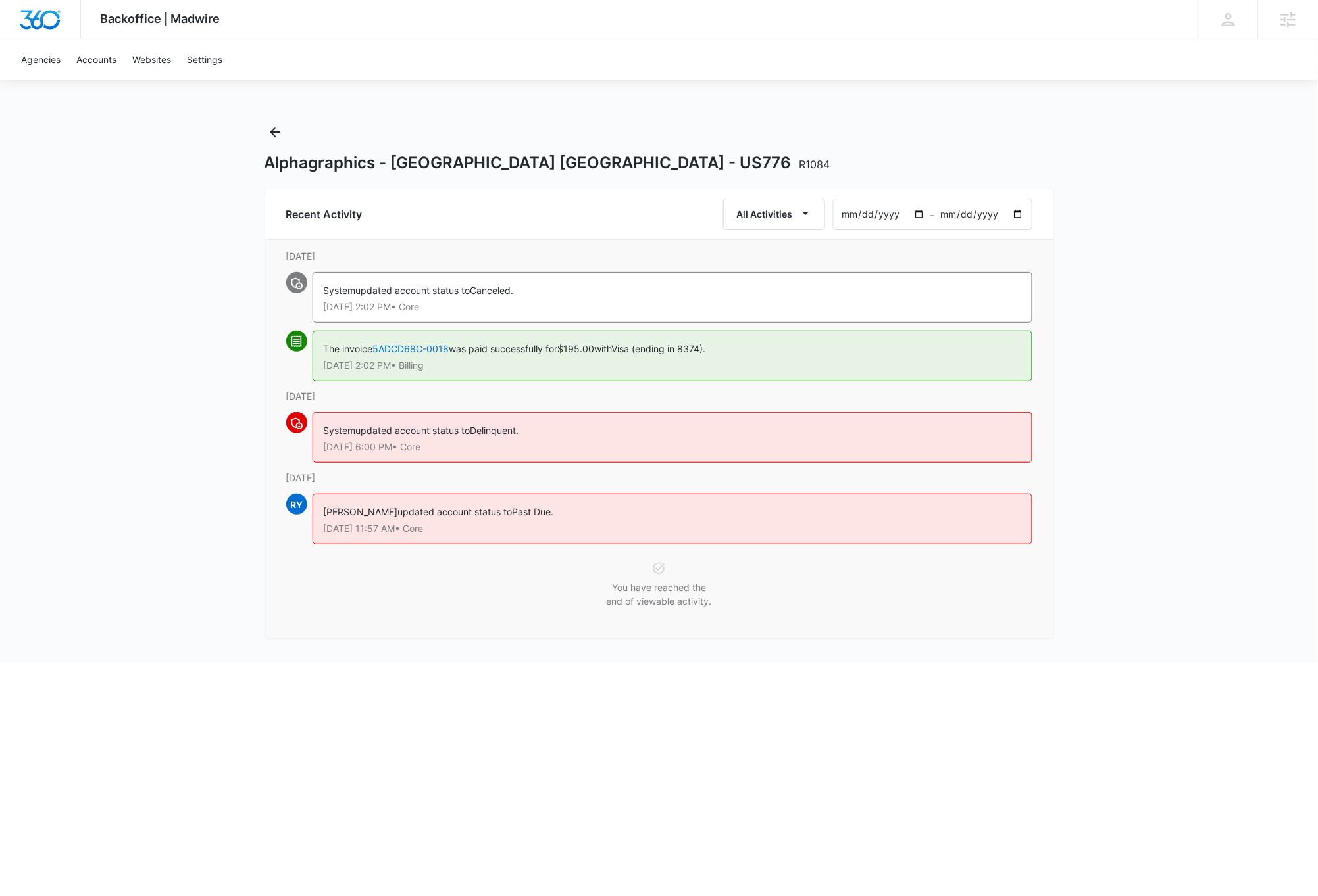
click at [893, 217] on input "[DATE]" at bounding box center [882, 215] width 97 height 30
click at [871, 210] on input "[DATE]" at bounding box center [882, 215] width 97 height 30
click at [848, 215] on input "[DATE]" at bounding box center [882, 215] width 97 height 30
type input "[DATE]"
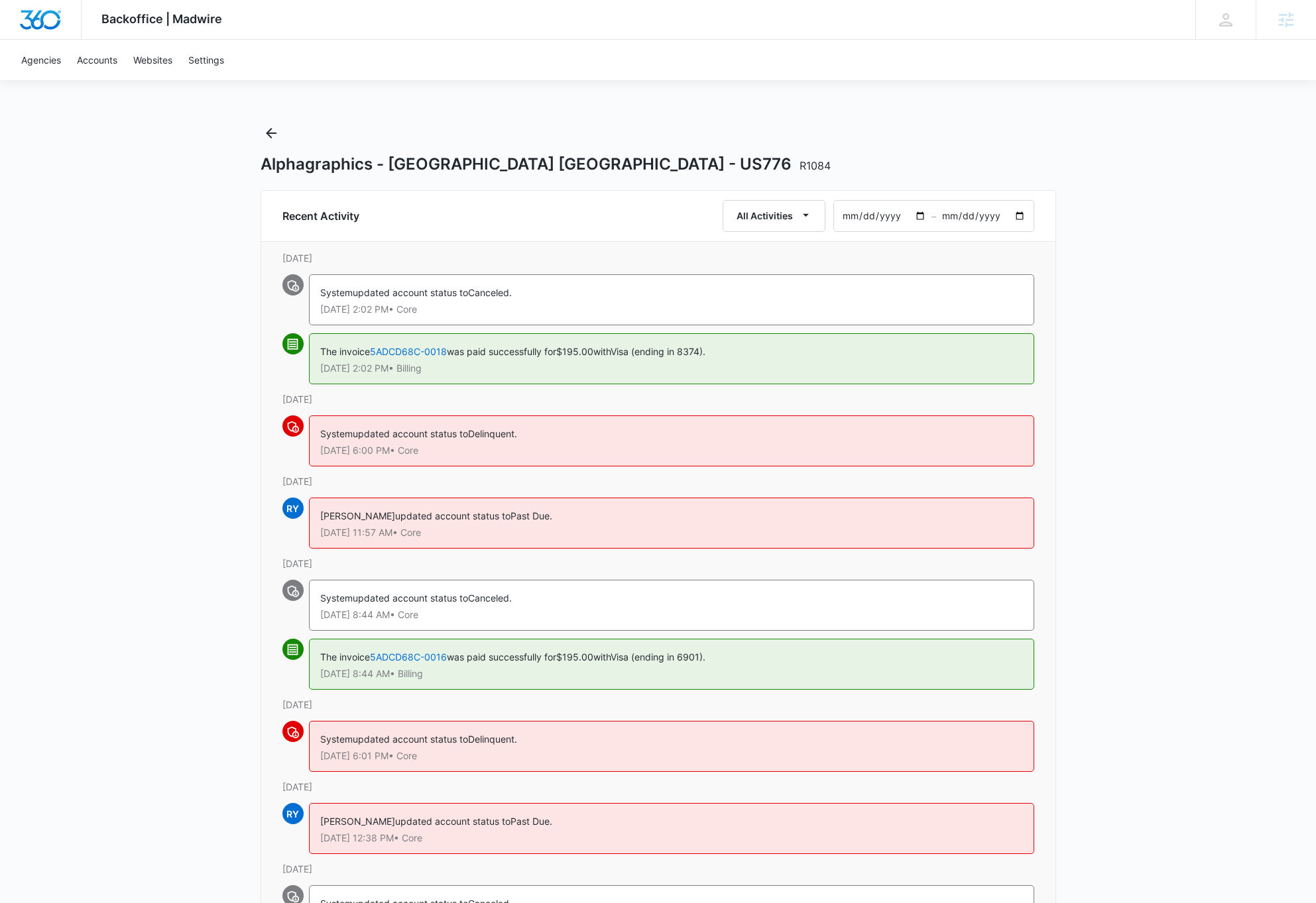
click at [53, 22] on img "Dashboard" at bounding box center [40, 20] width 42 height 20
click at [52, 62] on link "Agencies" at bounding box center [40, 60] width 55 height 40
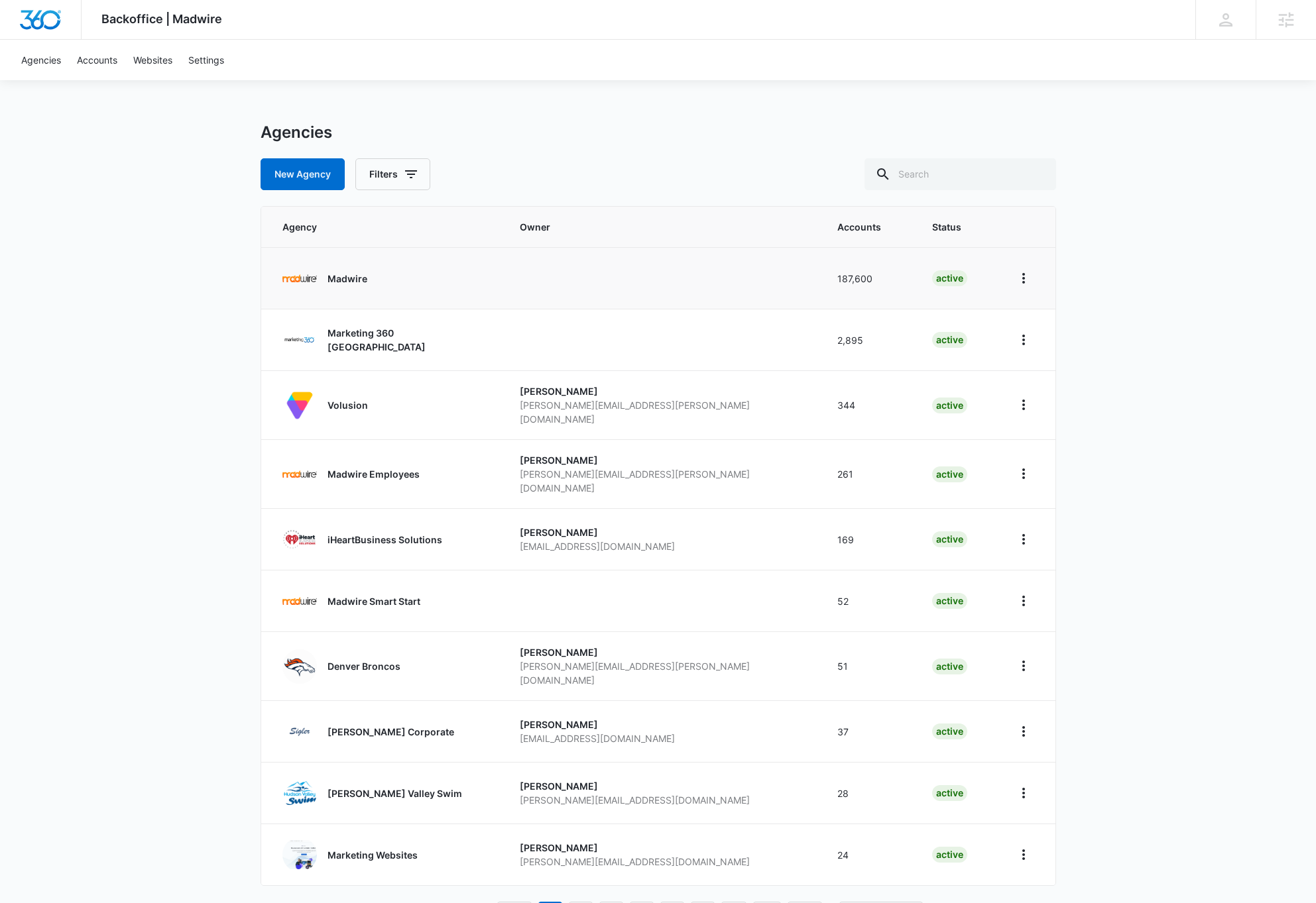
click at [355, 275] on p "Madwire" at bounding box center [347, 278] width 40 height 14
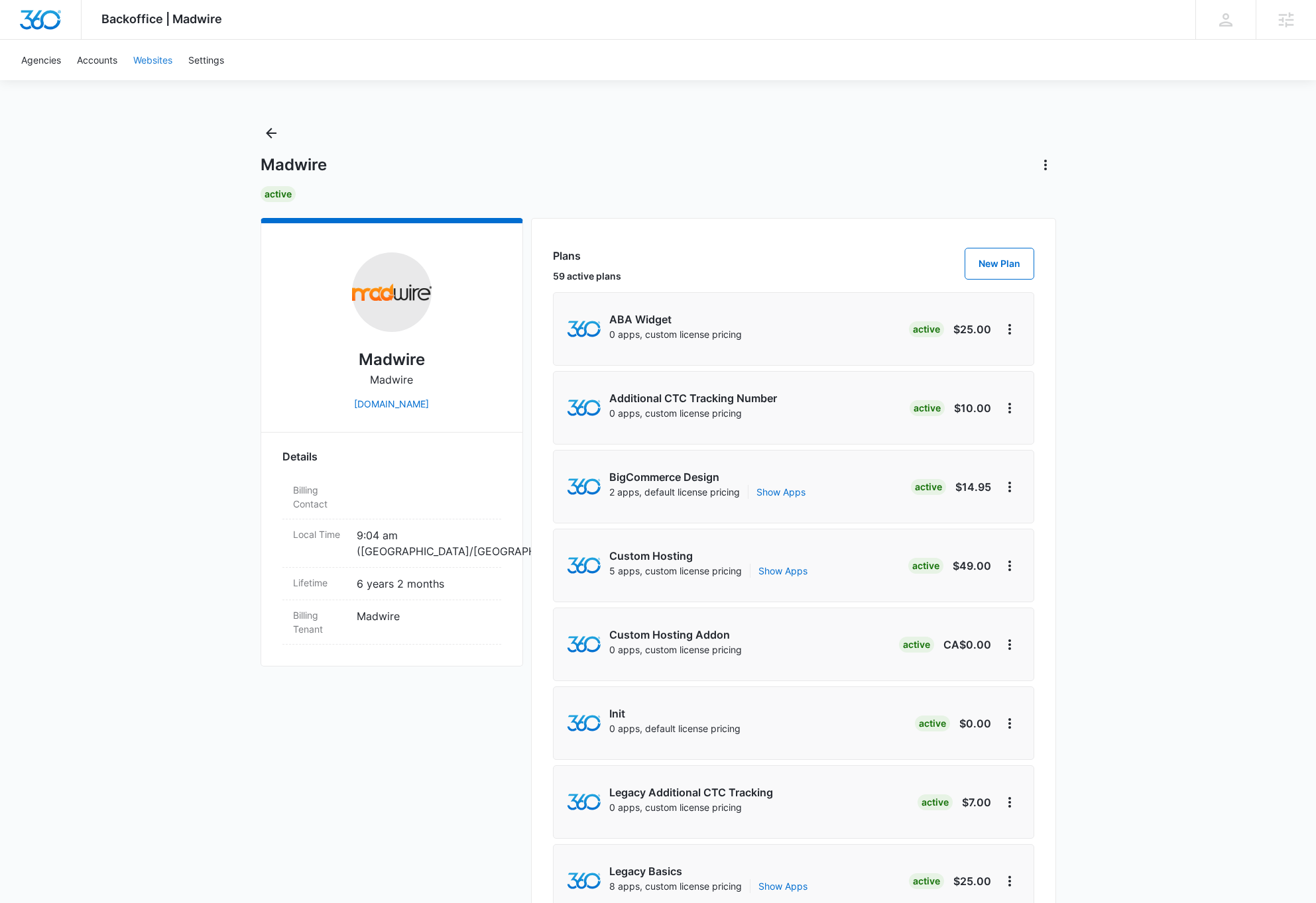
click at [155, 61] on link "Websites" at bounding box center [152, 60] width 55 height 40
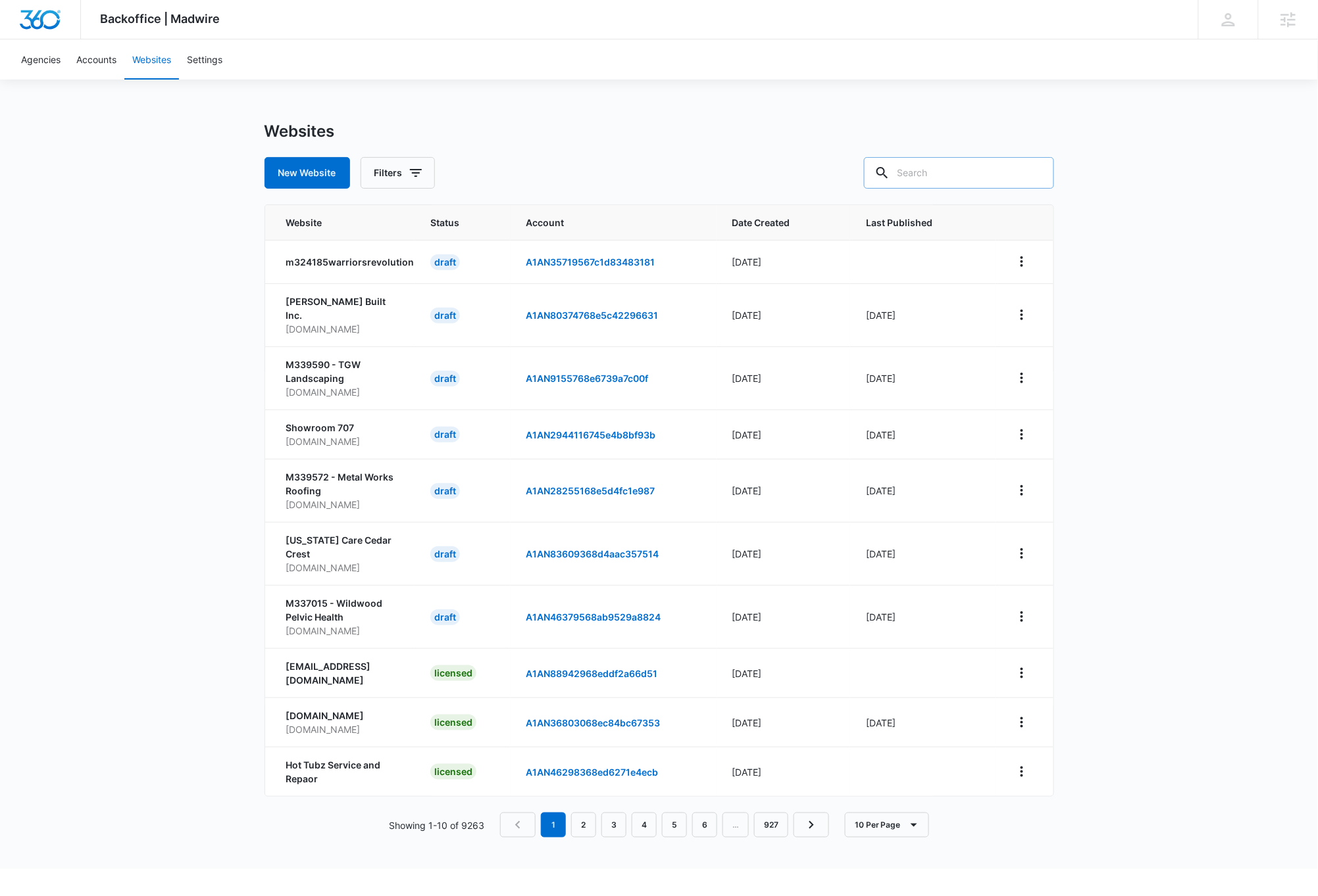
click at [981, 174] on input "text" at bounding box center [959, 172] width 190 height 31
type input "m10749"
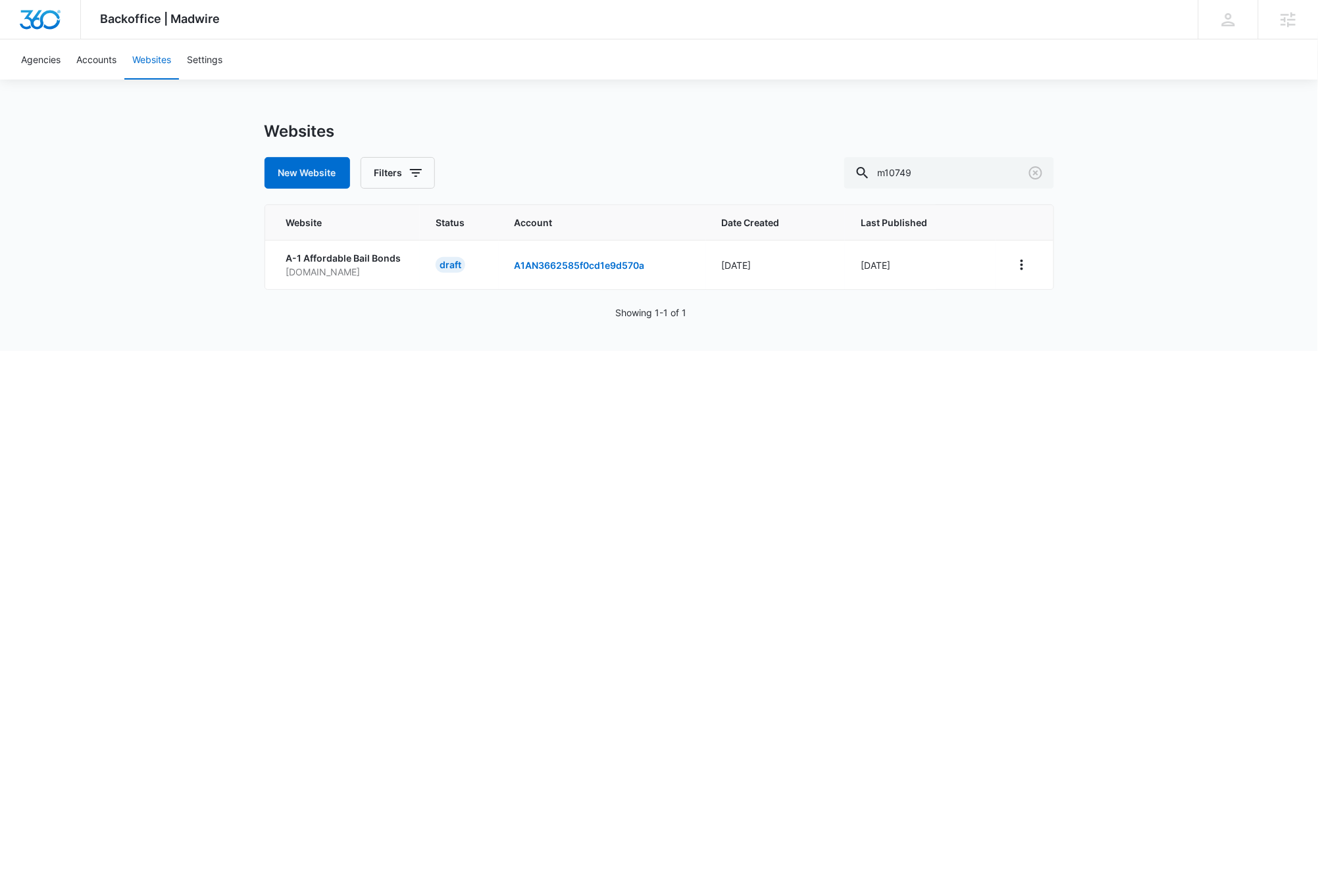
click at [436, 460] on html "Backoffice | Madwire Apps Settings DB [PERSON_NAME] [PERSON_NAME][EMAIL_ADDRESS…" at bounding box center [659, 448] width 1318 height 896
click at [1023, 265] on icon "View More" at bounding box center [1022, 264] width 3 height 11
click at [570, 266] on link "A1AN3662585f0cd1e9d570a" at bounding box center [579, 265] width 131 height 11
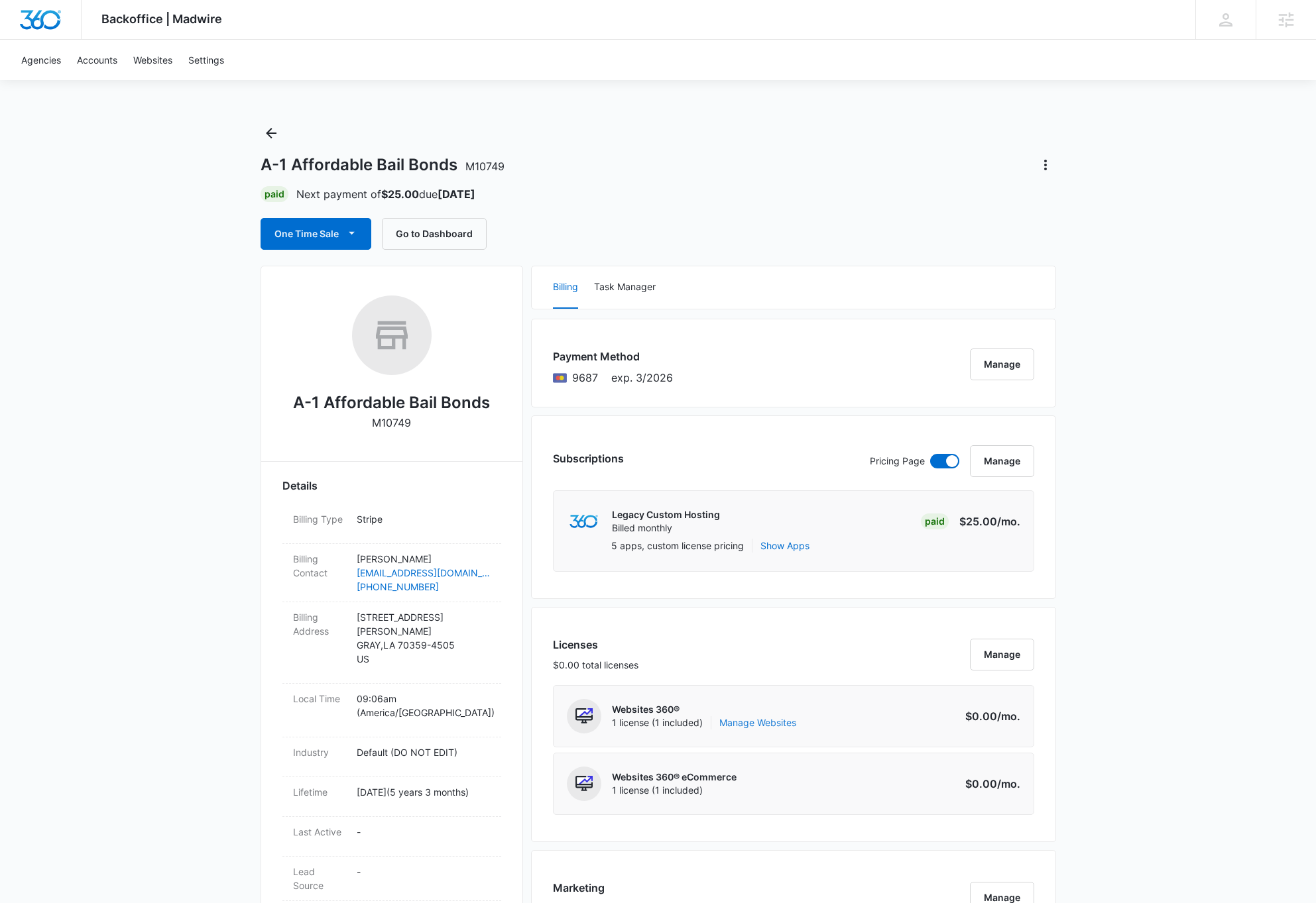
click at [788, 723] on link "Manage Websites" at bounding box center [758, 723] width 77 height 13
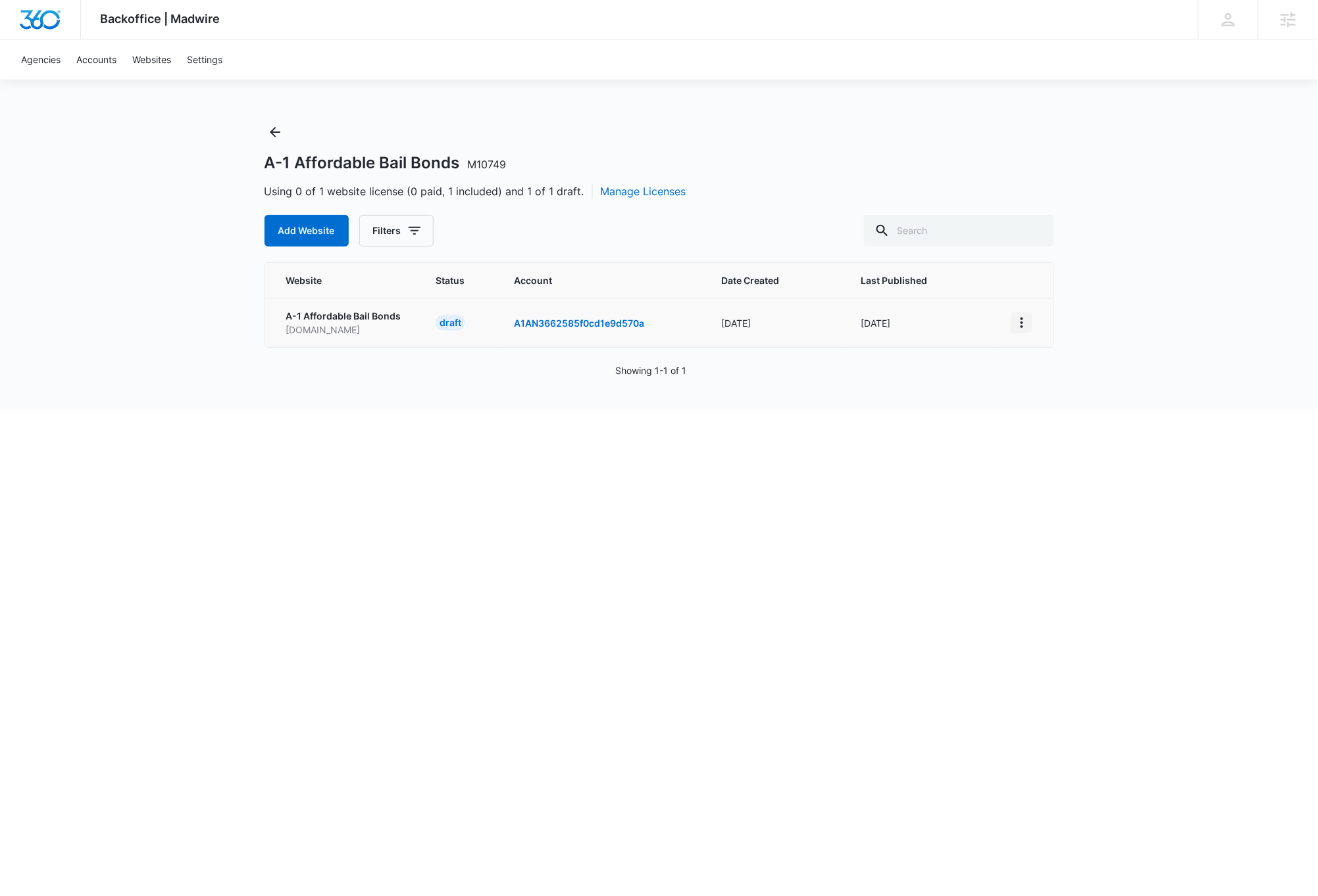
click at [1025, 324] on icon "View More" at bounding box center [1022, 323] width 16 height 16
click at [1139, 587] on html "Backoffice | Madwire Apps Settings DB [PERSON_NAME] [PERSON_NAME][EMAIL_ADDRESS…" at bounding box center [659, 448] width 1318 height 896
click at [628, 193] on button "Manage Licenses" at bounding box center [643, 191] width 86 height 16
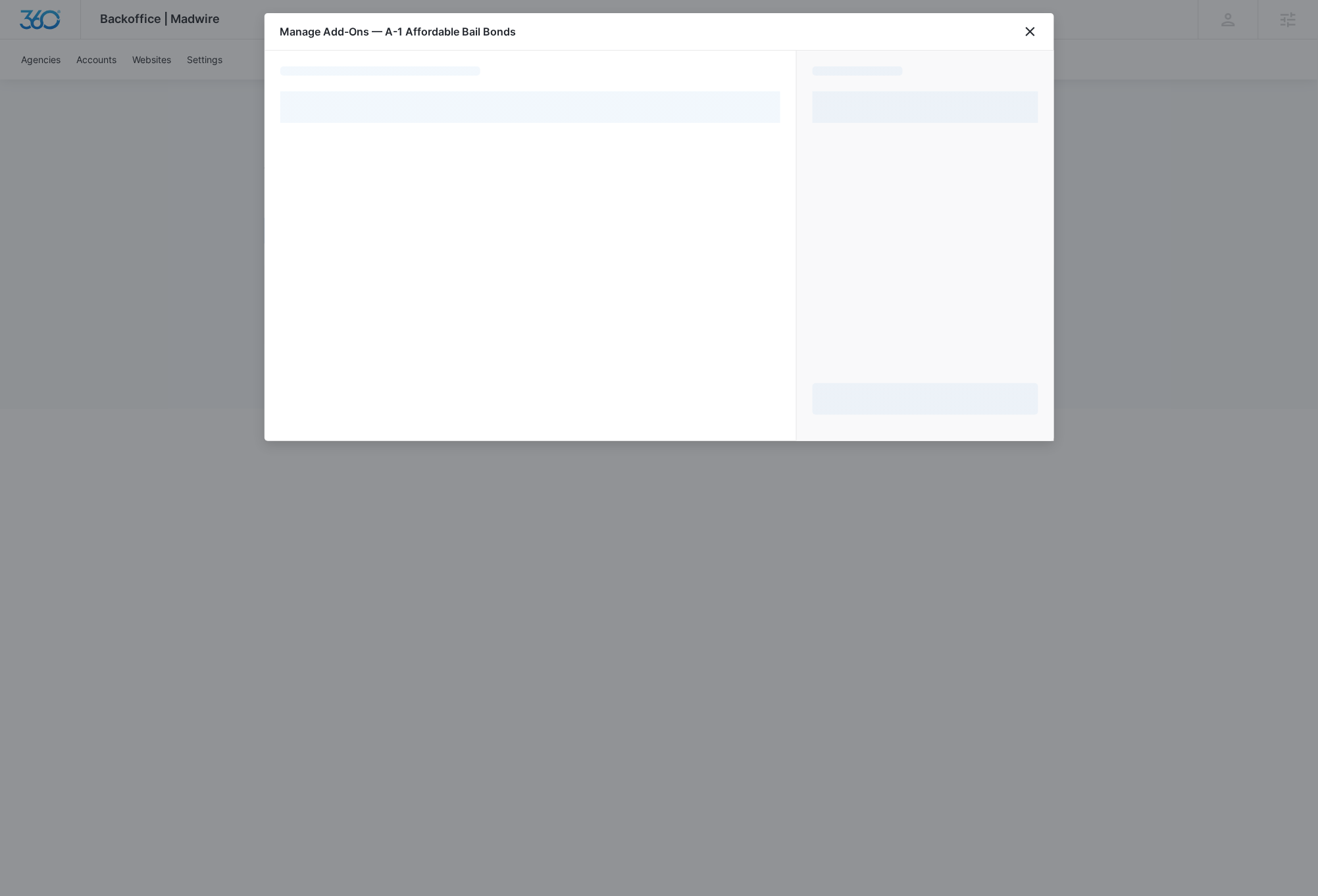
select select "pm_1Nk8xlA4n8RTgNjUqtaFf1Cn"
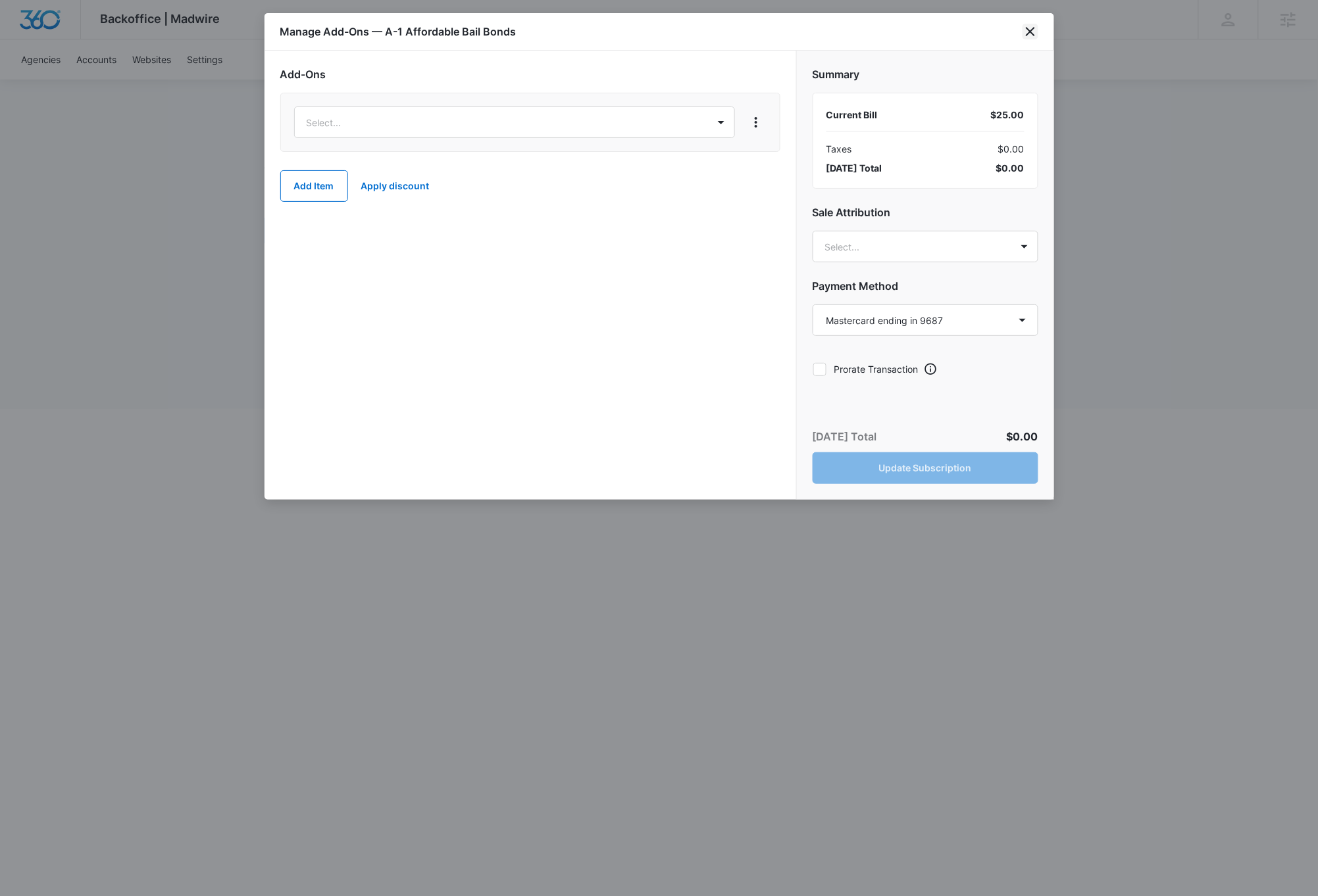
click at [1032, 30] on icon "close" at bounding box center [1031, 31] width 16 height 16
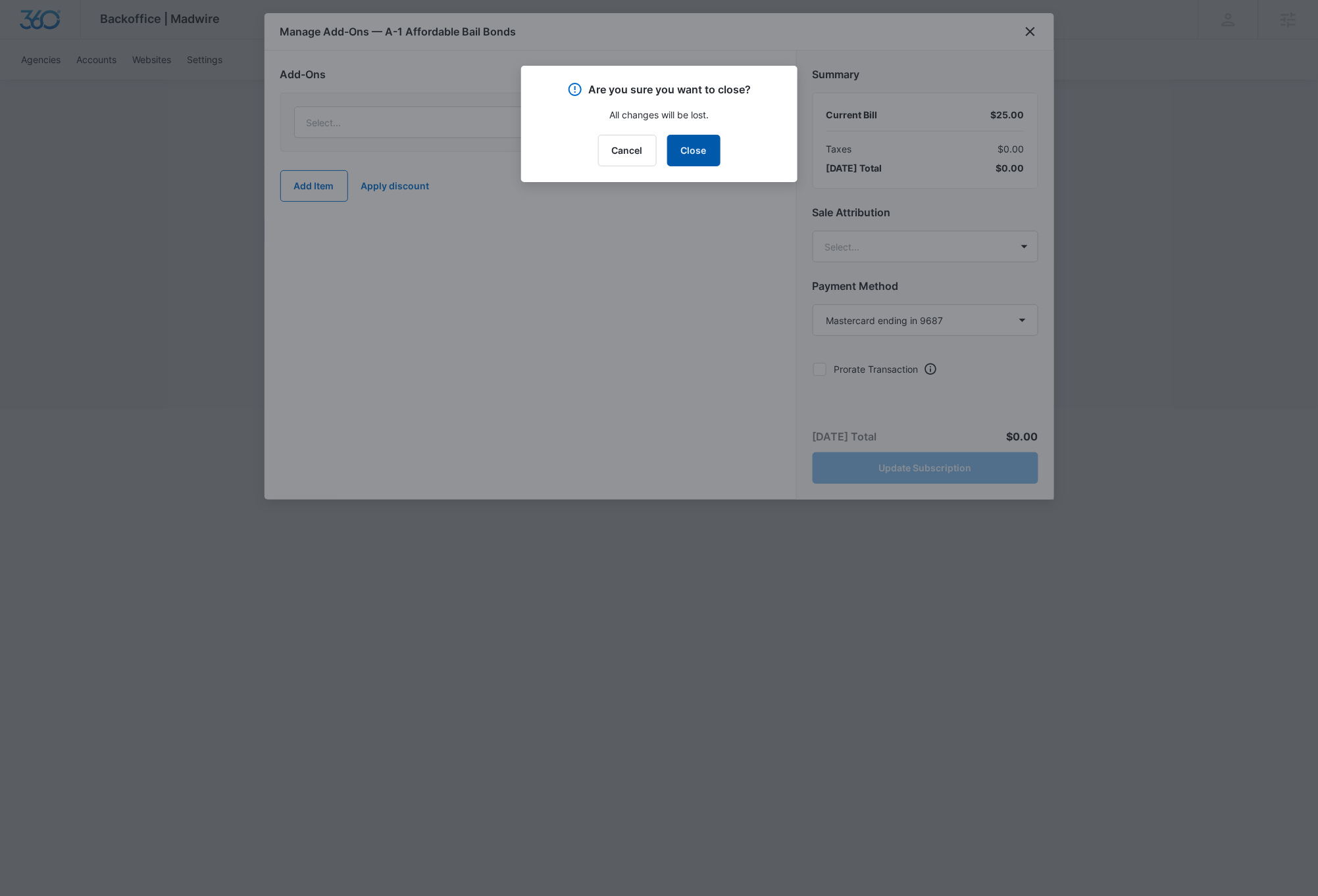
click at [690, 140] on button "Close" at bounding box center [693, 150] width 53 height 31
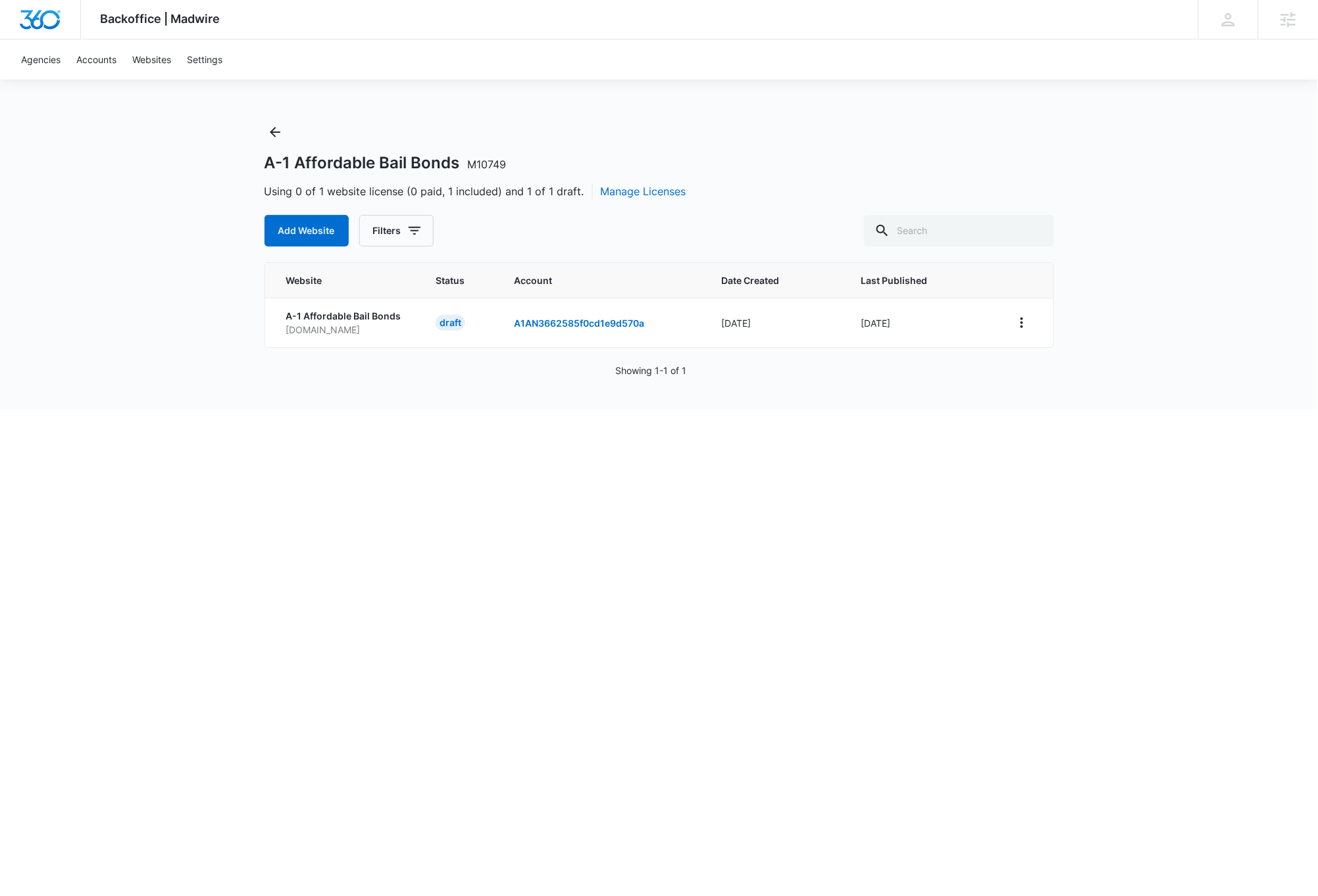
click at [723, 484] on html "Backoffice | Madwire Apps Settings DB [PERSON_NAME] [PERSON_NAME][EMAIL_ADDRESS…" at bounding box center [659, 448] width 1318 height 896
click at [1023, 326] on icon "View More" at bounding box center [1022, 323] width 16 height 16
click at [899, 618] on html "Backoffice | Madwire Apps Settings DB [PERSON_NAME] [PERSON_NAME][EMAIL_ADDRESS…" at bounding box center [659, 448] width 1318 height 896
click at [770, 515] on html "Backoffice | Madwire Apps Settings DB [PERSON_NAME] [PERSON_NAME][EMAIL_ADDRESS…" at bounding box center [659, 448] width 1318 height 896
click at [598, 325] on link "A1AN3662585f0cd1e9d570a" at bounding box center [579, 324] width 131 height 11
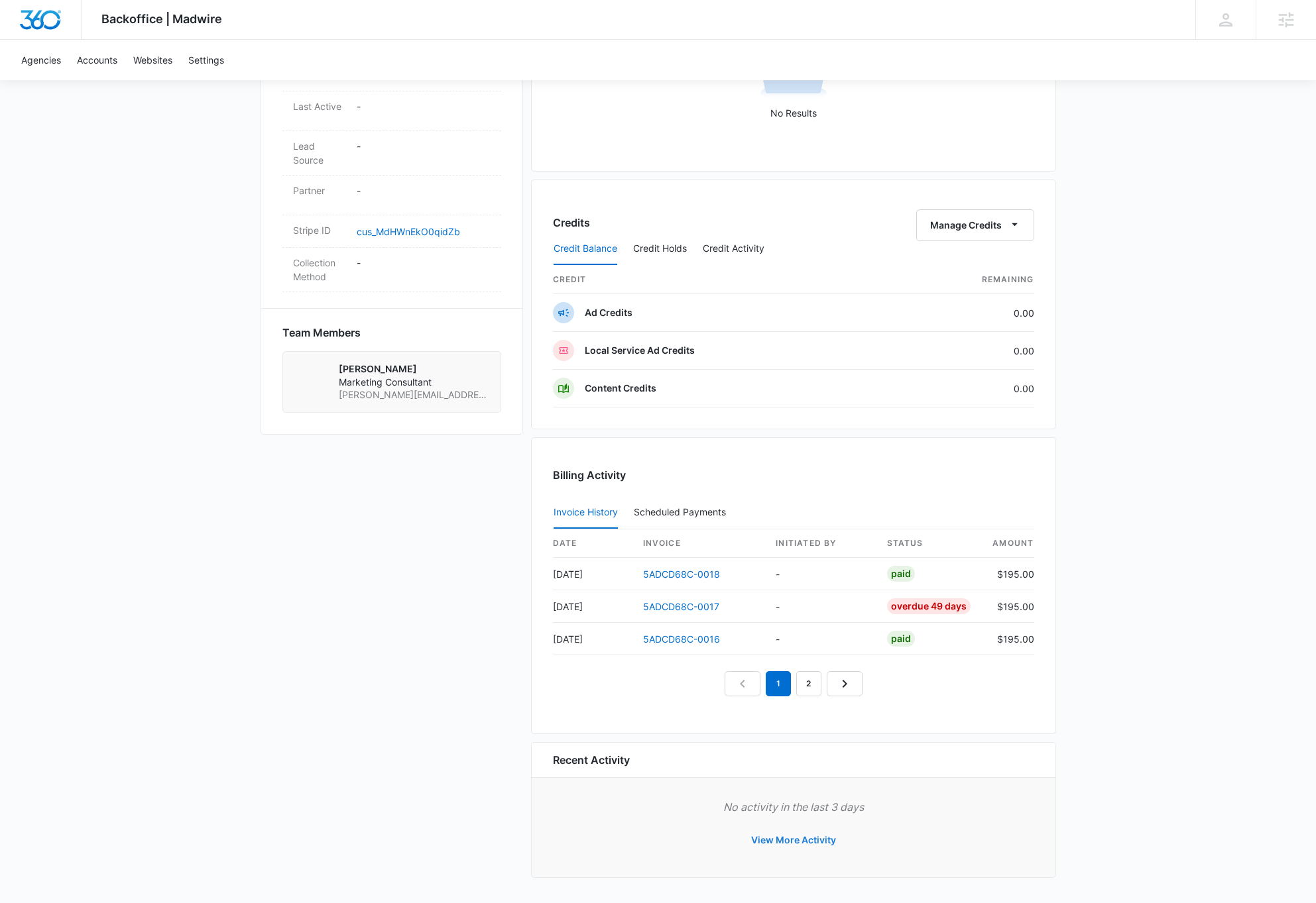
scroll to position [817, 0]
click at [809, 840] on button "View More Activity" at bounding box center [793, 841] width 111 height 32
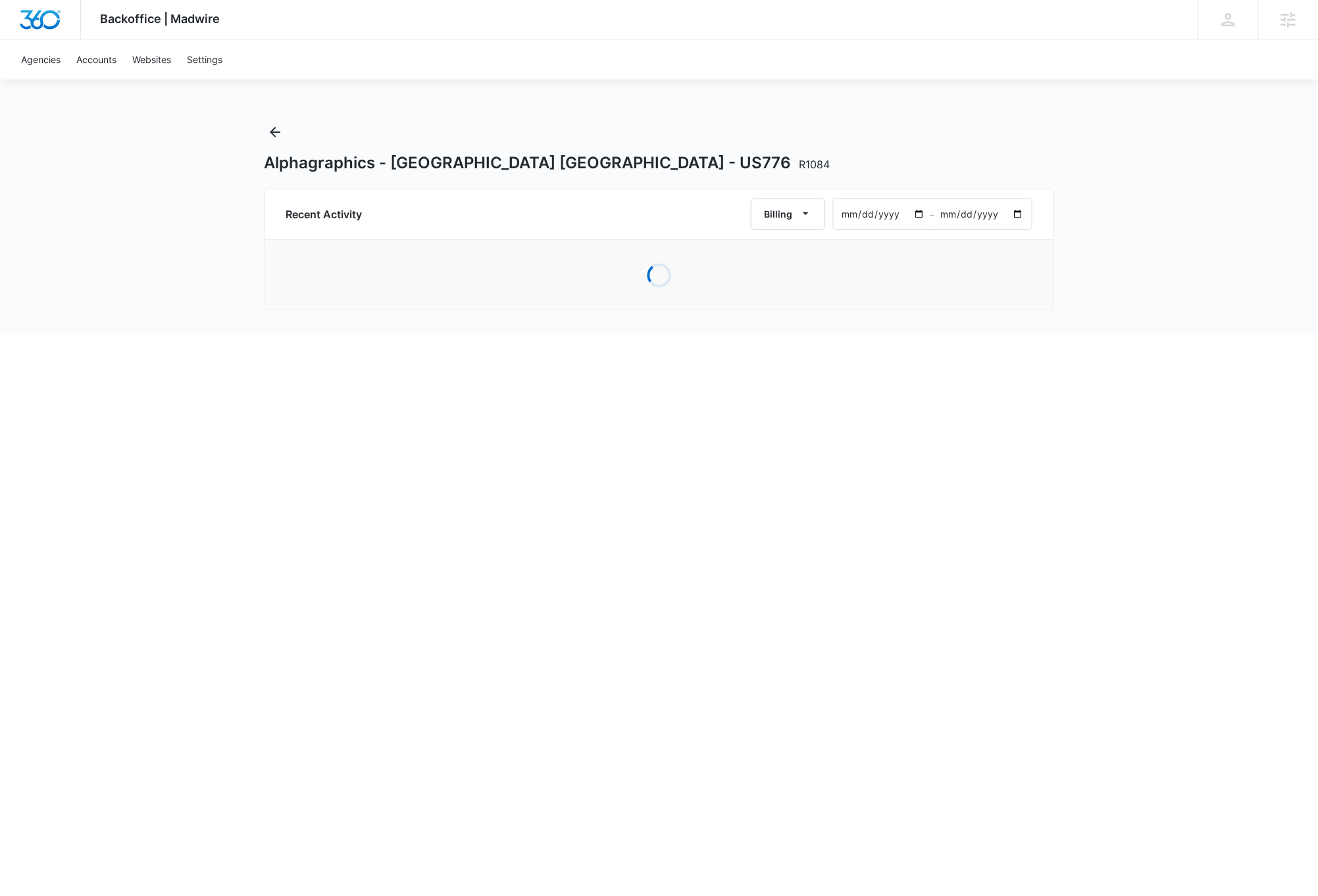
click at [847, 216] on input "[DATE]" at bounding box center [882, 215] width 97 height 30
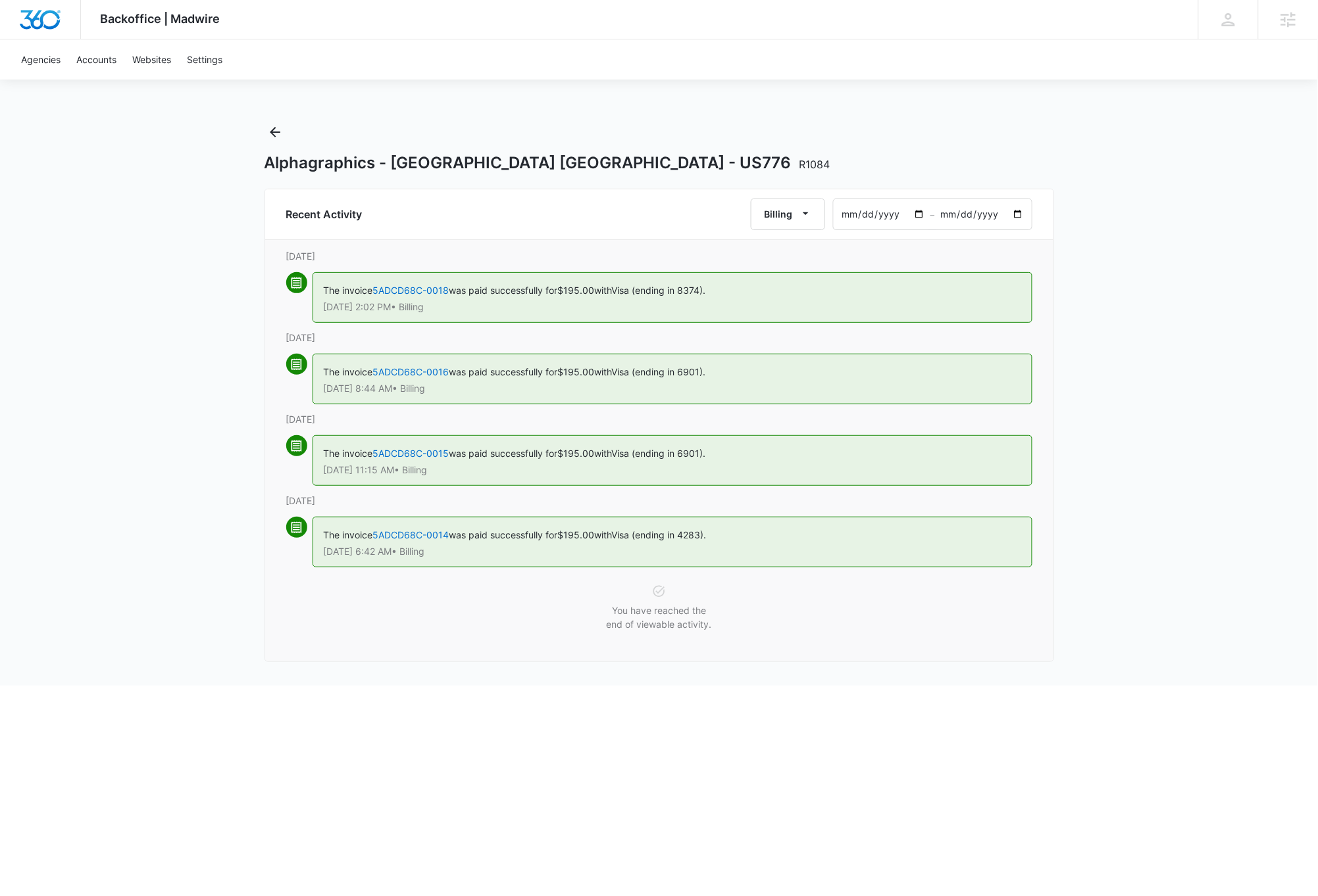
click at [847, 215] on input "[DATE]" at bounding box center [882, 215] width 97 height 30
type input "[DATE]"
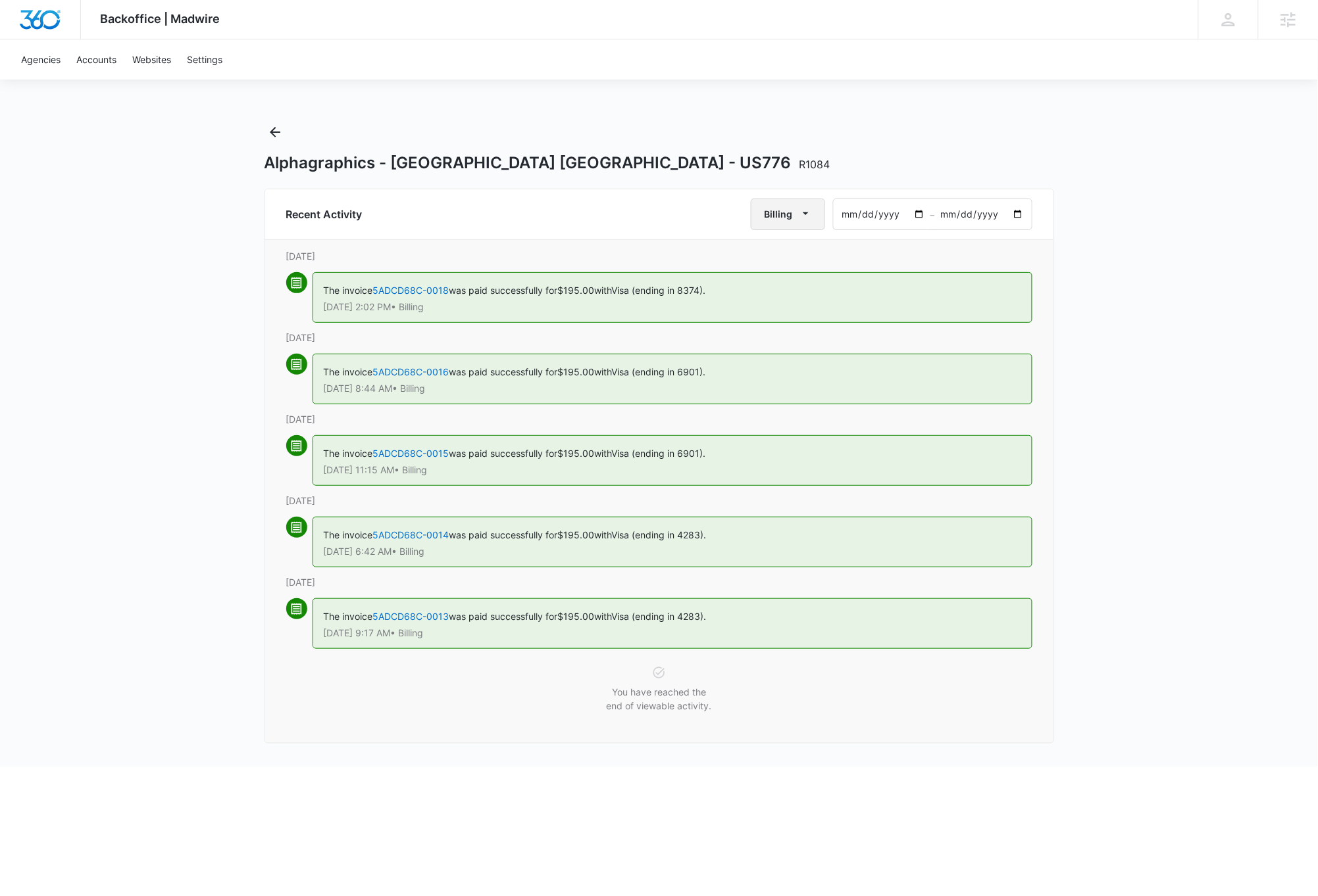
click at [810, 215] on icon "button" at bounding box center [805, 213] width 14 height 14
click at [800, 254] on div "All Activities" at bounding box center [795, 257] width 51 height 9
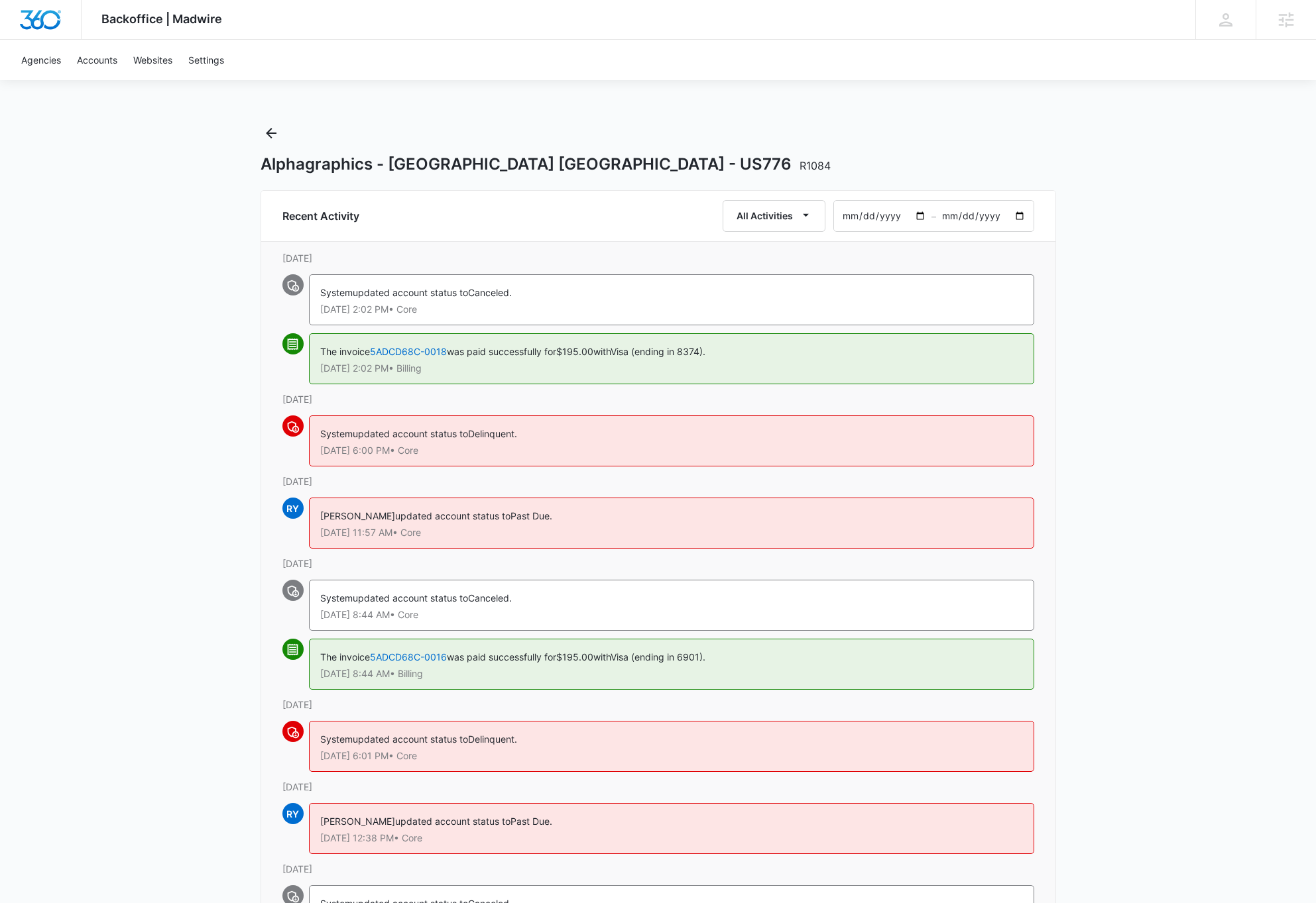
scroll to position [32, 0]
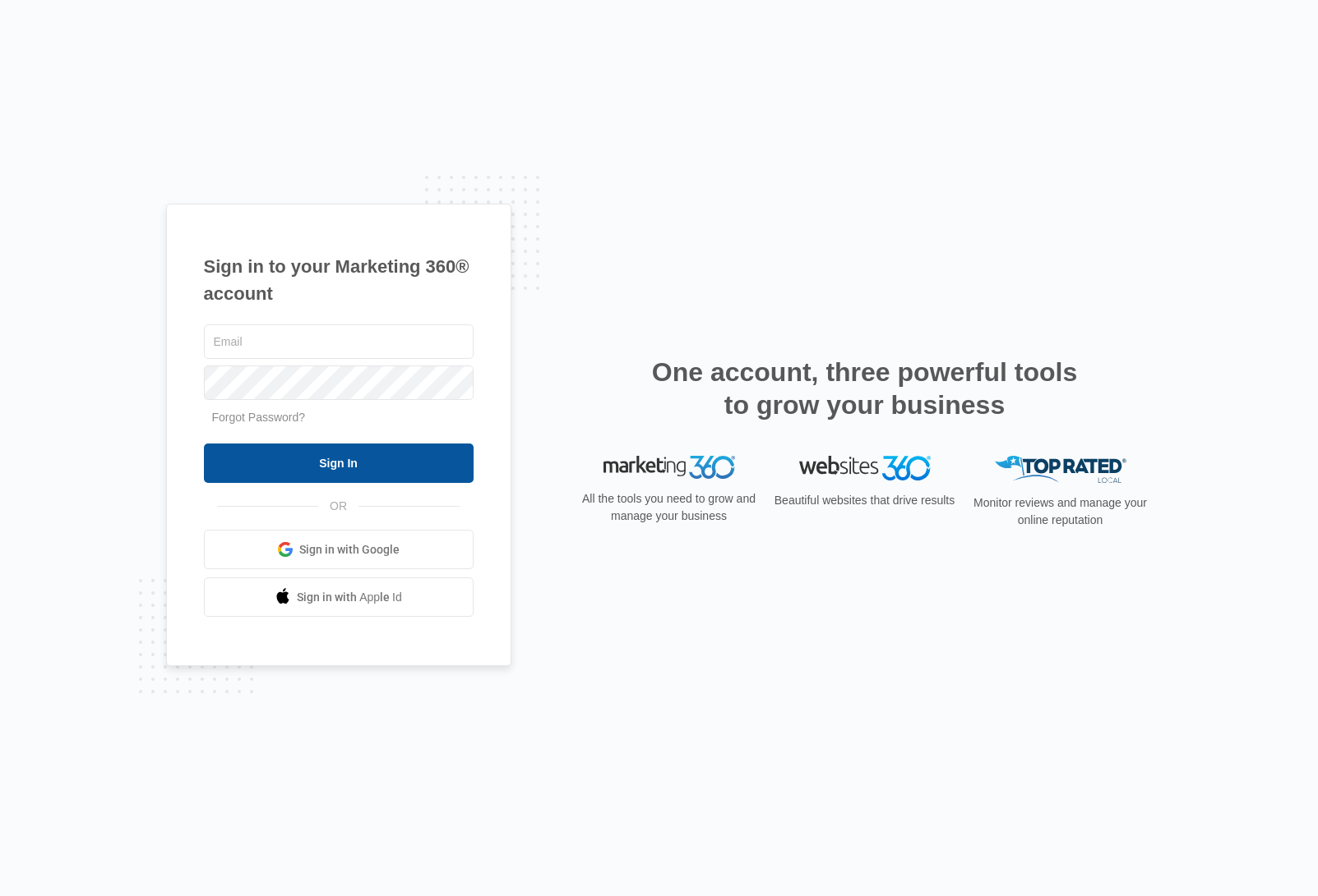
type input "dave@madwire.com"
click at [341, 466] on input "Sign In" at bounding box center [339, 463] width 270 height 39
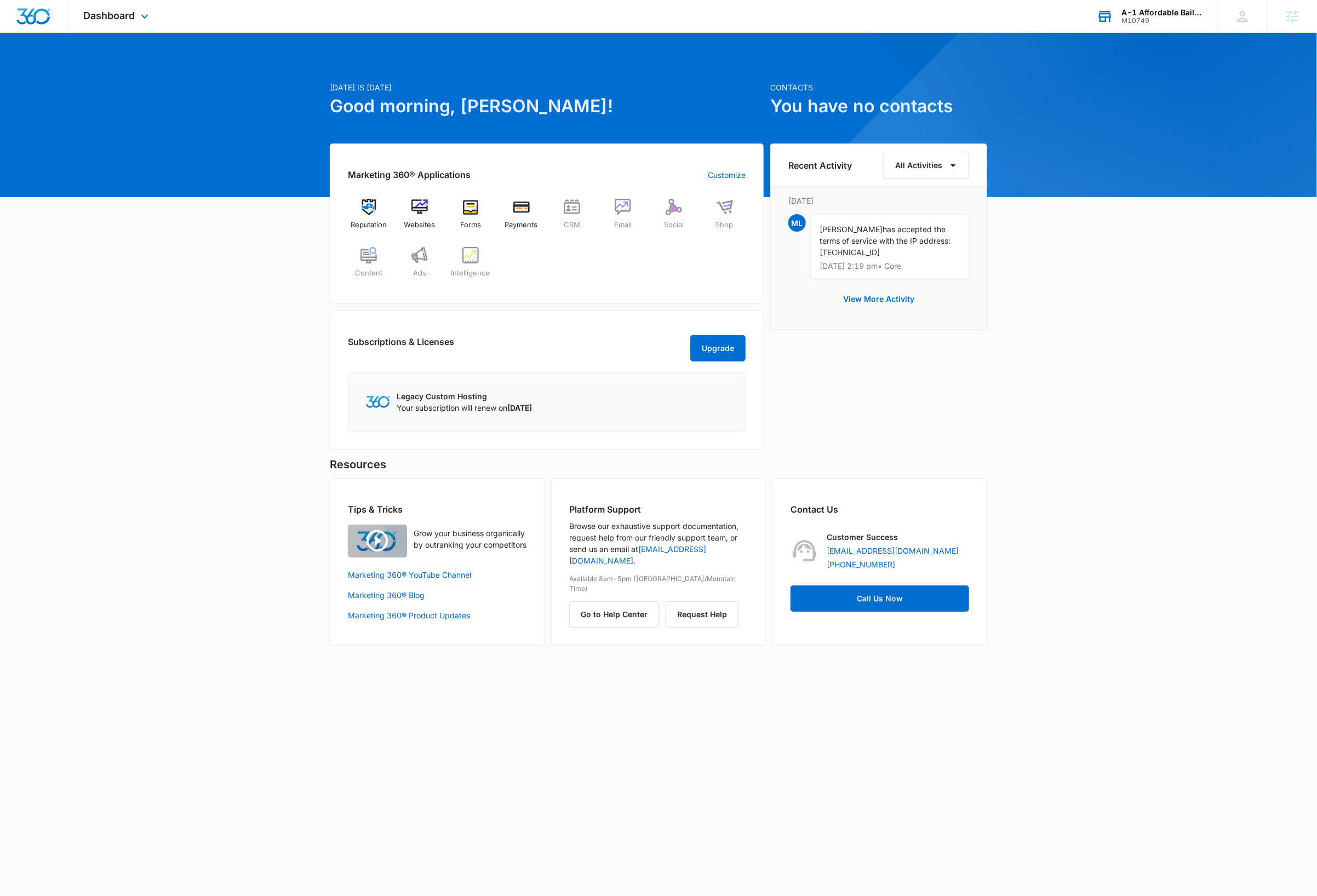
click at [1178, 13] on div "A-1 Affordable Bail Bonds" at bounding box center [1161, 12] width 80 height 9
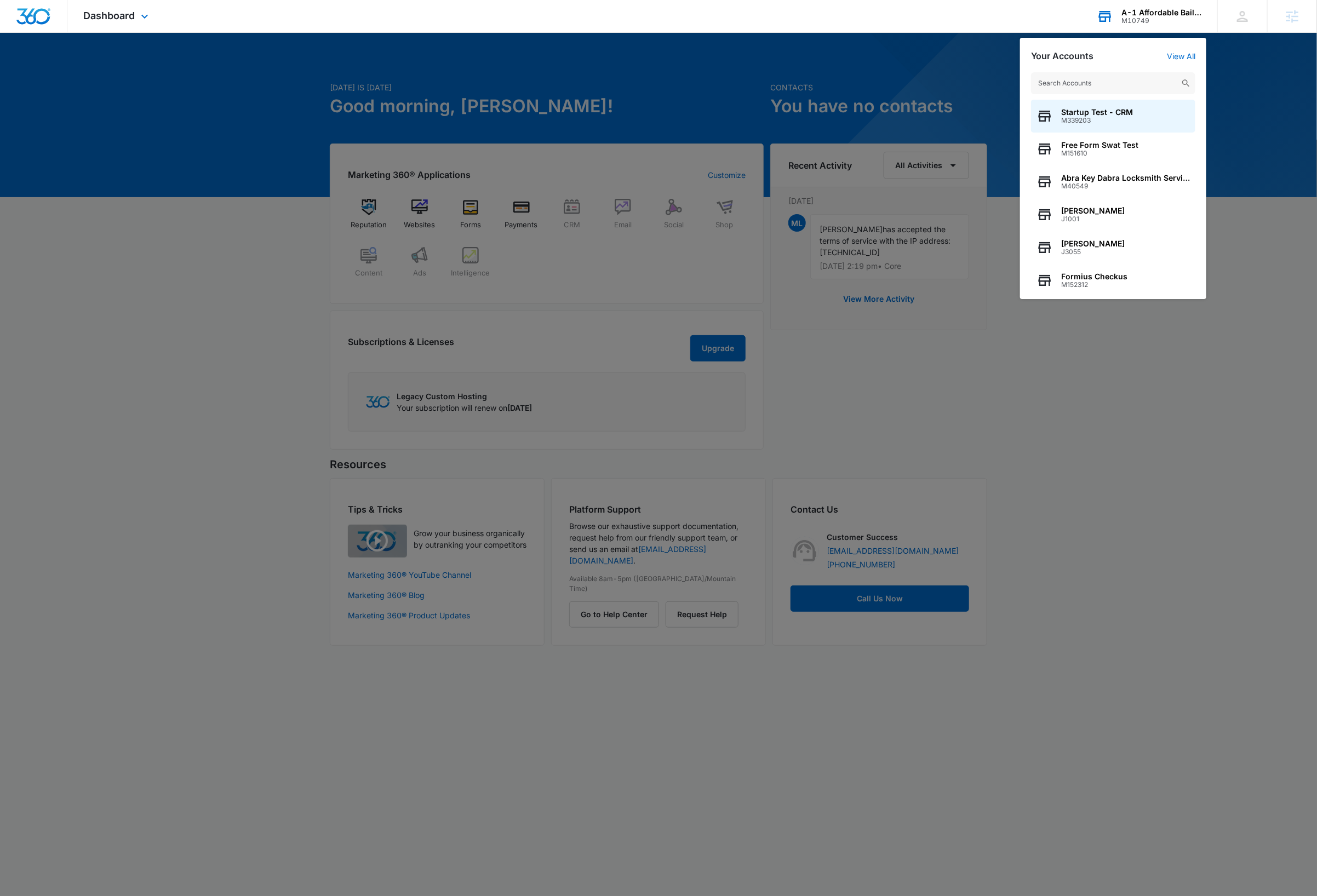
click at [1119, 86] on input "text" at bounding box center [1113, 83] width 164 height 22
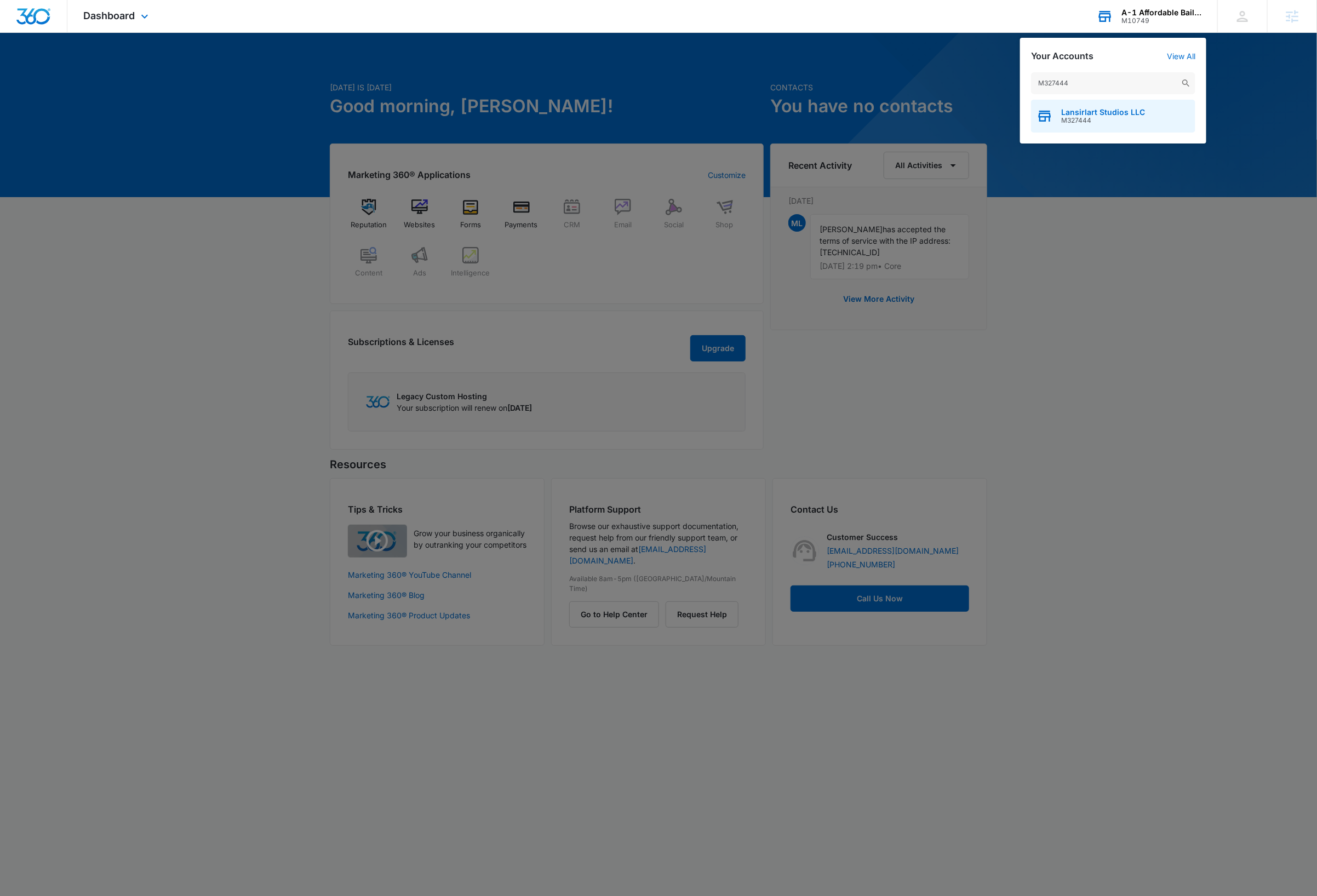
type input "M327444"
click at [1123, 112] on span "Lansirlart Studios LLC" at bounding box center [1103, 112] width 84 height 9
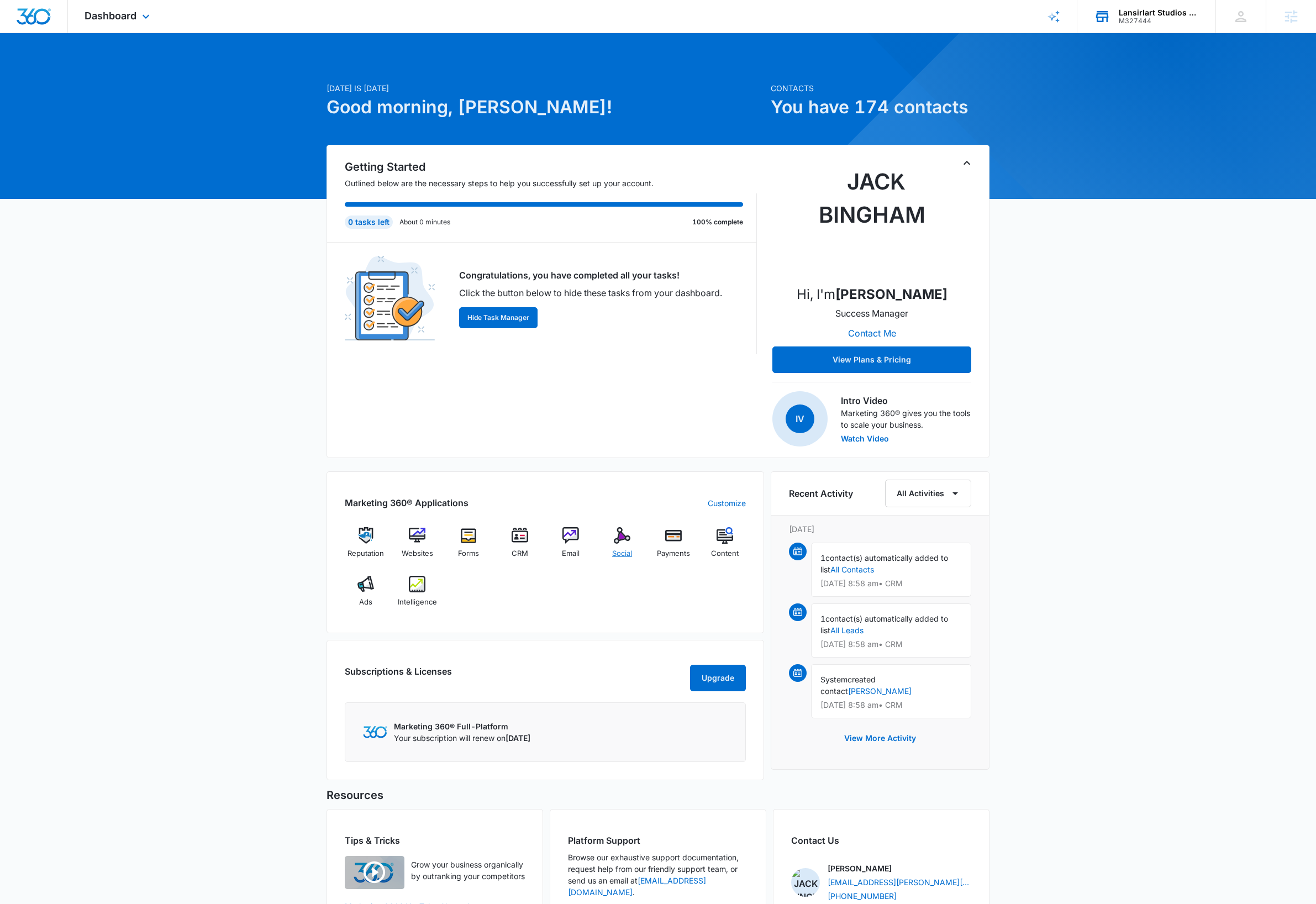
click at [624, 539] on img at bounding box center [622, 536] width 17 height 17
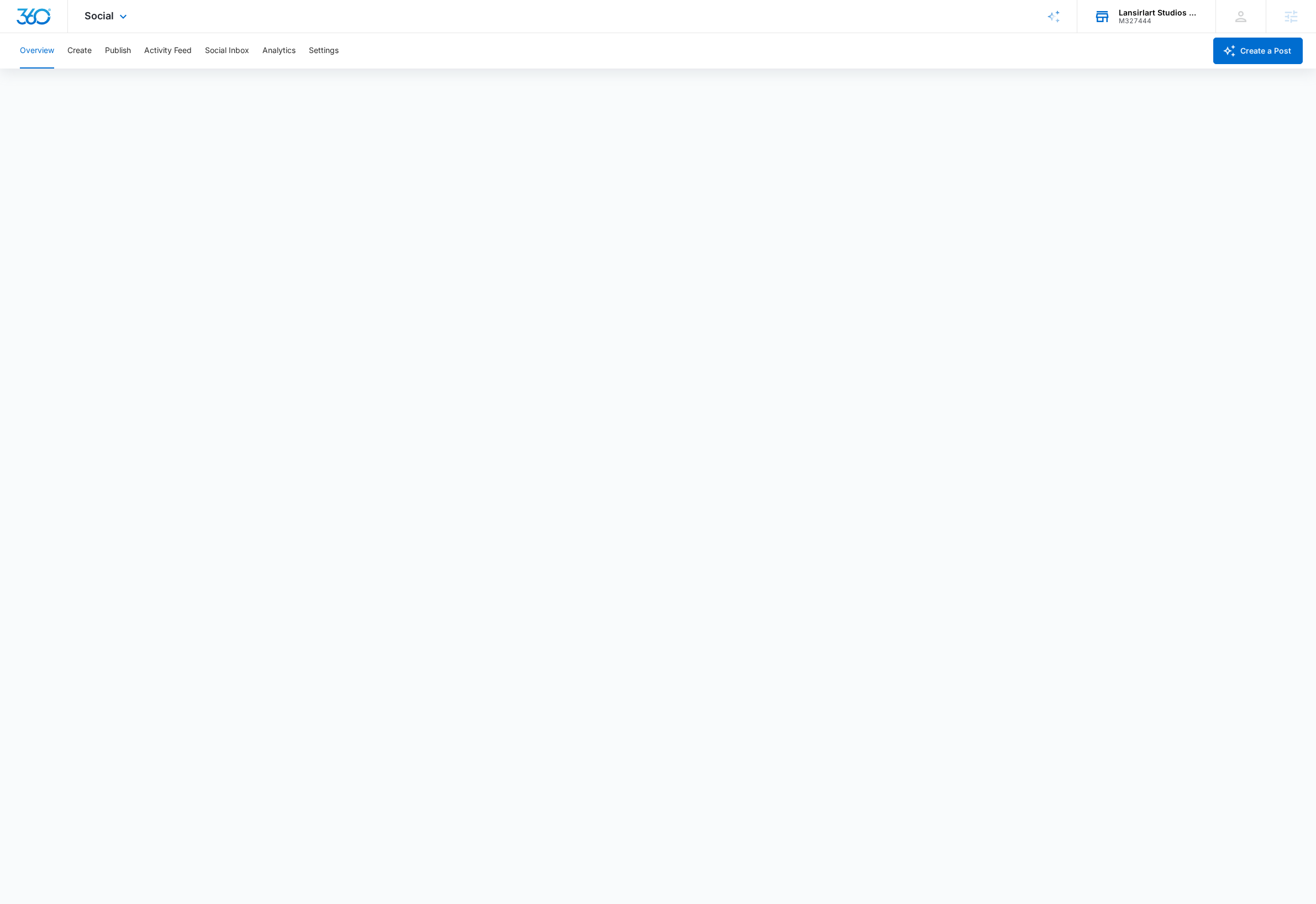
click at [35, 22] on img "Dashboard" at bounding box center [34, 17] width 35 height 17
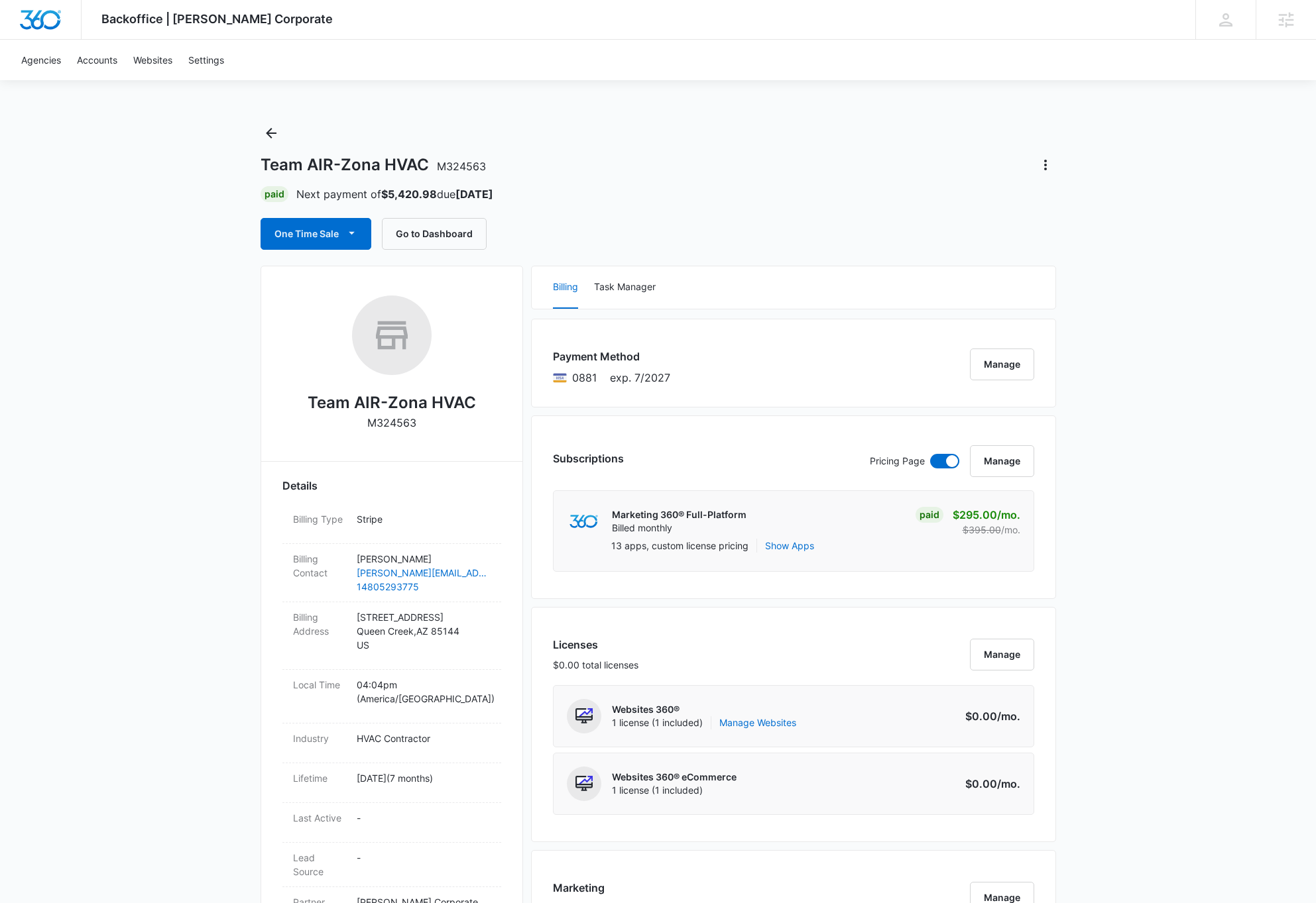
click at [1237, 255] on div "Backoffice | [PERSON_NAME] Corporate Apps Settings DB [PERSON_NAME] [PERSON_NAM…" at bounding box center [658, 883] width 1316 height 1766
click at [44, 62] on link "Agencies" at bounding box center [40, 60] width 55 height 40
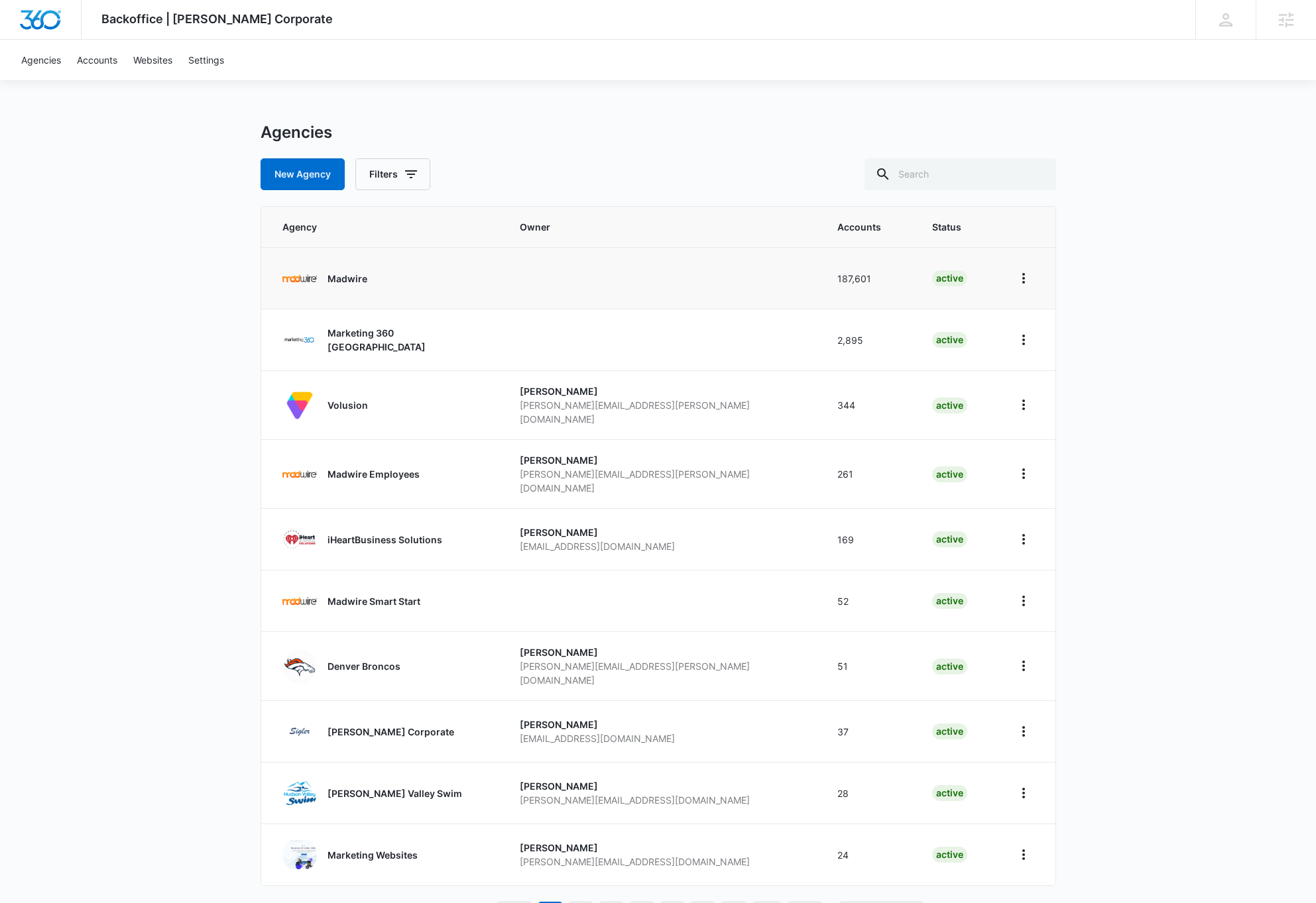
click at [357, 278] on p "Madwire" at bounding box center [347, 278] width 40 height 14
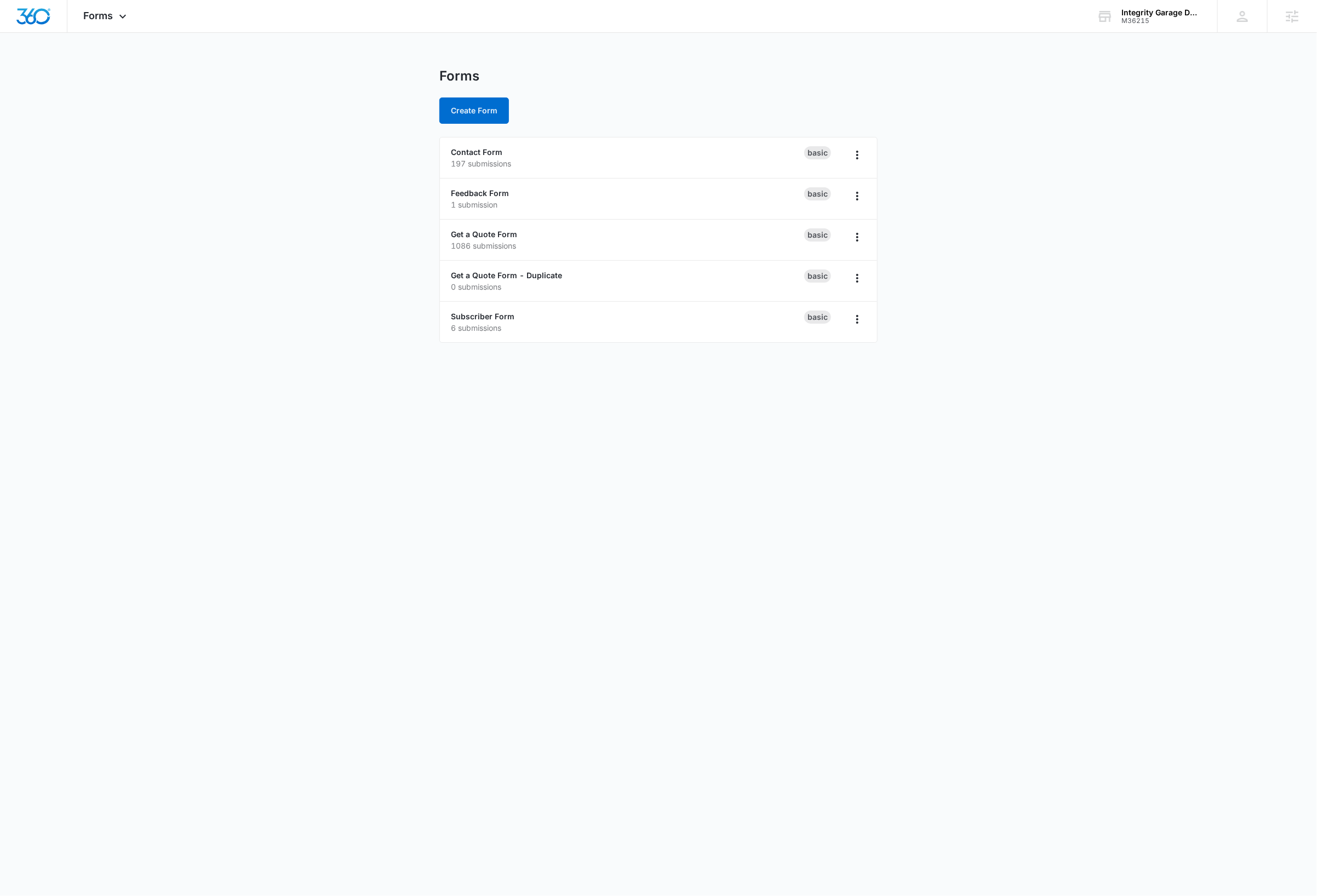
click at [120, 173] on main "Forms Create Form Contact Form 197 submissions Basic Feedback Form 1 submission…" at bounding box center [658, 211] width 1317 height 288
